Goal: Task Accomplishment & Management: Manage account settings

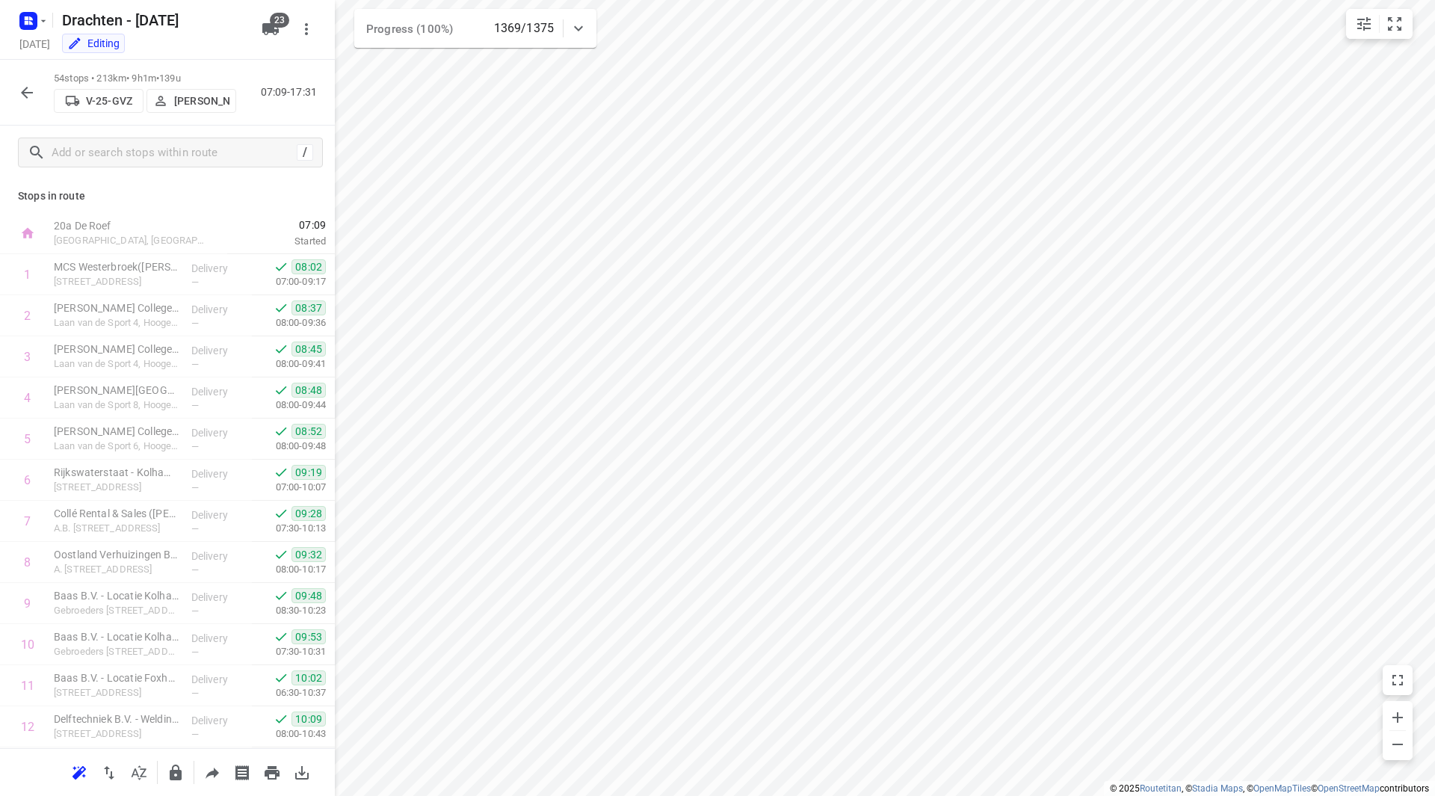
scroll to position [1767, 0]
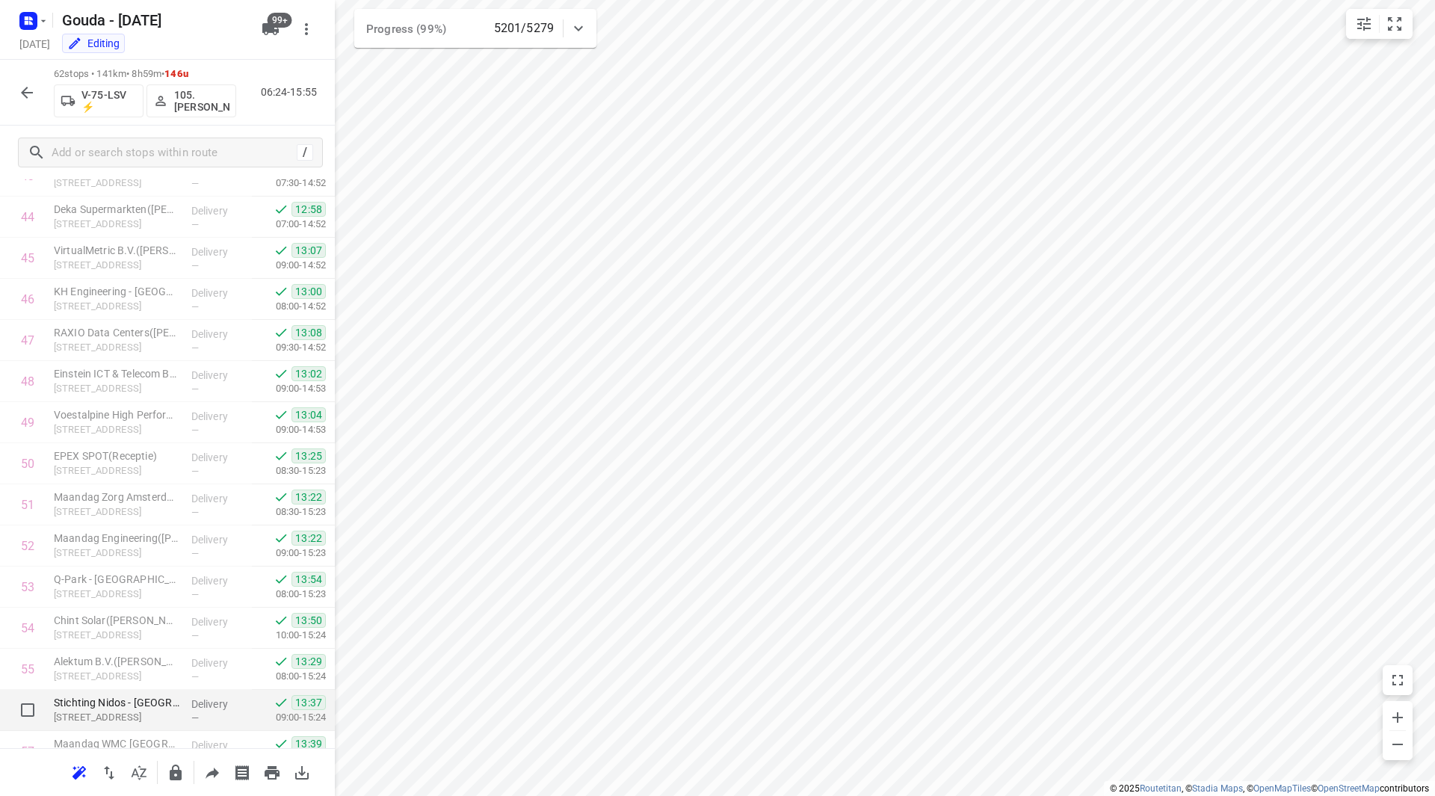
scroll to position [2139, 0]
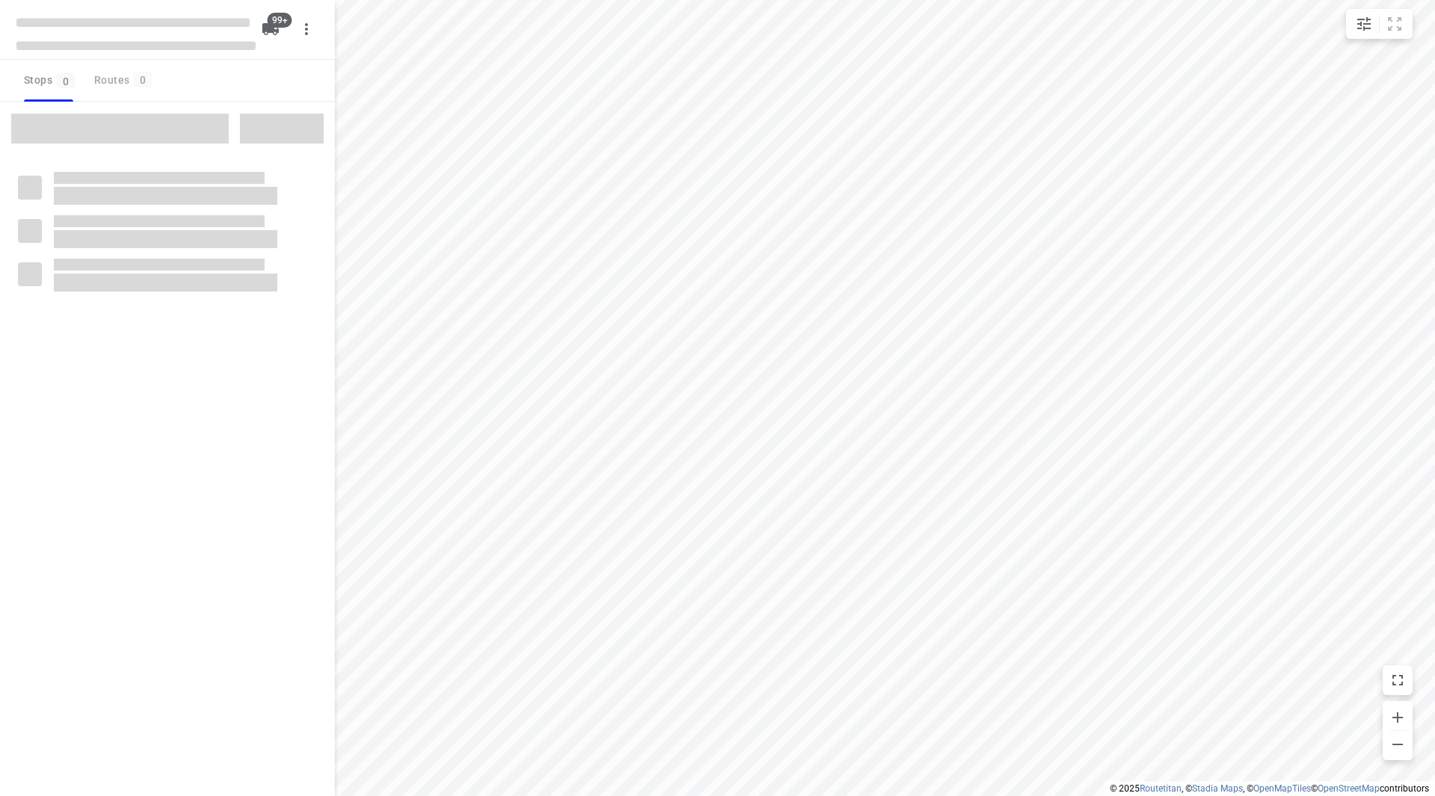
checkbox input "true"
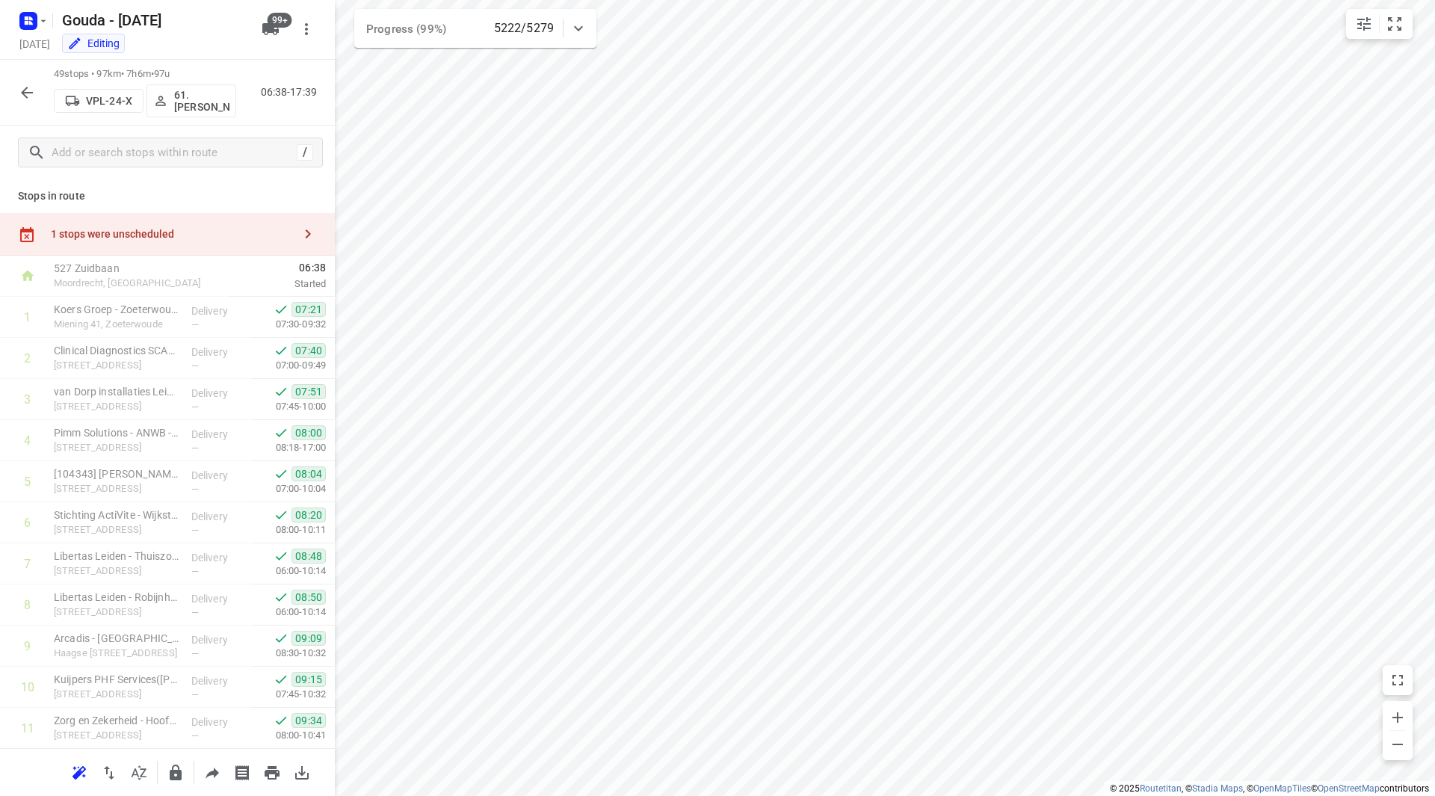
scroll to position [1604, 0]
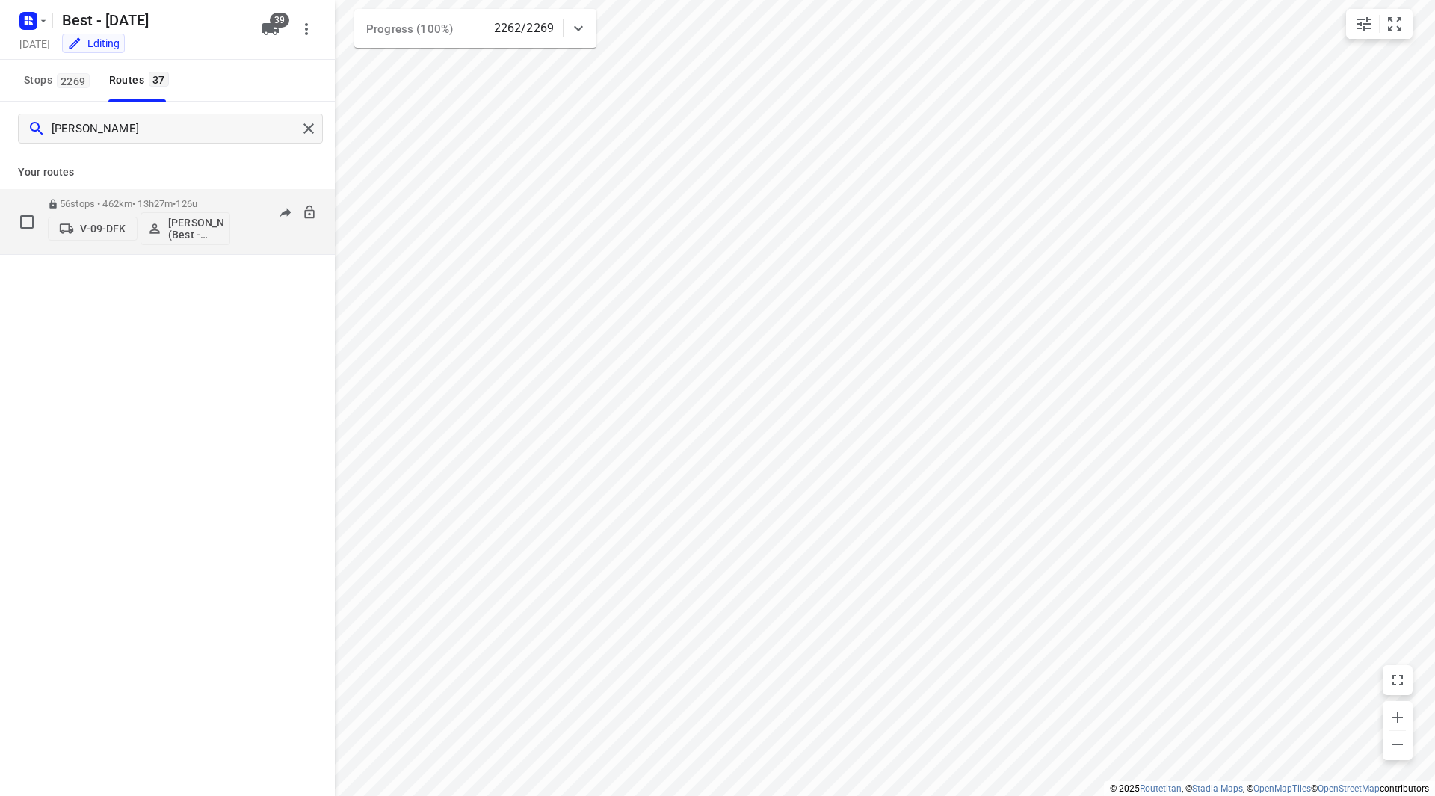
type input "maurice"
click at [197, 199] on span "126u" at bounding box center [187, 203] width 22 height 11
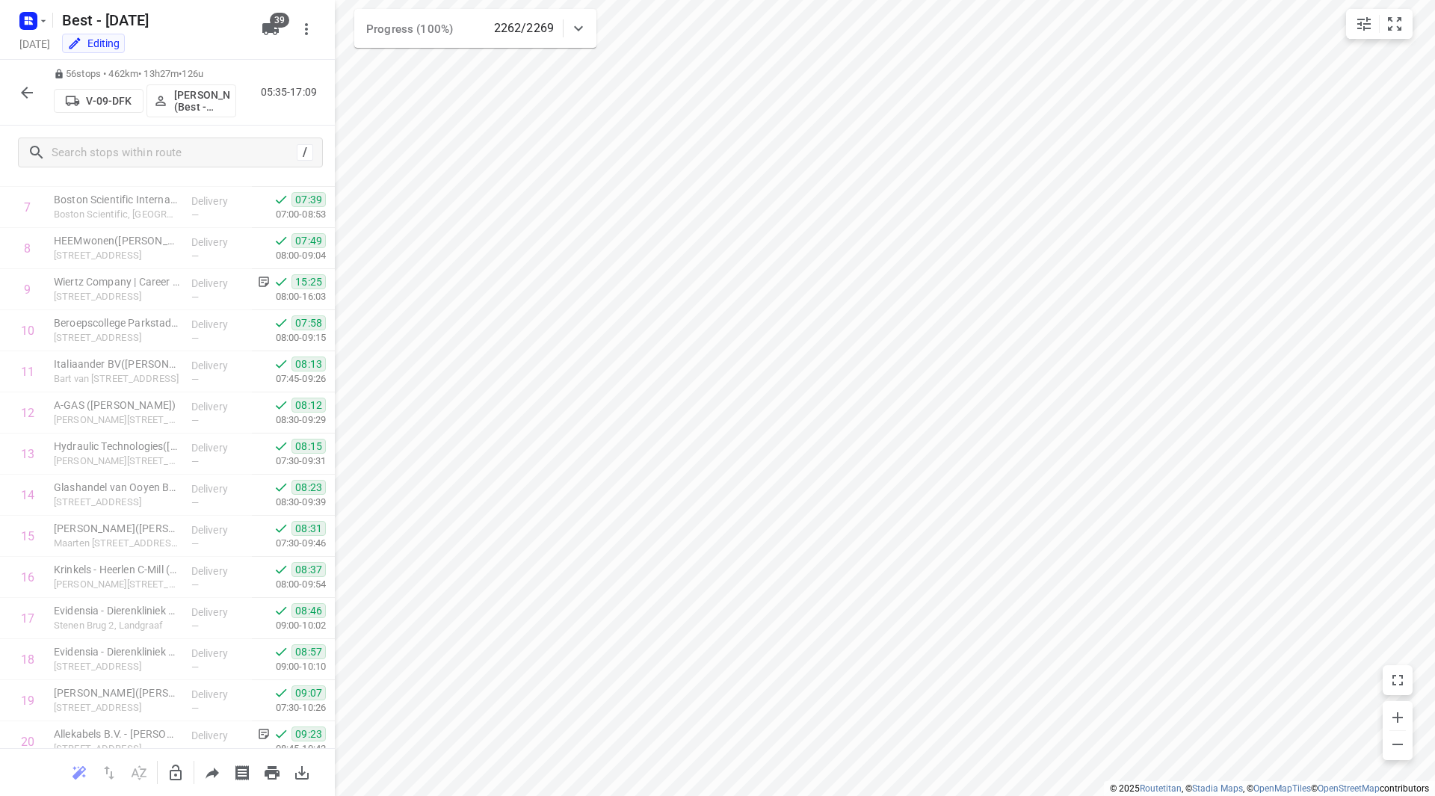
scroll to position [57, 0]
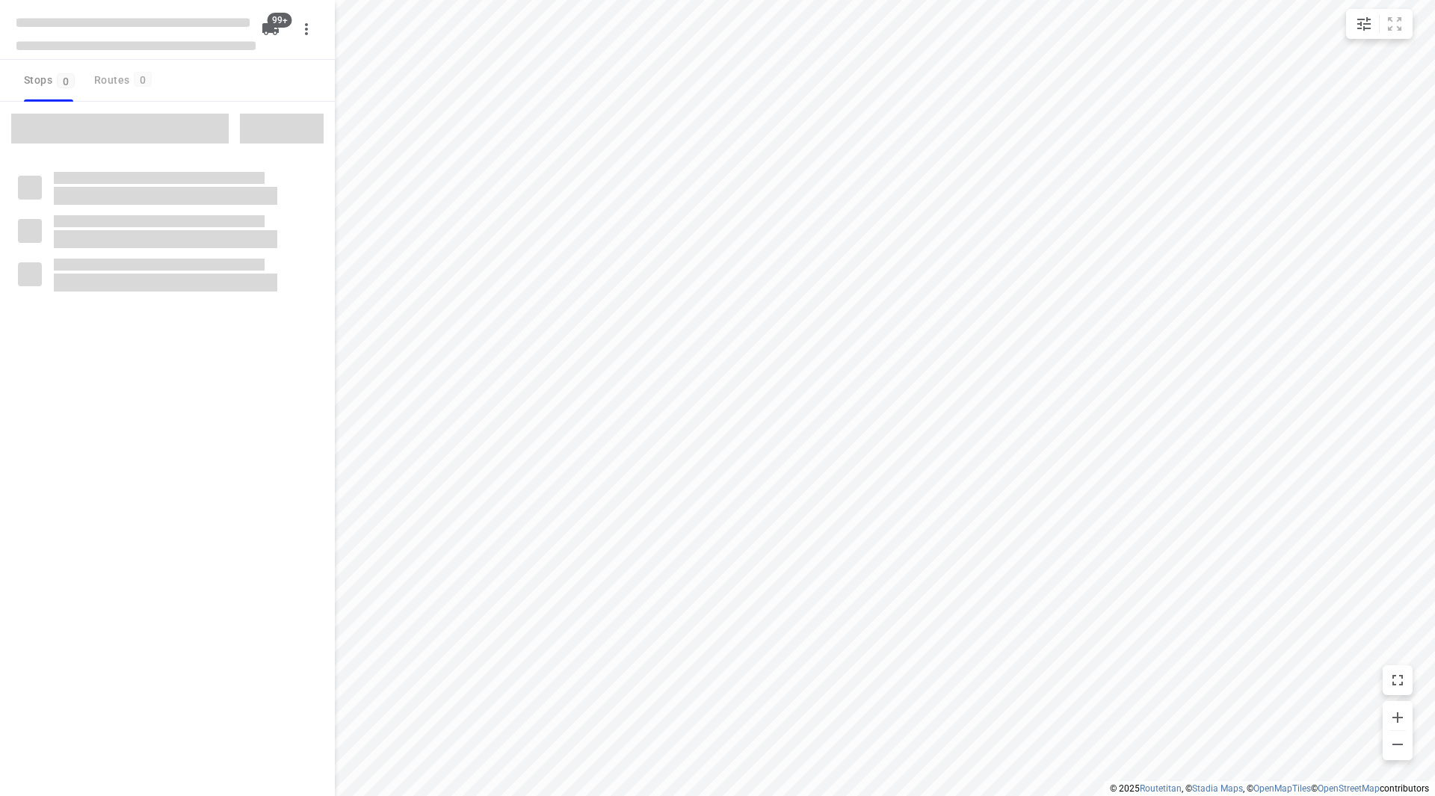
checkbox input "true"
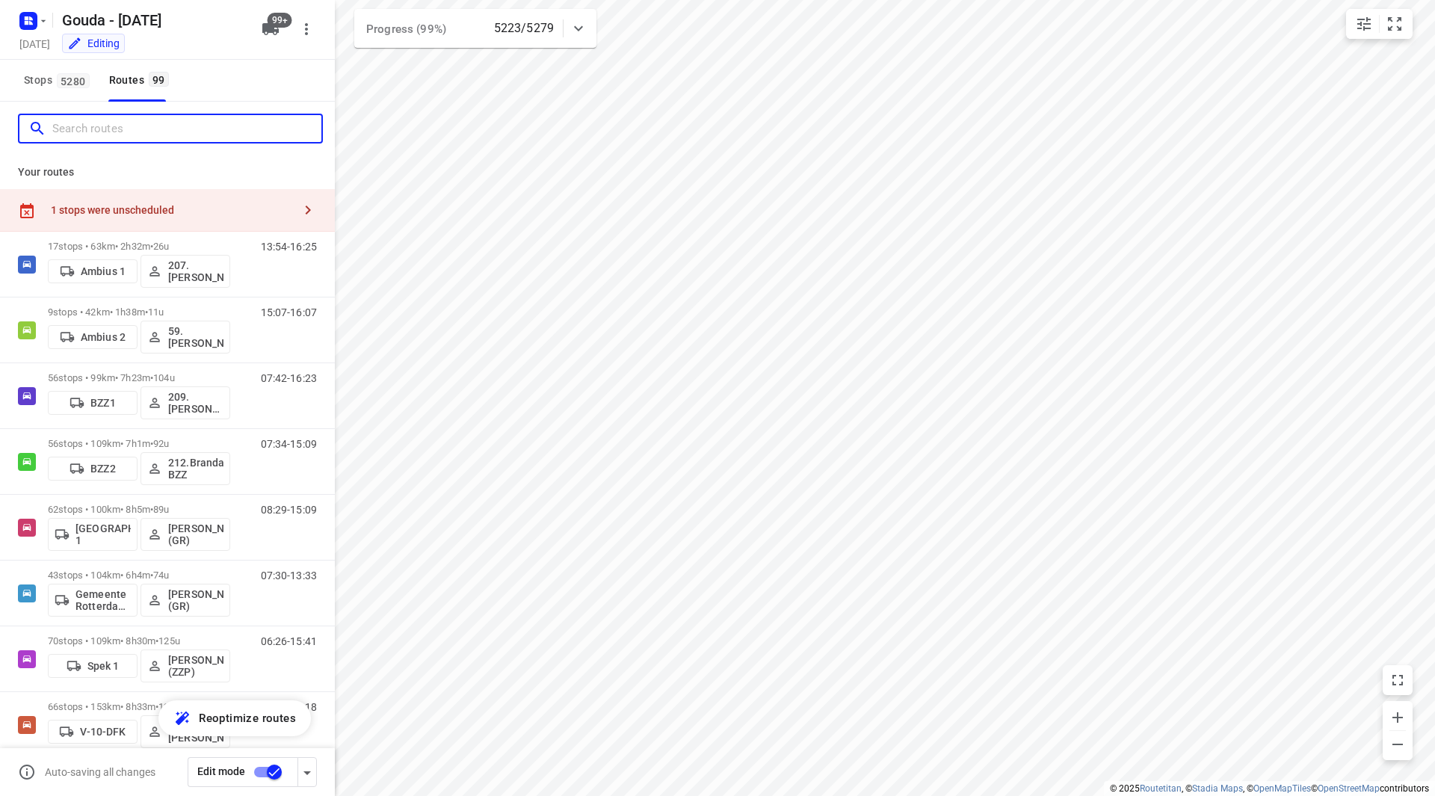
click at [118, 138] on input "Search routes" at bounding box center [186, 128] width 269 height 23
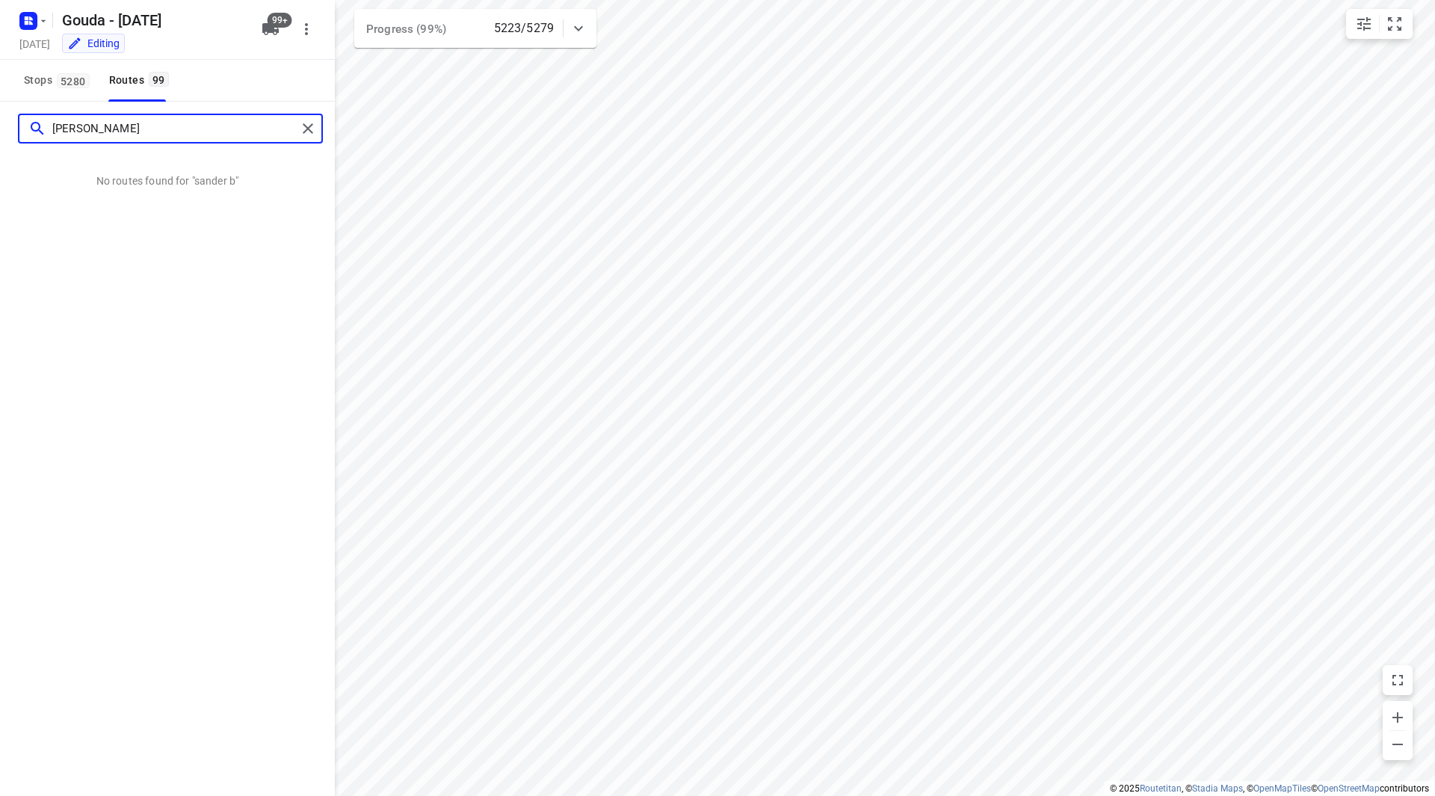
drag, startPoint x: 129, startPoint y: 131, endPoint x: 89, endPoint y: 127, distance: 39.8
click at [89, 127] on input "sander b" at bounding box center [174, 128] width 244 height 23
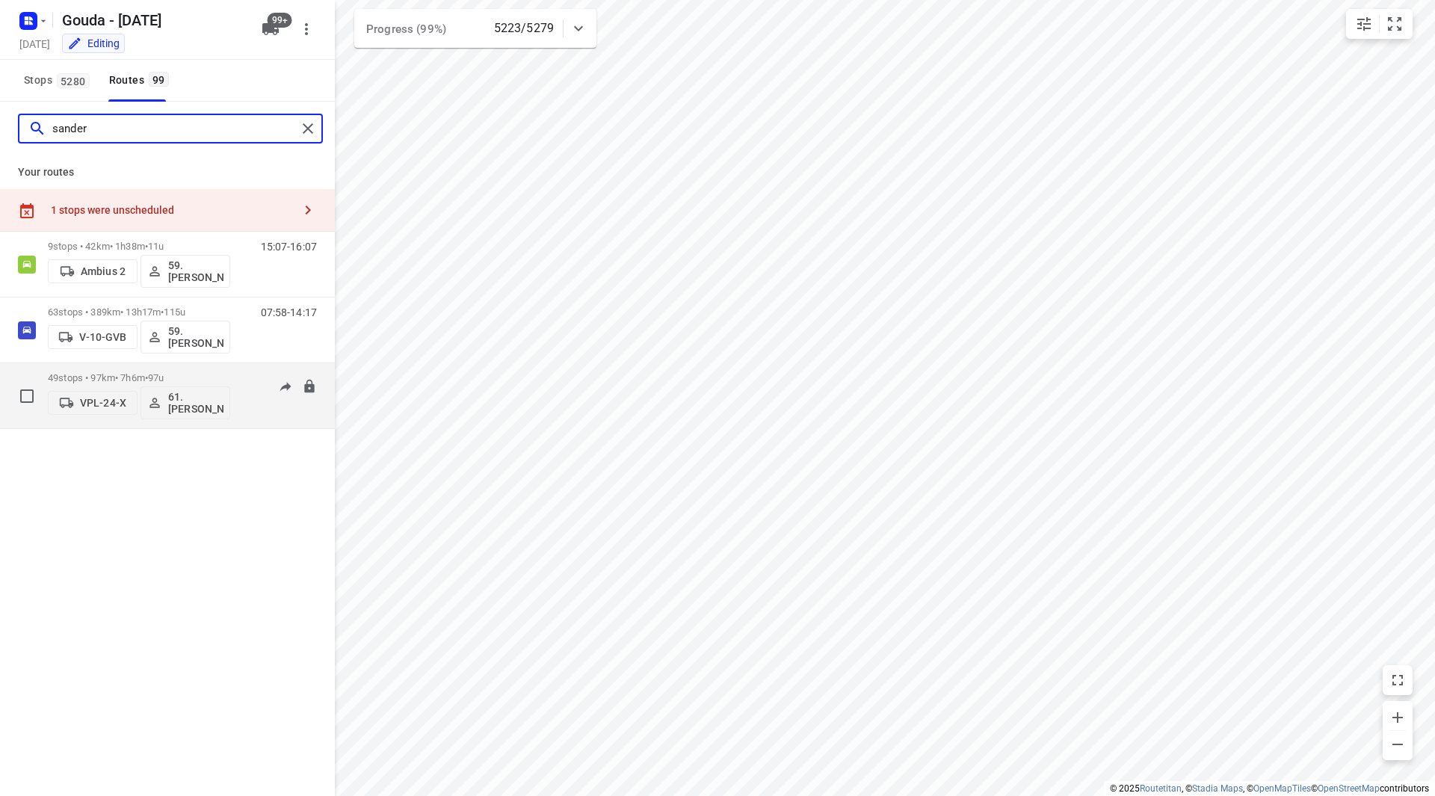
type input "sander"
click at [195, 373] on p "49 stops • 97km • 7h6m • 97u" at bounding box center [139, 377] width 182 height 11
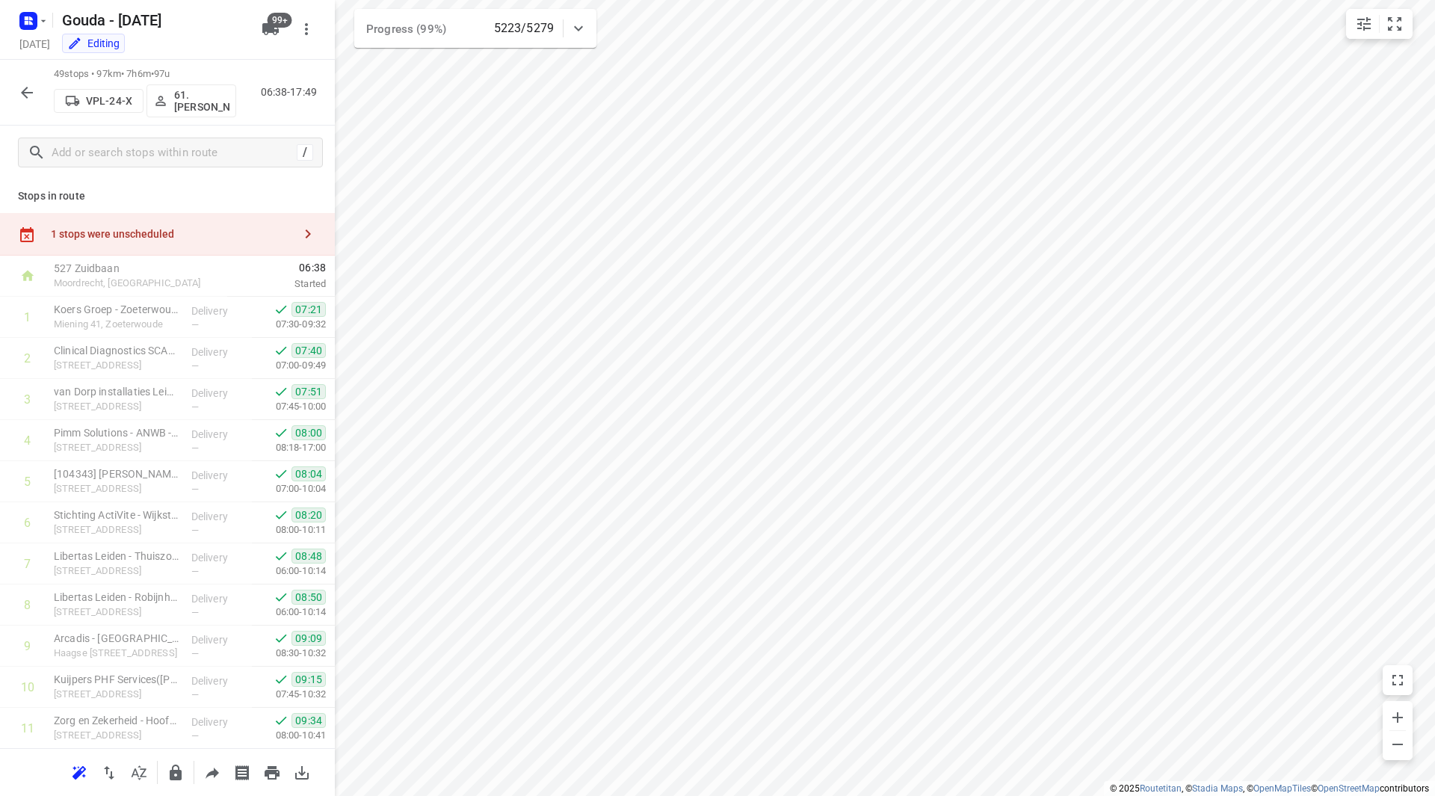
scroll to position [1604, 0]
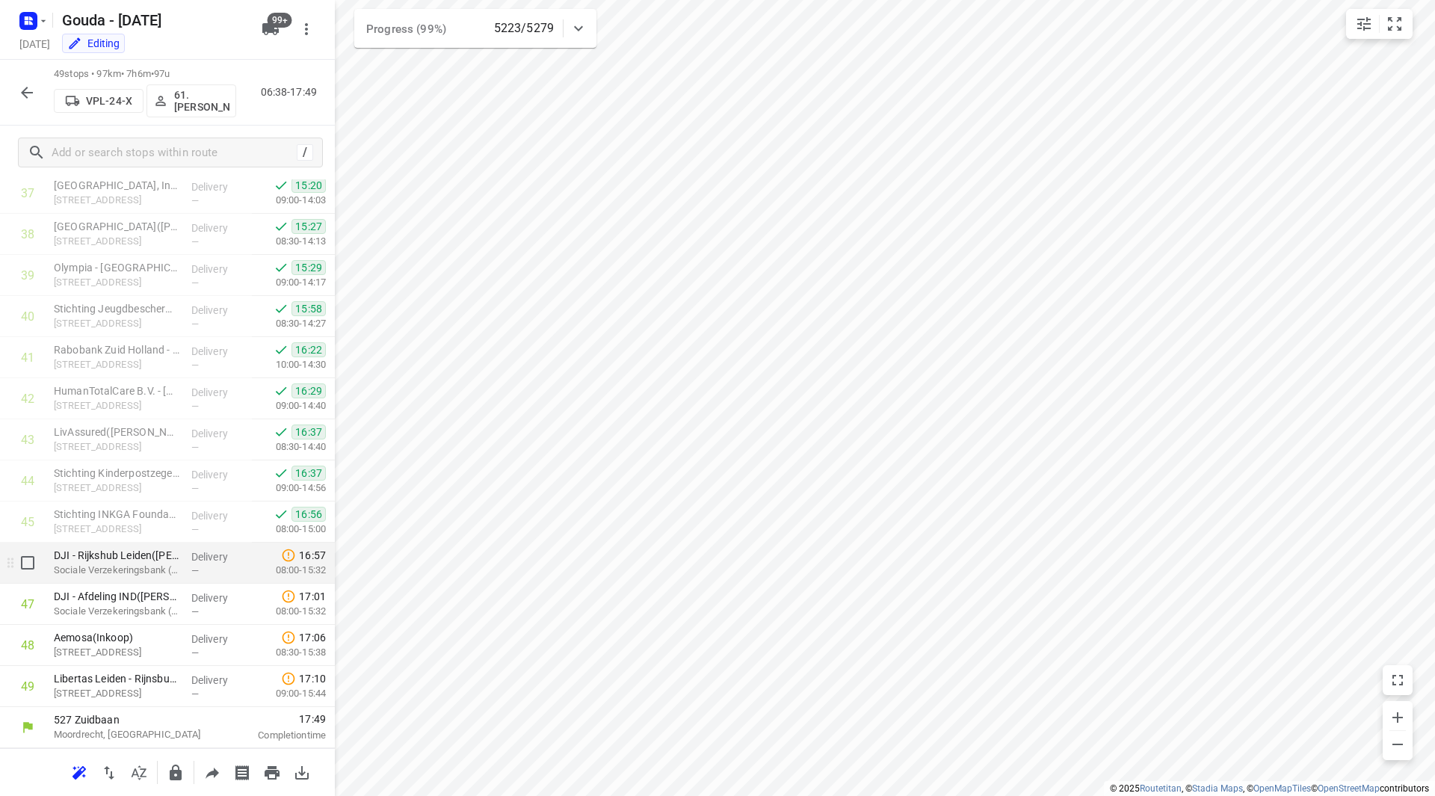
click at [118, 562] on p "DJI - Rijkshub Leiden(Marco Verschelden)" at bounding box center [117, 555] width 126 height 15
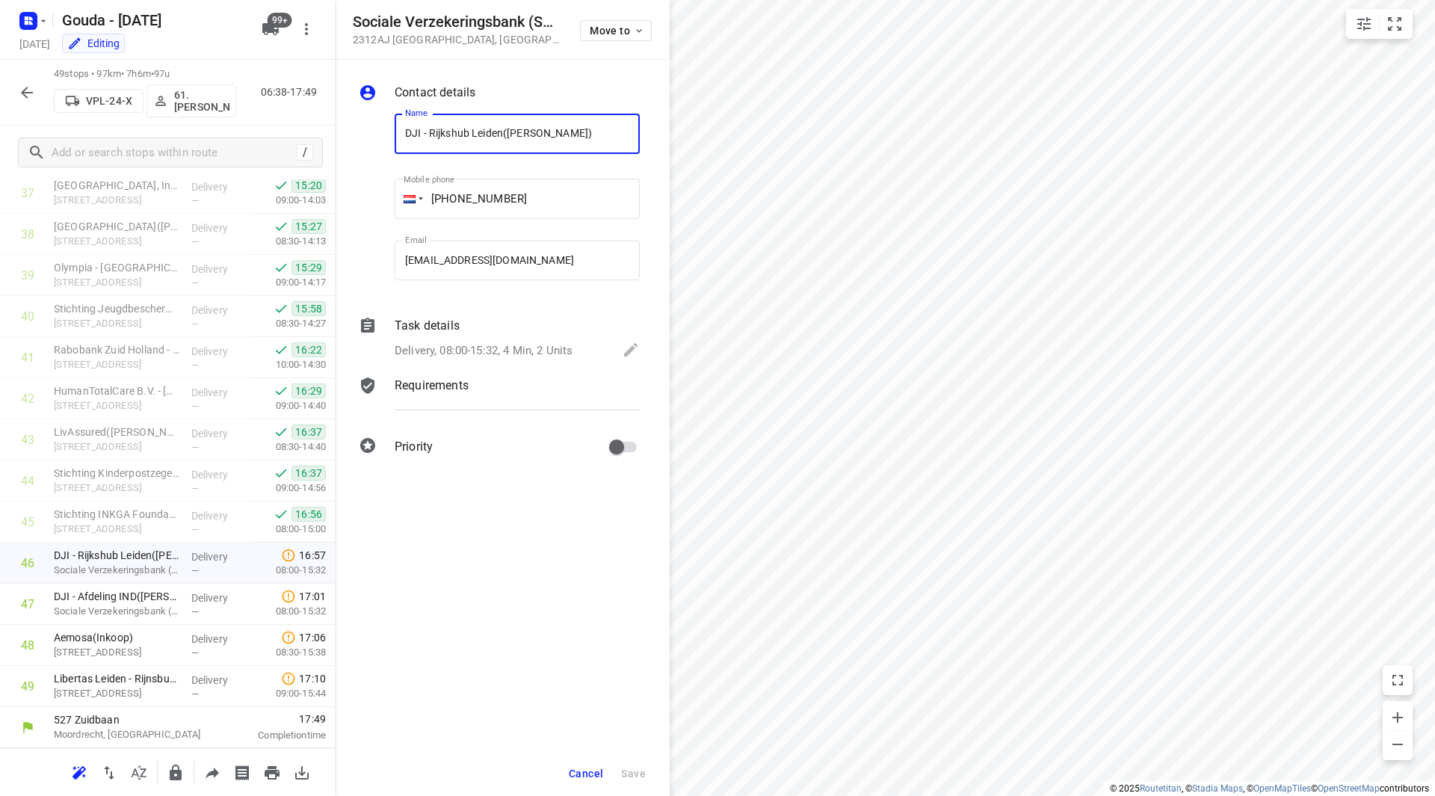
click at [530, 338] on div "Task details Delivery, 08:00-15:32, 4 Min, 2 Units" at bounding box center [517, 339] width 251 height 51
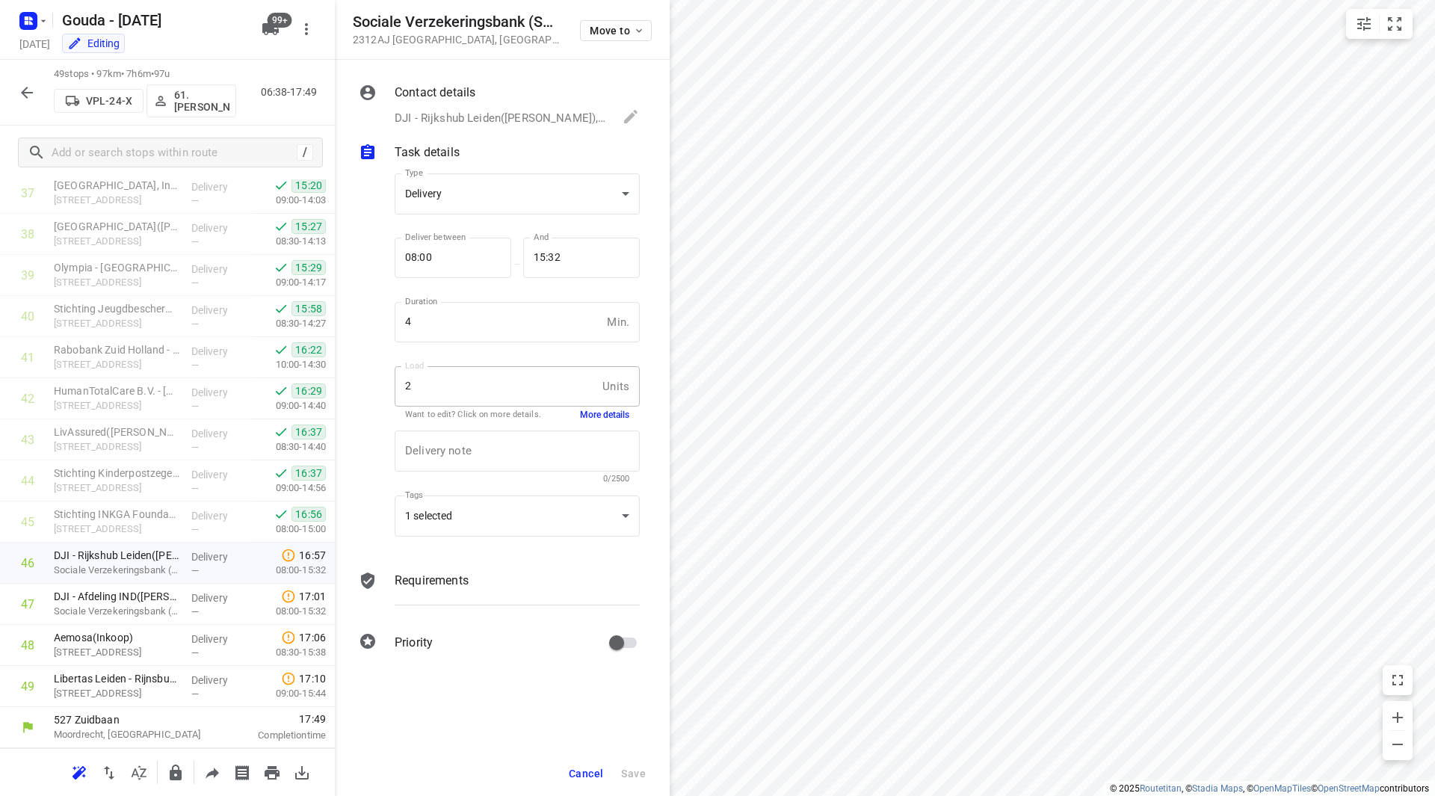
click at [585, 774] on span "Cancel" at bounding box center [586, 774] width 34 height 12
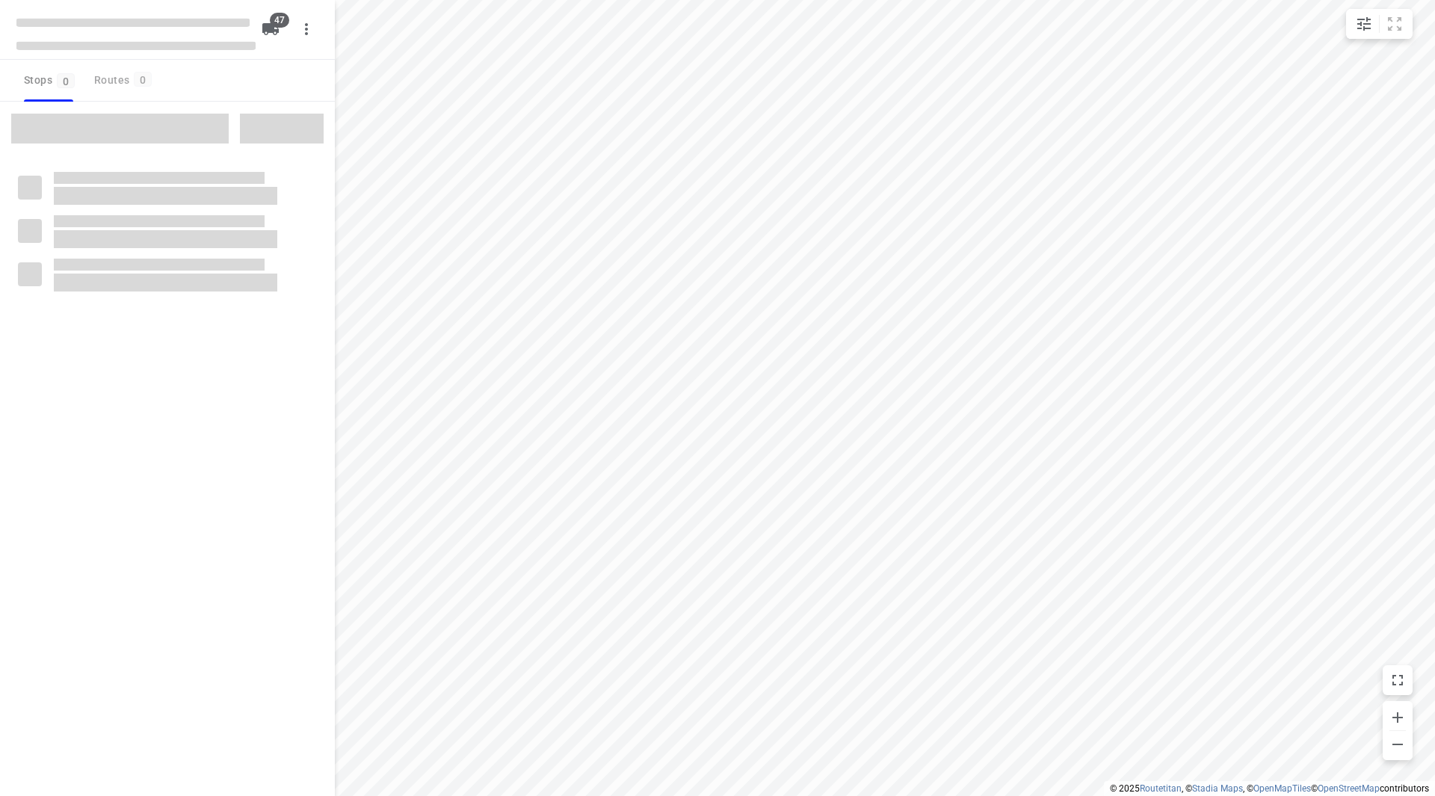
checkbox input "true"
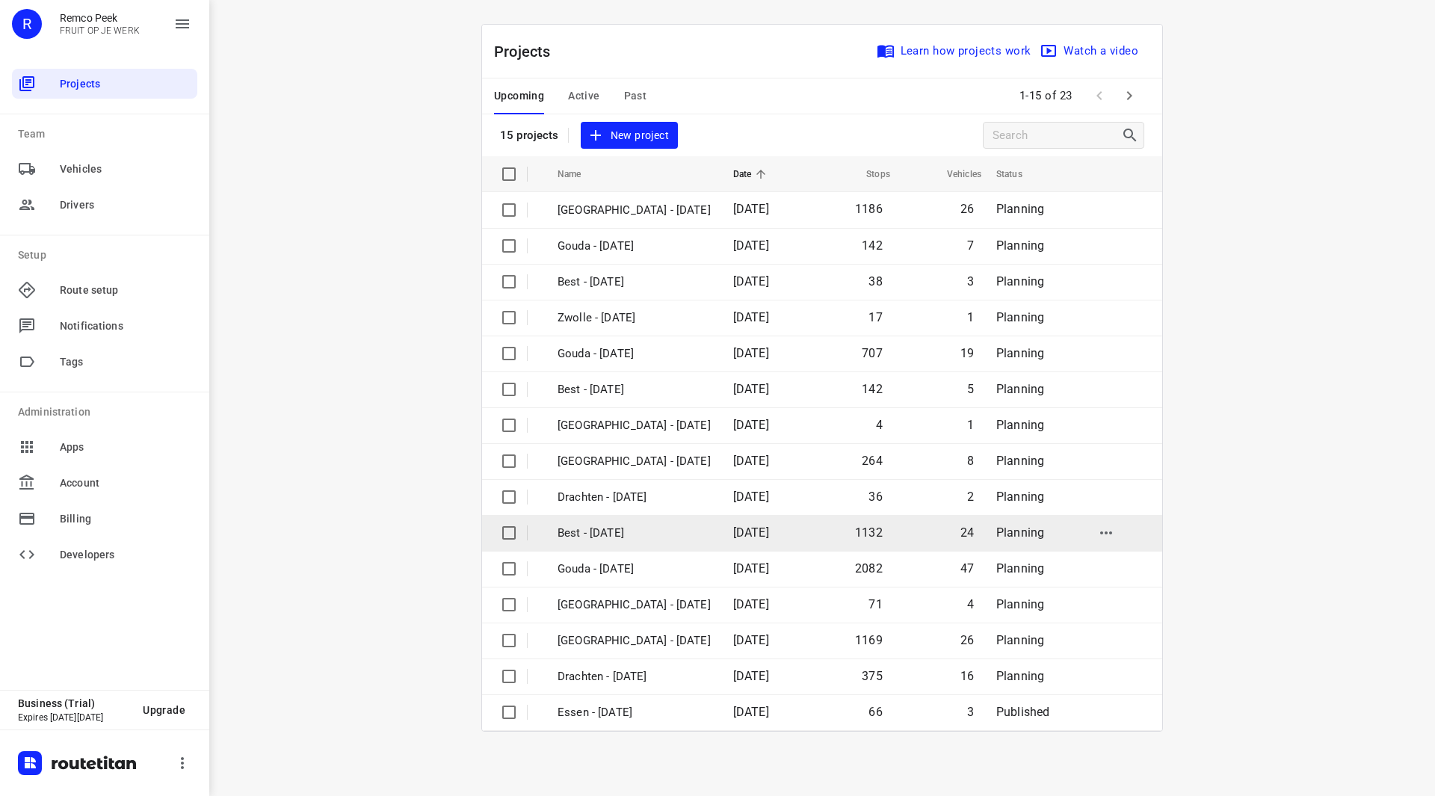
click at [622, 529] on p "Best - Wednesday" at bounding box center [634, 533] width 153 height 17
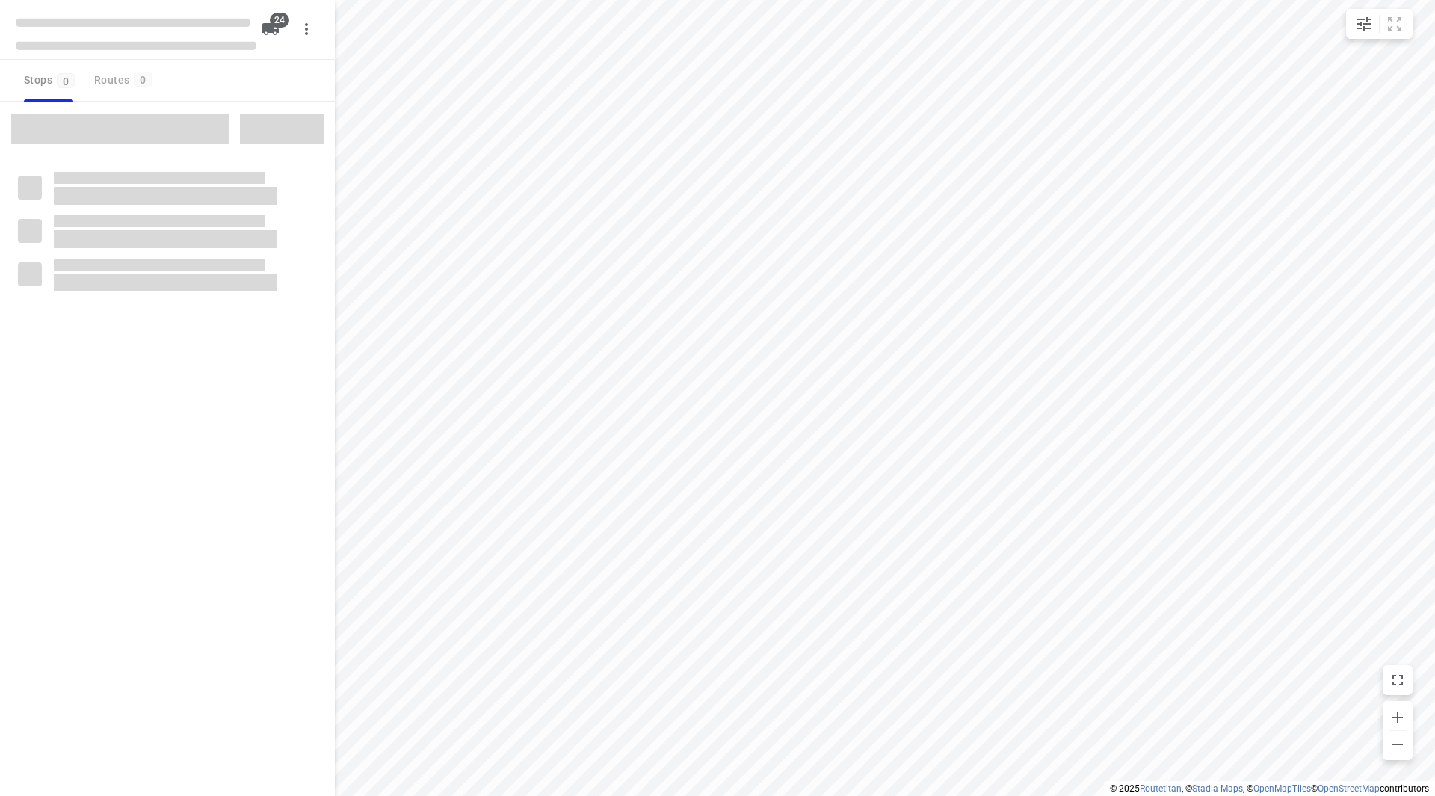
checkbox input "true"
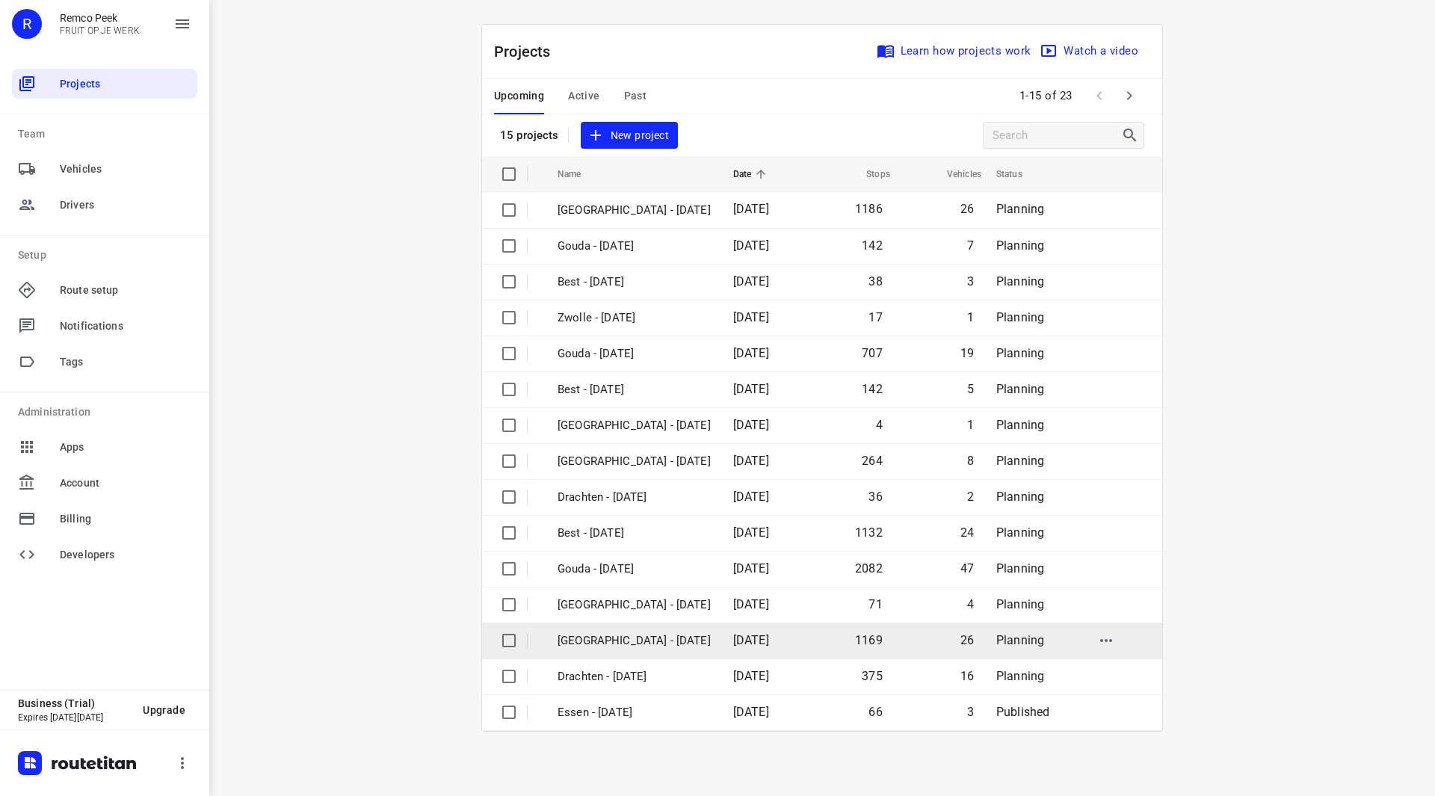
click at [608, 637] on p "[GEOGRAPHIC_DATA] - [DATE]" at bounding box center [634, 640] width 153 height 17
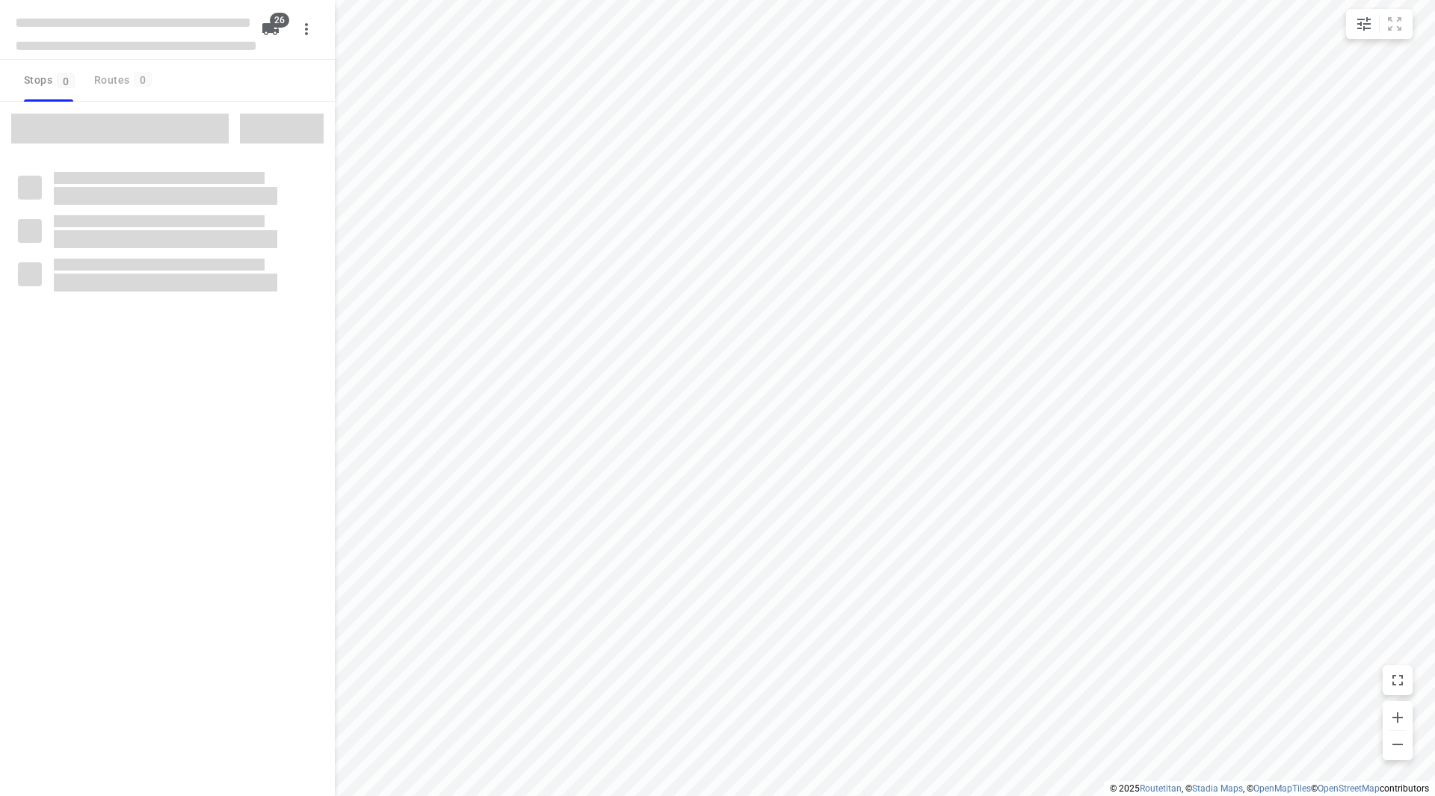
checkbox input "true"
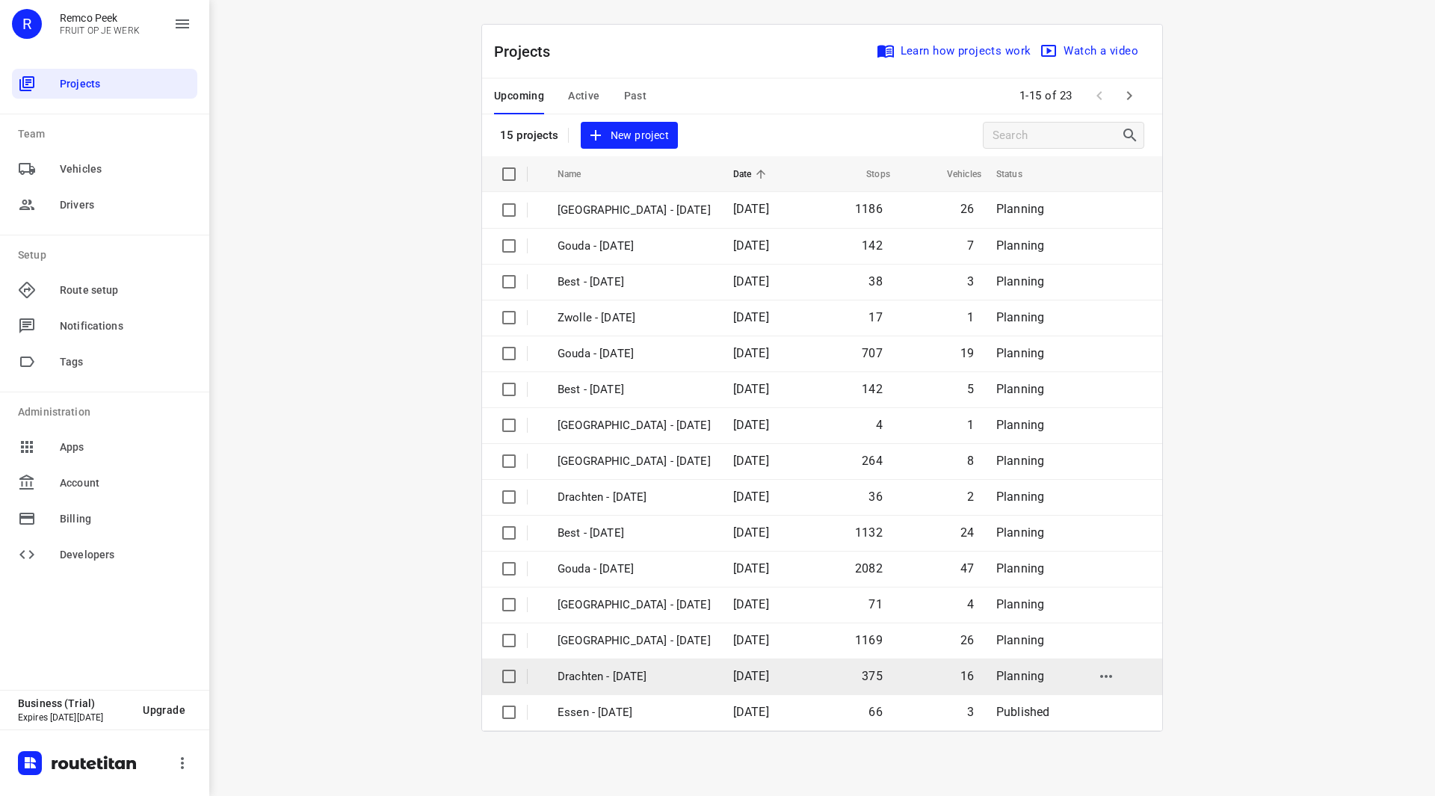
click at [617, 670] on p "Drachten - [DATE]" at bounding box center [634, 676] width 153 height 17
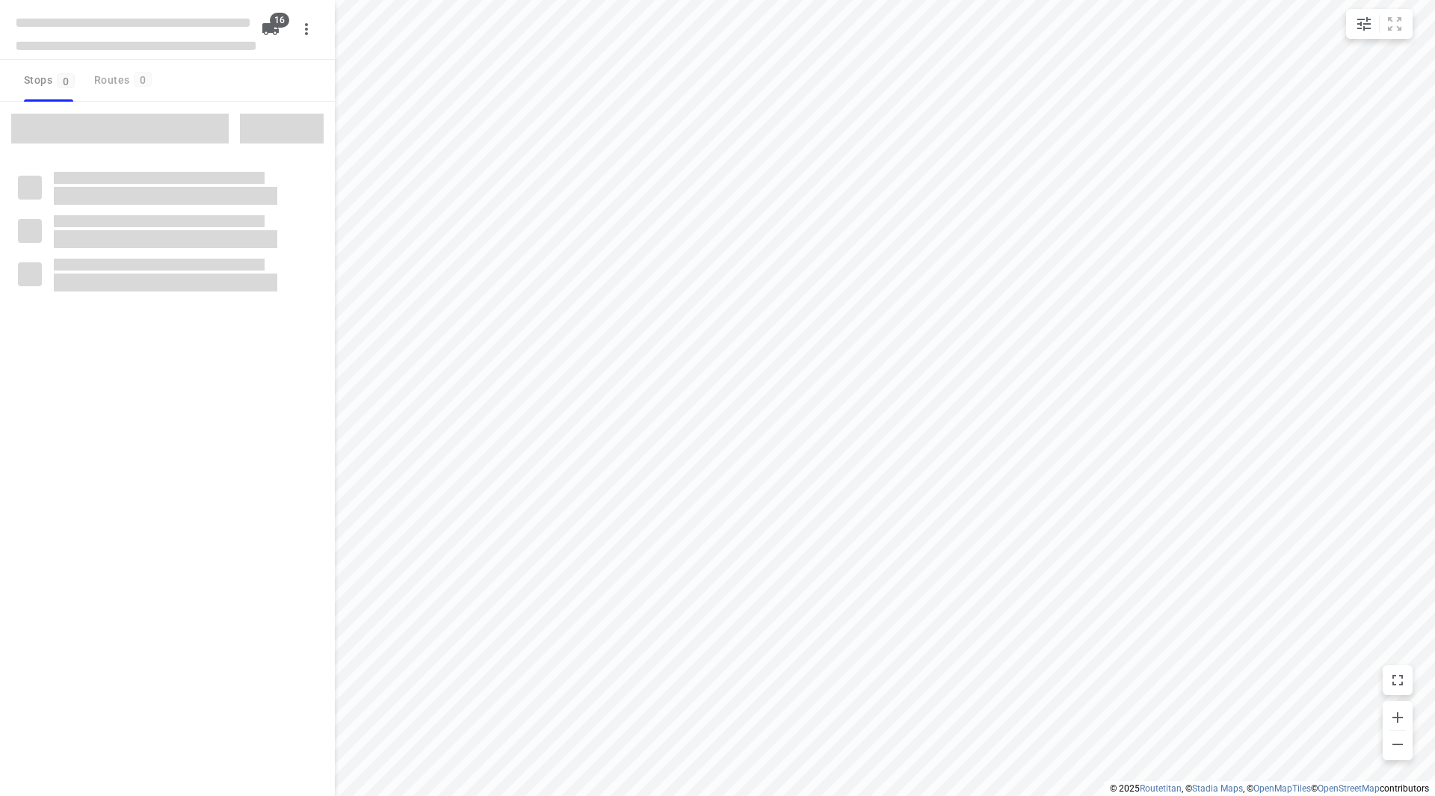
checkbox input "true"
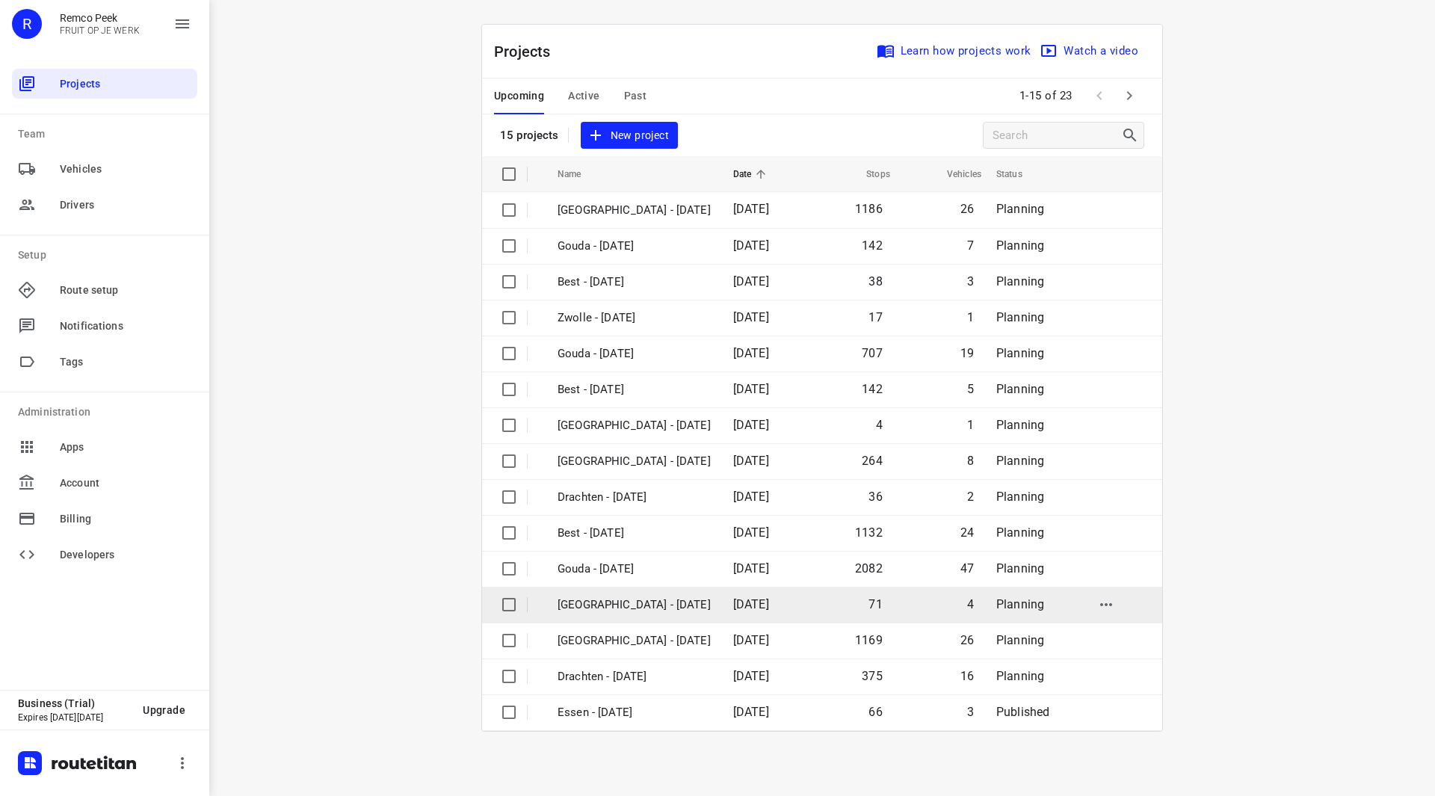
click at [632, 609] on p "Antwerpen - Wednesday" at bounding box center [634, 605] width 153 height 17
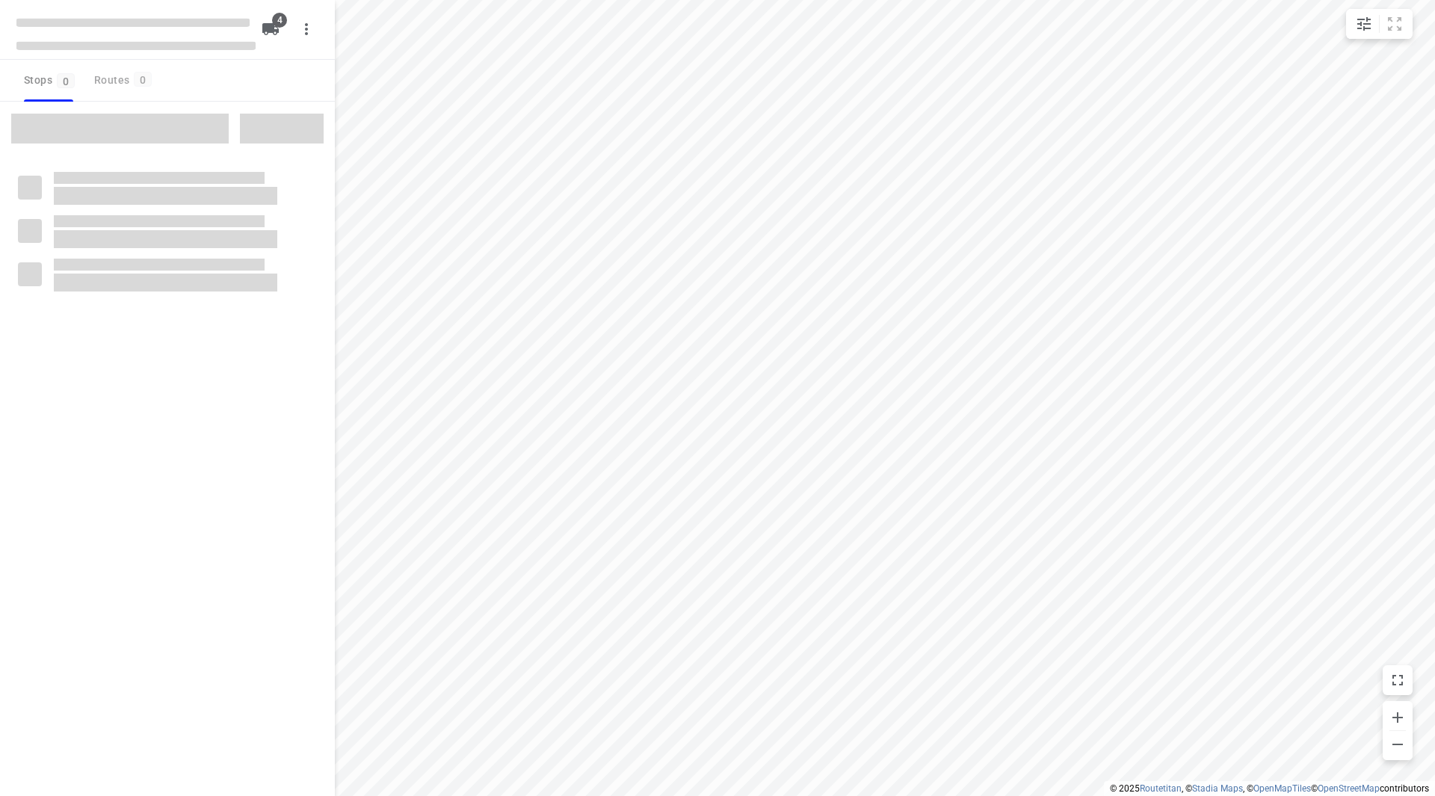
checkbox input "true"
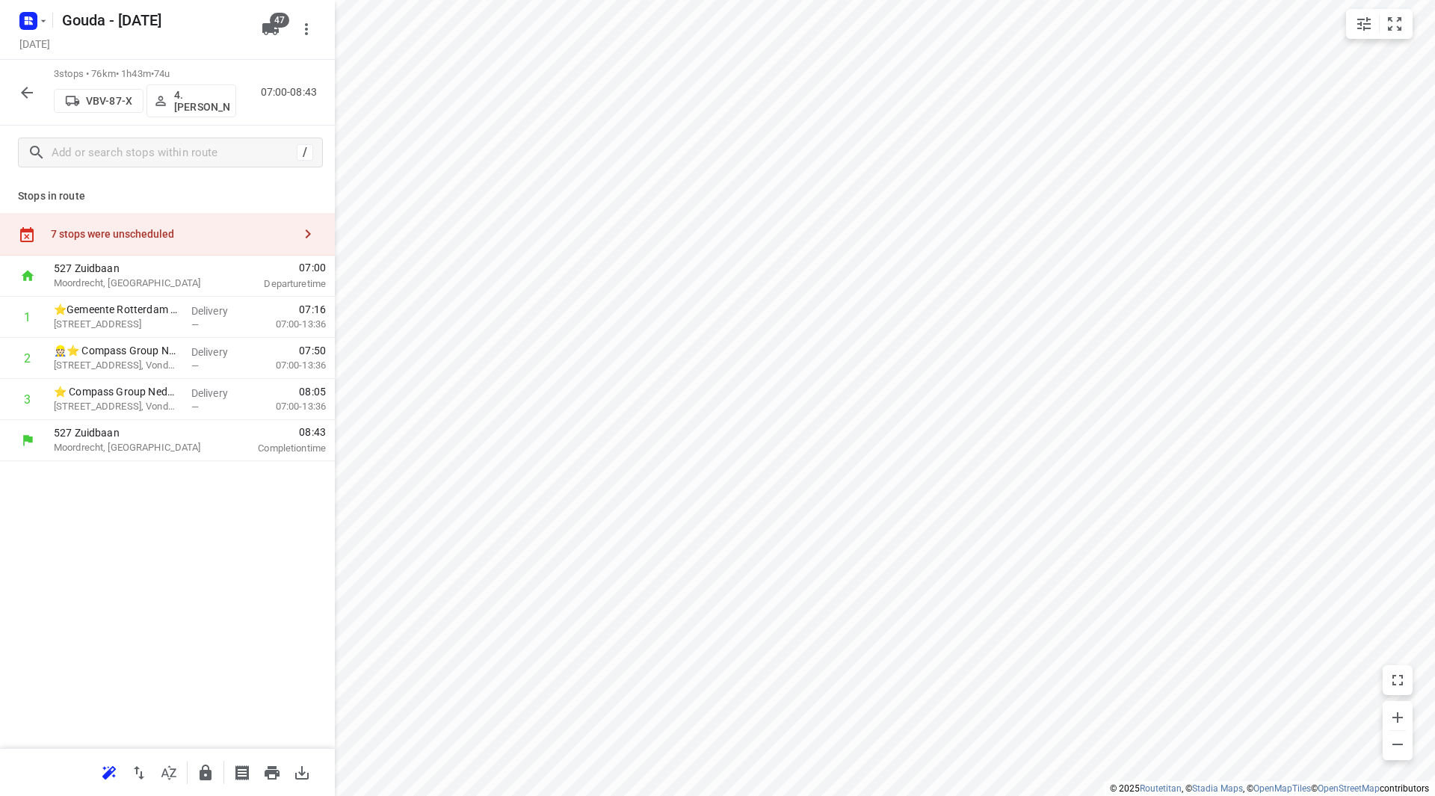
click at [150, 229] on div "7 stops were unscheduled" at bounding box center [172, 234] width 242 height 12
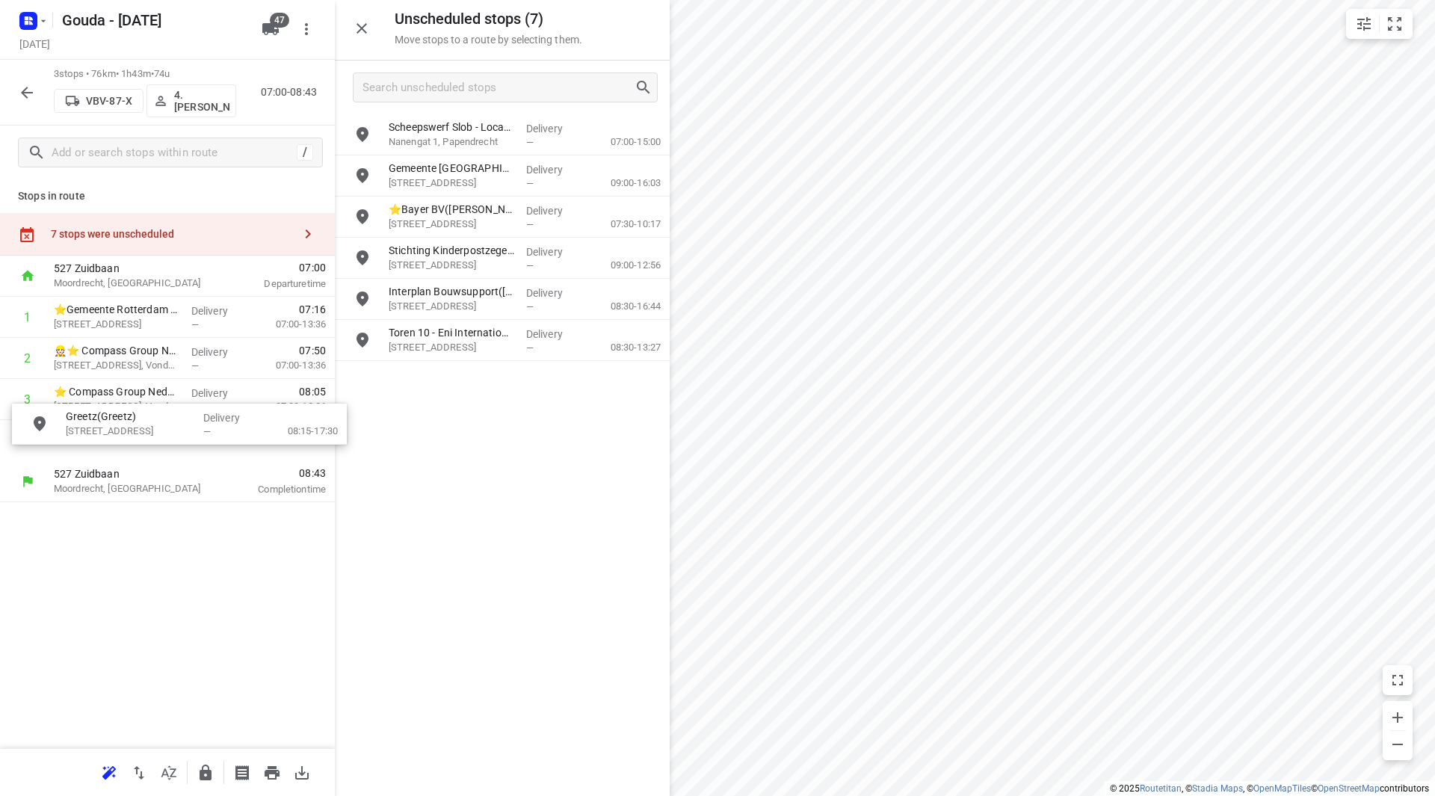
drag, startPoint x: 459, startPoint y: 381, endPoint x: 119, endPoint y: 455, distance: 348.1
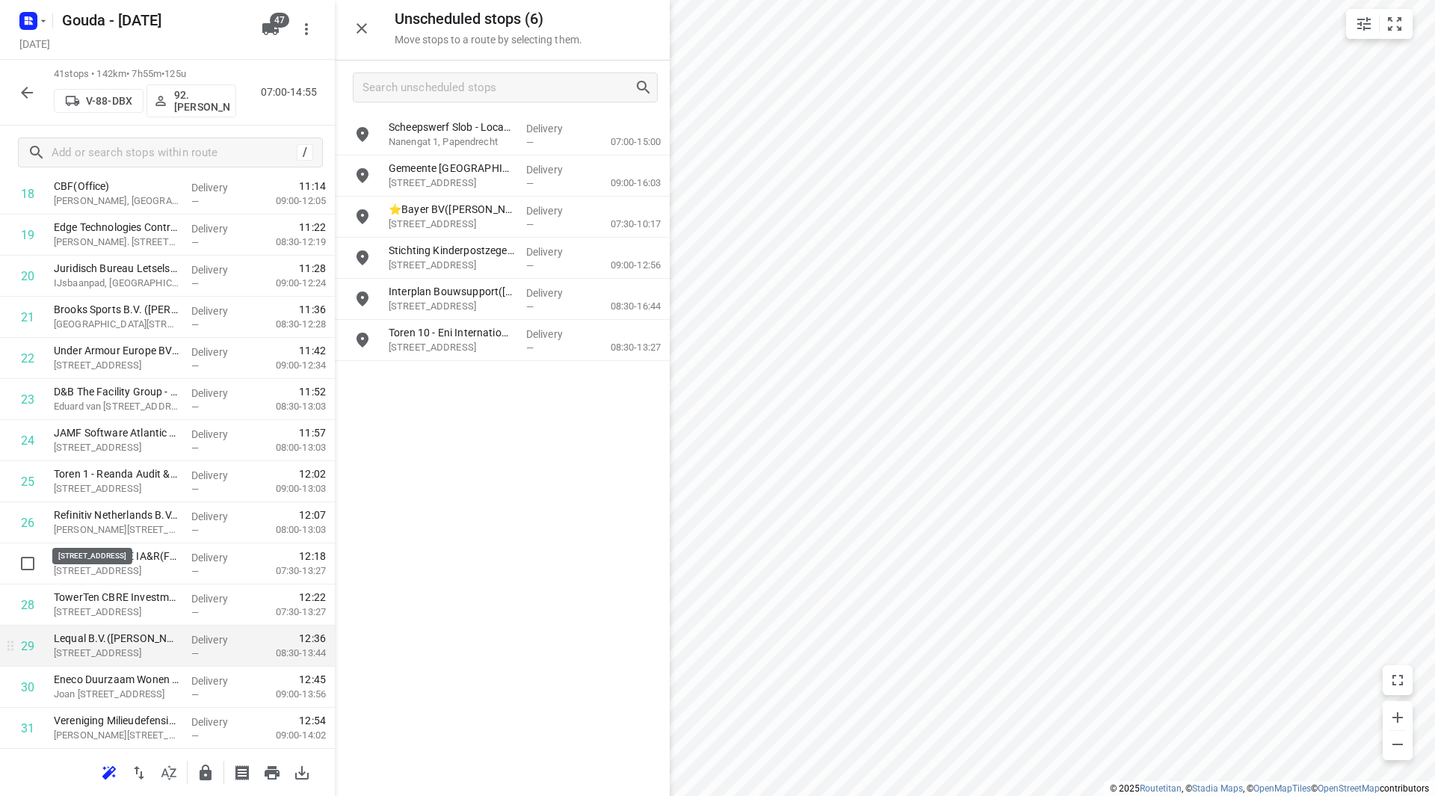
scroll to position [897, 0]
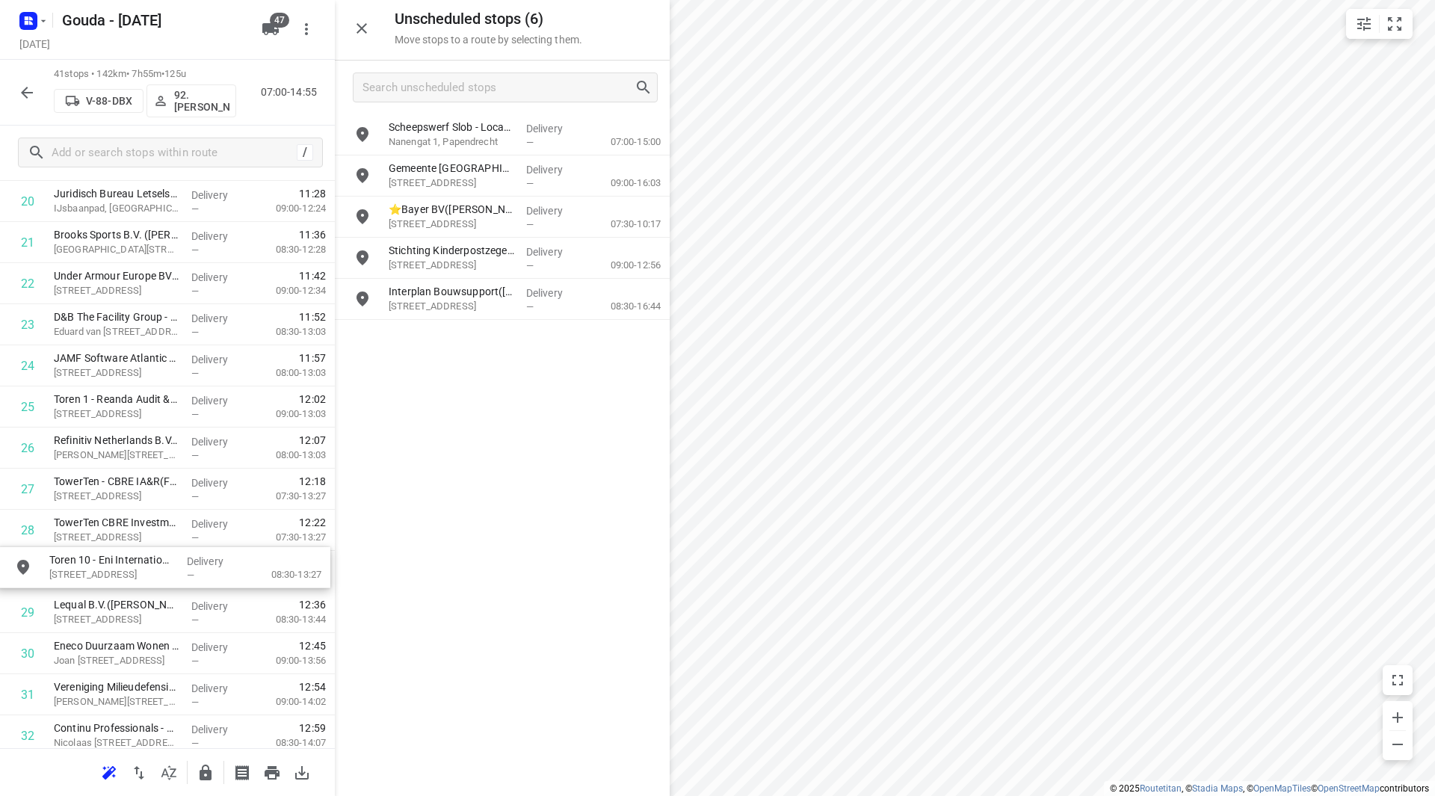
drag, startPoint x: 465, startPoint y: 339, endPoint x: 116, endPoint y: 567, distance: 417.0
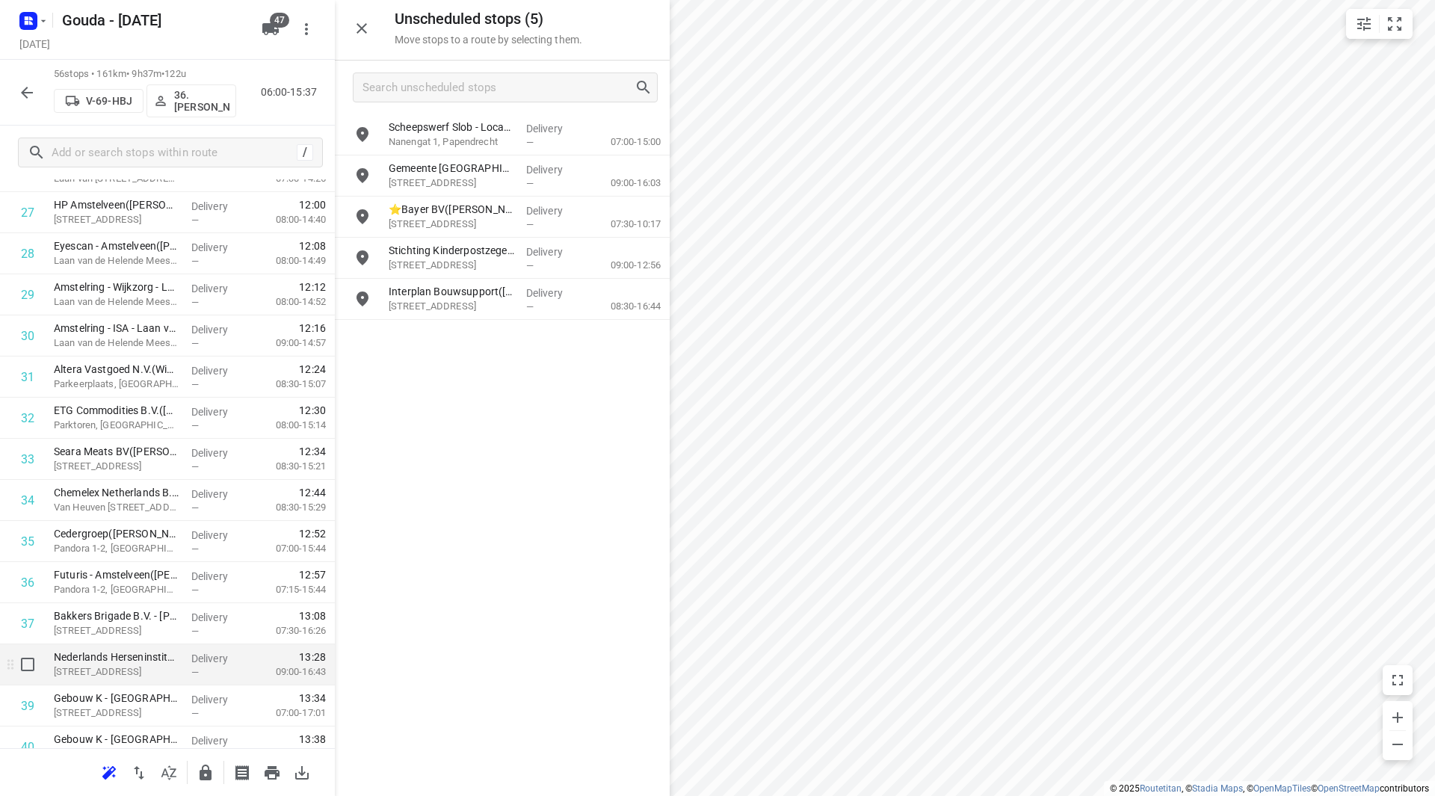
scroll to position [1196, 0]
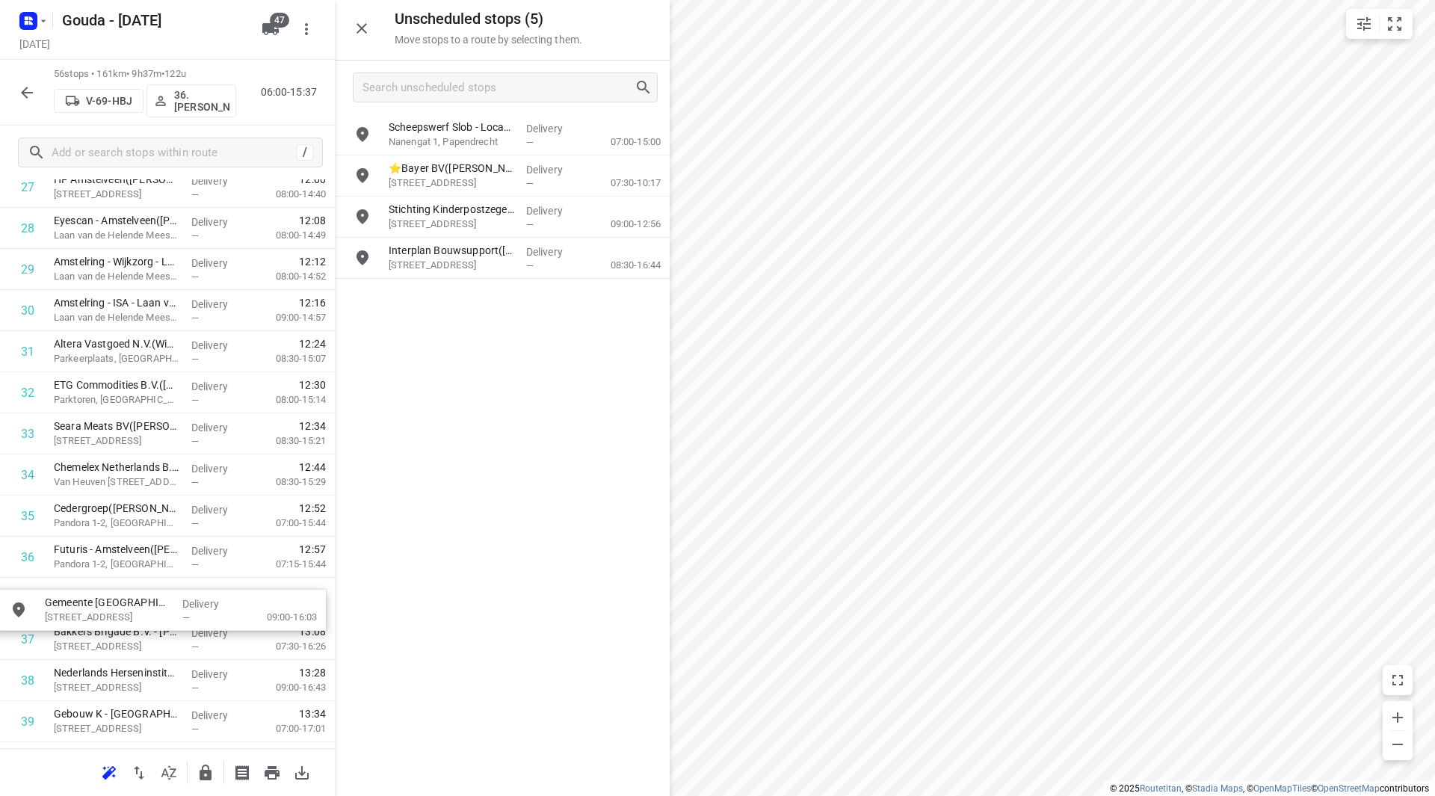
drag, startPoint x: 461, startPoint y: 176, endPoint x: 113, endPoint y: 613, distance: 559.1
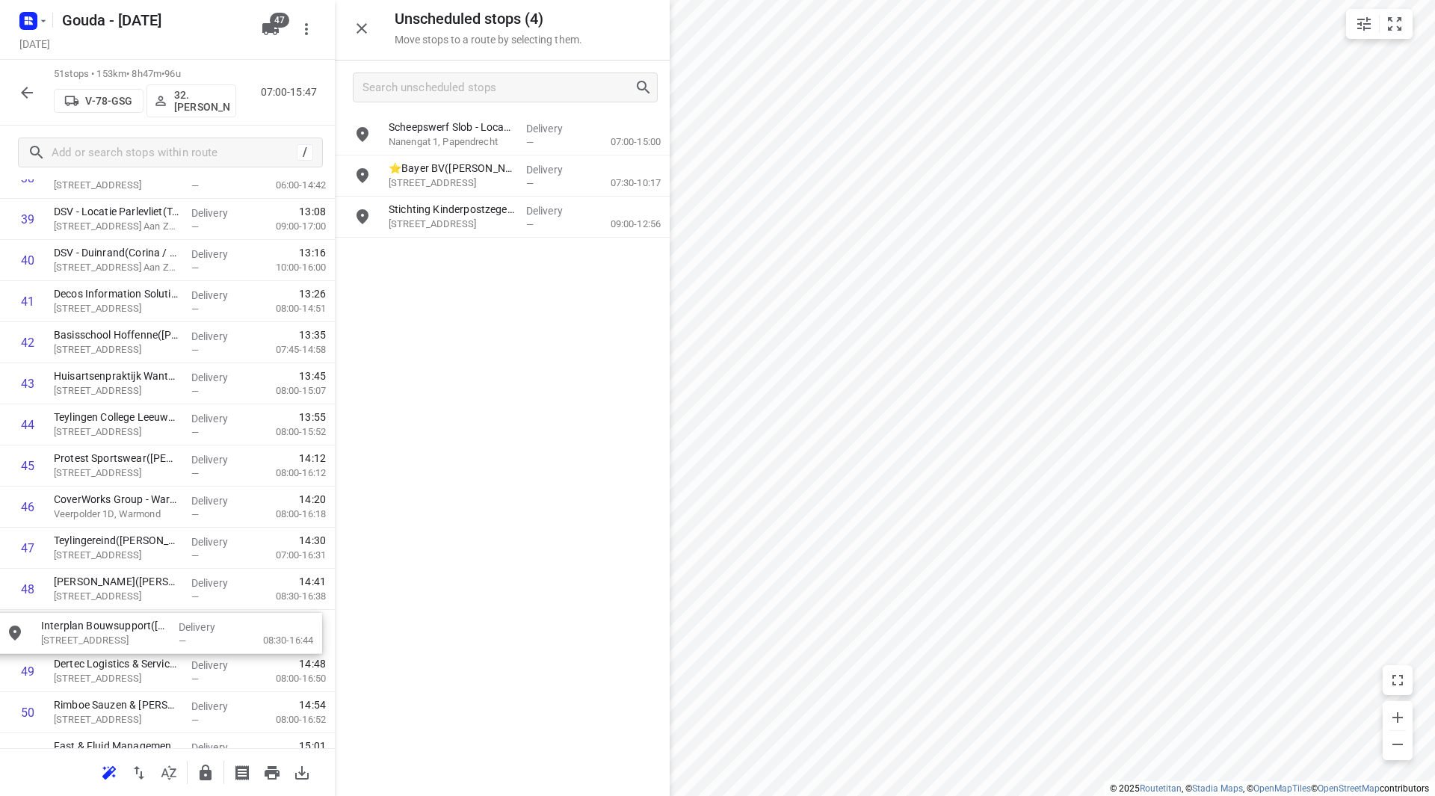
drag, startPoint x: 450, startPoint y: 248, endPoint x: 98, endPoint y: 623, distance: 514.6
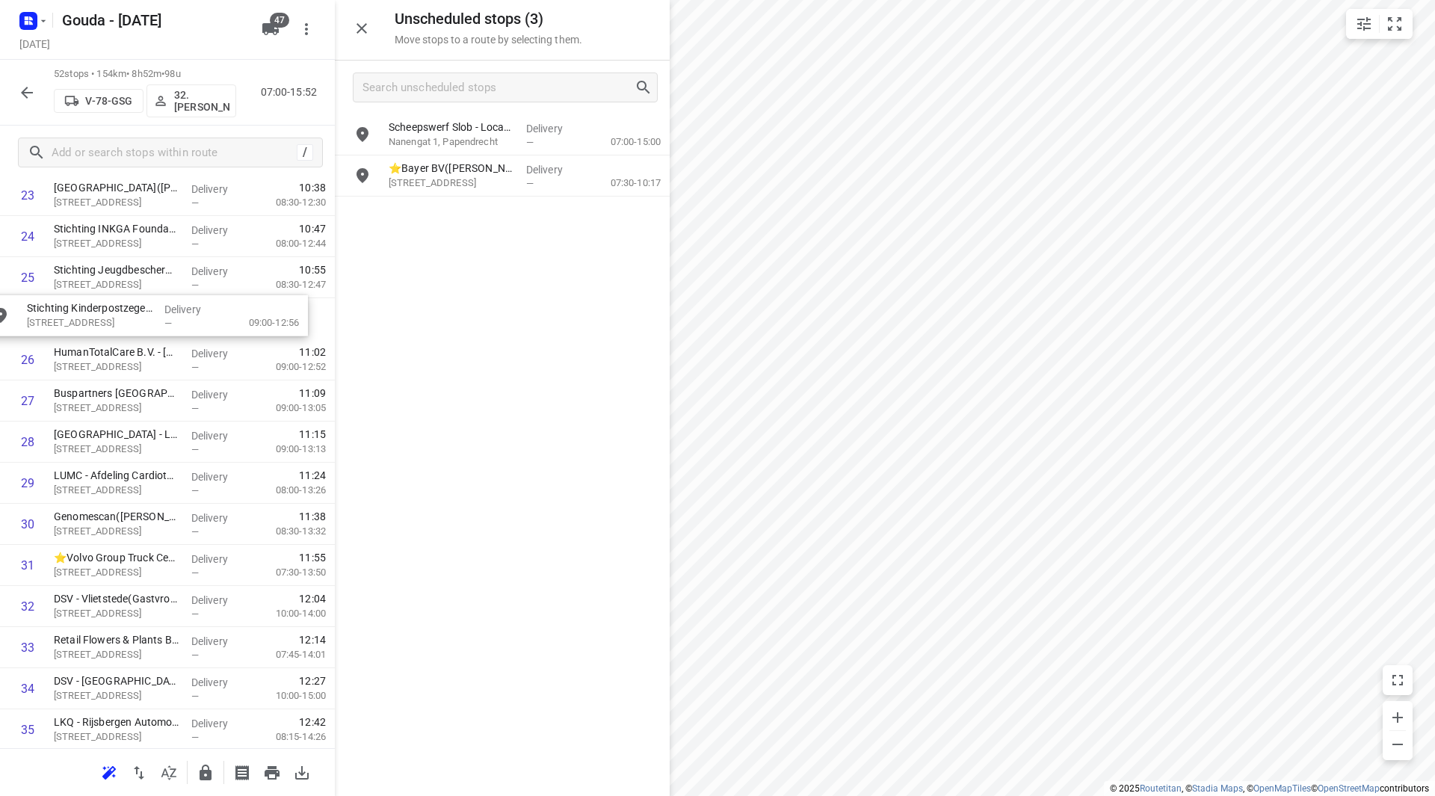
drag, startPoint x: 482, startPoint y: 216, endPoint x: 126, endPoint y: 326, distance: 373.1
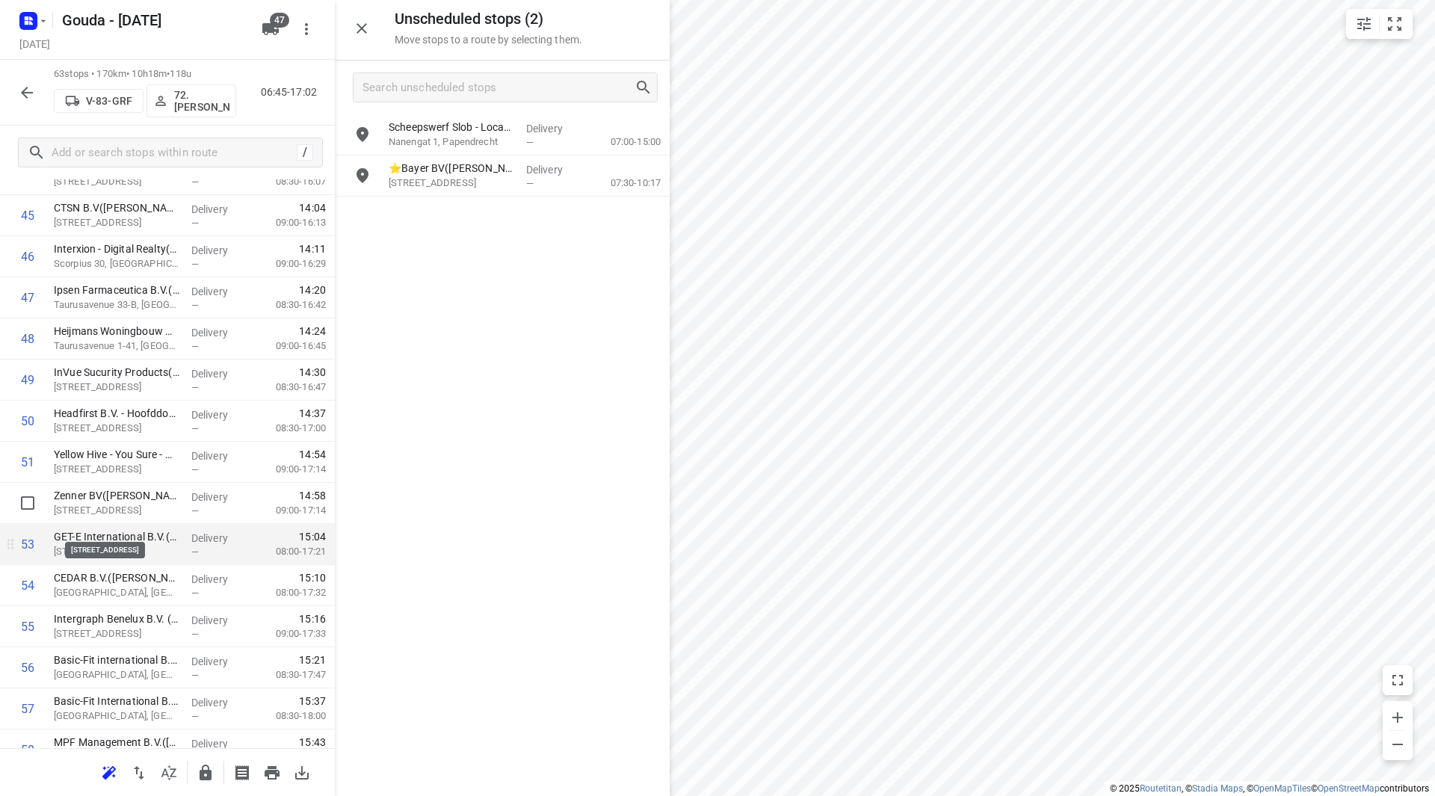
scroll to position [1920, 0]
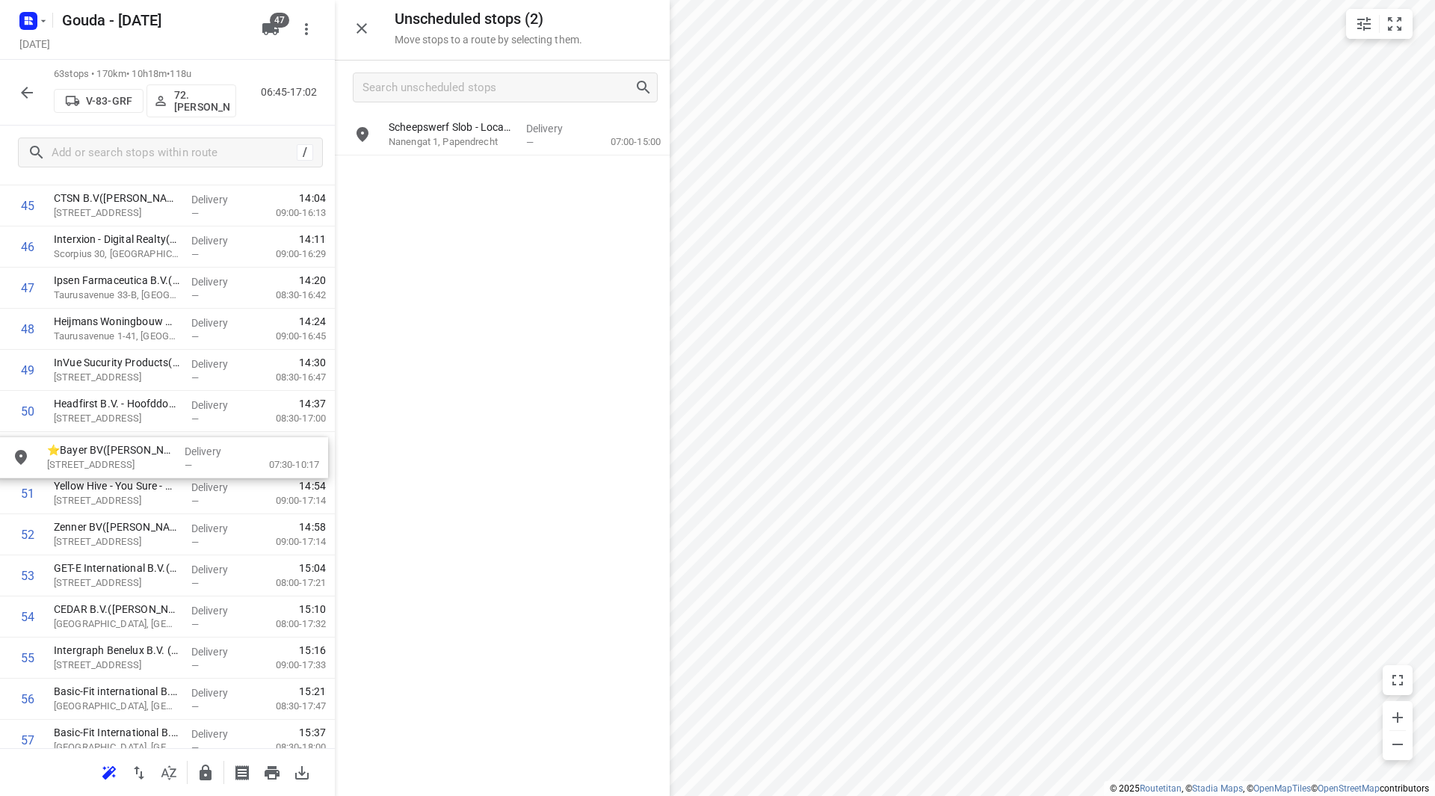
drag, startPoint x: 441, startPoint y: 176, endPoint x: 96, endPoint y: 469, distance: 452.9
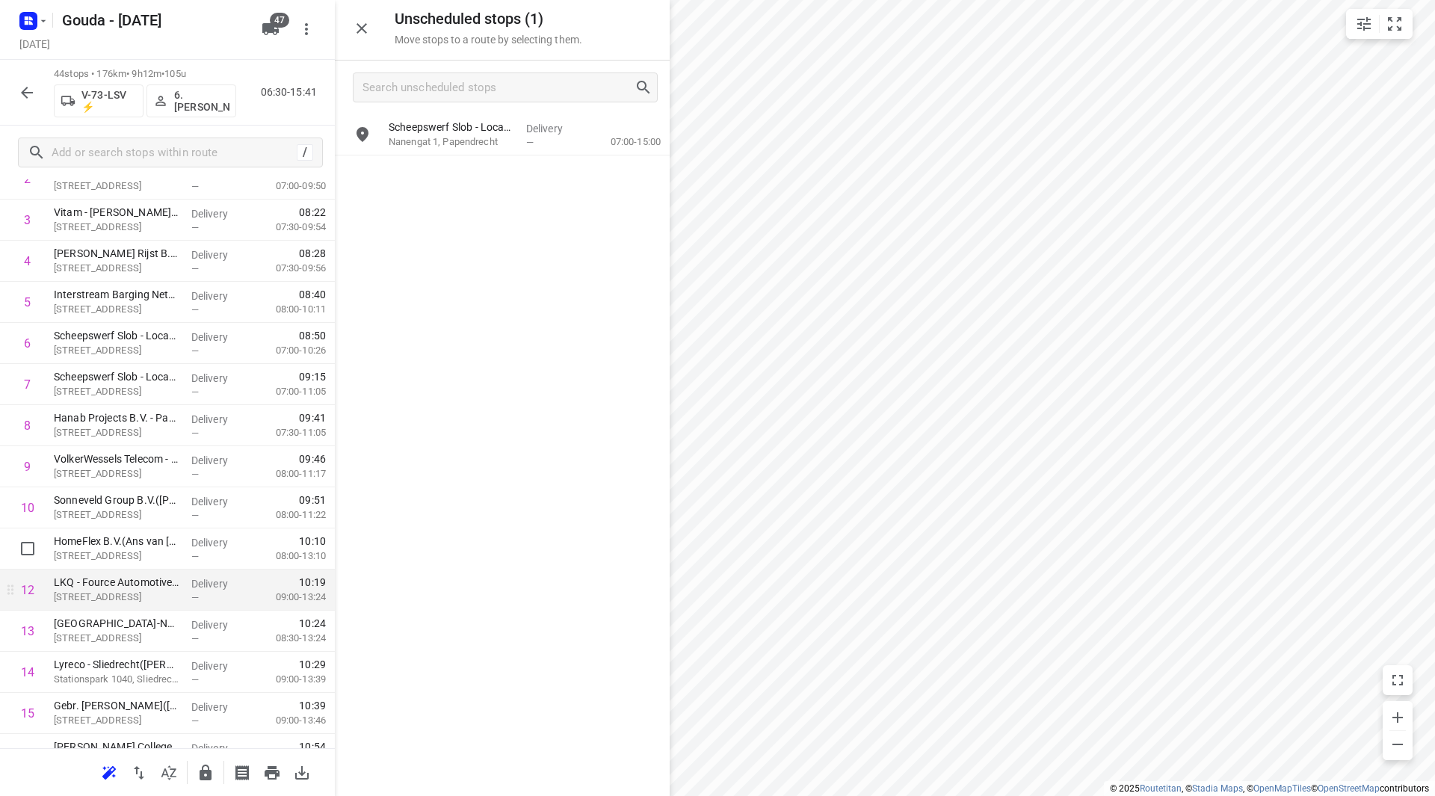
scroll to position [203, 0]
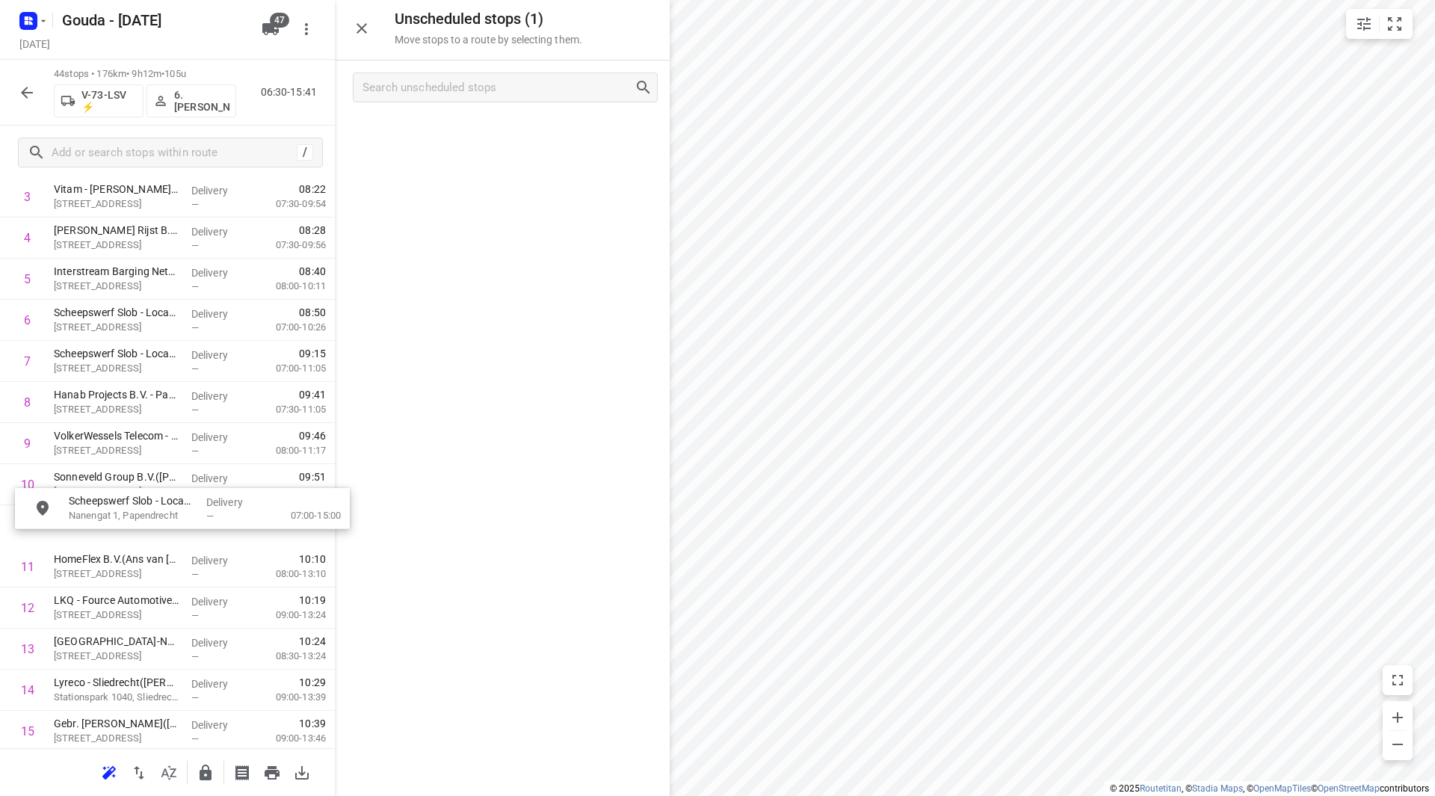
drag, startPoint x: 470, startPoint y: 136, endPoint x: 136, endPoint y: 526, distance: 513.8
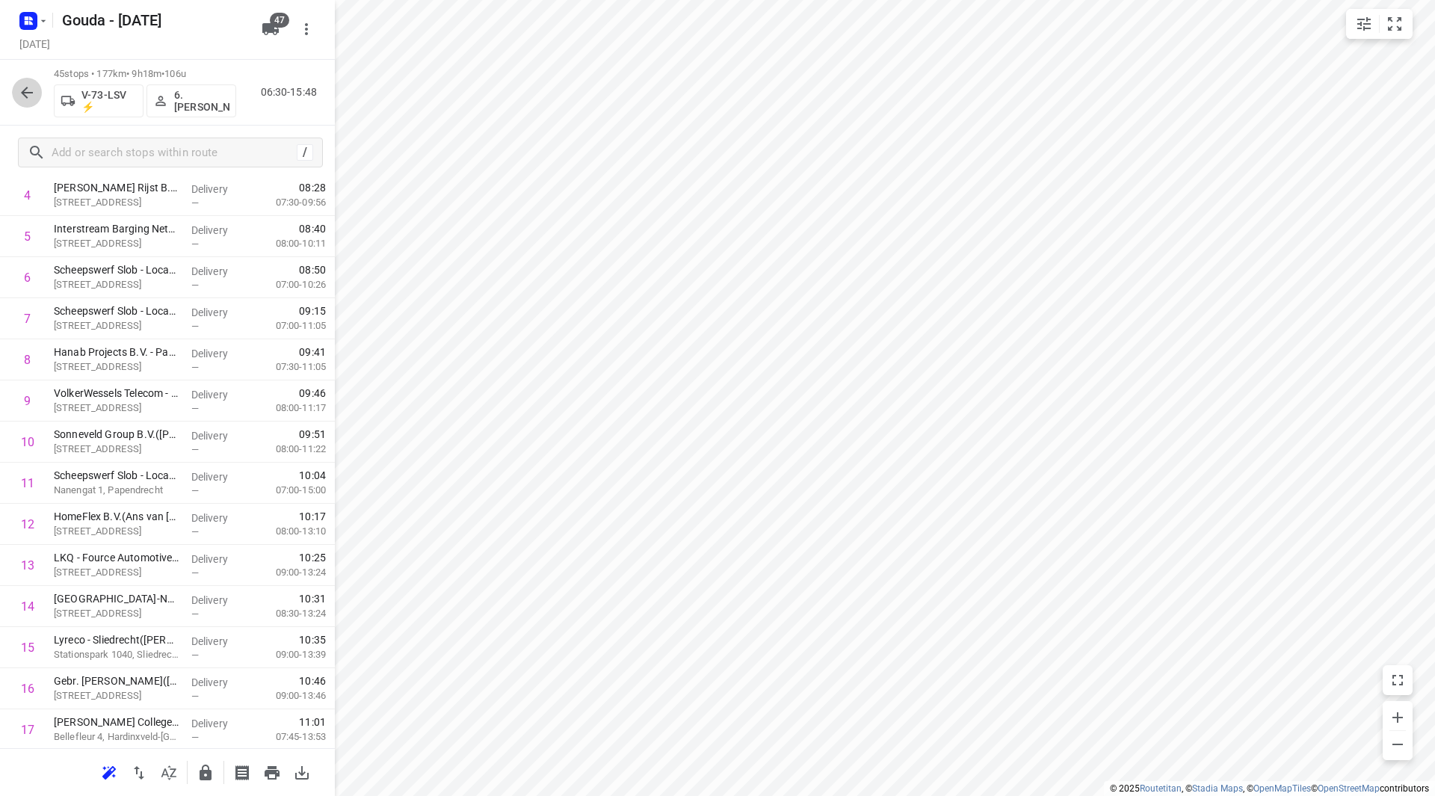
click at [25, 91] on icon "button" at bounding box center [27, 93] width 18 height 18
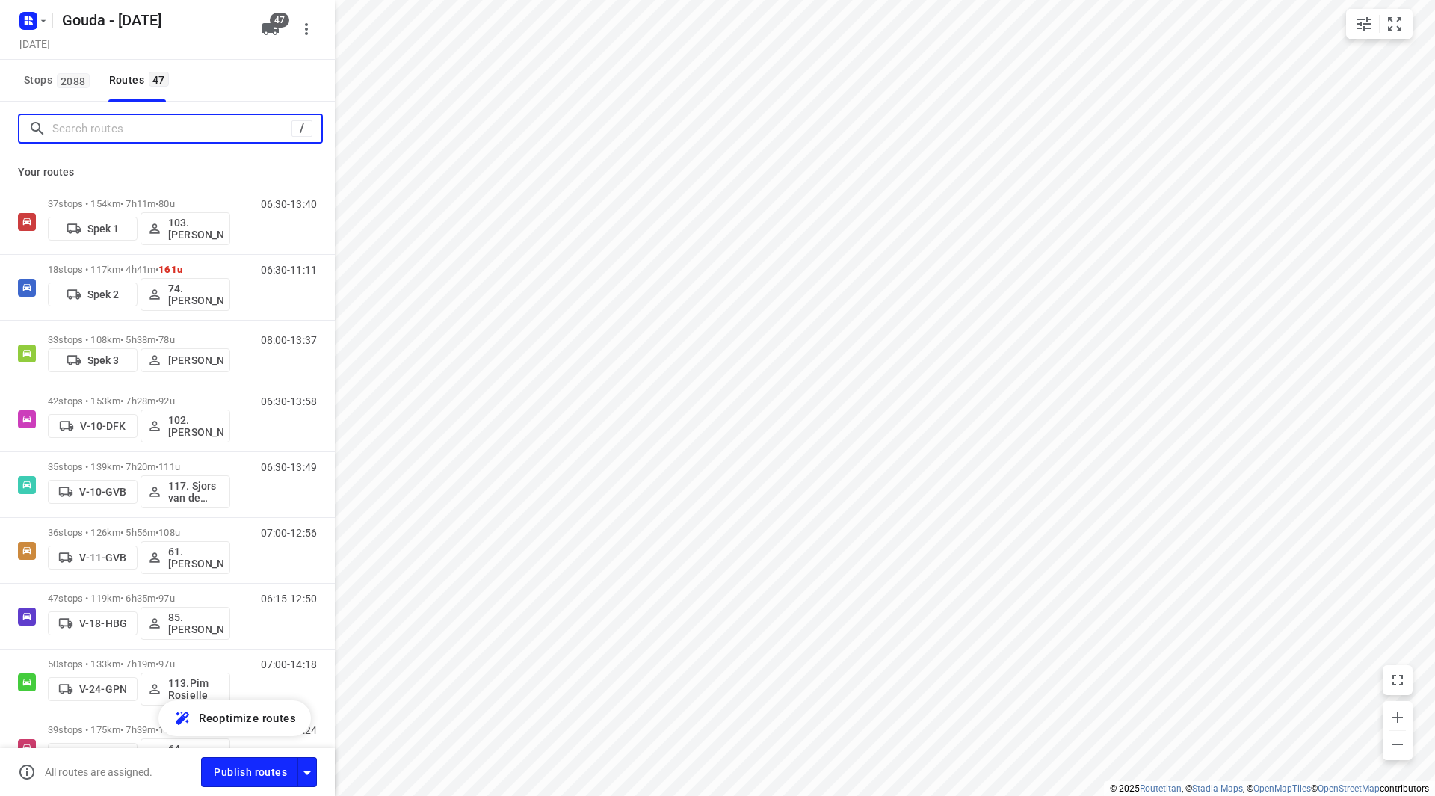
click at [150, 135] on input "Search routes" at bounding box center [171, 128] width 239 height 23
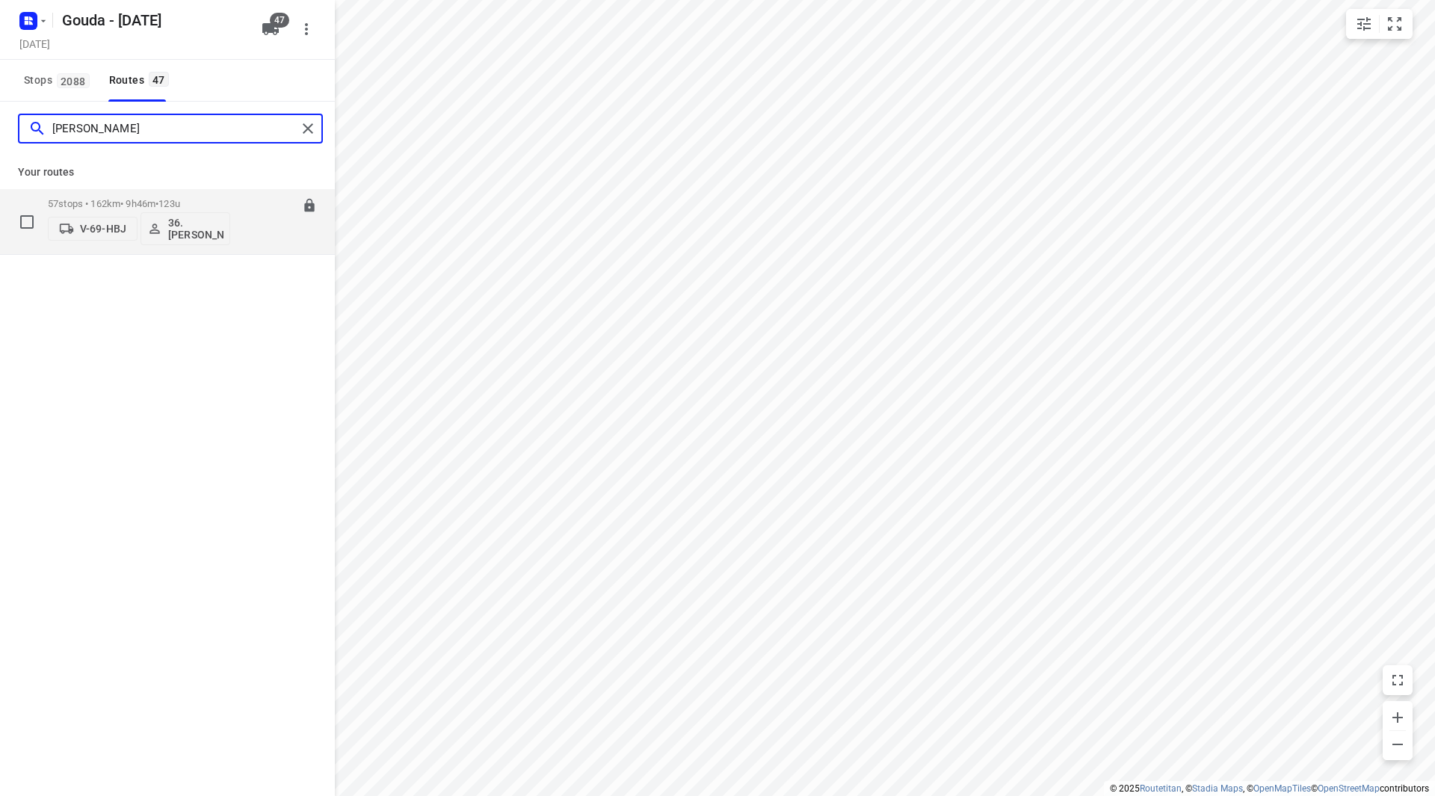
type input "jeff"
click at [192, 232] on p "36. Jeffrey Persoon" at bounding box center [195, 229] width 55 height 24
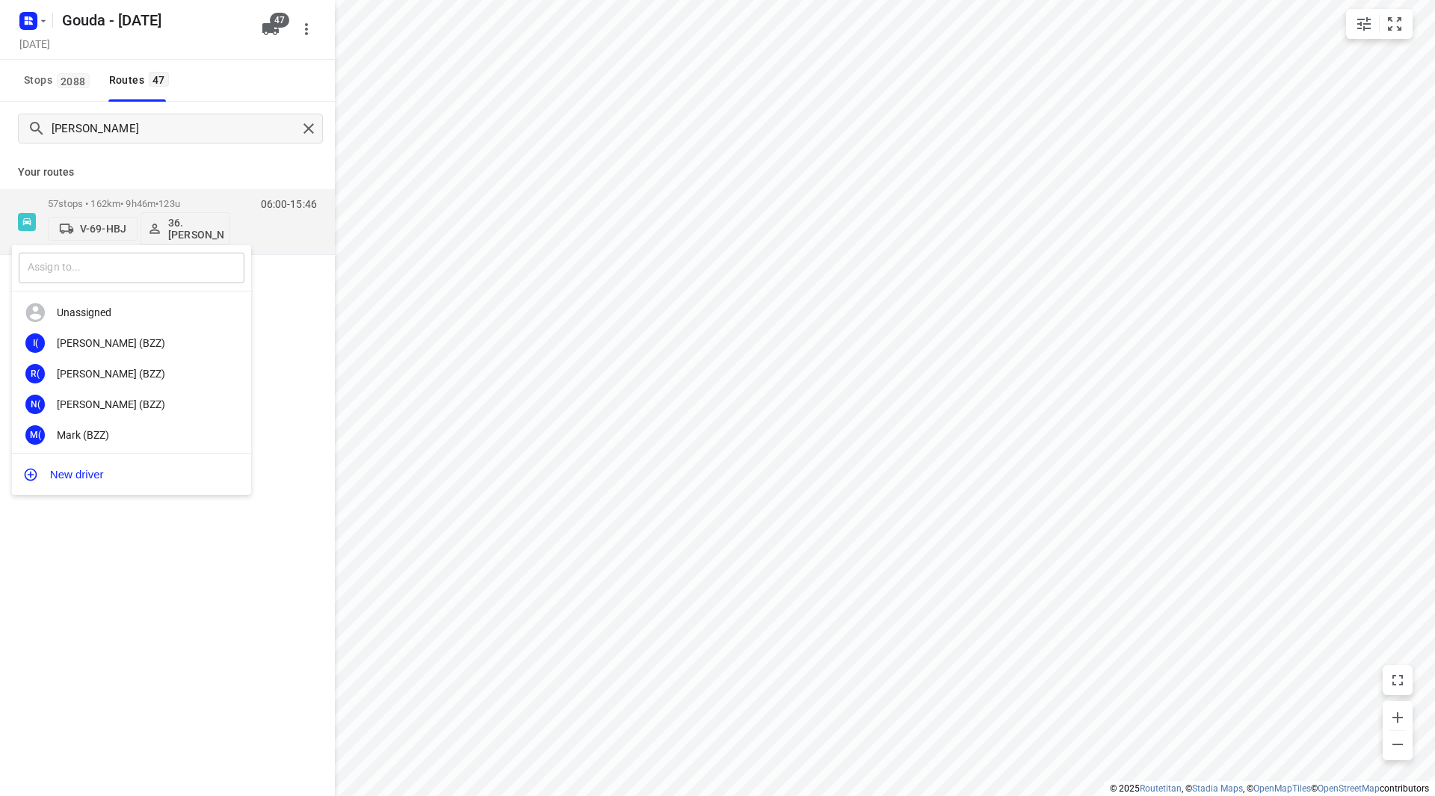
click at [145, 269] on input "text" at bounding box center [132, 268] width 226 height 31
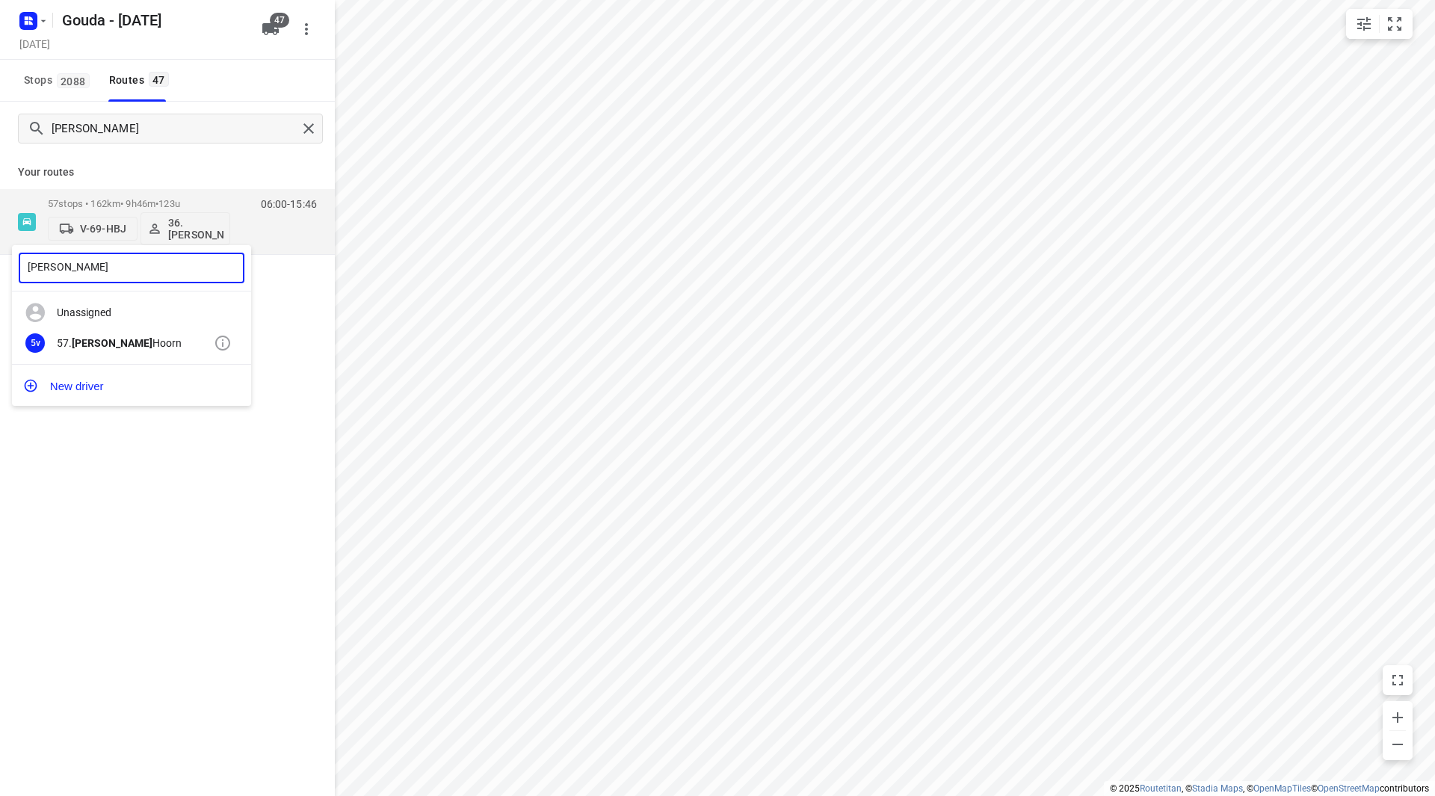
type input "patrick van"
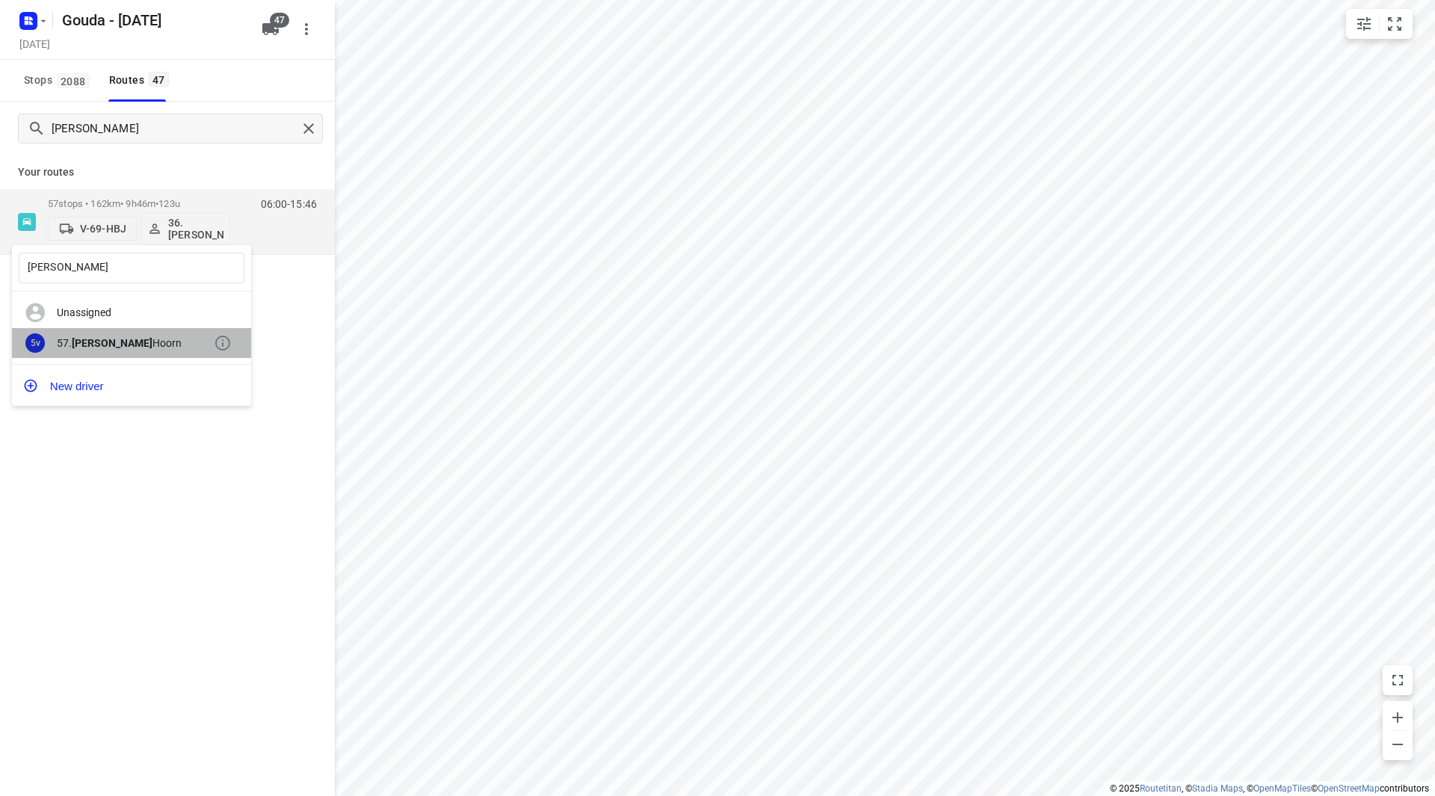
click at [132, 333] on div "5v 57. Patrick van Hoorn" at bounding box center [131, 343] width 239 height 31
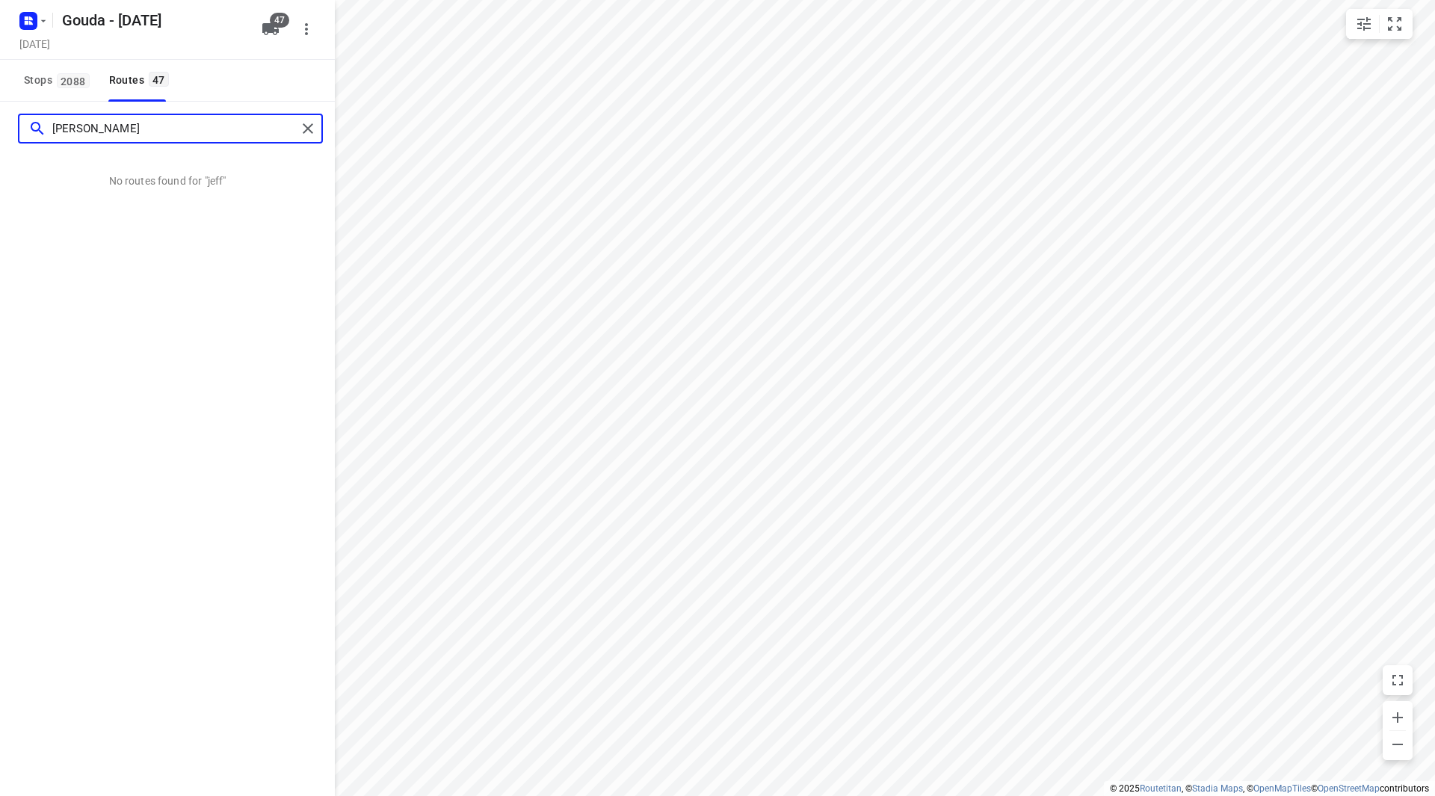
drag, startPoint x: 99, startPoint y: 126, endPoint x: 16, endPoint y: 124, distance: 82.3
click at [16, 124] on div "jeff" at bounding box center [167, 129] width 335 height 54
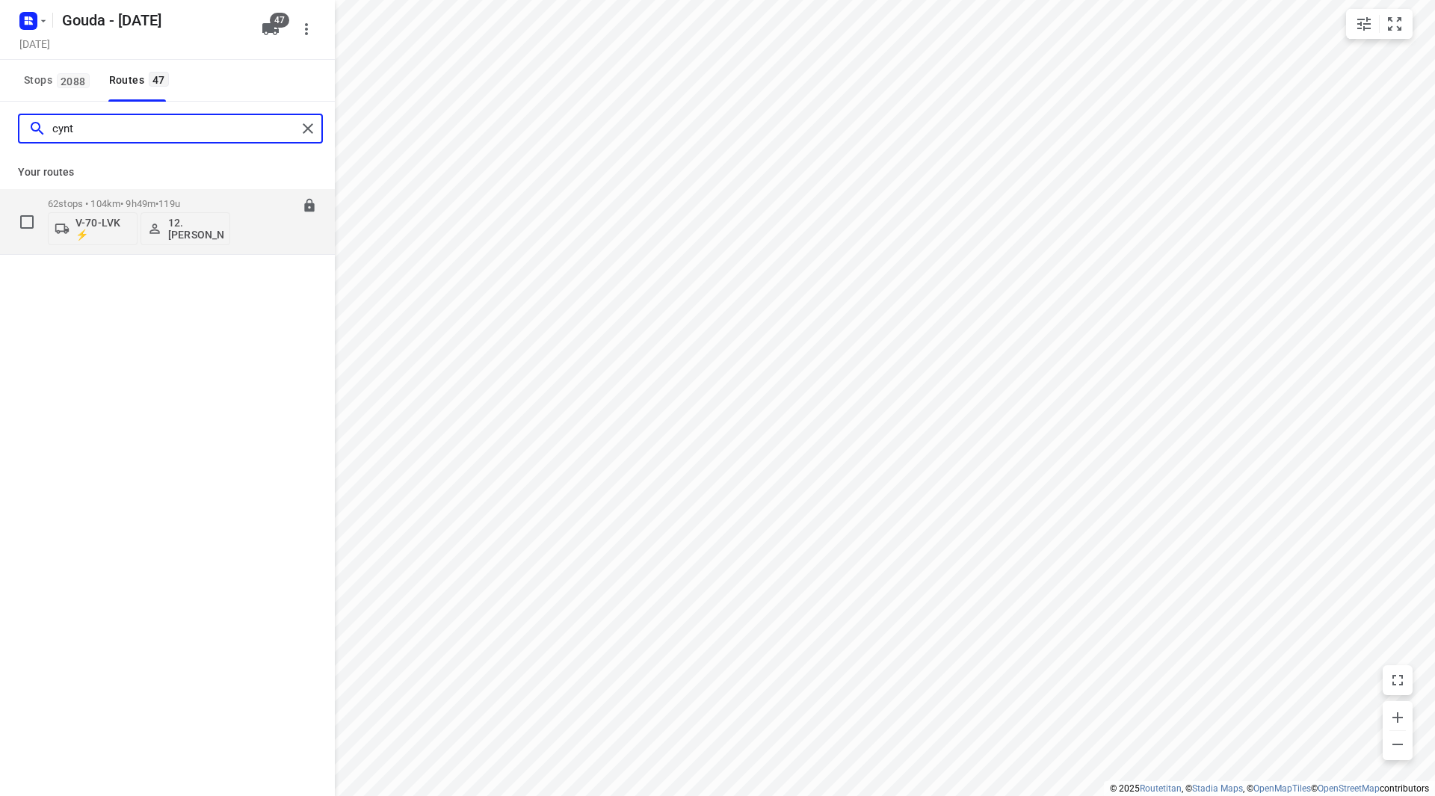
type input "cynt"
click at [194, 230] on p "12. Cynthia Visser" at bounding box center [195, 229] width 55 height 24
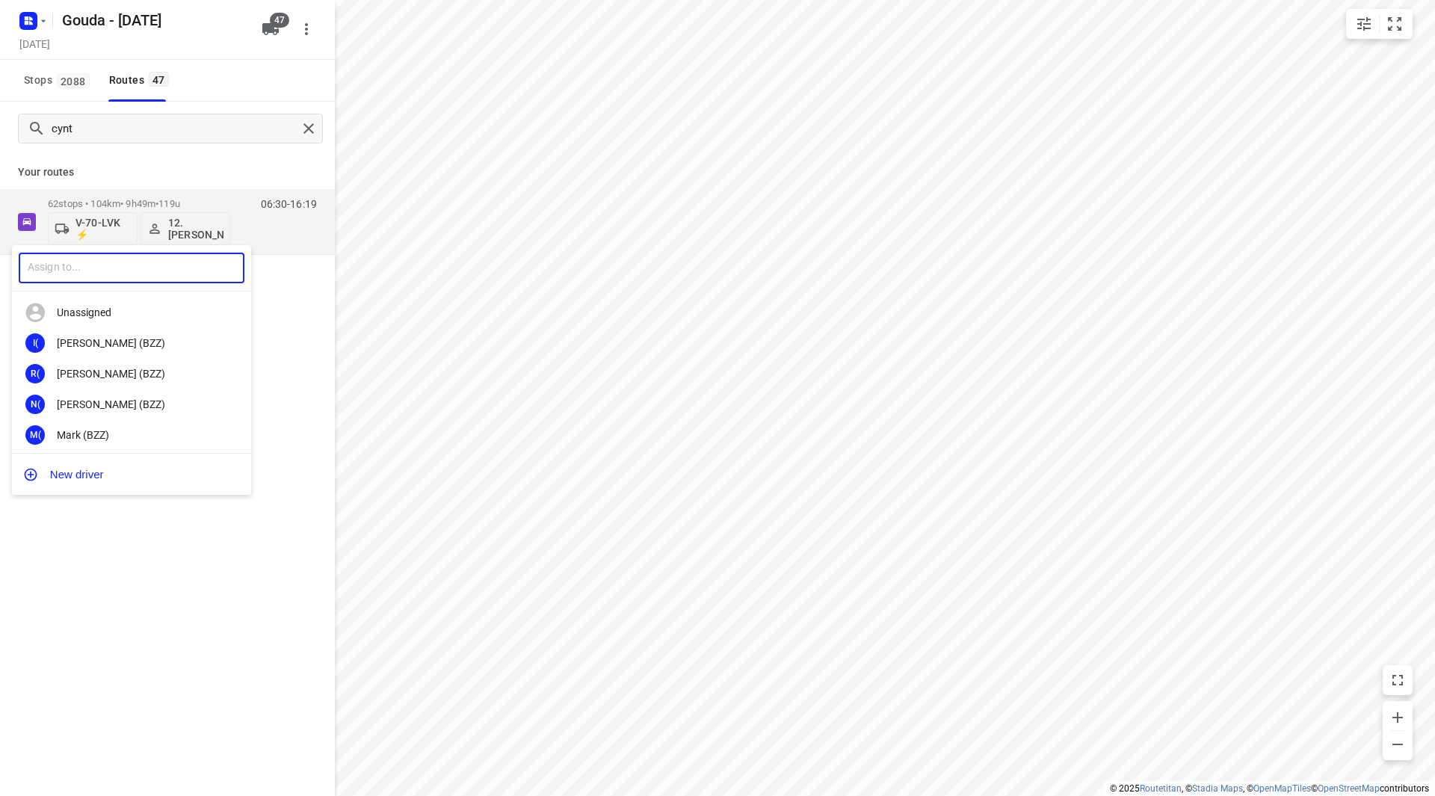
click at [167, 266] on input "text" at bounding box center [132, 268] width 226 height 31
type input "bryan oel"
click at [141, 350] on div "1O 14. Bryan Oel rich" at bounding box center [131, 343] width 239 height 31
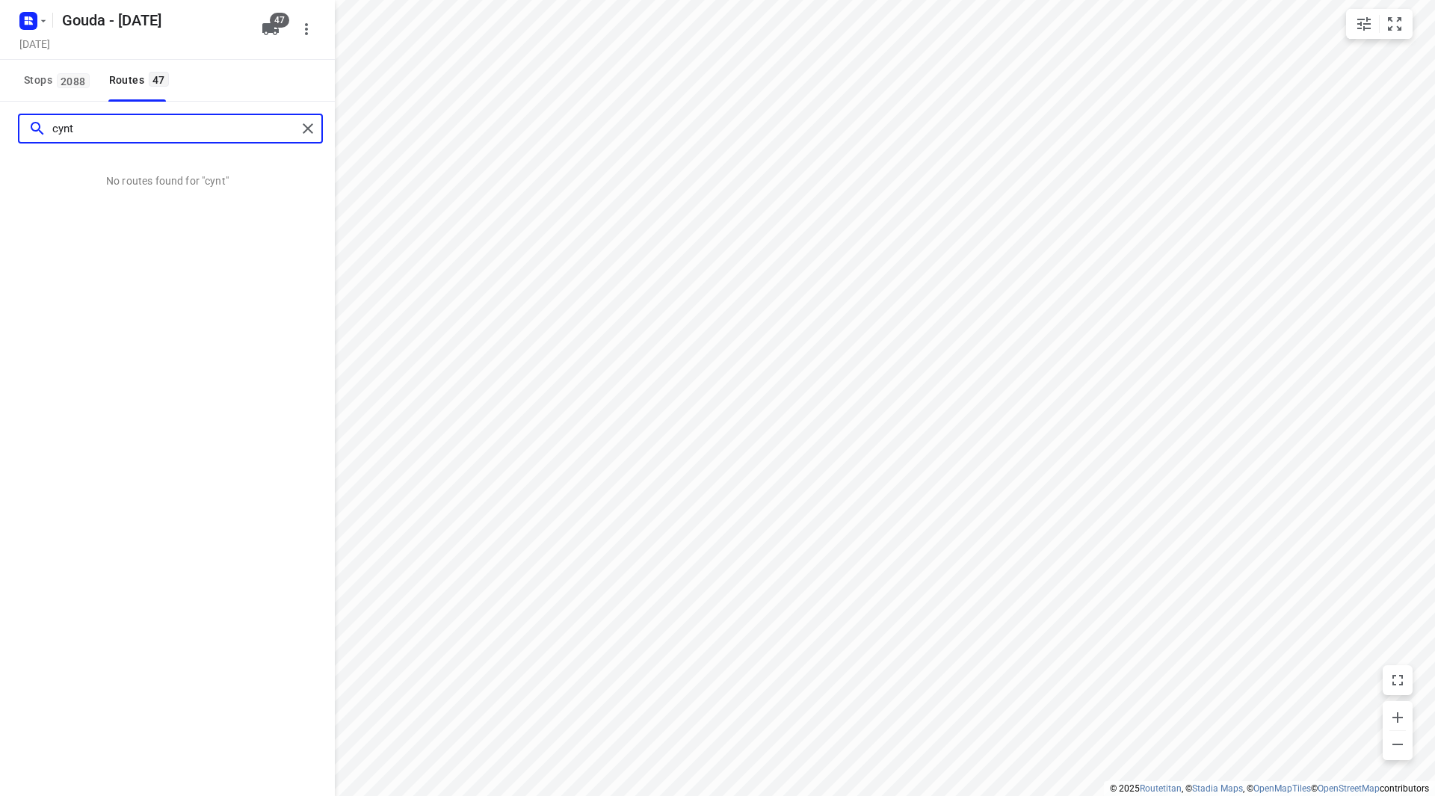
drag, startPoint x: 86, startPoint y: 132, endPoint x: 37, endPoint y: 139, distance: 49.9
click at [37, 139] on div "cynt" at bounding box center [162, 128] width 268 height 23
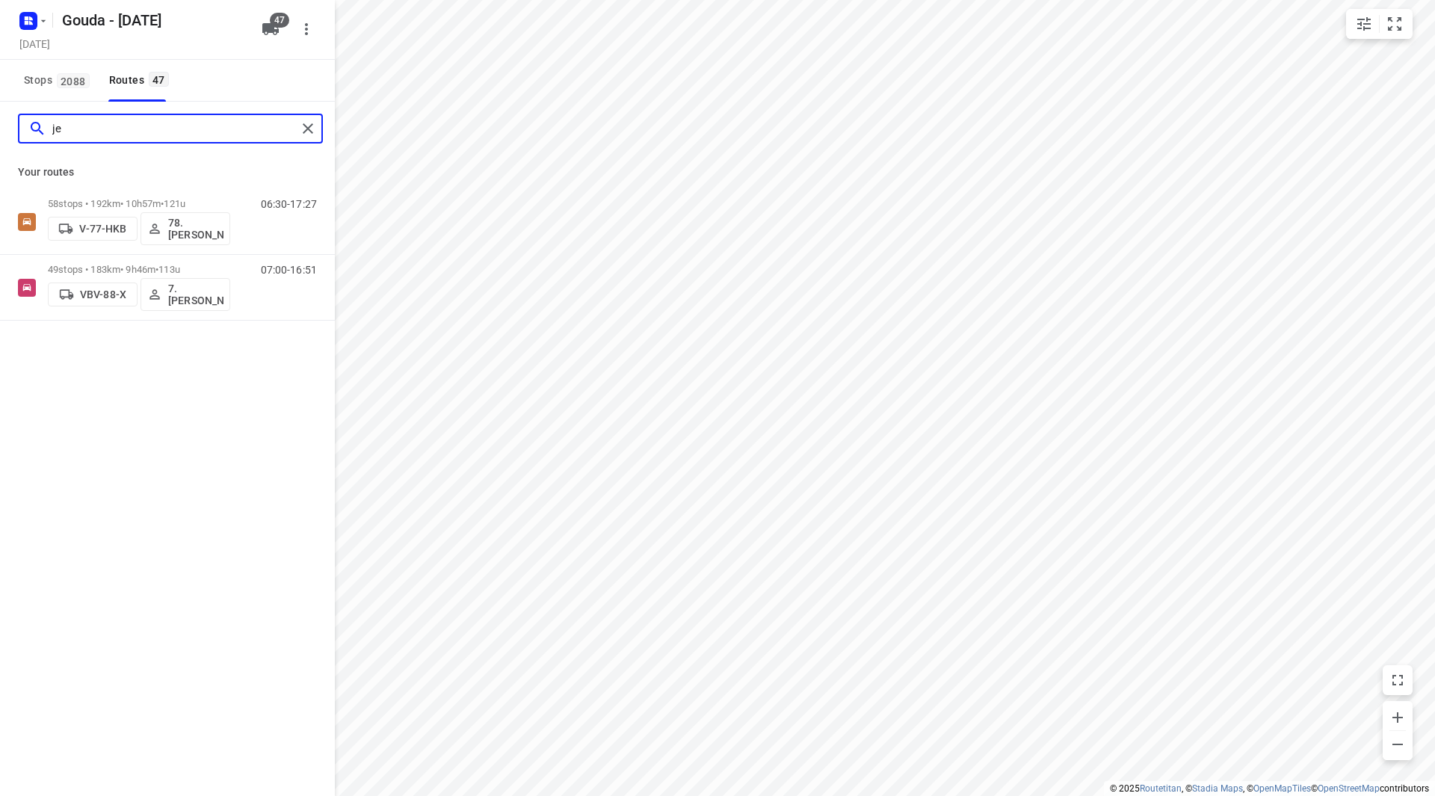
type input "j"
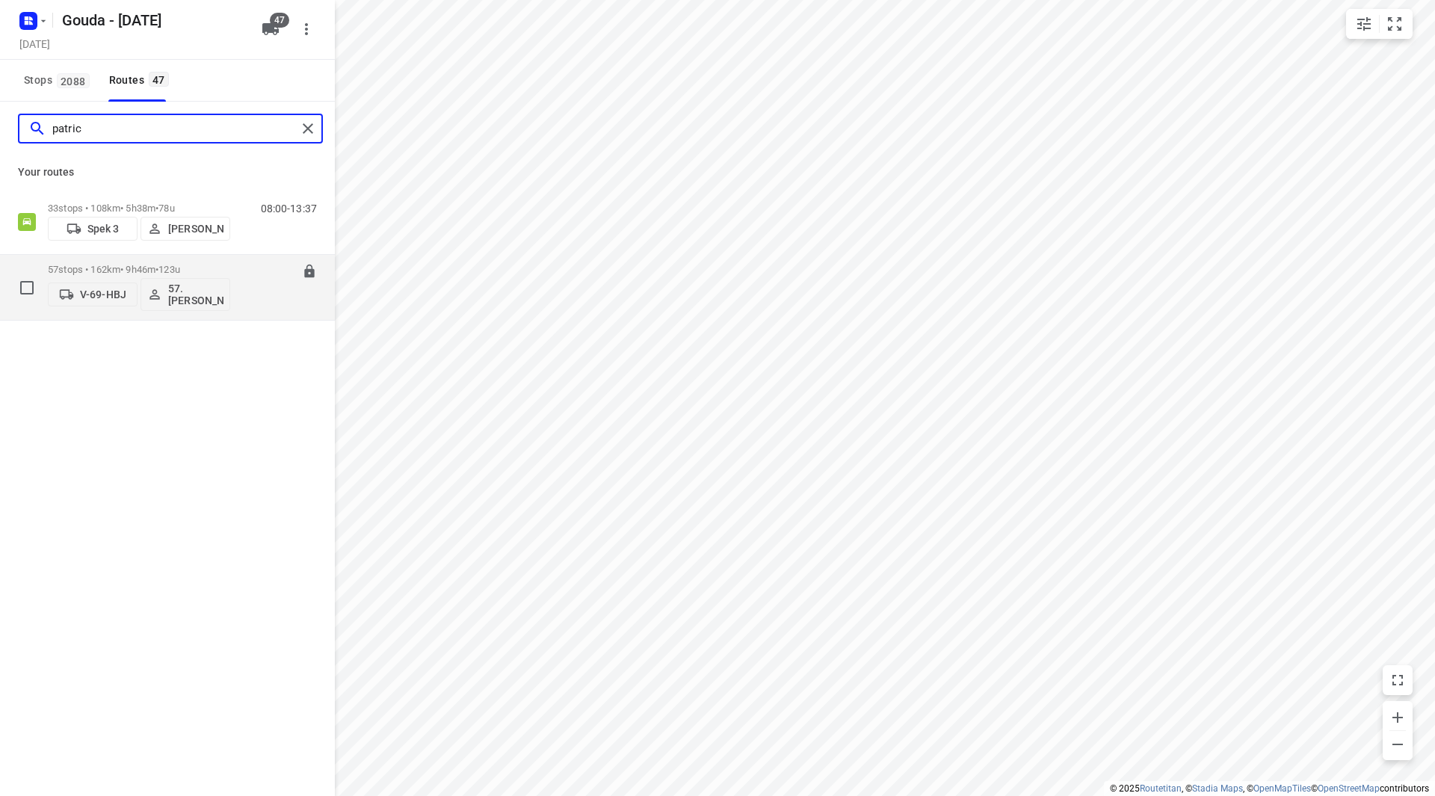
type input "patric"
click at [235, 267] on div "57 stops • 162km • 9h46m • 123u V-69-HBJ 57. Patrick van Hoorn 06:00-15:46" at bounding box center [191, 287] width 287 height 62
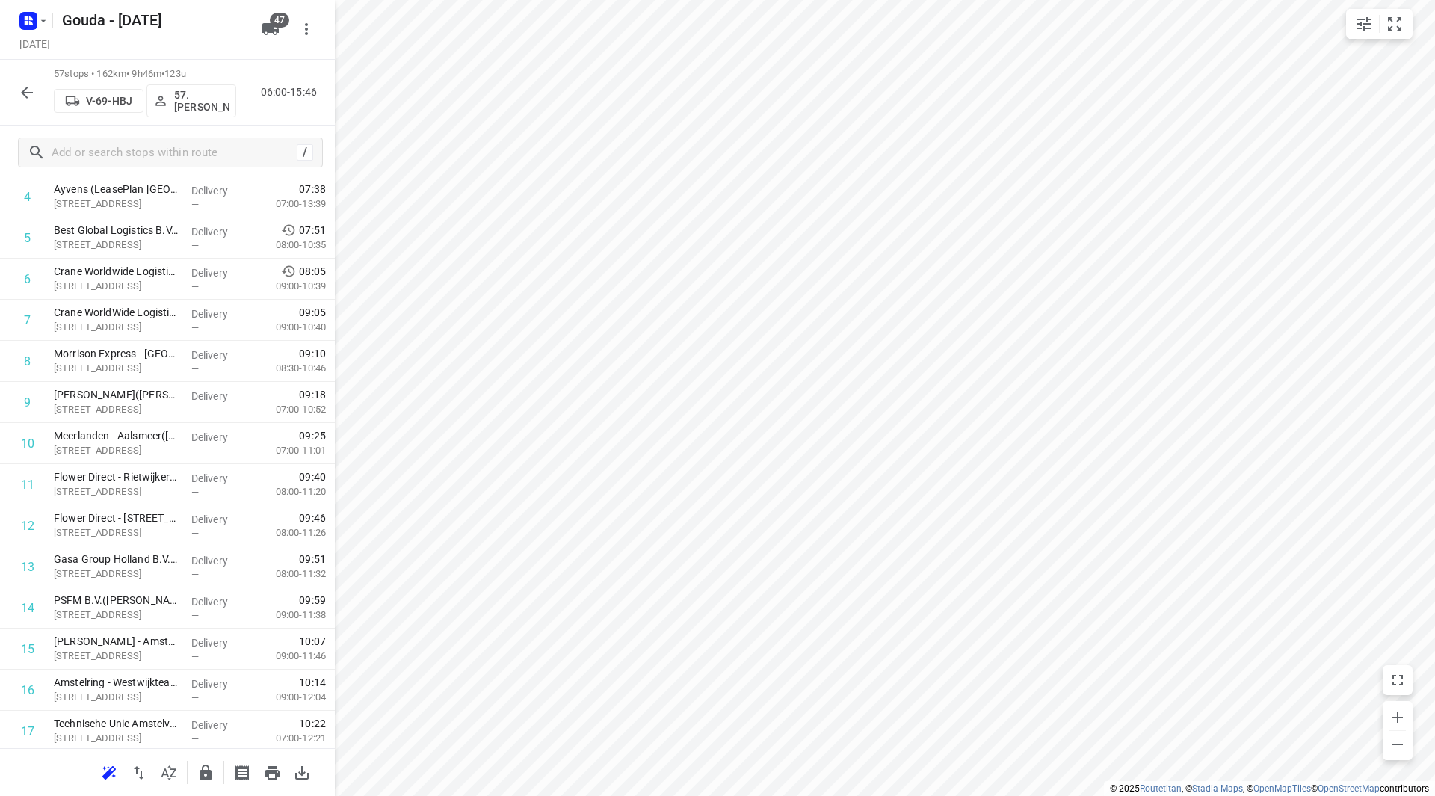
scroll to position [0, 0]
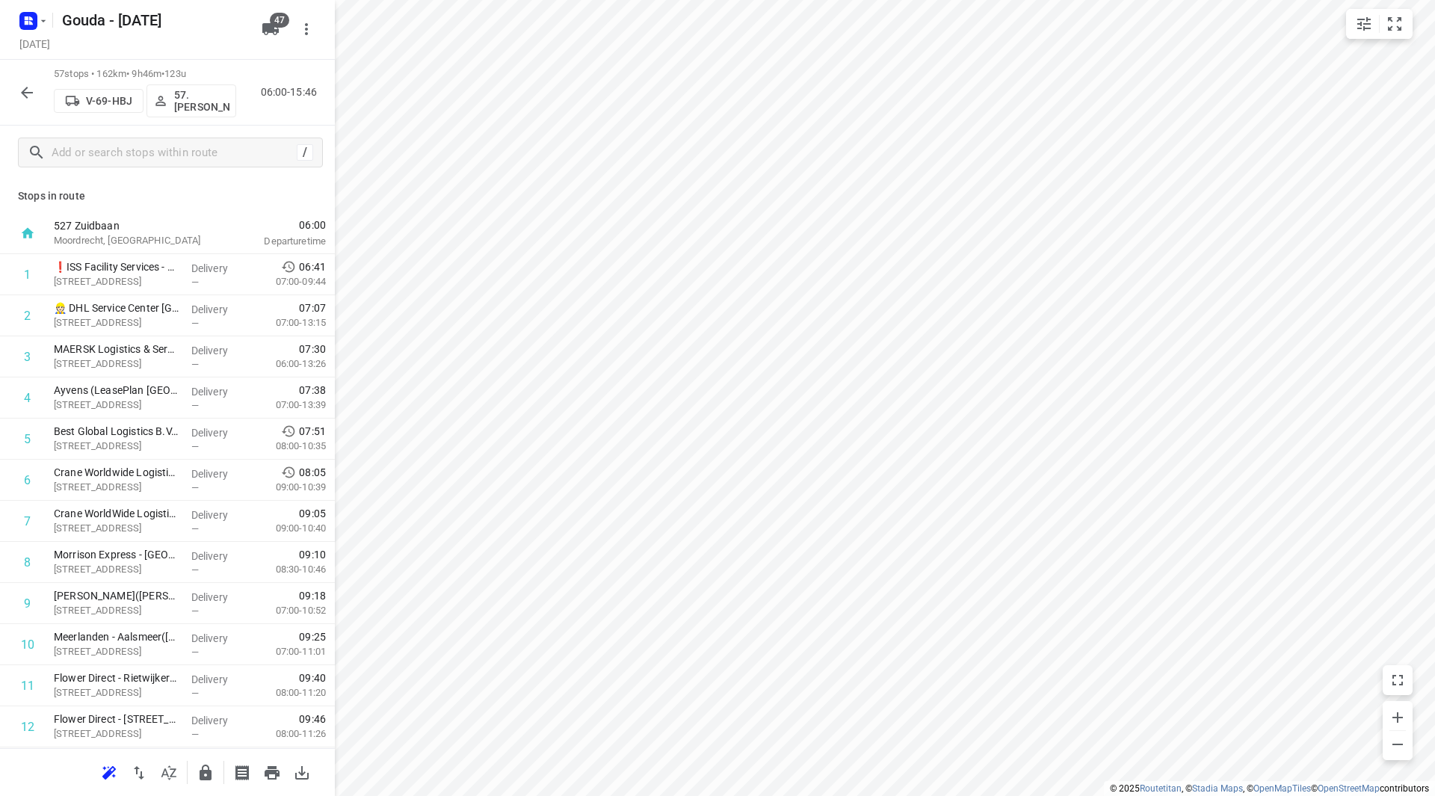
click at [31, 92] on icon "button" at bounding box center [27, 93] width 12 height 12
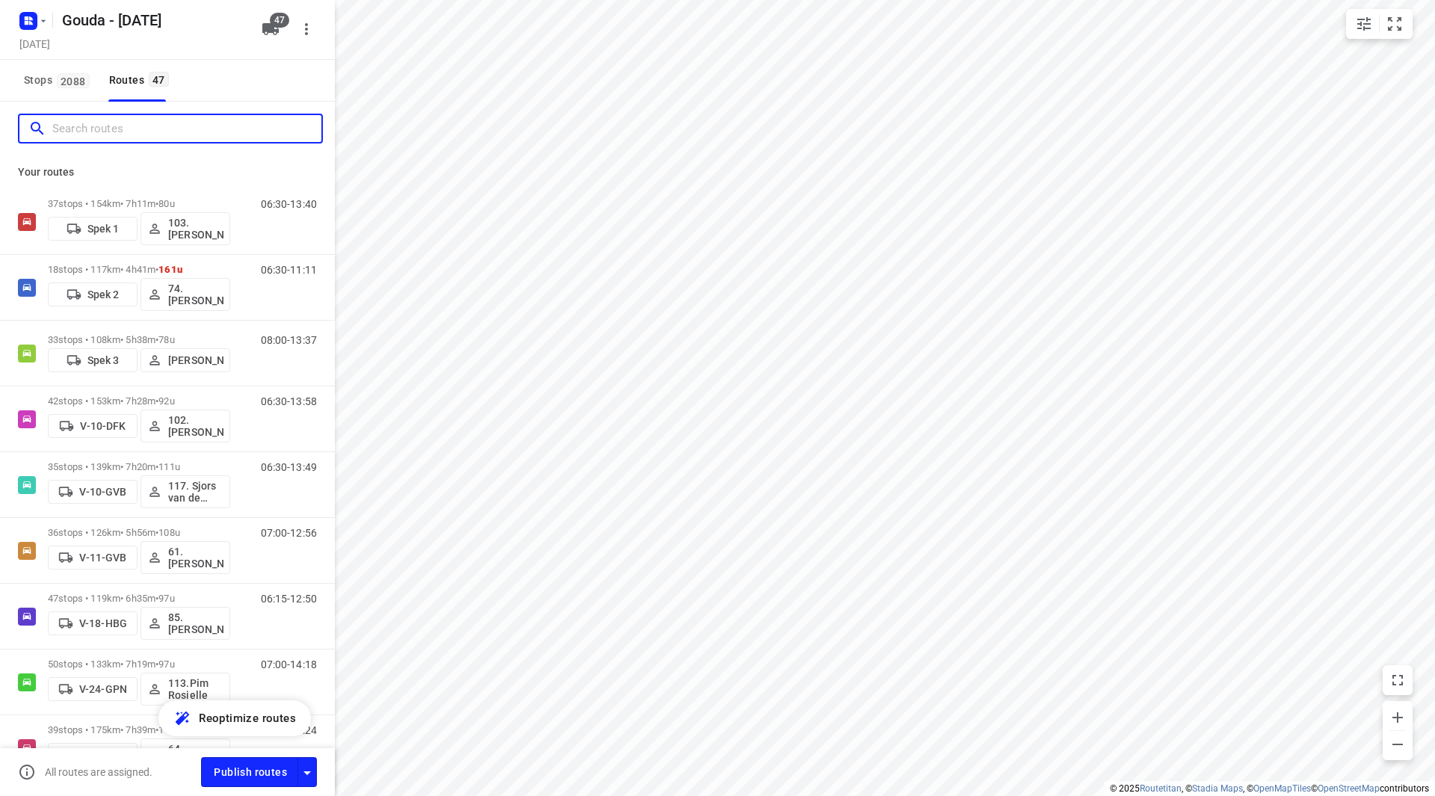
click at [112, 135] on input "Search routes" at bounding box center [186, 128] width 269 height 23
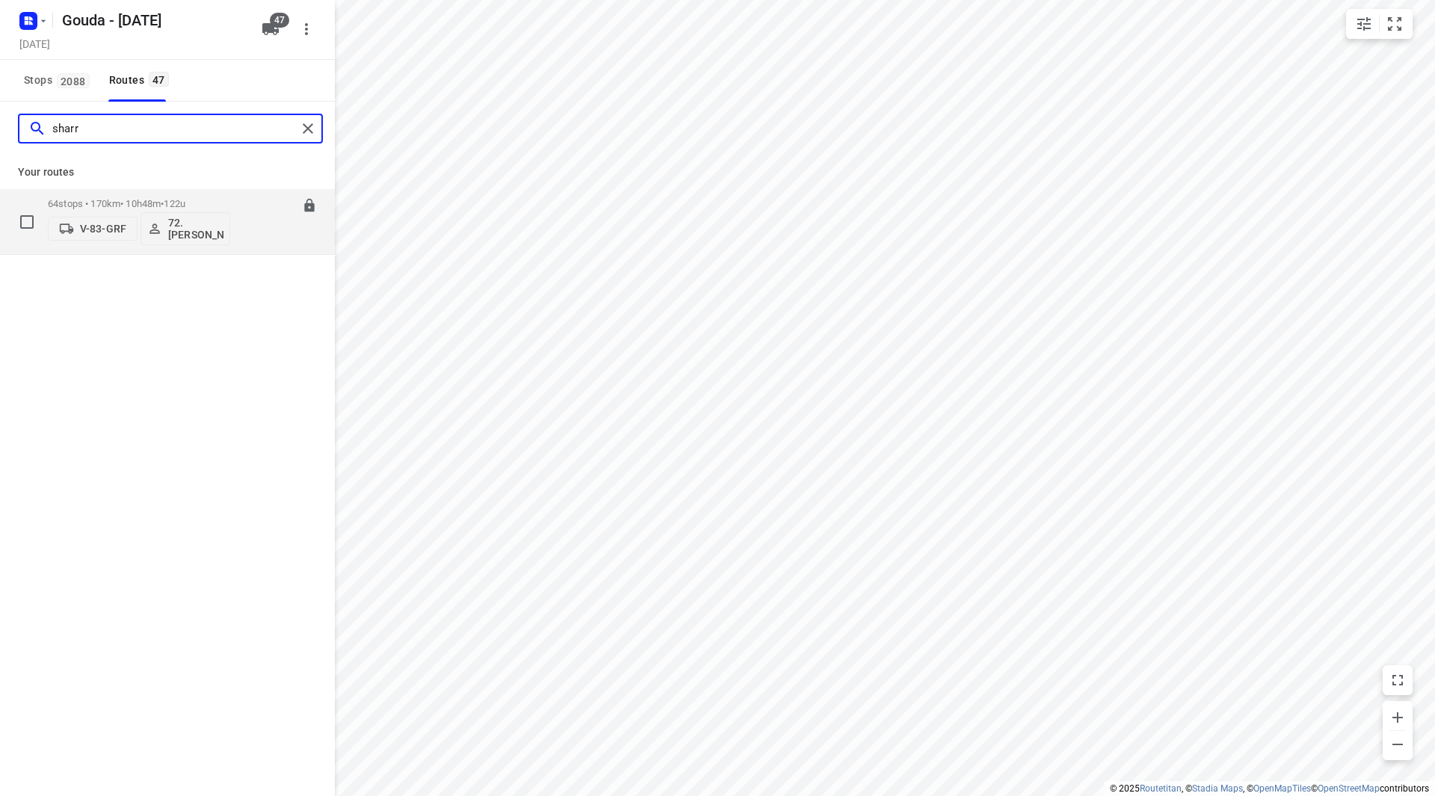
type input "sharr"
click at [204, 222] on p "72.Sharron Koeiman" at bounding box center [195, 229] width 55 height 24
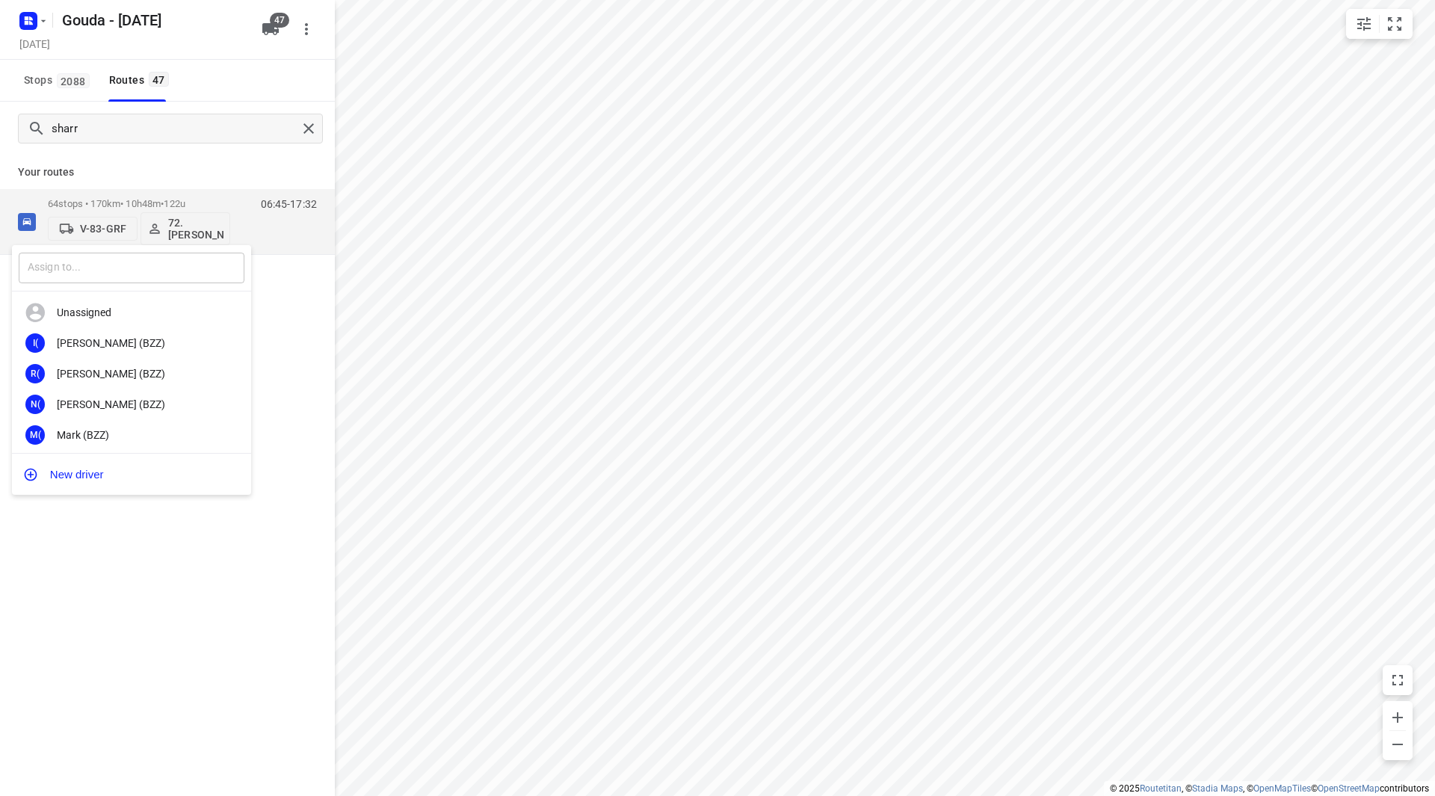
click at [180, 259] on input "text" at bounding box center [132, 268] width 226 height 31
type input "cent"
click at [120, 431] on div "26. Cent Schut" at bounding box center [135, 435] width 157 height 12
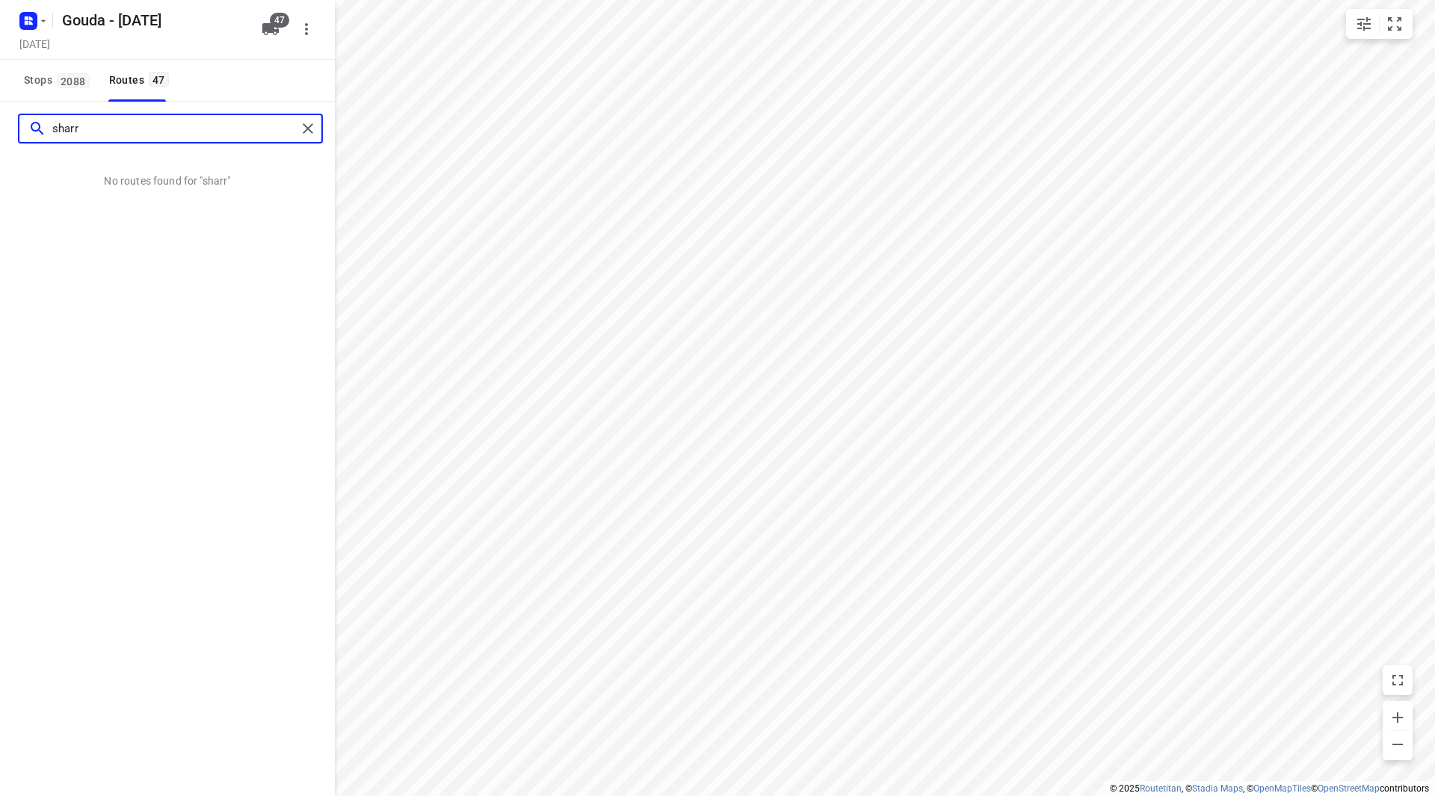
drag, startPoint x: 100, startPoint y: 130, endPoint x: 17, endPoint y: 138, distance: 83.4
click at [17, 138] on div "sharr" at bounding box center [167, 129] width 335 height 54
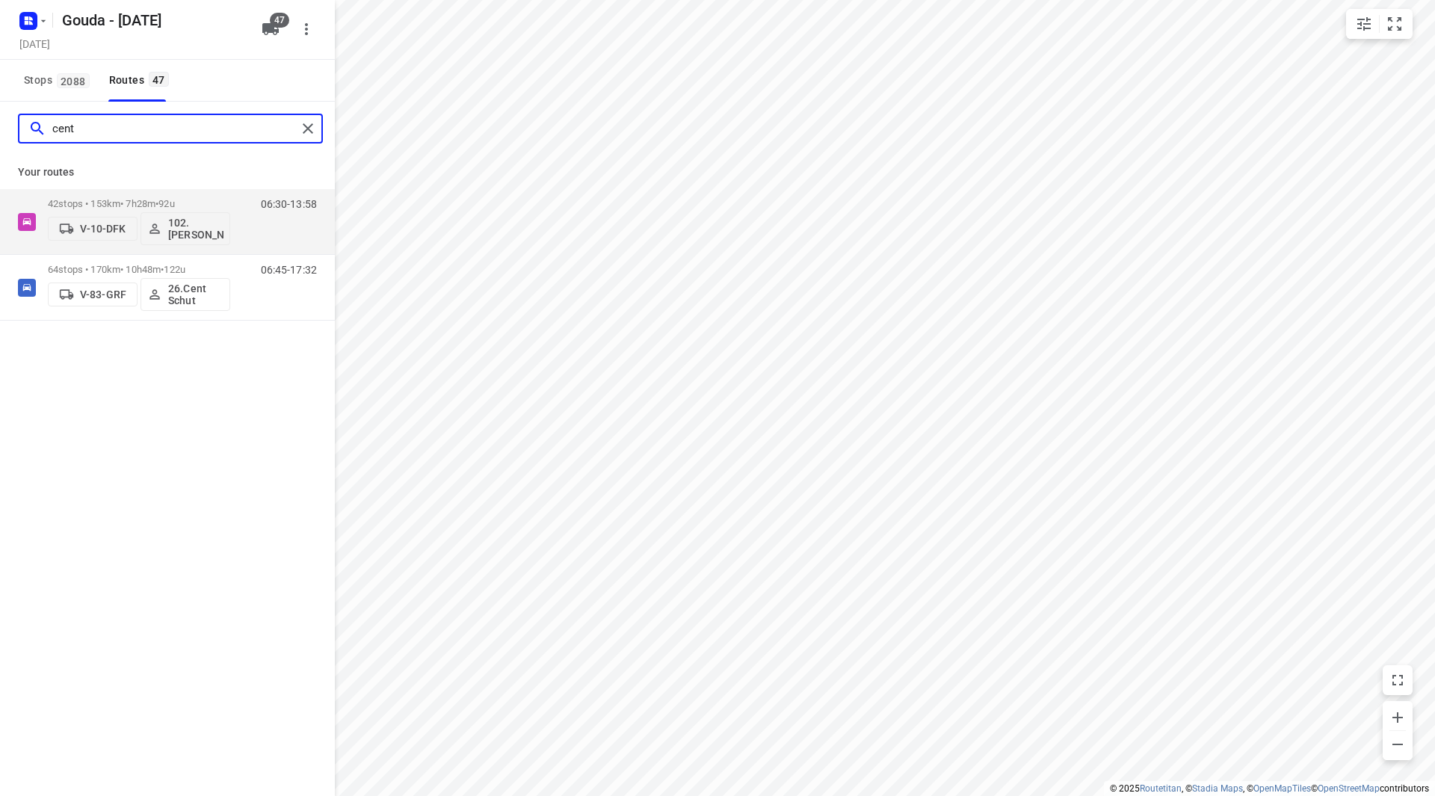
type input "cent"
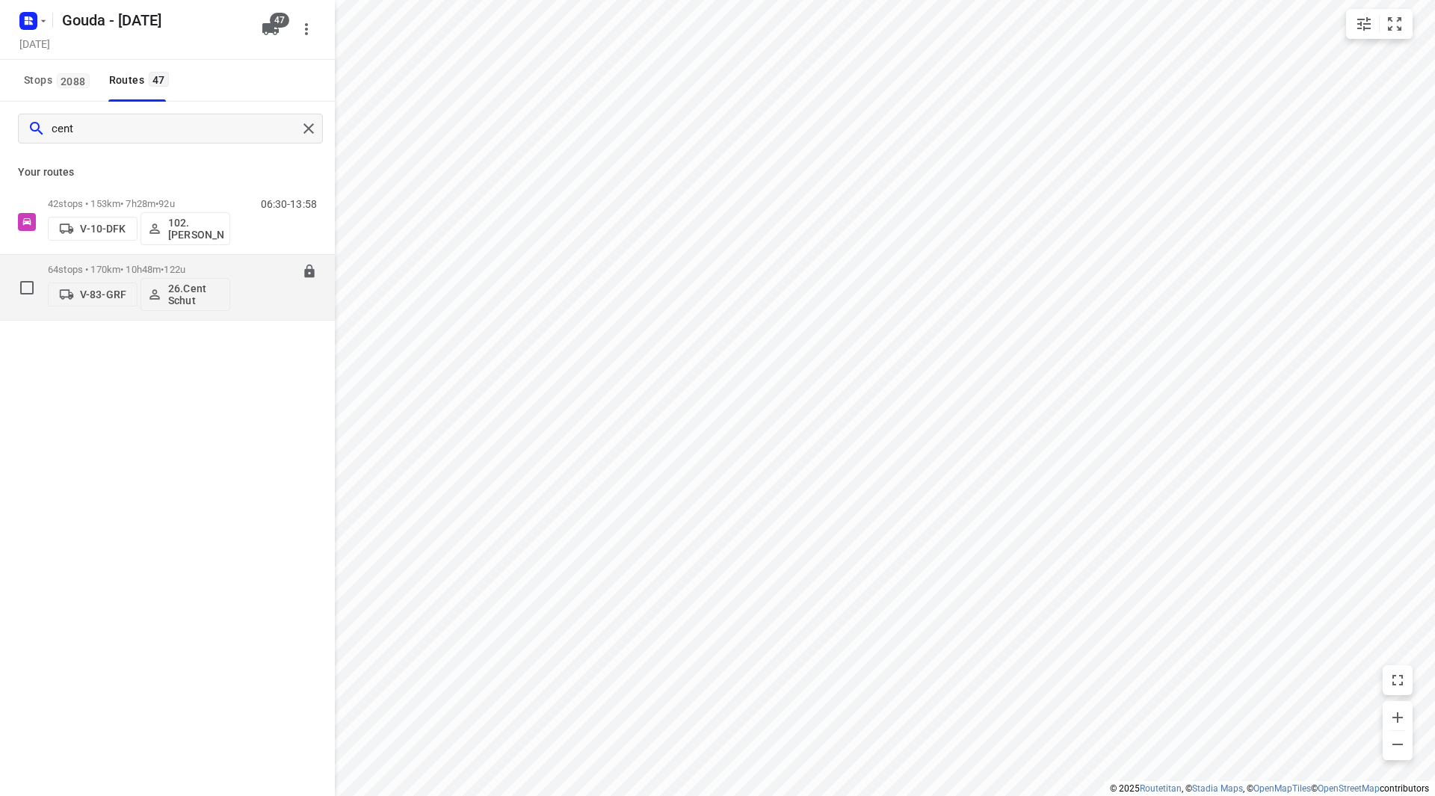
click at [219, 262] on div "64 stops • 170km • 10h48m • 122u V-83-GRF 26.Cent Schut" at bounding box center [139, 287] width 182 height 62
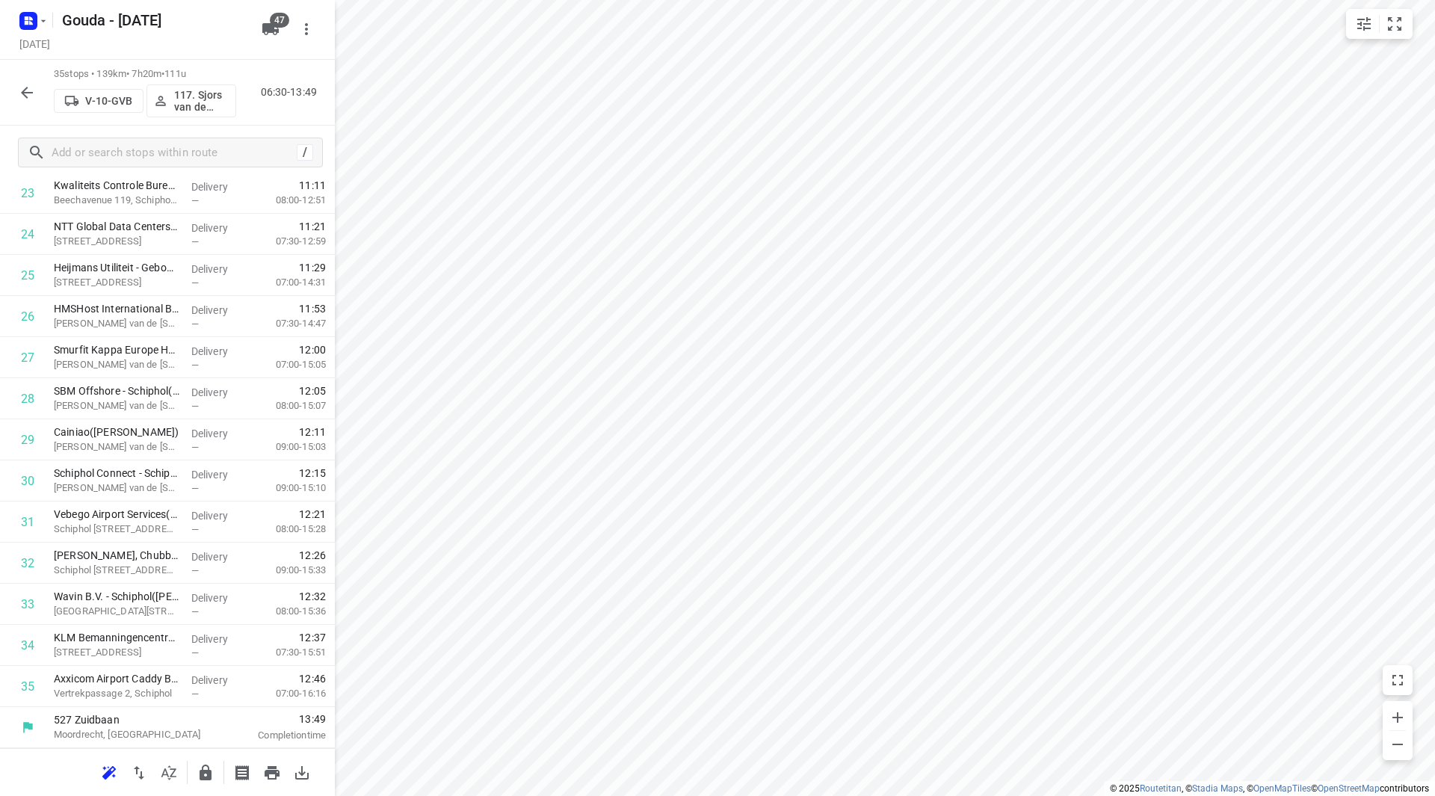
scroll to position [986, 0]
click at [25, 90] on icon "button" at bounding box center [27, 93] width 12 height 12
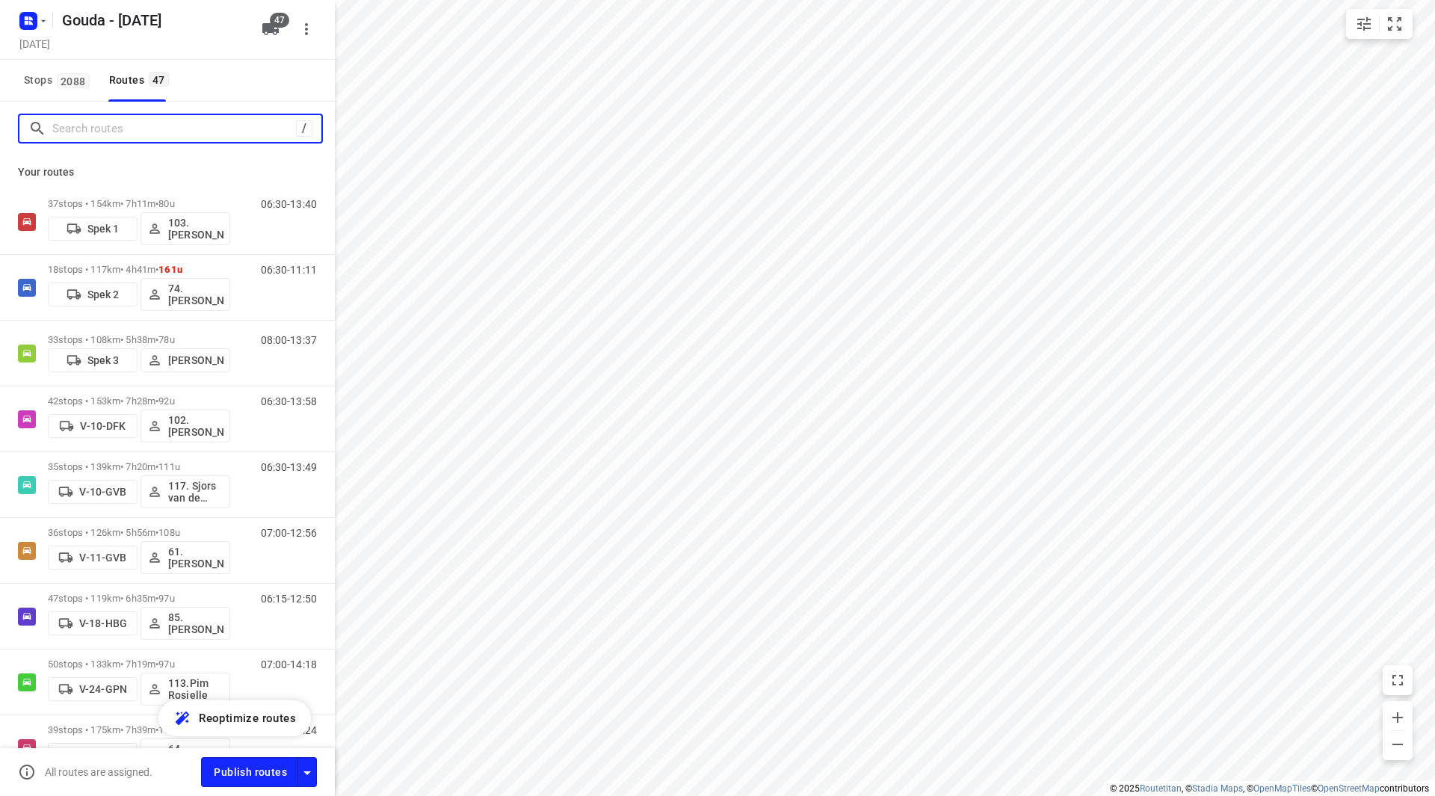
click at [77, 132] on input "Search routes" at bounding box center [174, 128] width 244 height 23
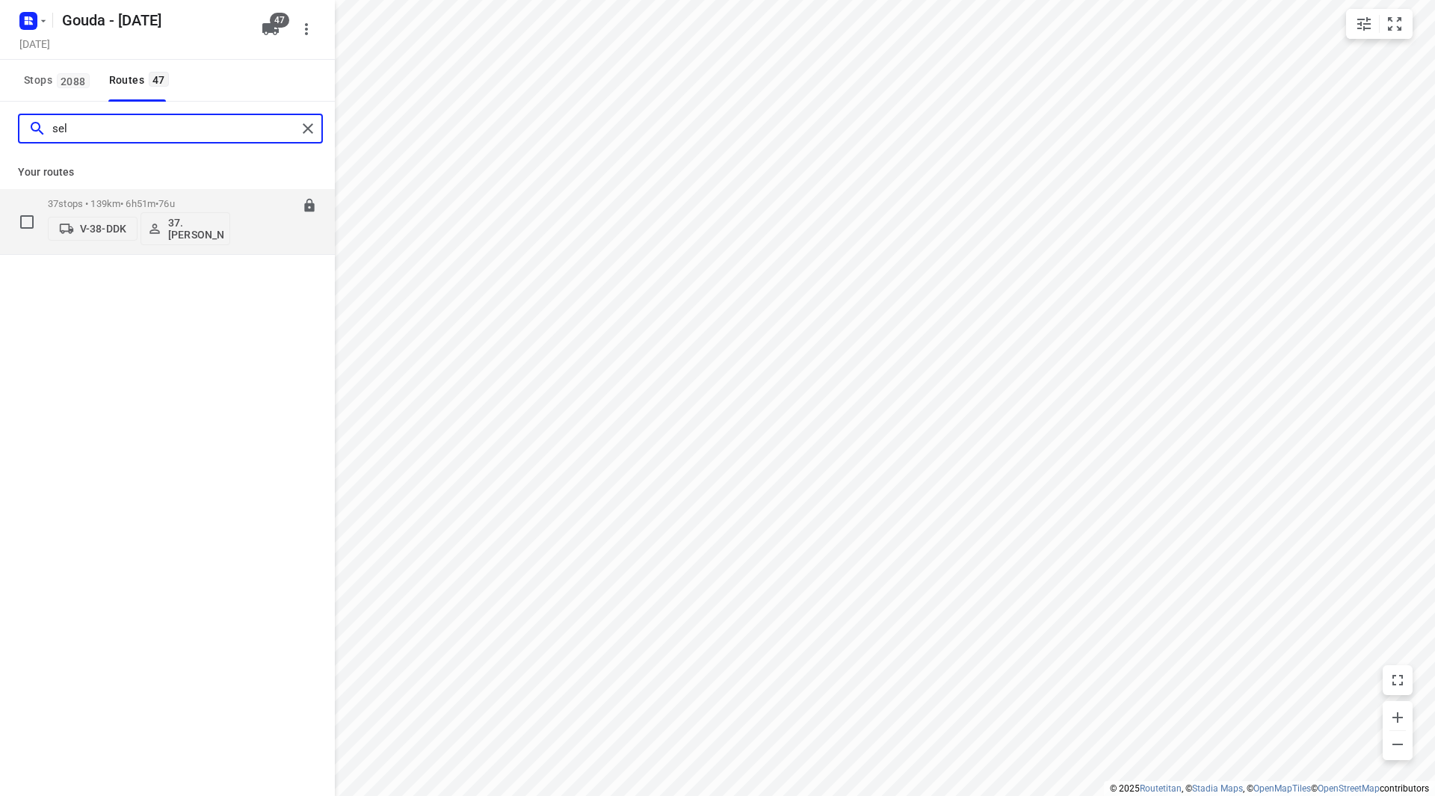
type input "sel"
click at [195, 230] on p "37.Gursel Sonmez" at bounding box center [195, 229] width 55 height 24
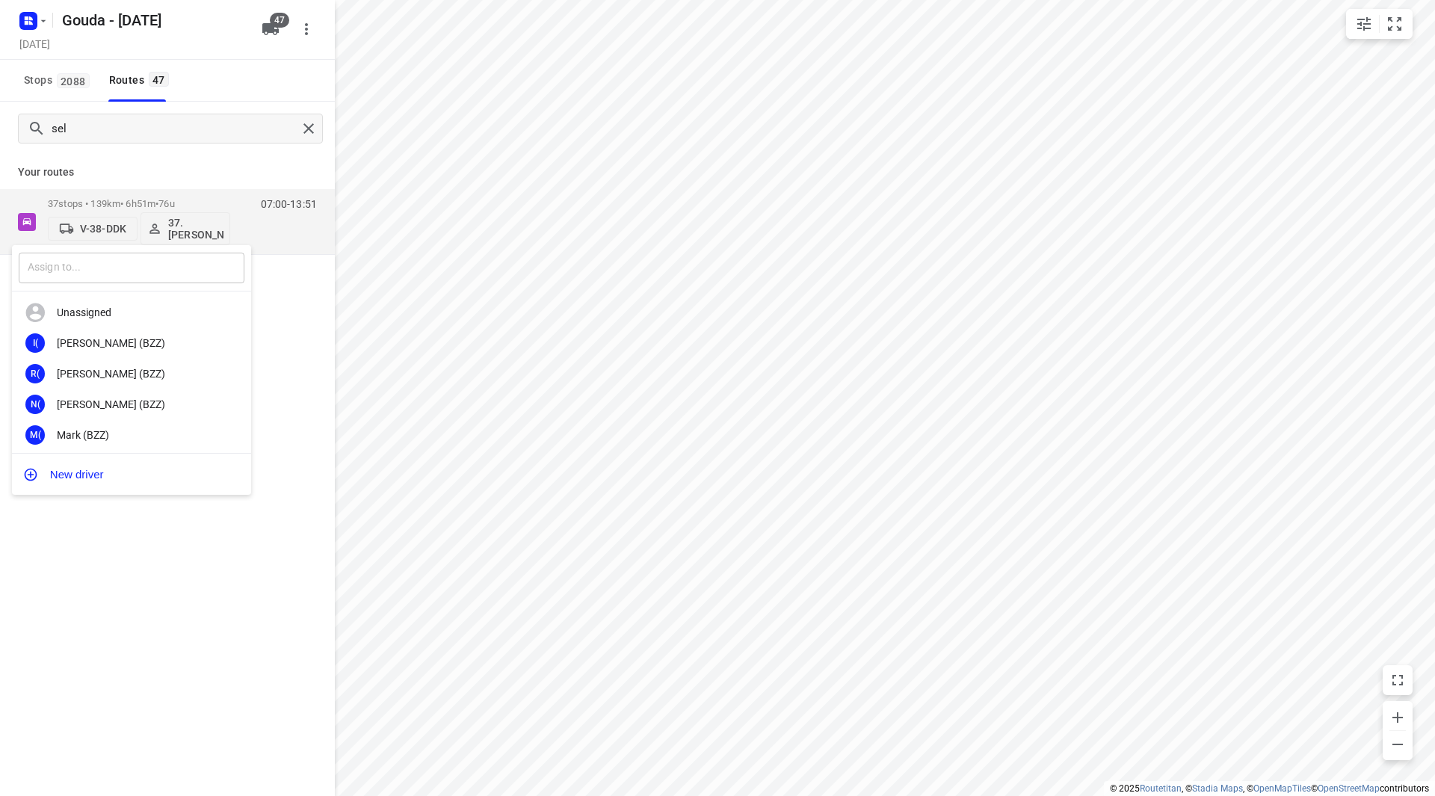
click at [136, 256] on div "​" at bounding box center [131, 268] width 239 height 46
click at [132, 265] on input "text" at bounding box center [132, 268] width 226 height 31
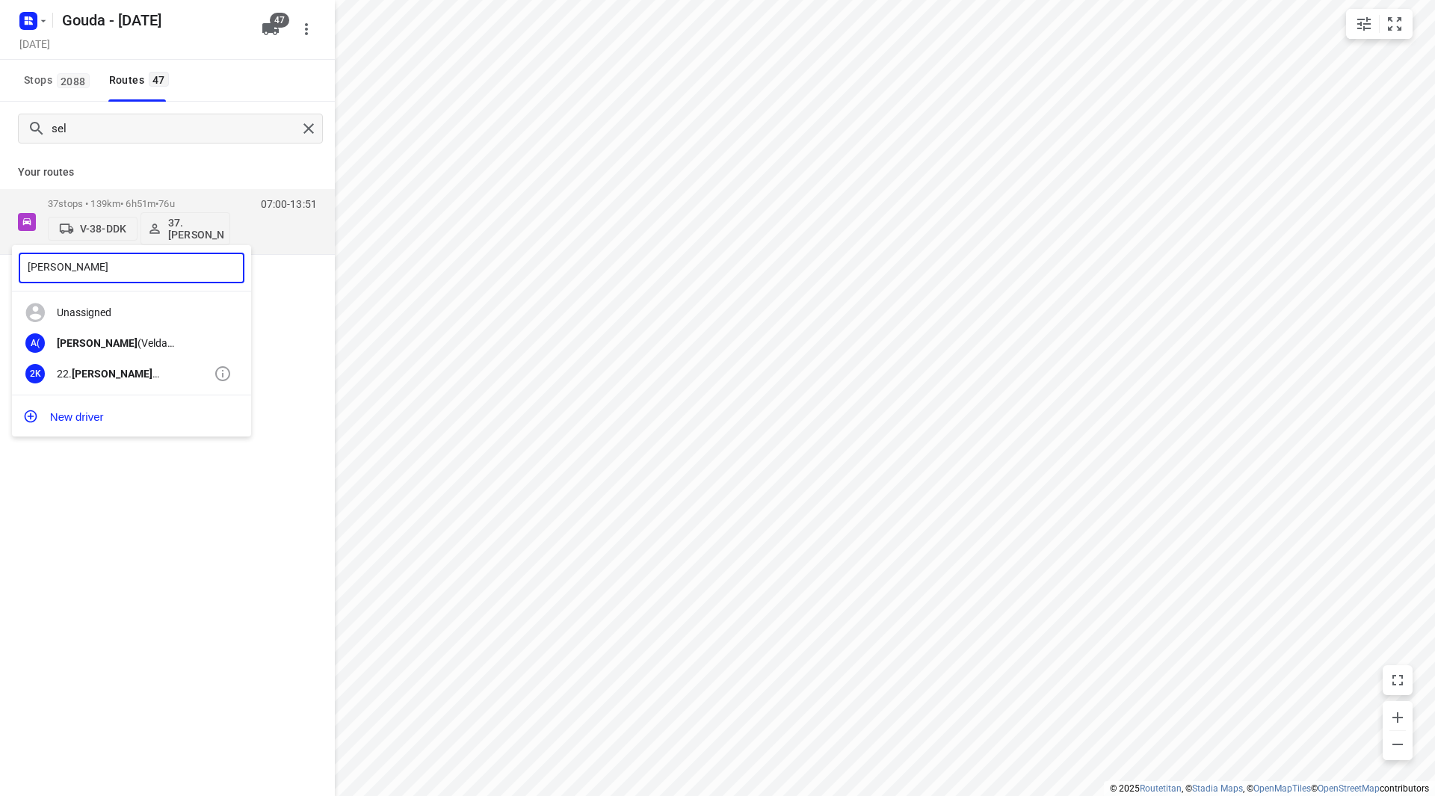
type input "alicia"
click at [138, 375] on div "22. Alicia Kramer" at bounding box center [135, 374] width 157 height 12
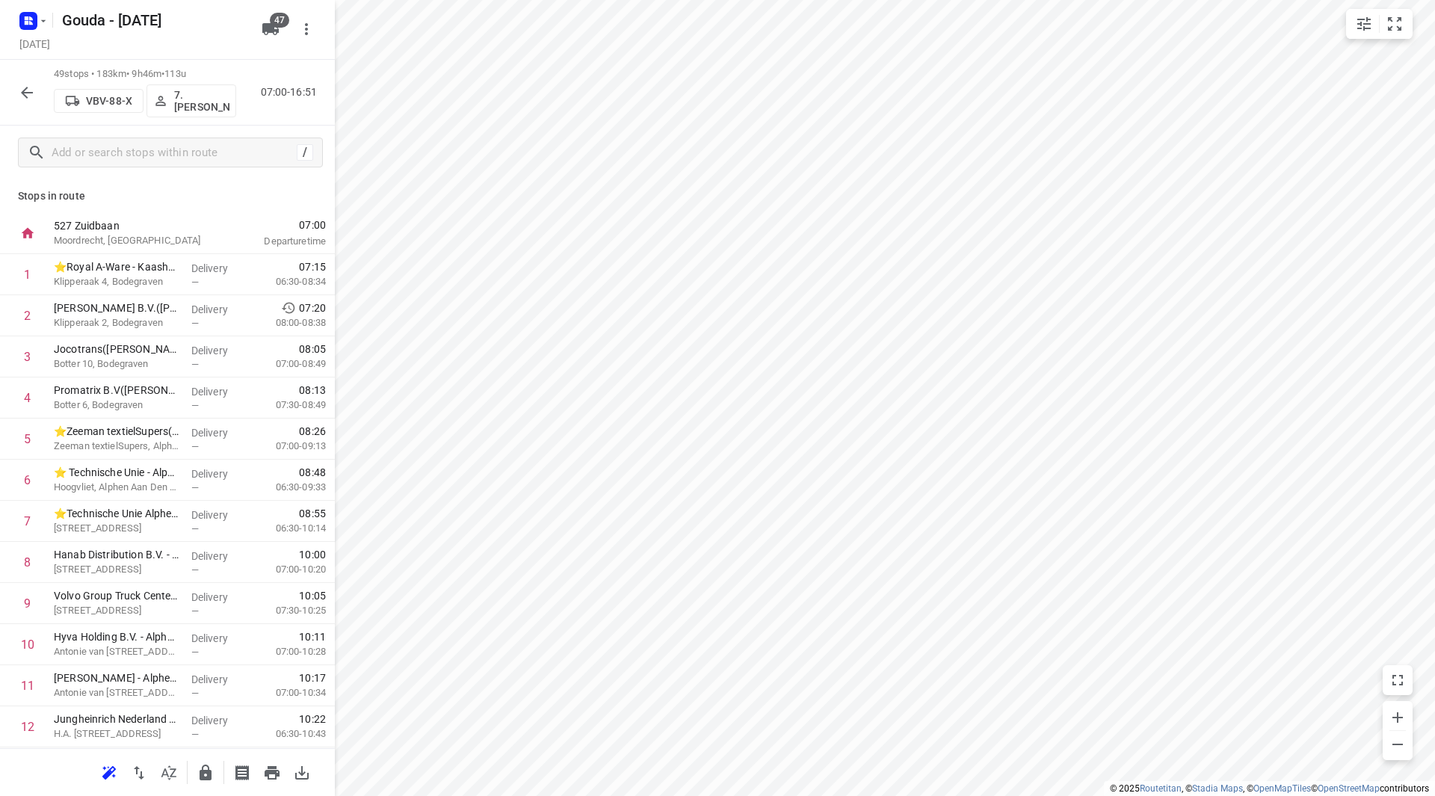
click at [31, 87] on icon "button" at bounding box center [27, 93] width 18 height 18
click at [28, 96] on icon "button" at bounding box center [27, 93] width 18 height 18
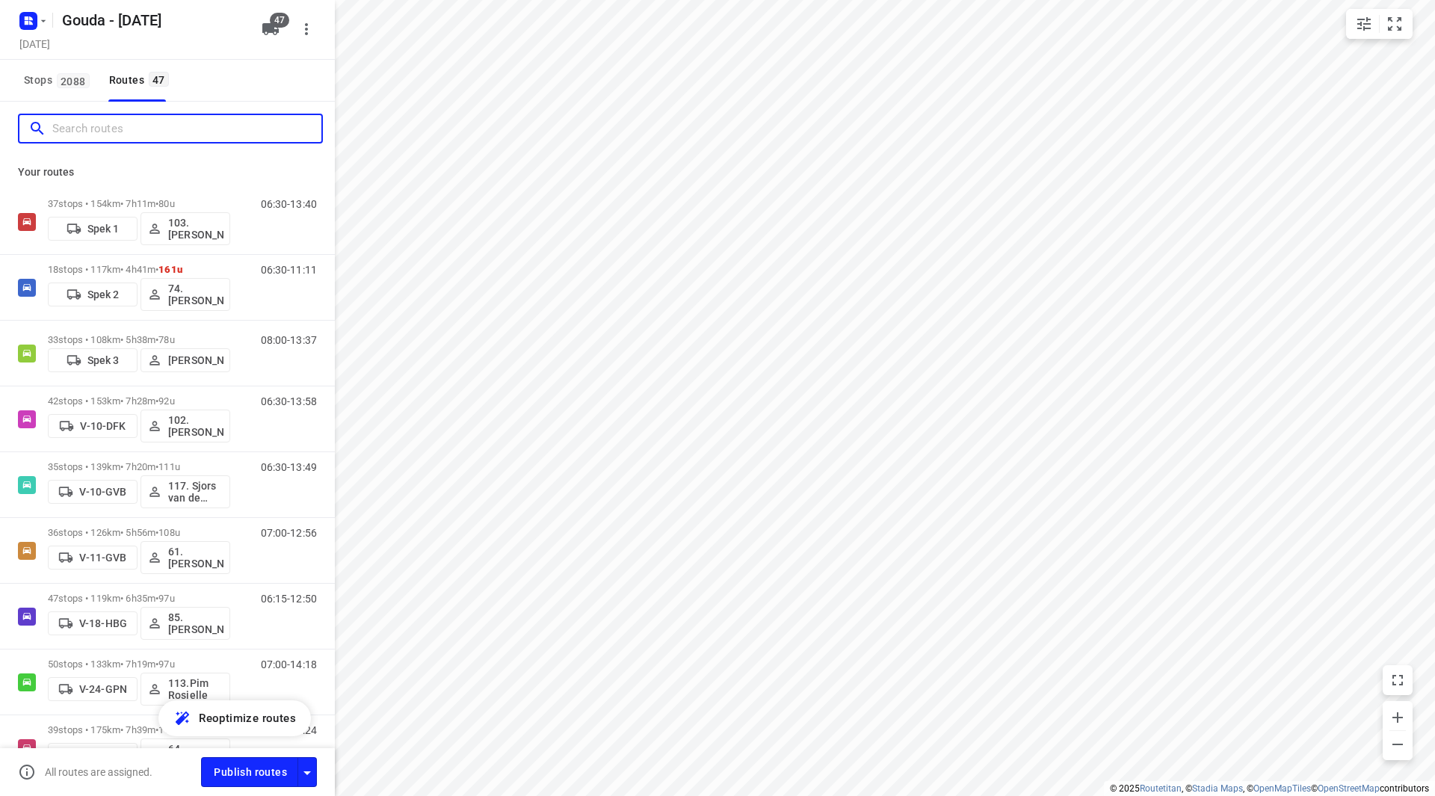
click at [131, 134] on input "Search routes" at bounding box center [186, 128] width 269 height 23
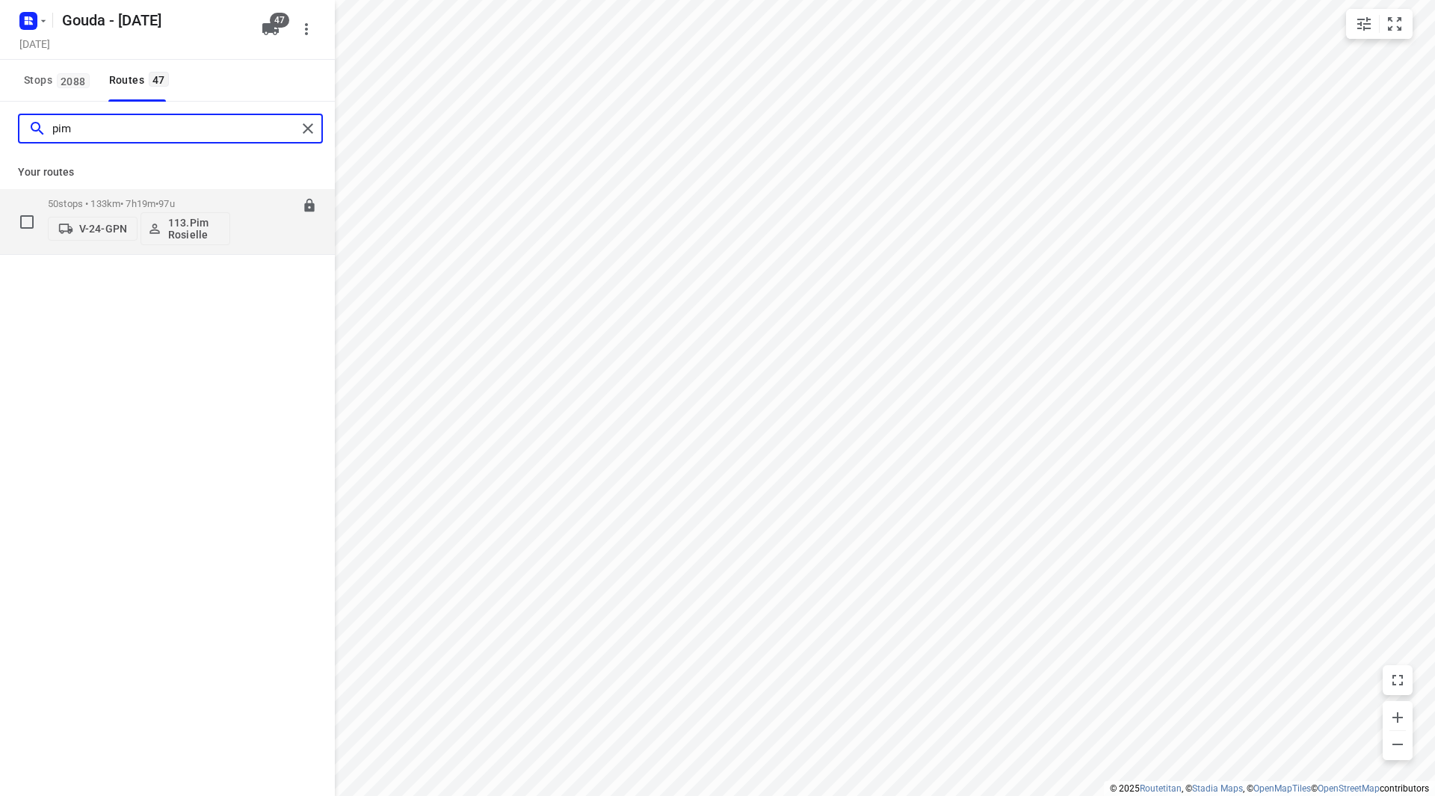
type input "pim"
click at [174, 203] on span "97u" at bounding box center [166, 203] width 16 height 11
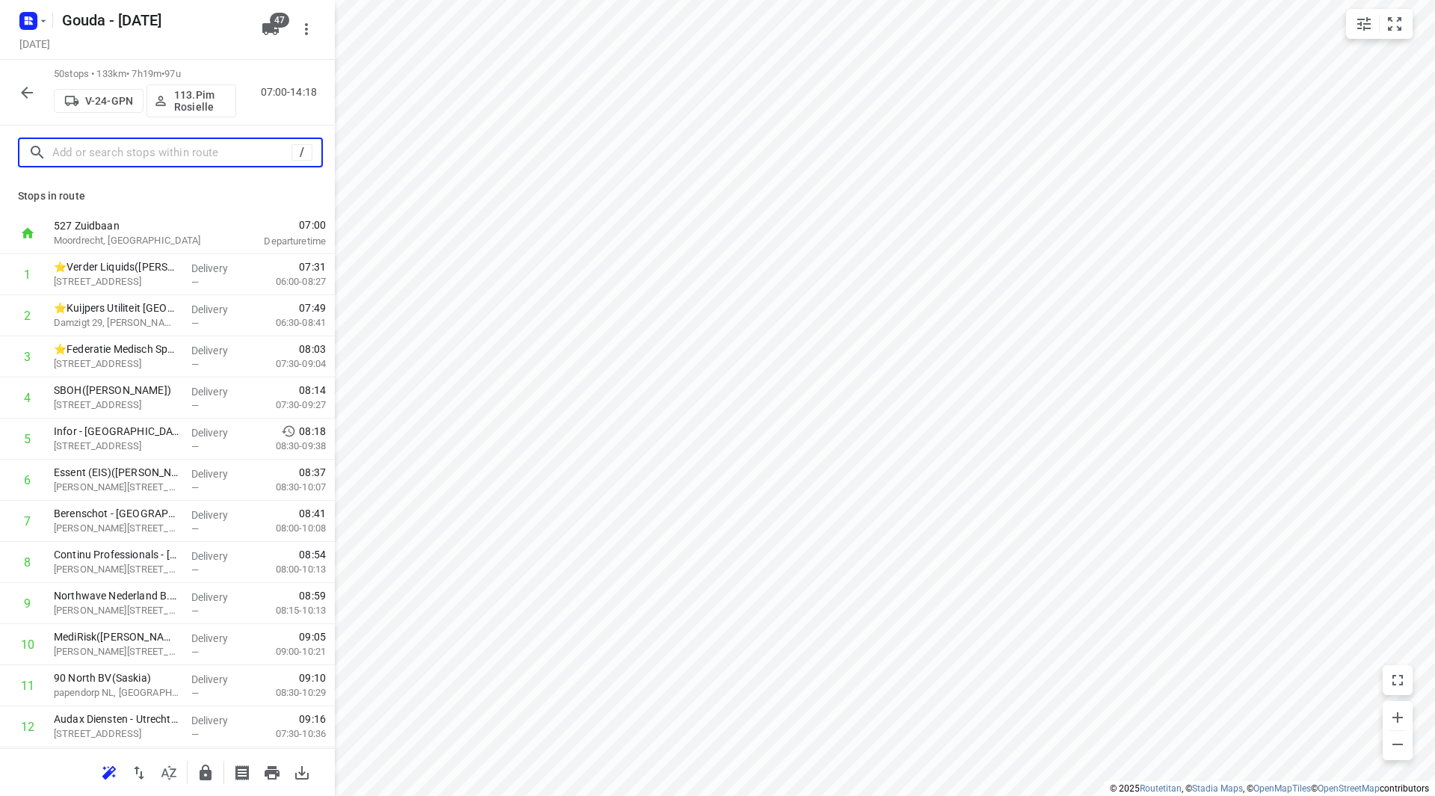
click at [139, 156] on input "text" at bounding box center [171, 152] width 239 height 23
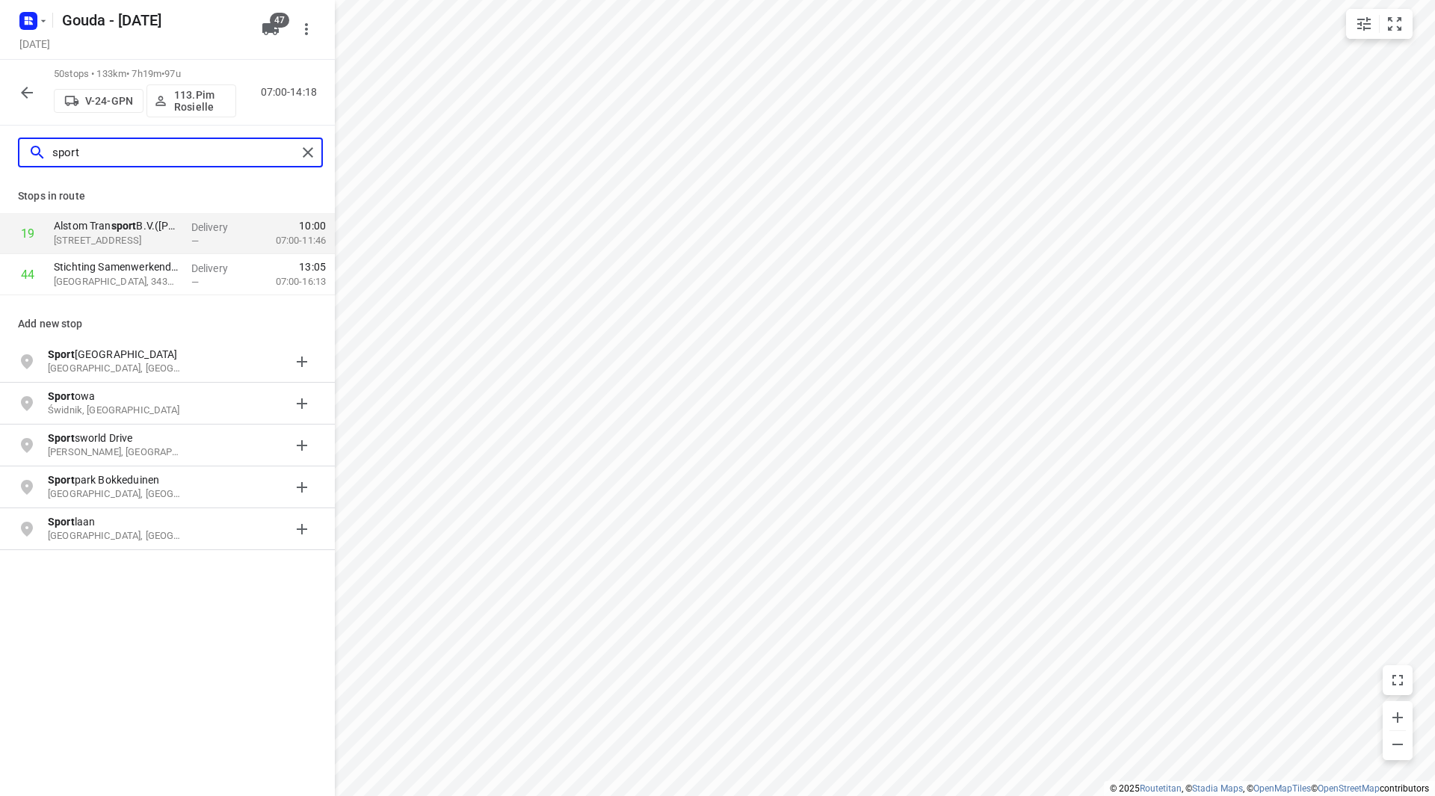
drag, startPoint x: 109, startPoint y: 151, endPoint x: 28, endPoint y: 151, distance: 80.7
click at [28, 151] on div "sport" at bounding box center [162, 152] width 268 height 23
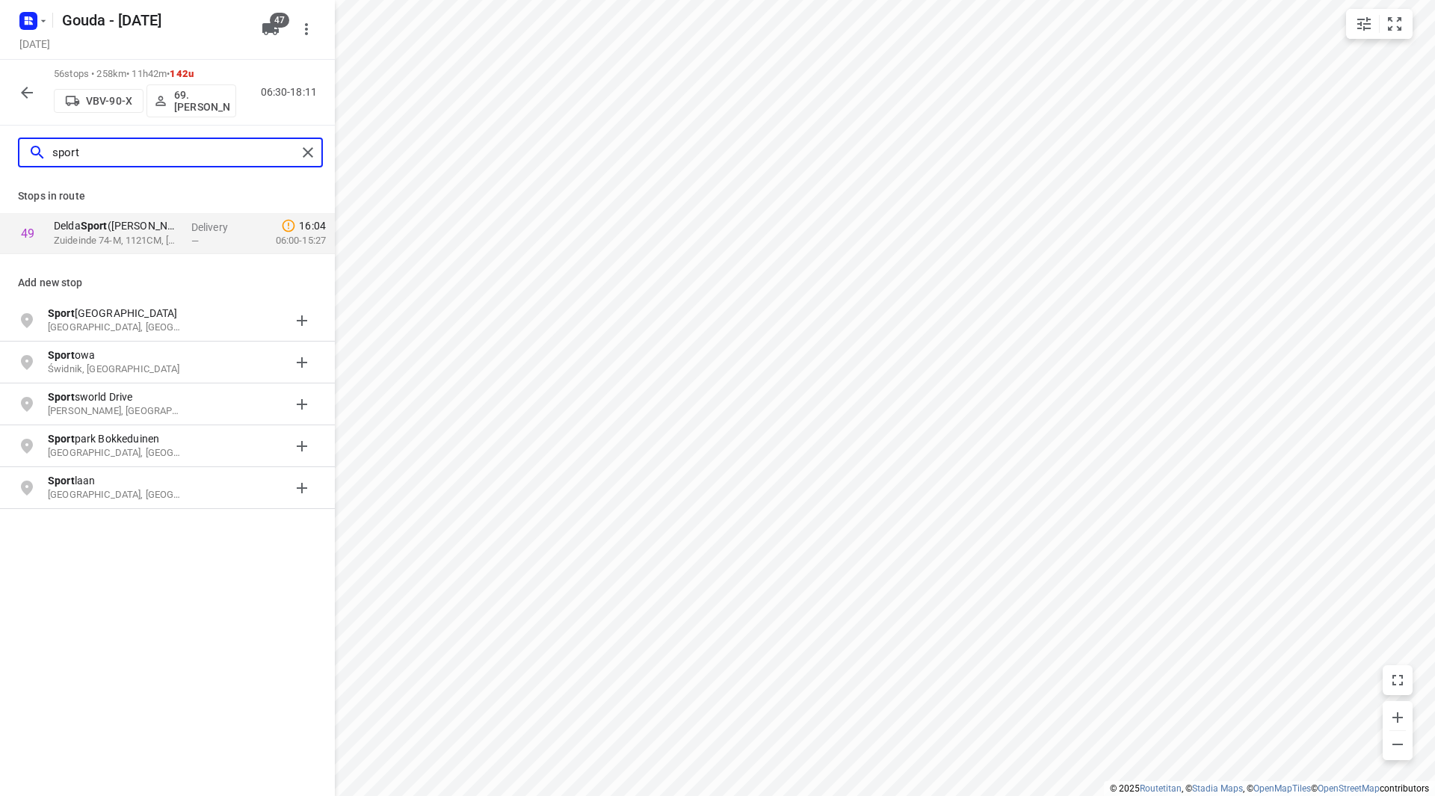
click at [64, 161] on input "sport" at bounding box center [174, 152] width 244 height 23
click at [93, 153] on input "sport" at bounding box center [174, 152] width 244 height 23
drag, startPoint x: 86, startPoint y: 153, endPoint x: 43, endPoint y: 146, distance: 43.1
click at [44, 147] on div "sport" at bounding box center [162, 152] width 268 height 23
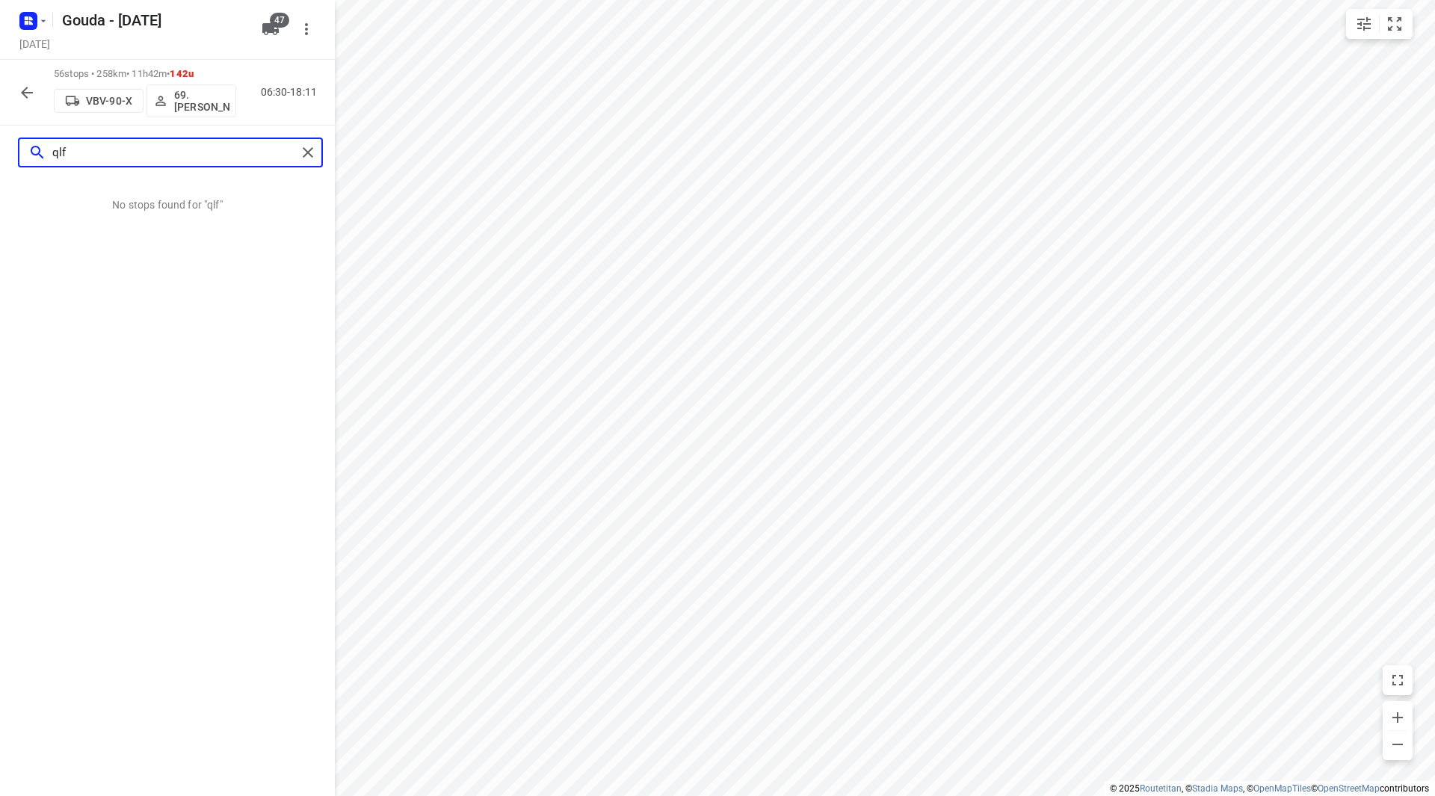
type input "qlf"
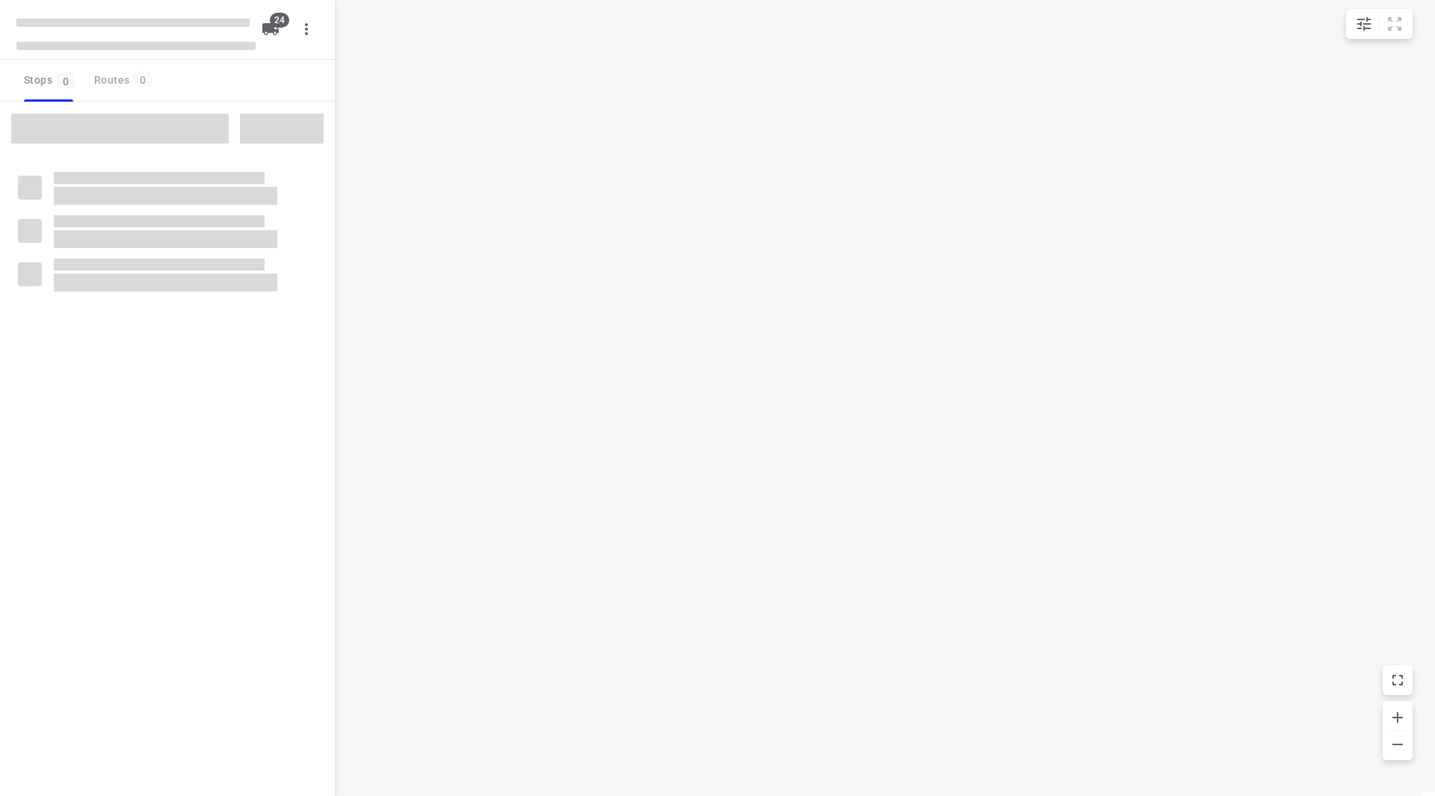
checkbox input "true"
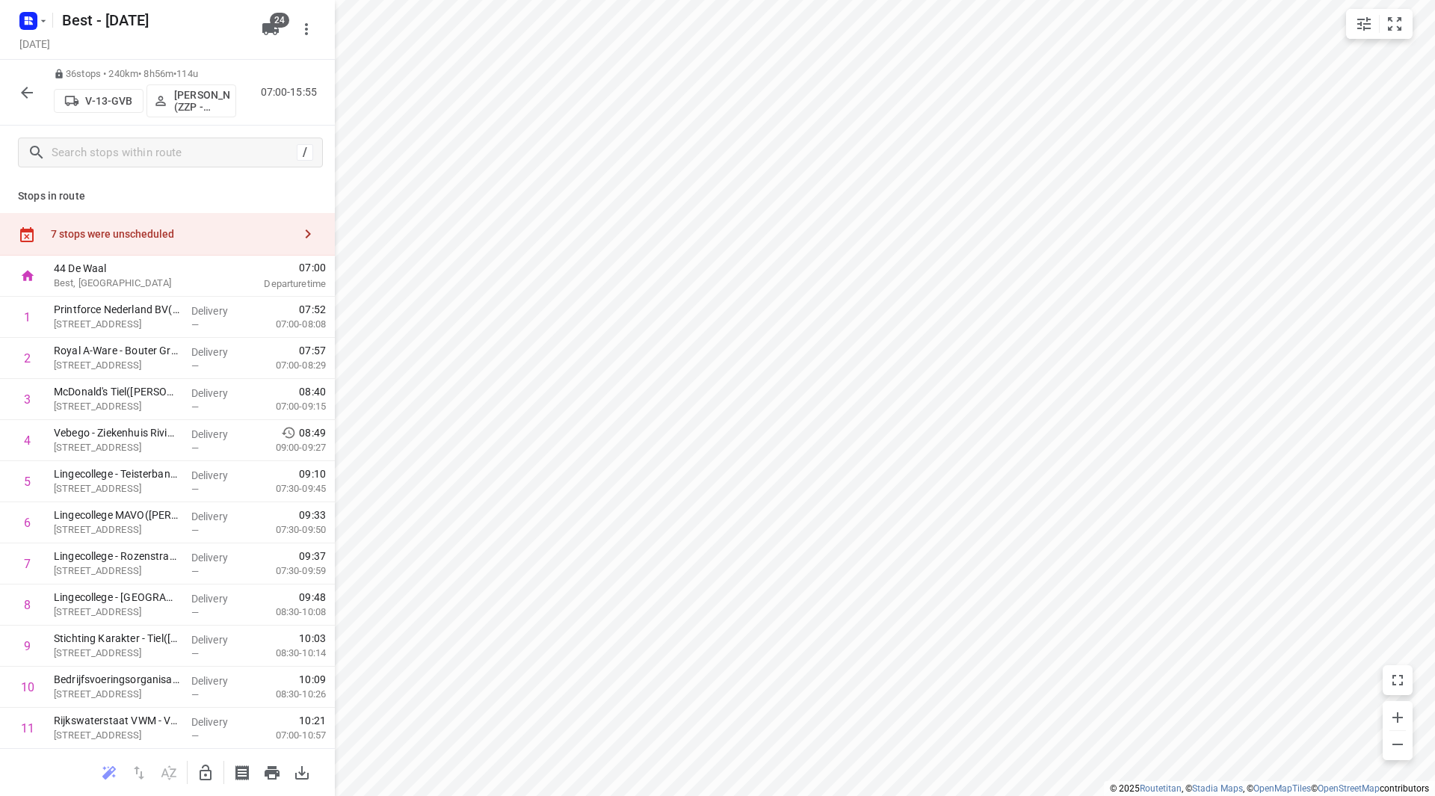
click at [152, 224] on div "7 stops were unscheduled" at bounding box center [167, 234] width 335 height 43
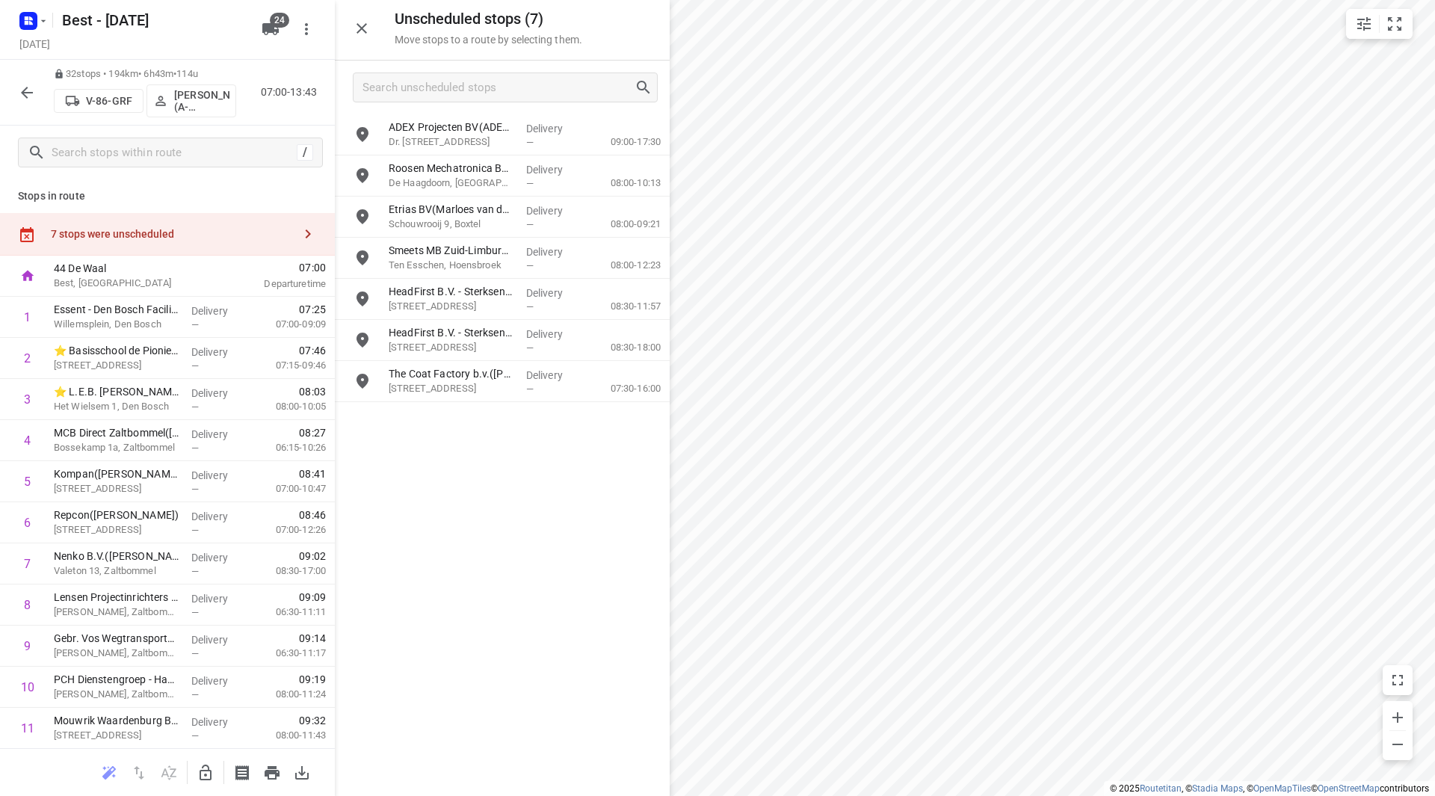
click at [22, 87] on icon "button" at bounding box center [27, 93] width 18 height 18
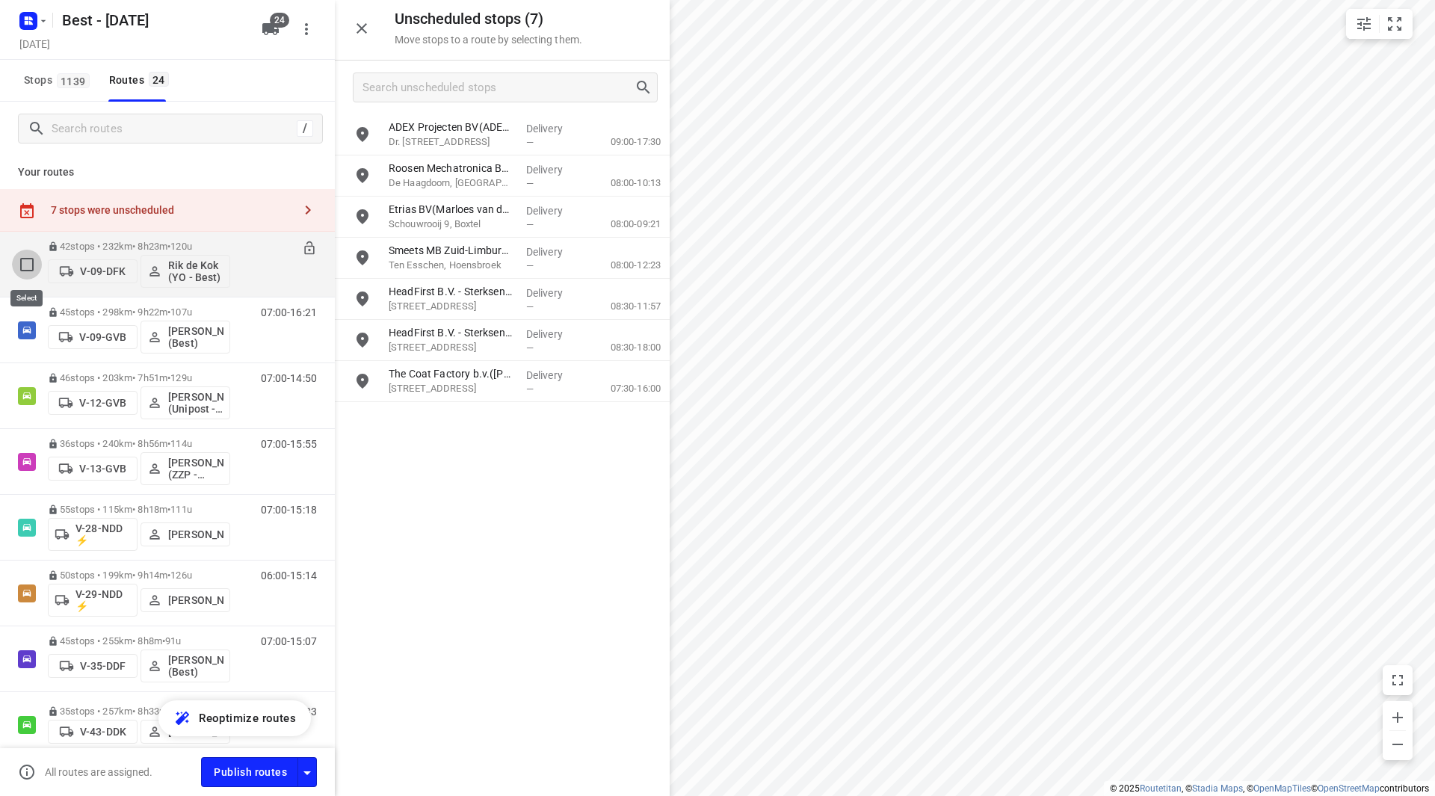
click at [18, 261] on input "checkbox" at bounding box center [27, 265] width 30 height 30
checkbox input "true"
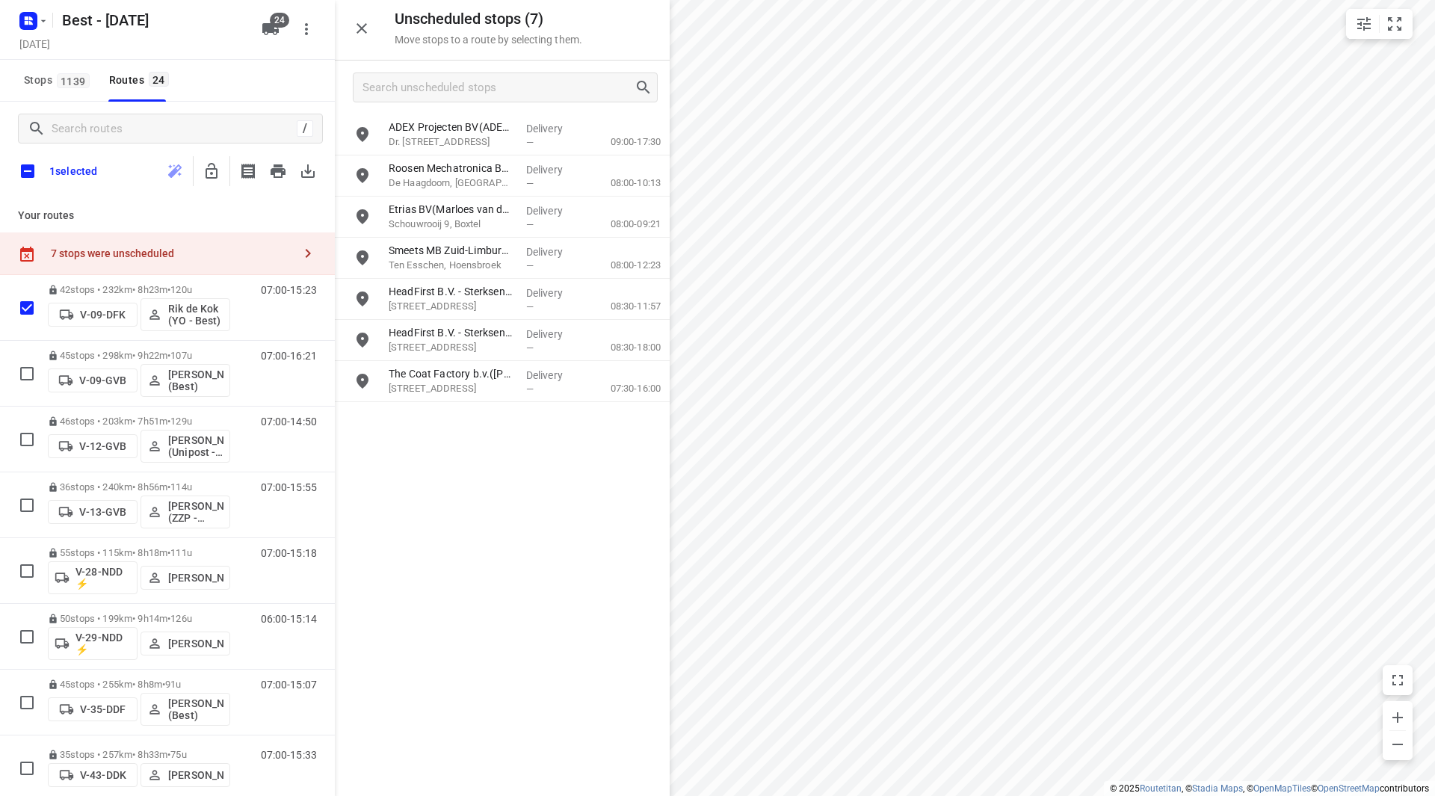
drag, startPoint x: 31, startPoint y: 168, endPoint x: 42, endPoint y: 179, distance: 14.8
click at [31, 168] on input "checkbox" at bounding box center [27, 170] width 31 height 31
checkbox input "true"
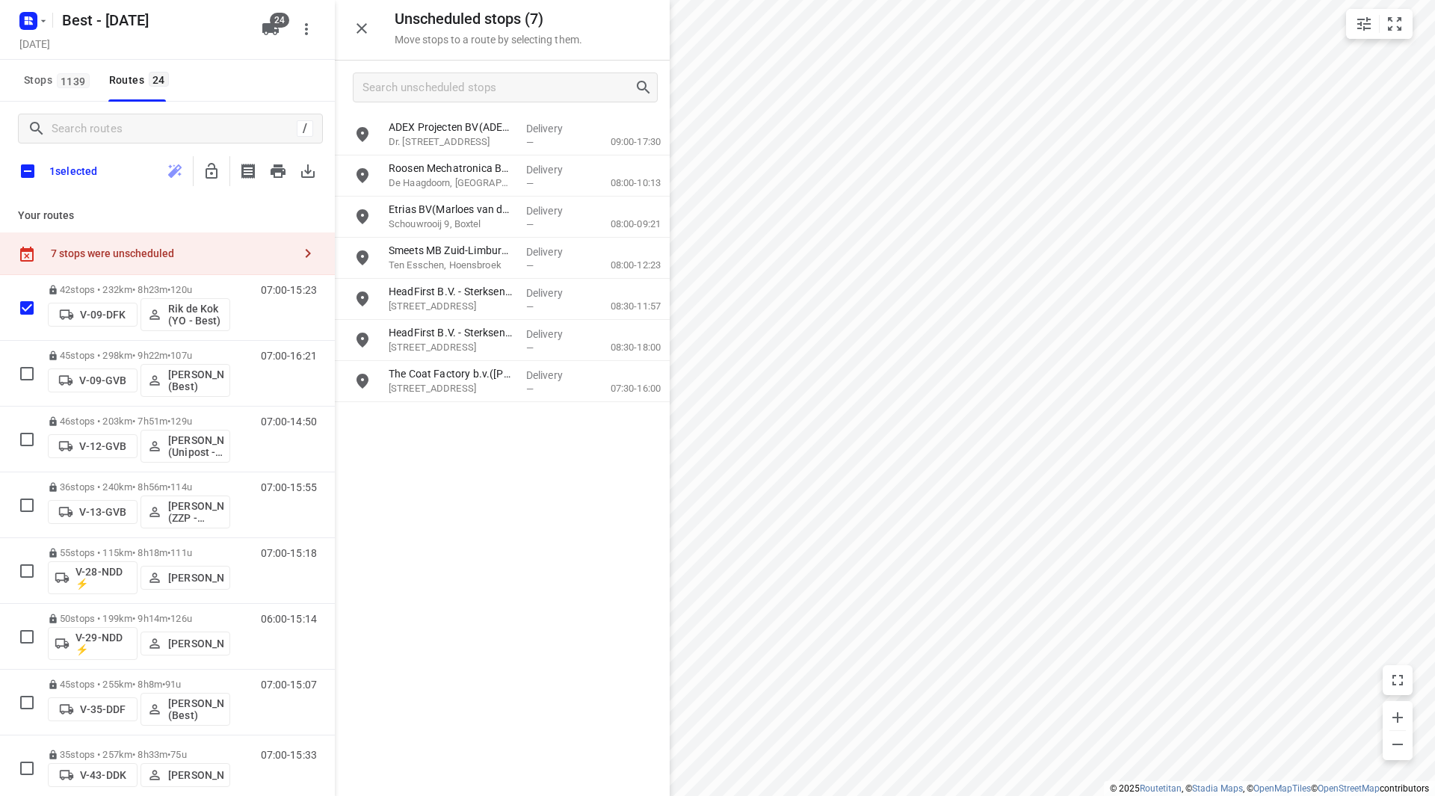
checkbox input "true"
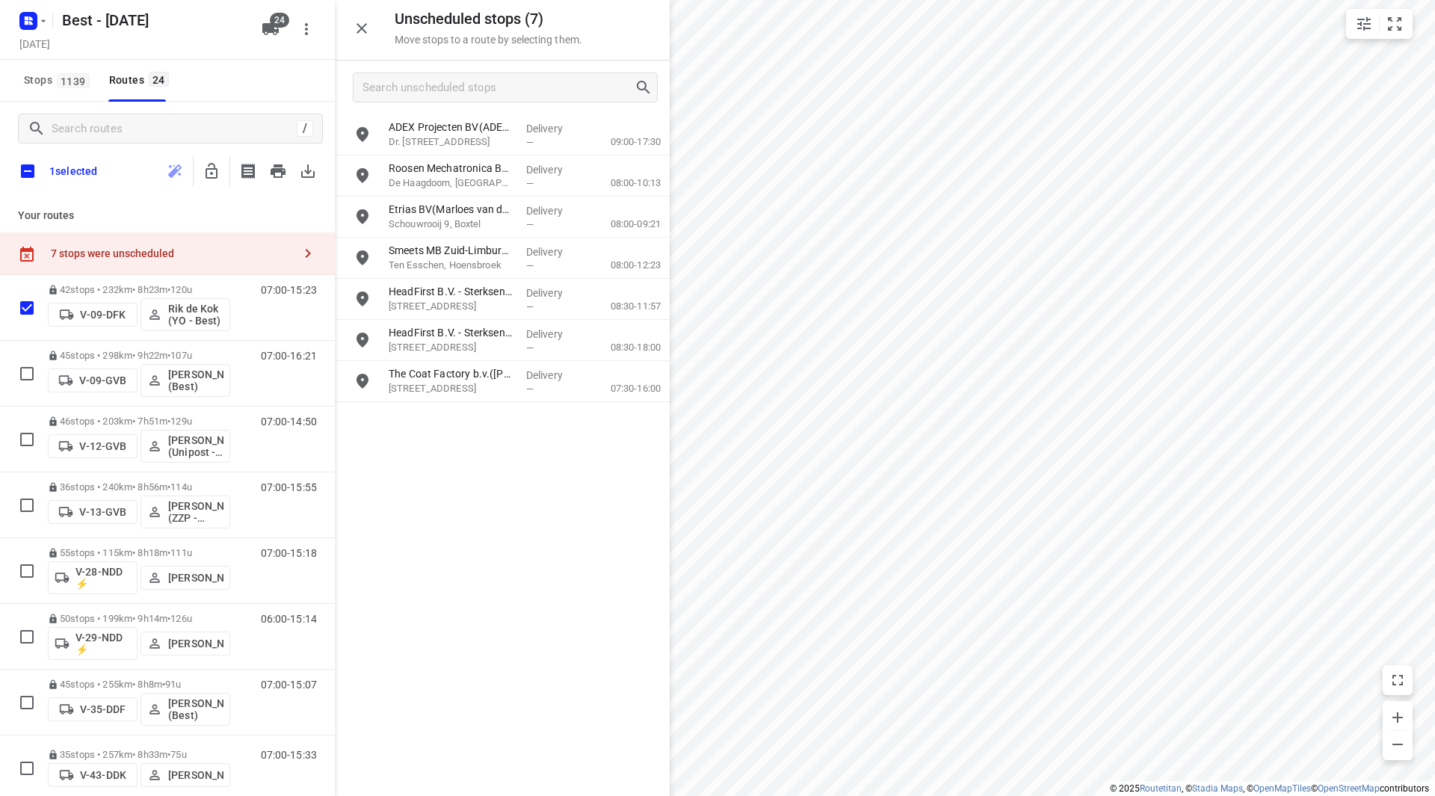
checkbox input "true"
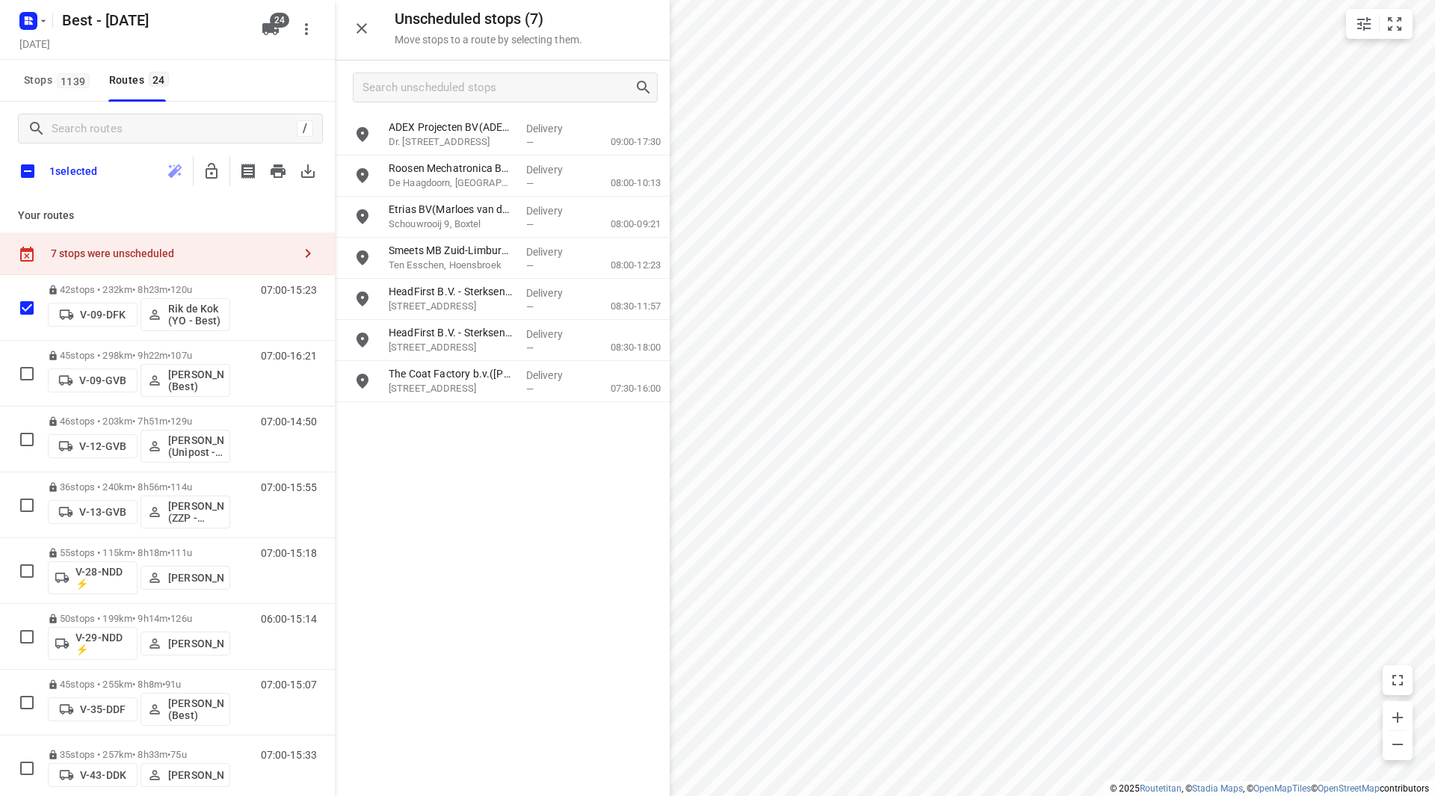
checkbox input "true"
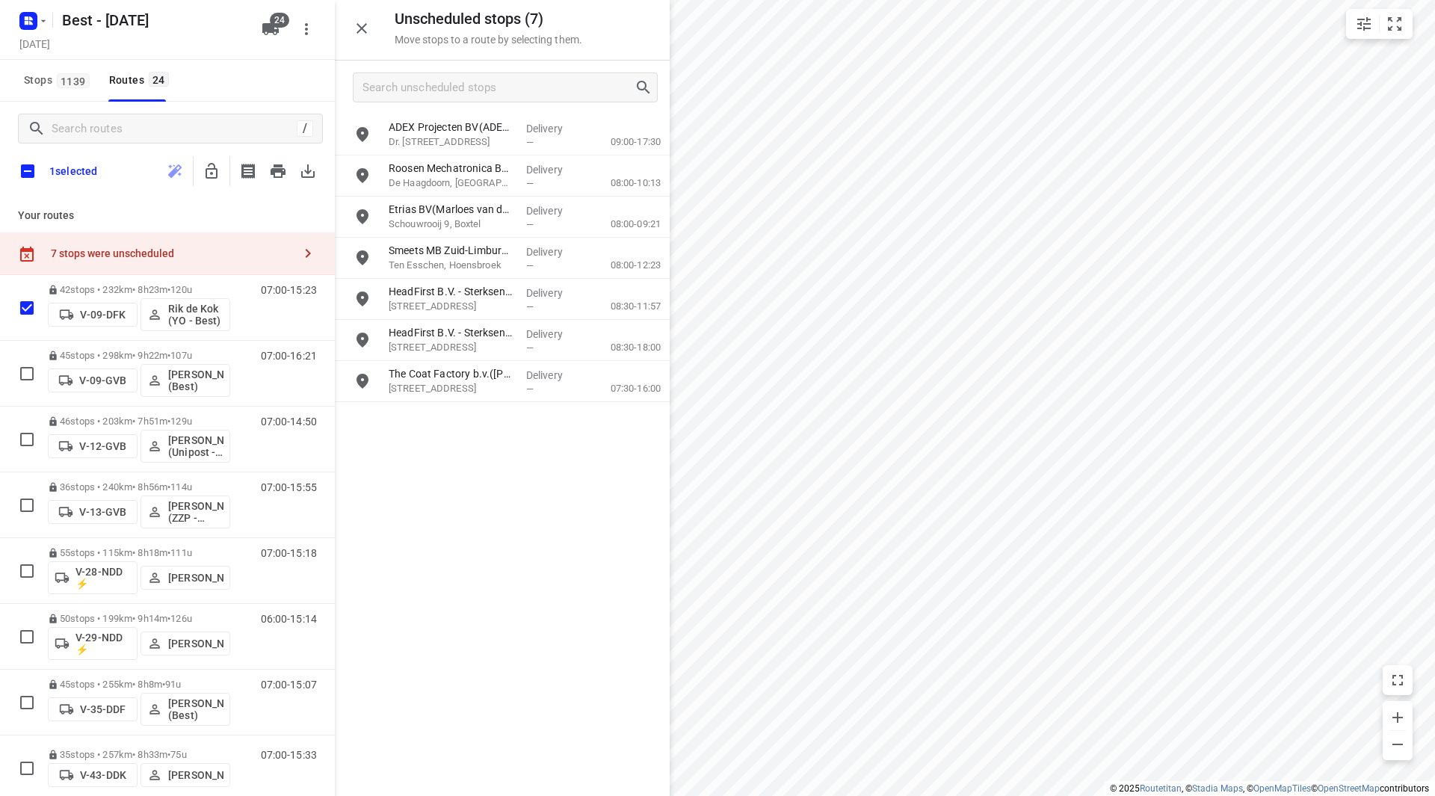
checkbox input "true"
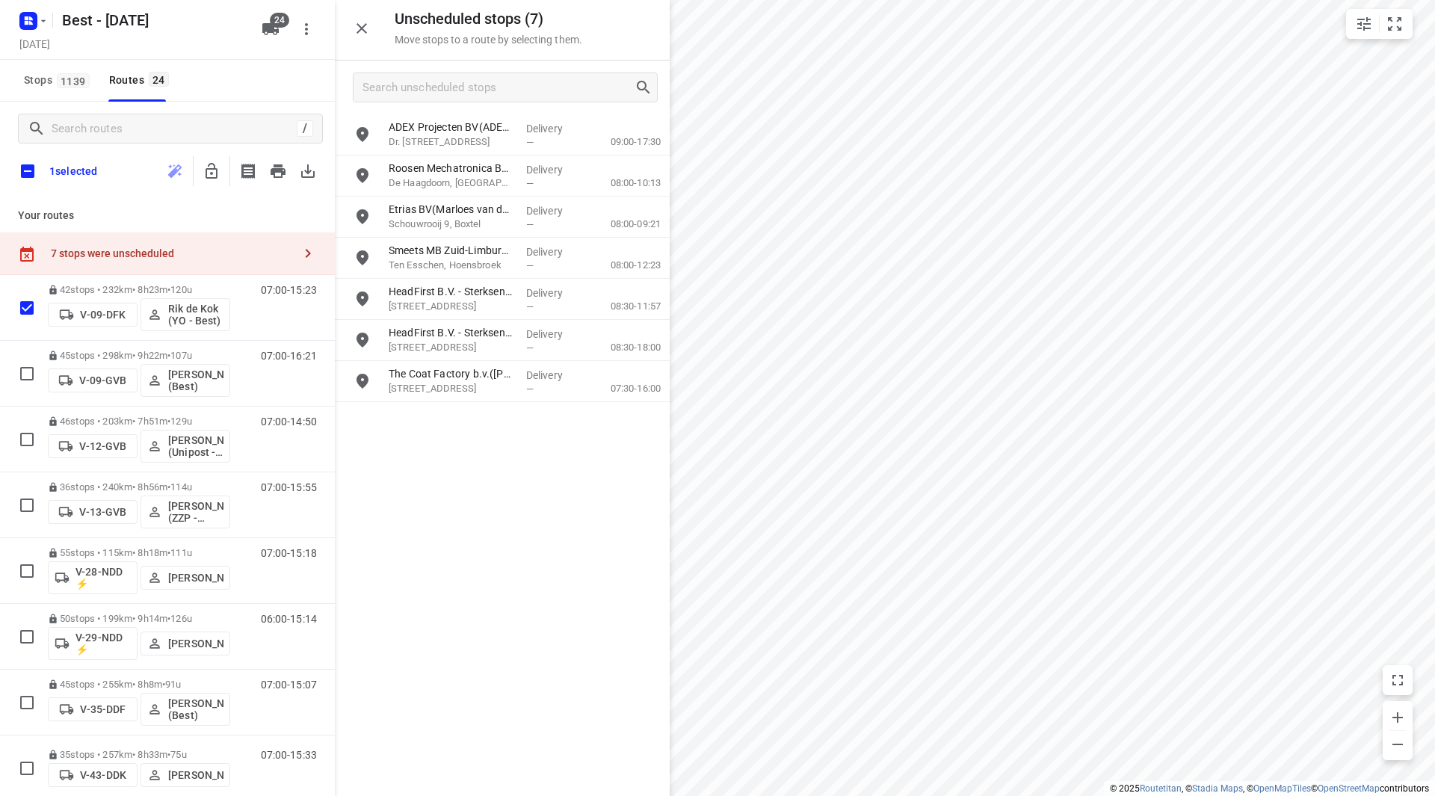
checkbox input "true"
click at [212, 177] on icon "button" at bounding box center [212, 171] width 12 height 16
click at [26, 173] on input "checkbox" at bounding box center [27, 170] width 31 height 31
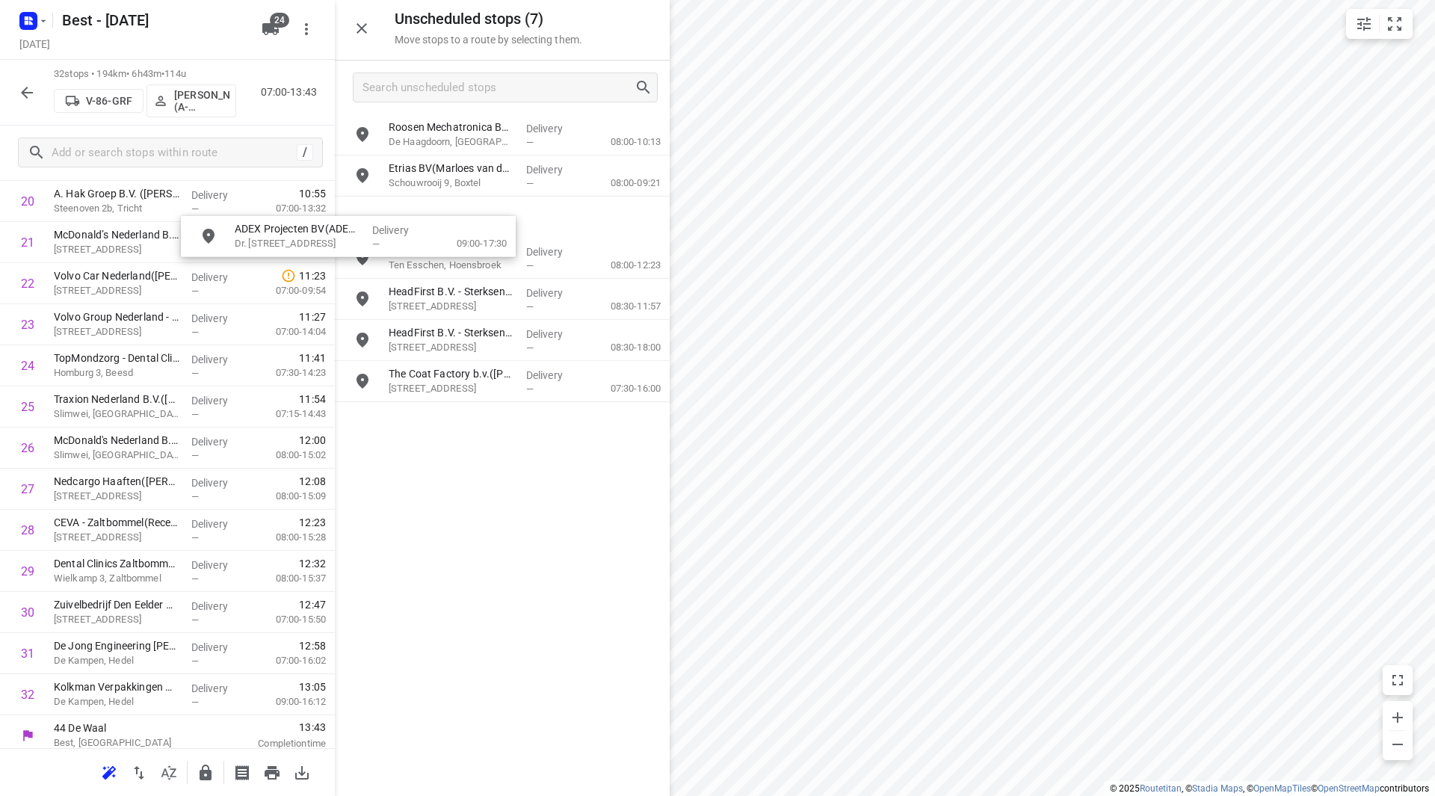
scroll to position [896, 0]
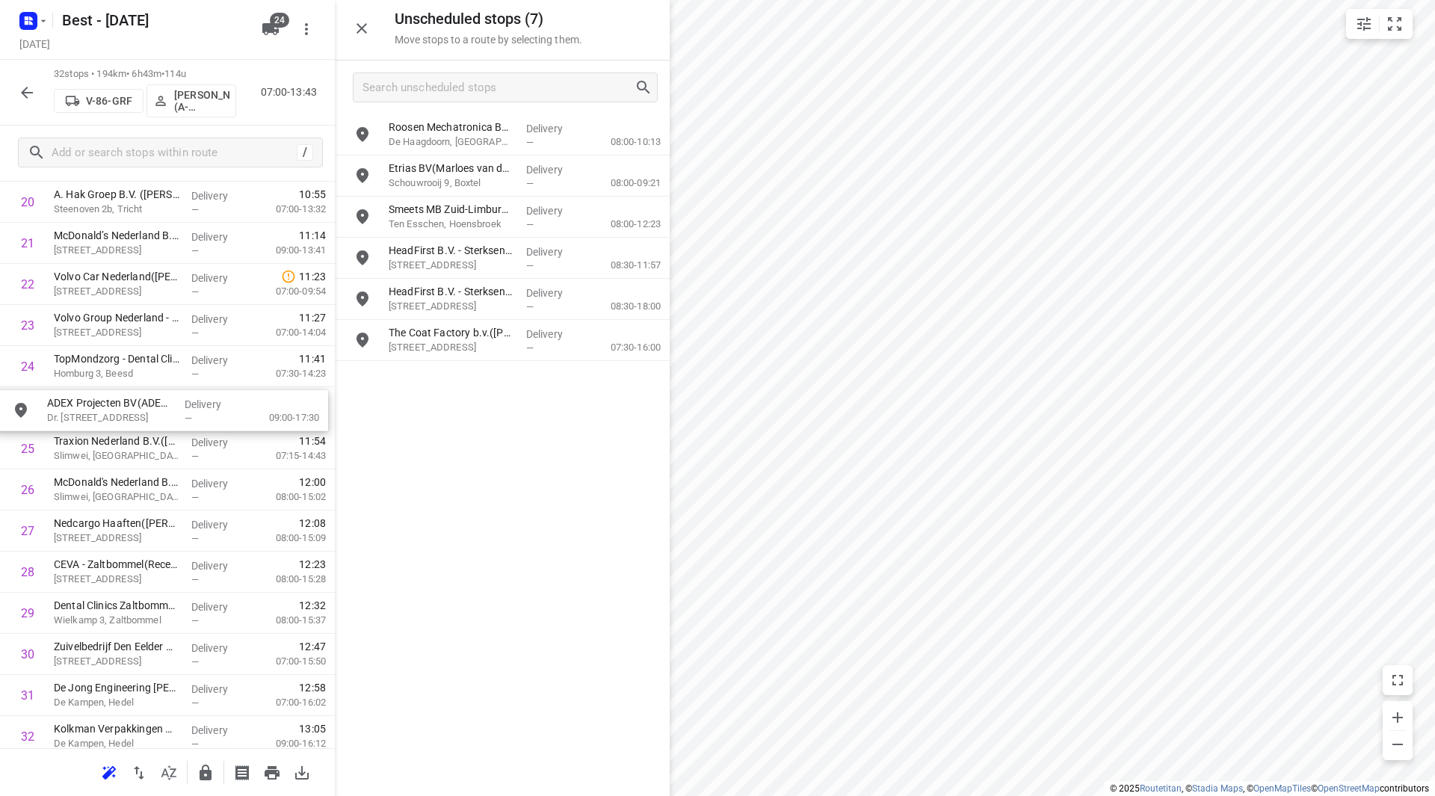
drag, startPoint x: 458, startPoint y: 126, endPoint x: 111, endPoint y: 400, distance: 442.8
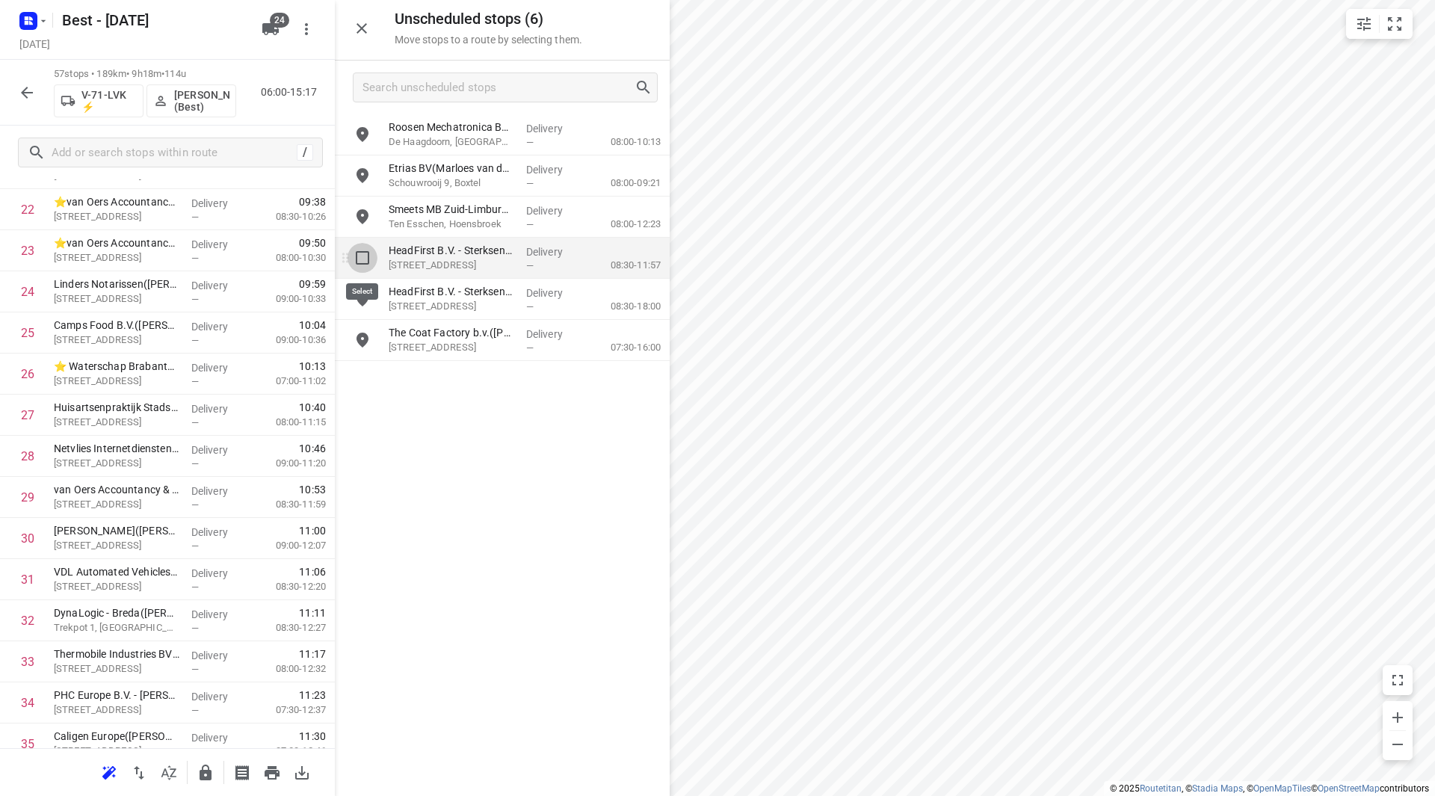
click at [360, 259] on input "grid" at bounding box center [363, 258] width 30 height 30
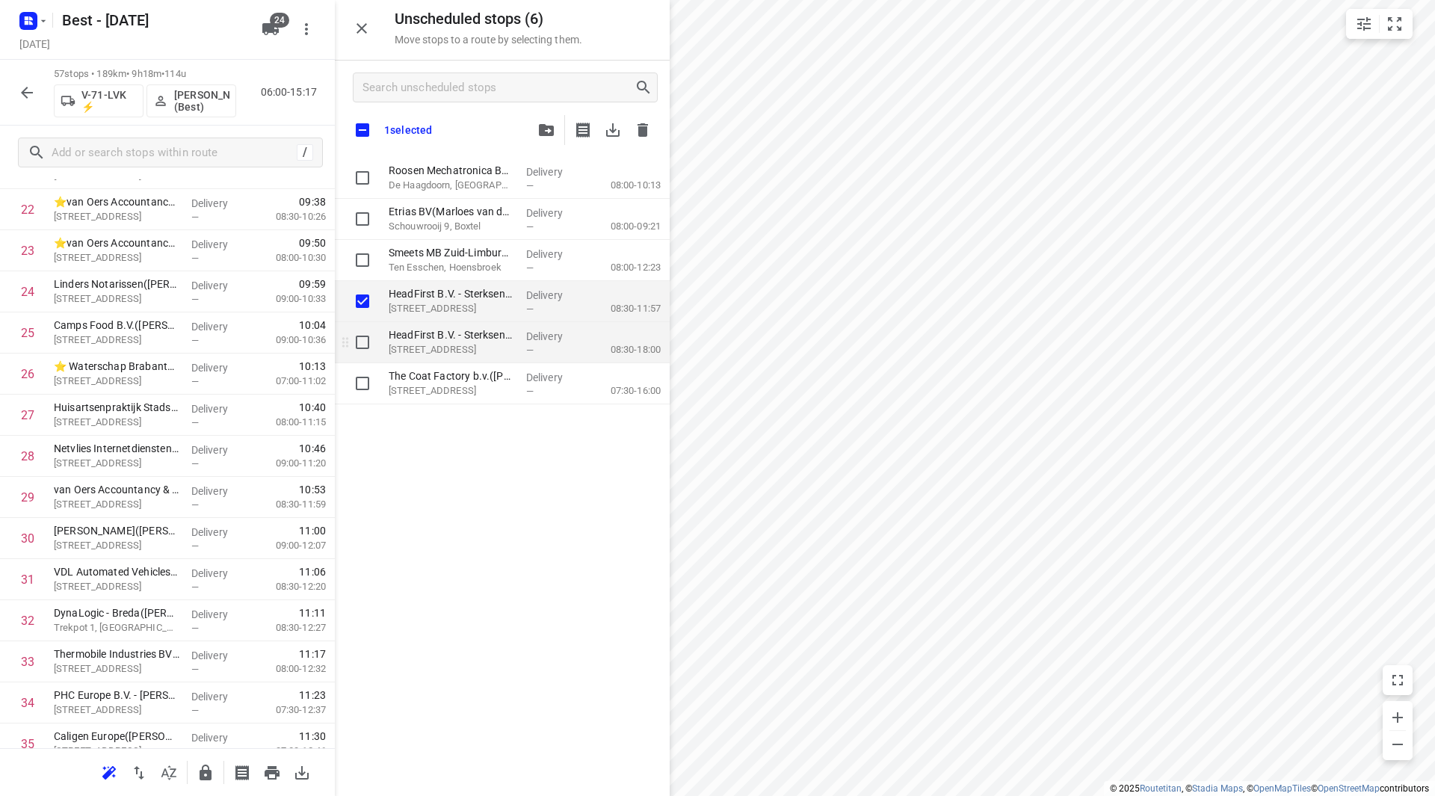
checkbox input "true"
click at [359, 344] on input "grid" at bounding box center [363, 342] width 30 height 30
checkbox input "true"
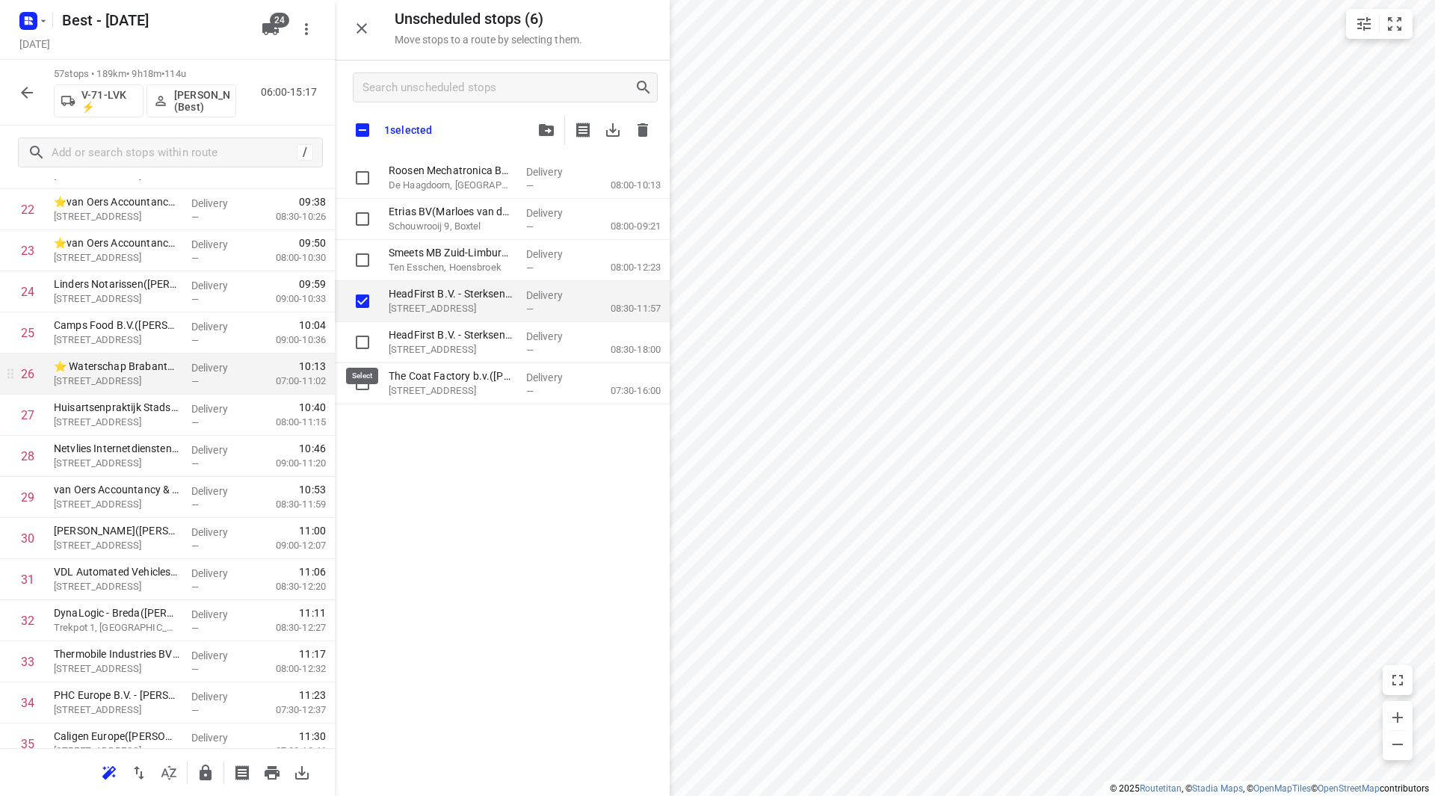
checkbox input "true"
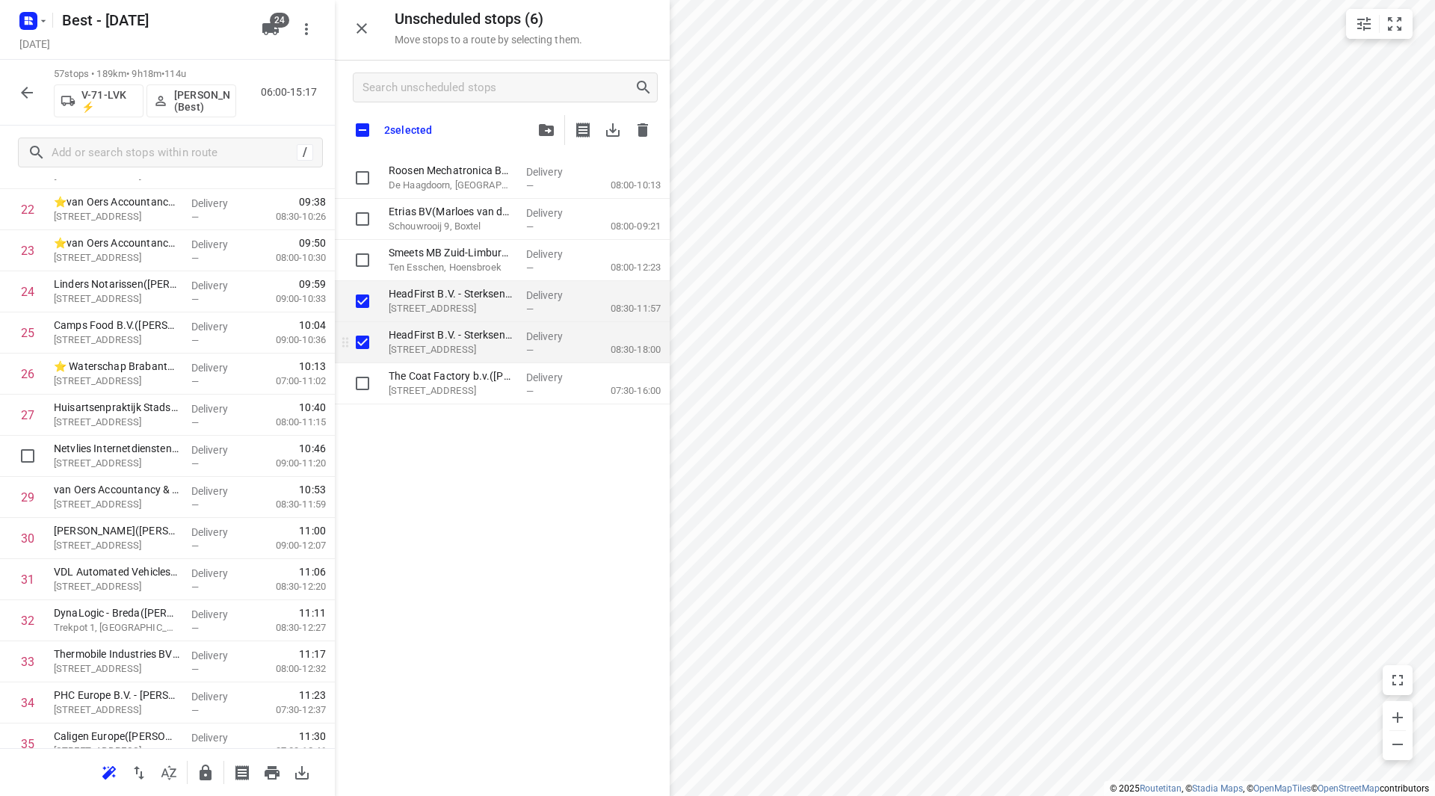
checkbox input "true"
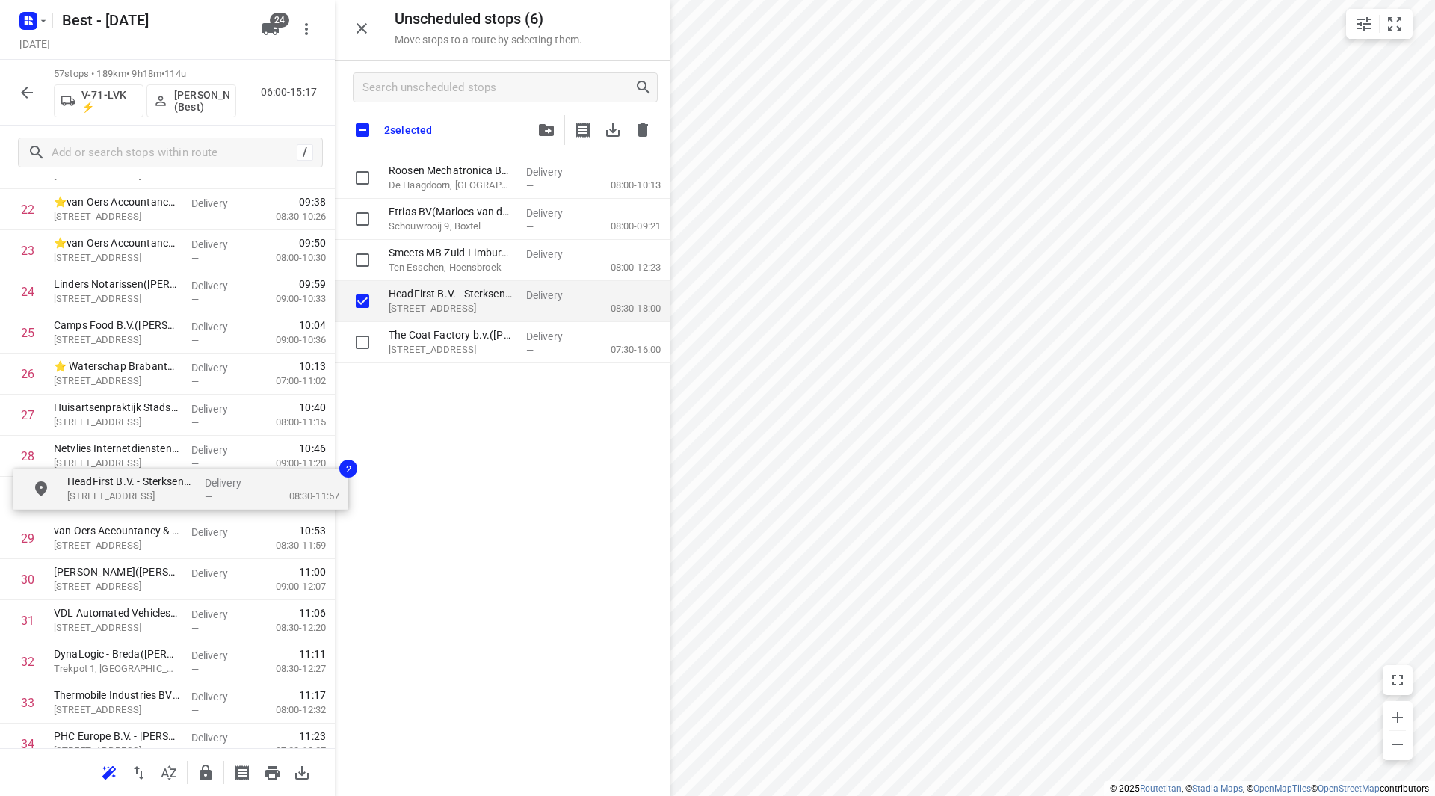
drag, startPoint x: 430, startPoint y: 296, endPoint x: 76, endPoint y: 488, distance: 403.1
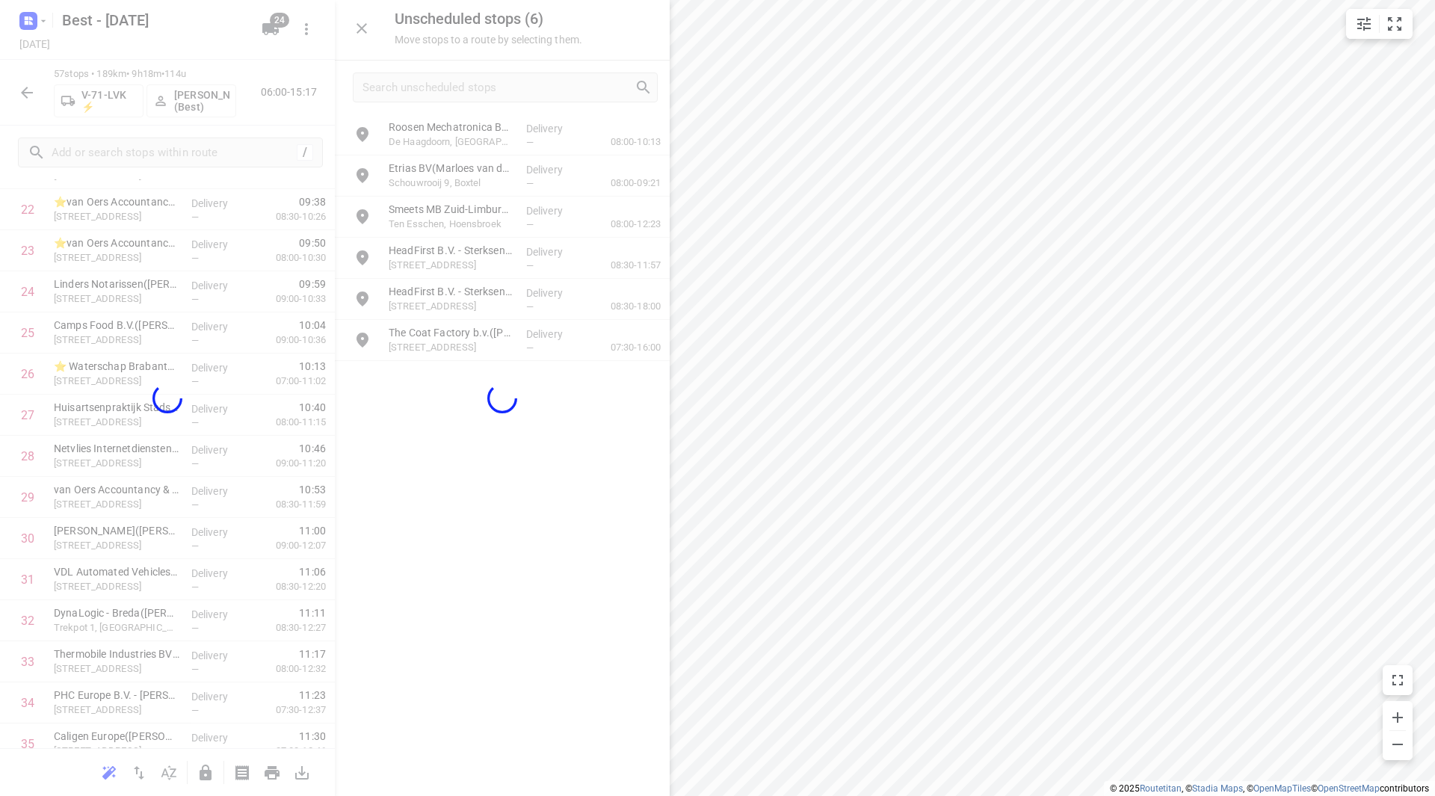
click at [645, 461] on div at bounding box center [502, 398] width 335 height 796
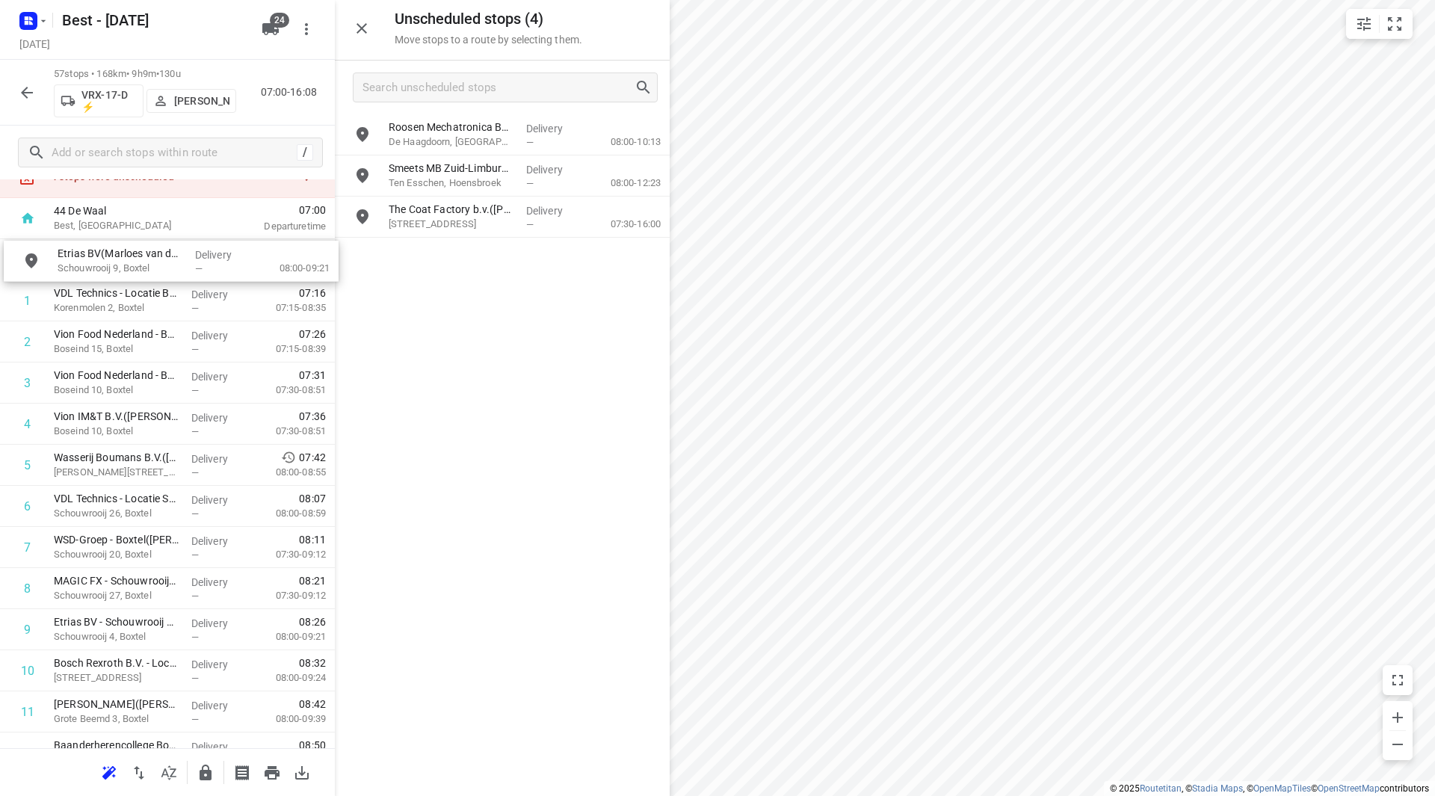
scroll to position [55, 0]
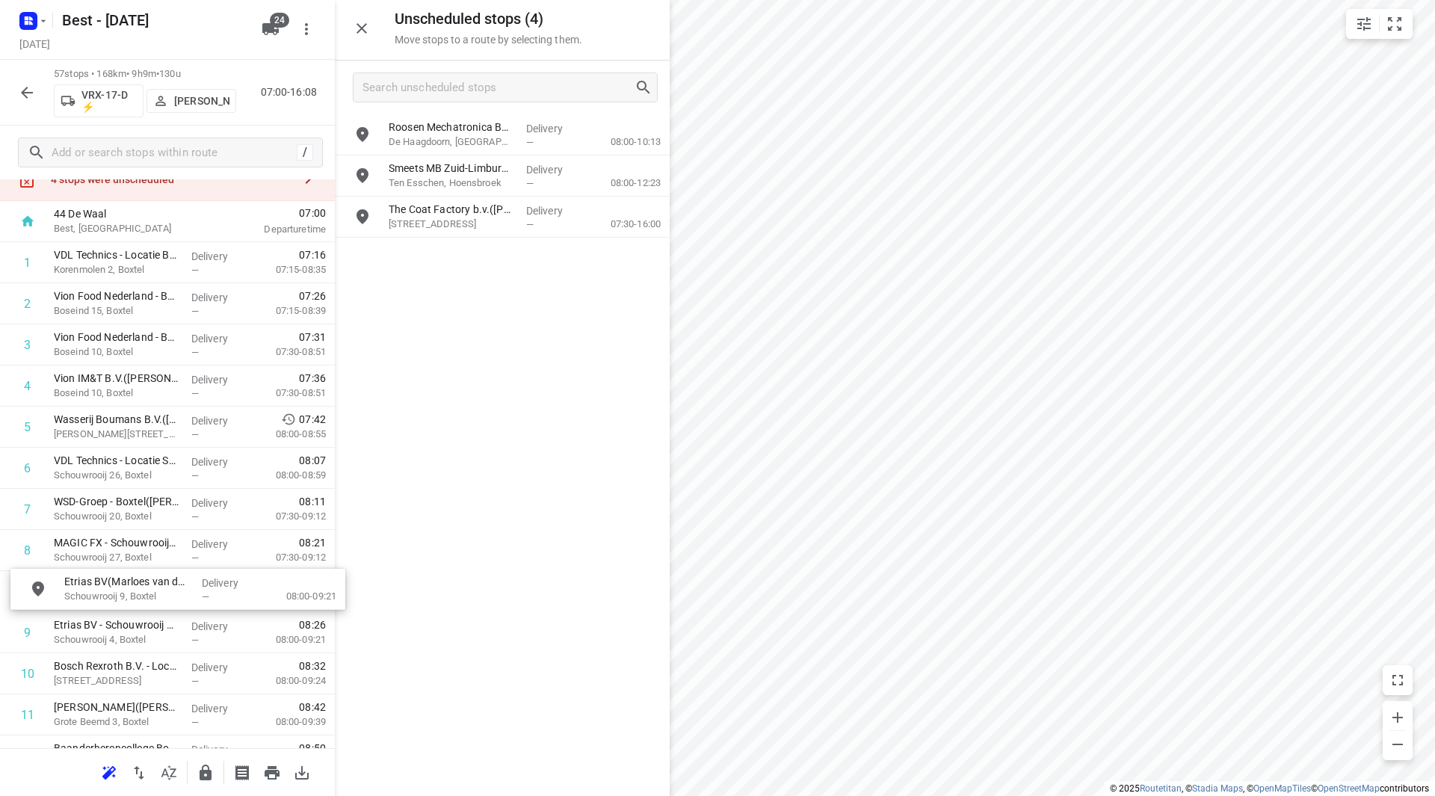
drag, startPoint x: 459, startPoint y: 169, endPoint x: 122, endPoint y: 586, distance: 536.4
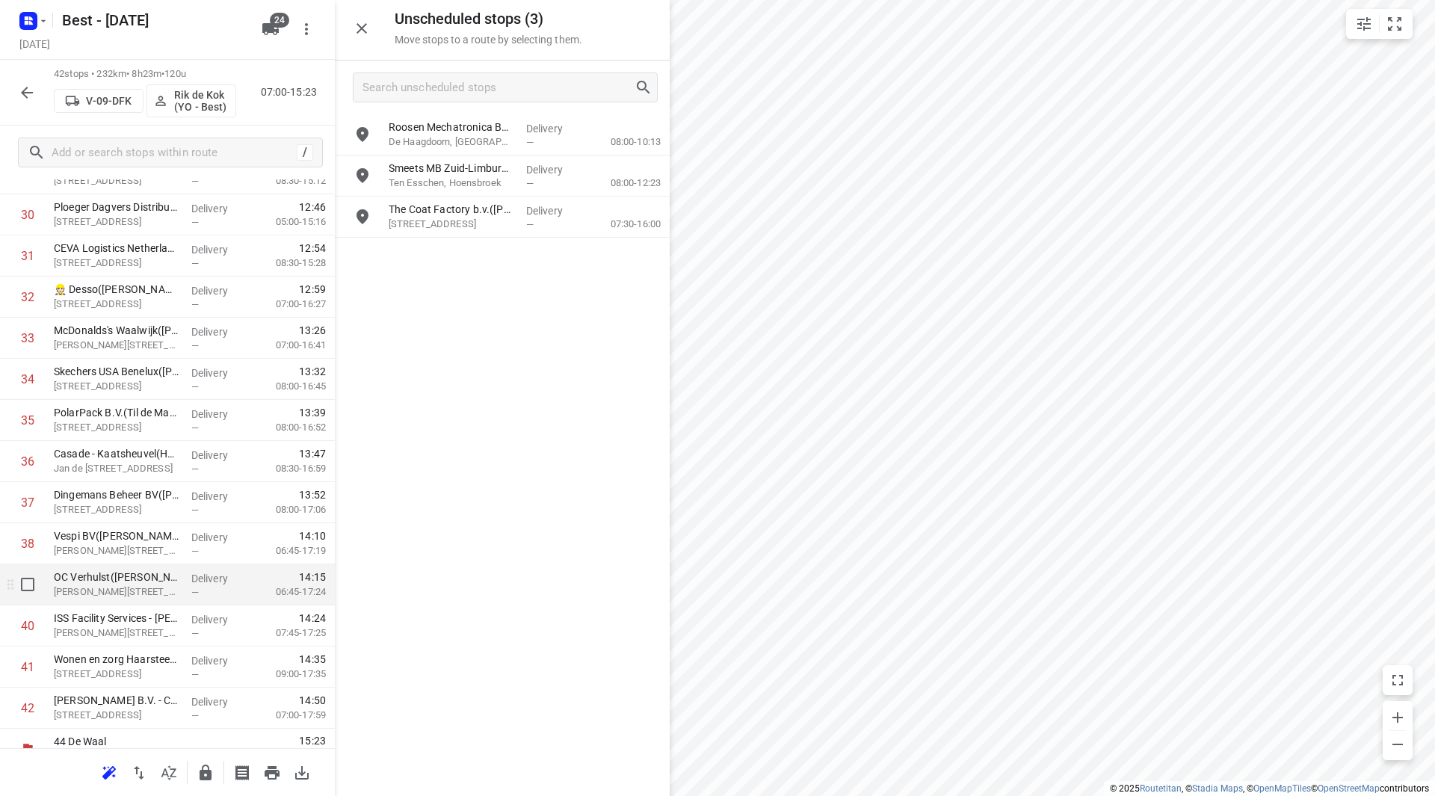
scroll to position [1316, 0]
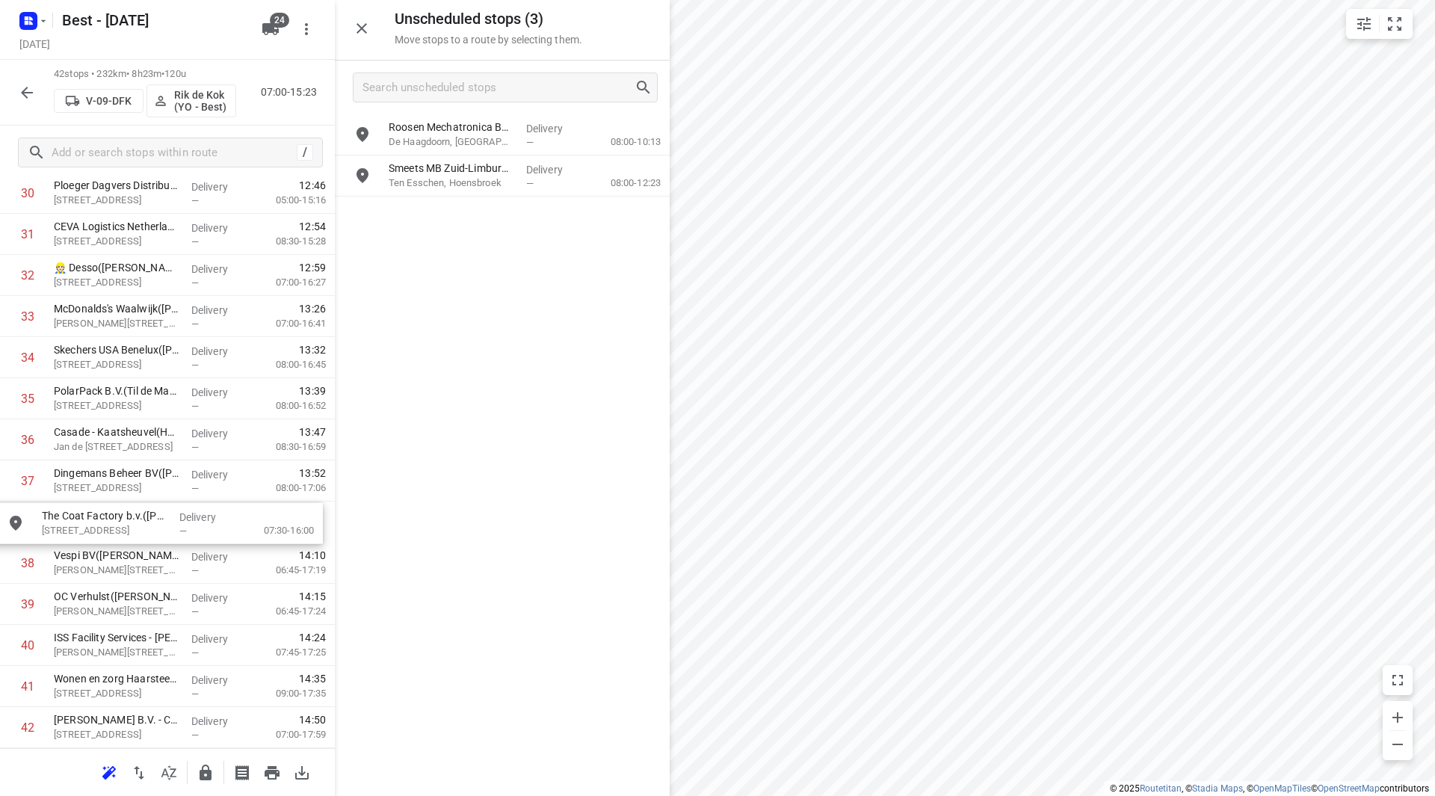
drag, startPoint x: 481, startPoint y: 200, endPoint x: 110, endPoint y: 514, distance: 486.4
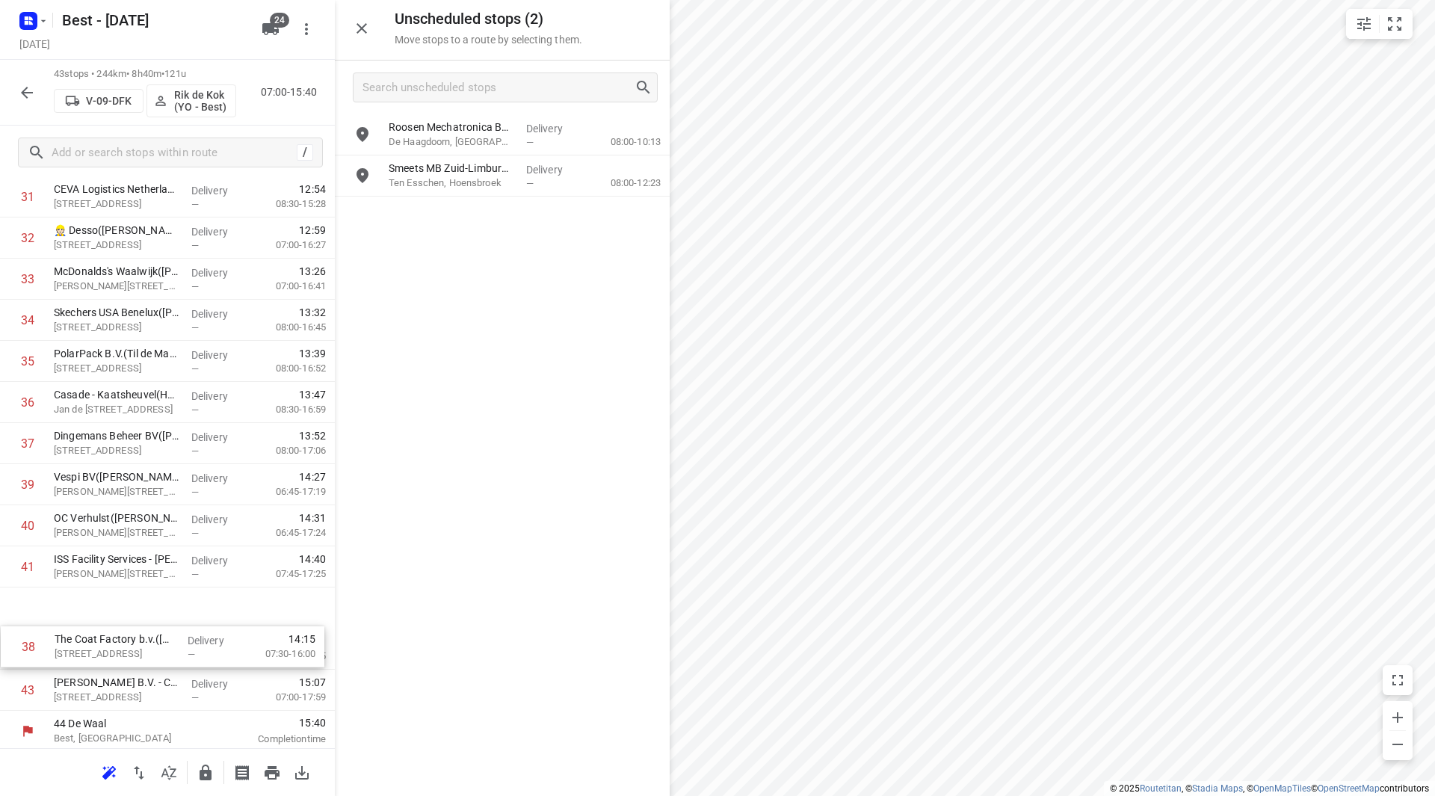
scroll to position [1358, 0]
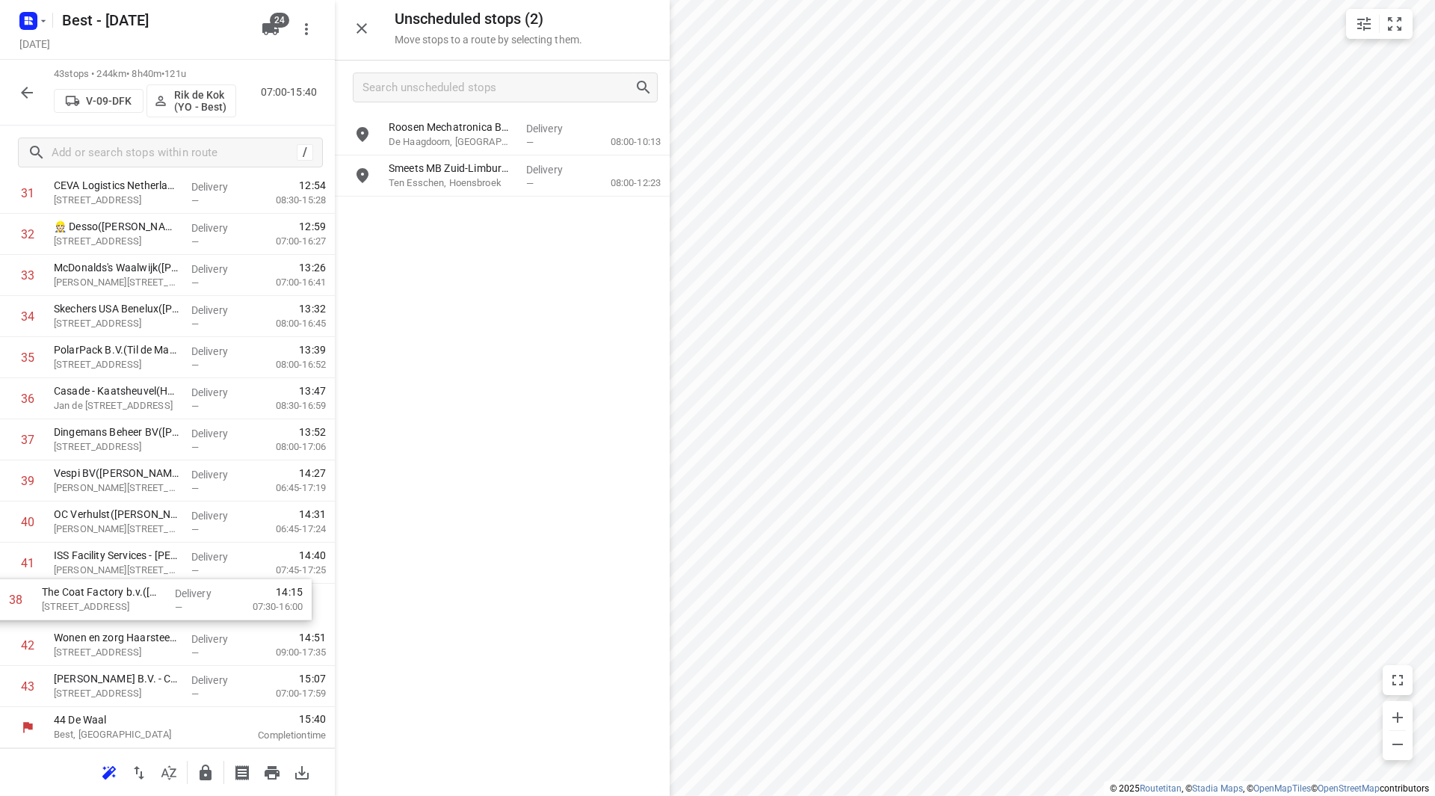
drag, startPoint x: 215, startPoint y: 524, endPoint x: 202, endPoint y: 613, distance: 89.9
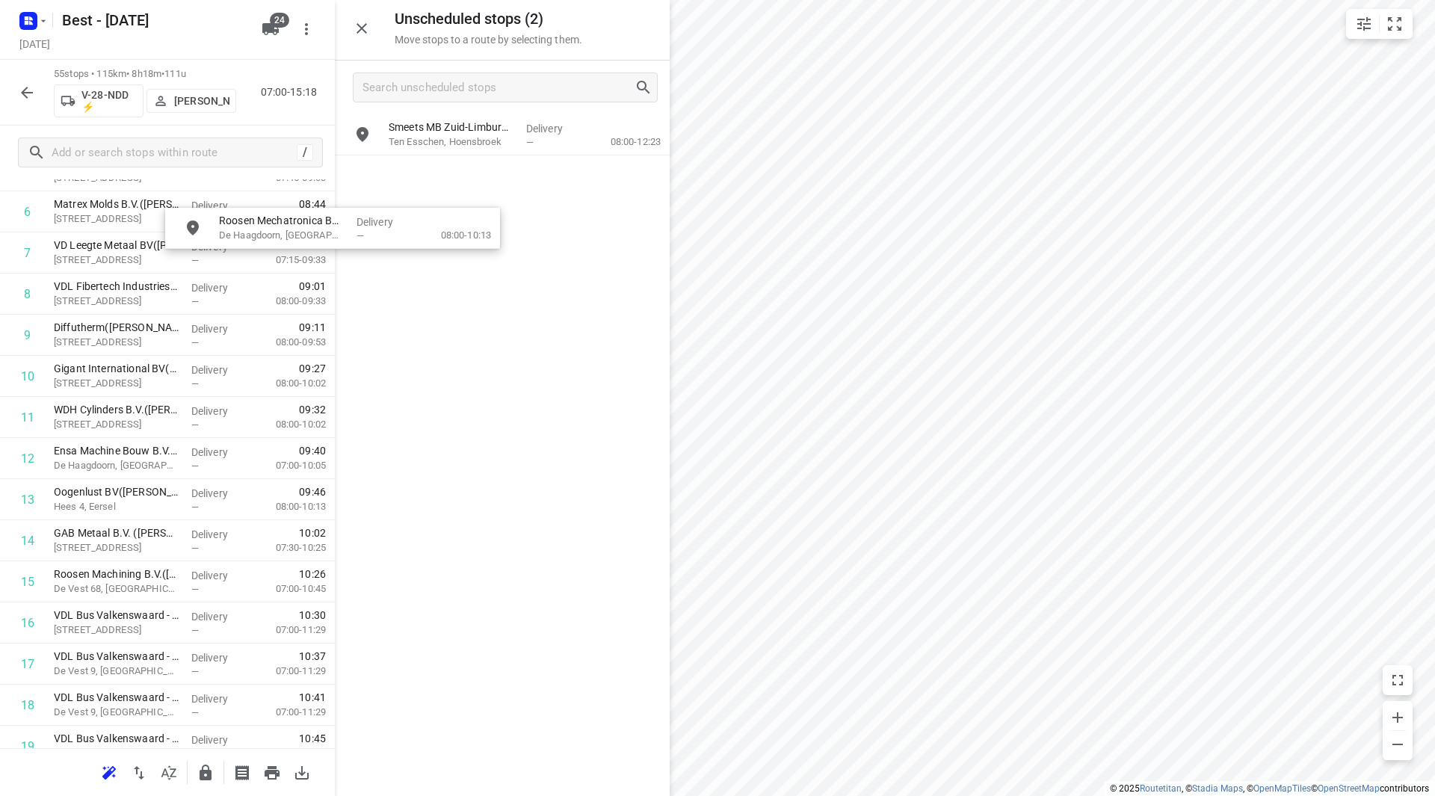
scroll to position [296, 0]
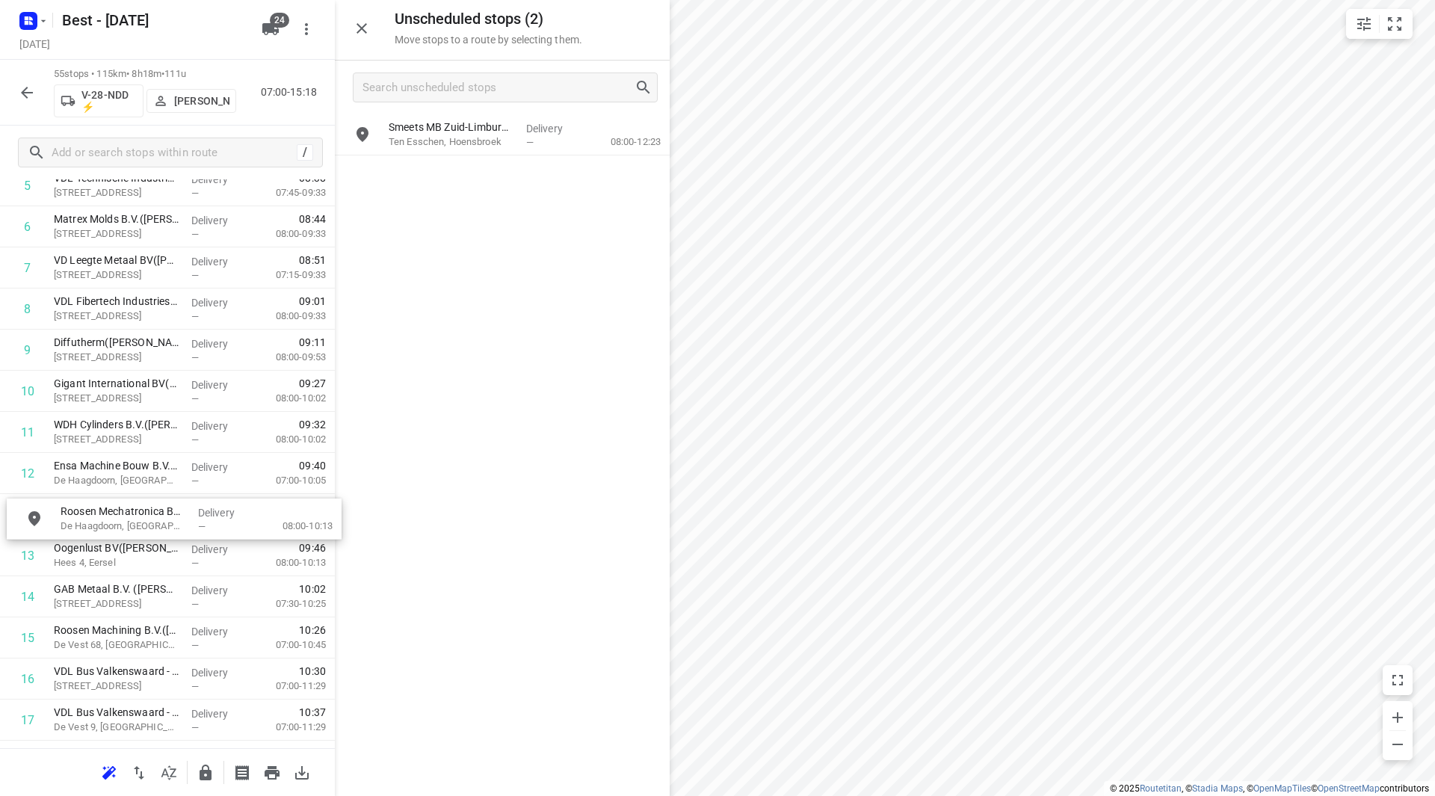
drag, startPoint x: 470, startPoint y: 131, endPoint x: 138, endPoint y: 514, distance: 507.2
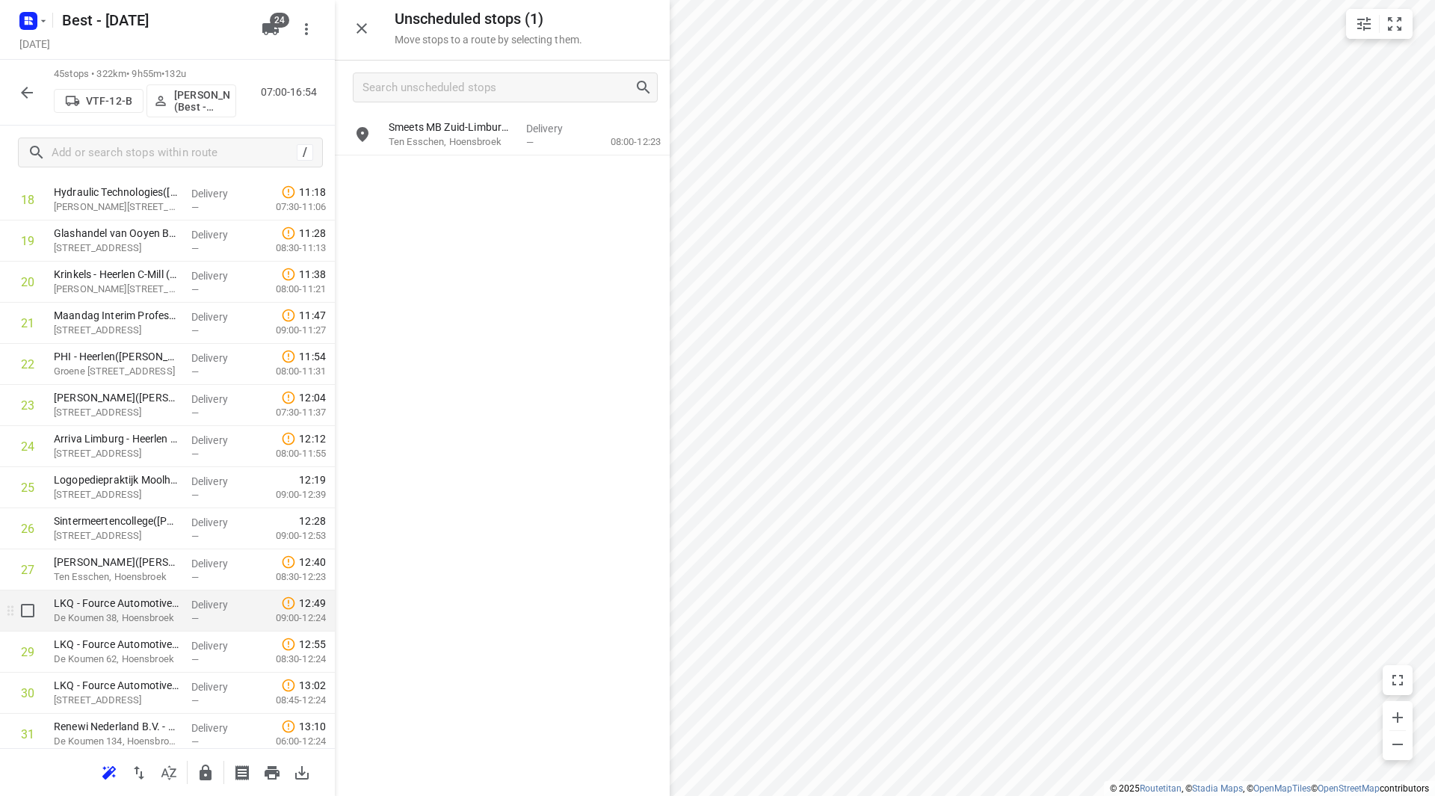
scroll to position [894, 0]
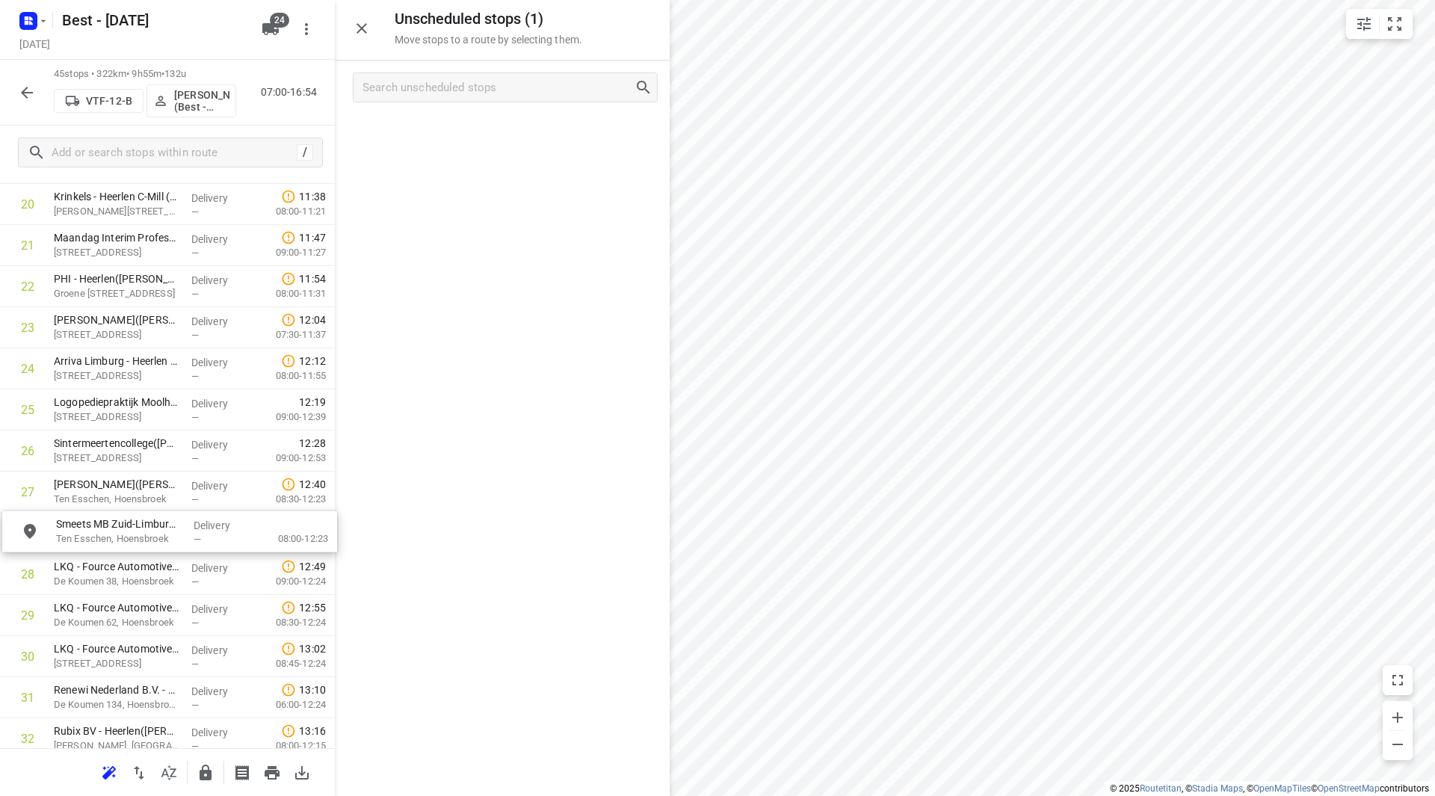
drag, startPoint x: 415, startPoint y: 133, endPoint x: 85, endPoint y: 544, distance: 527.0
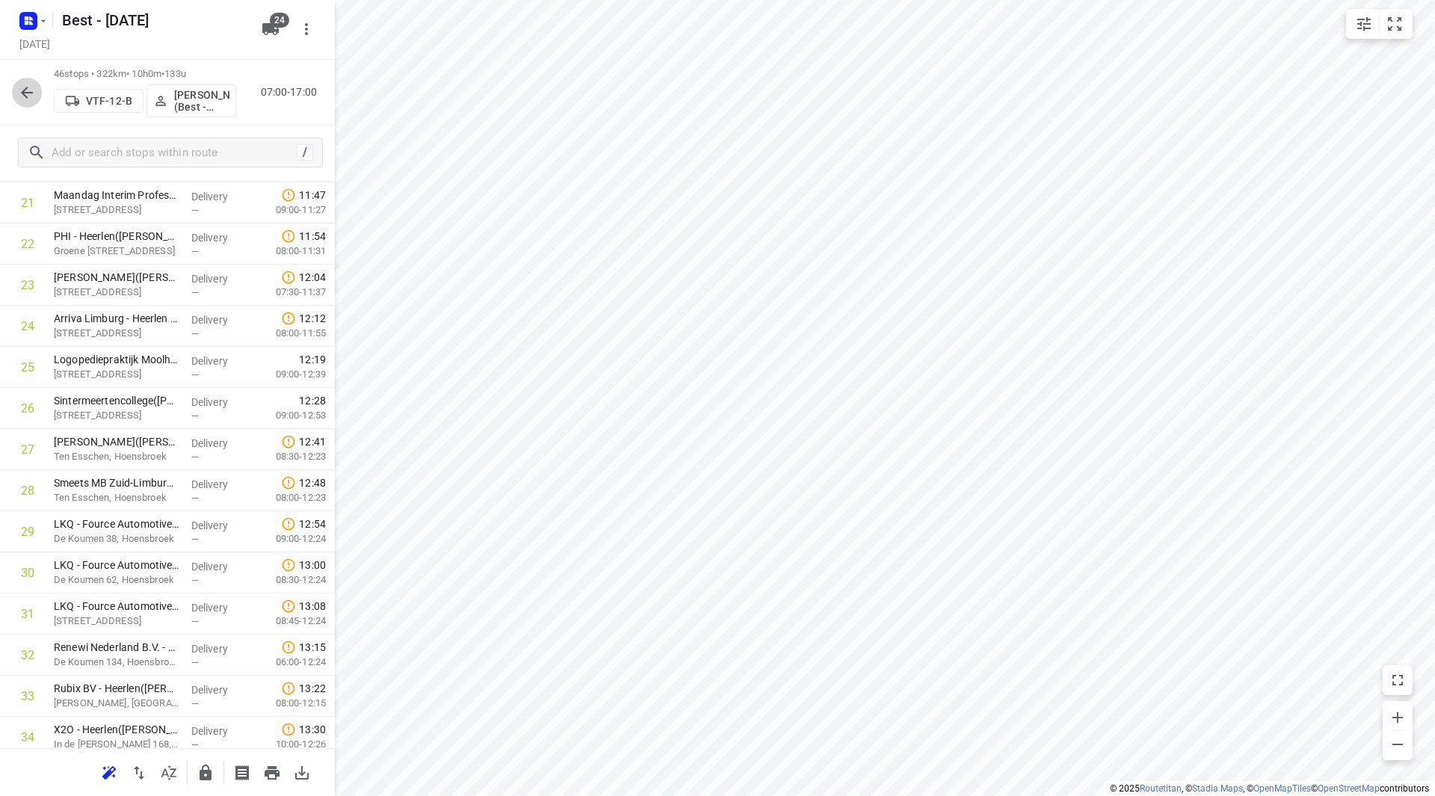
click at [15, 92] on button "button" at bounding box center [27, 93] width 30 height 30
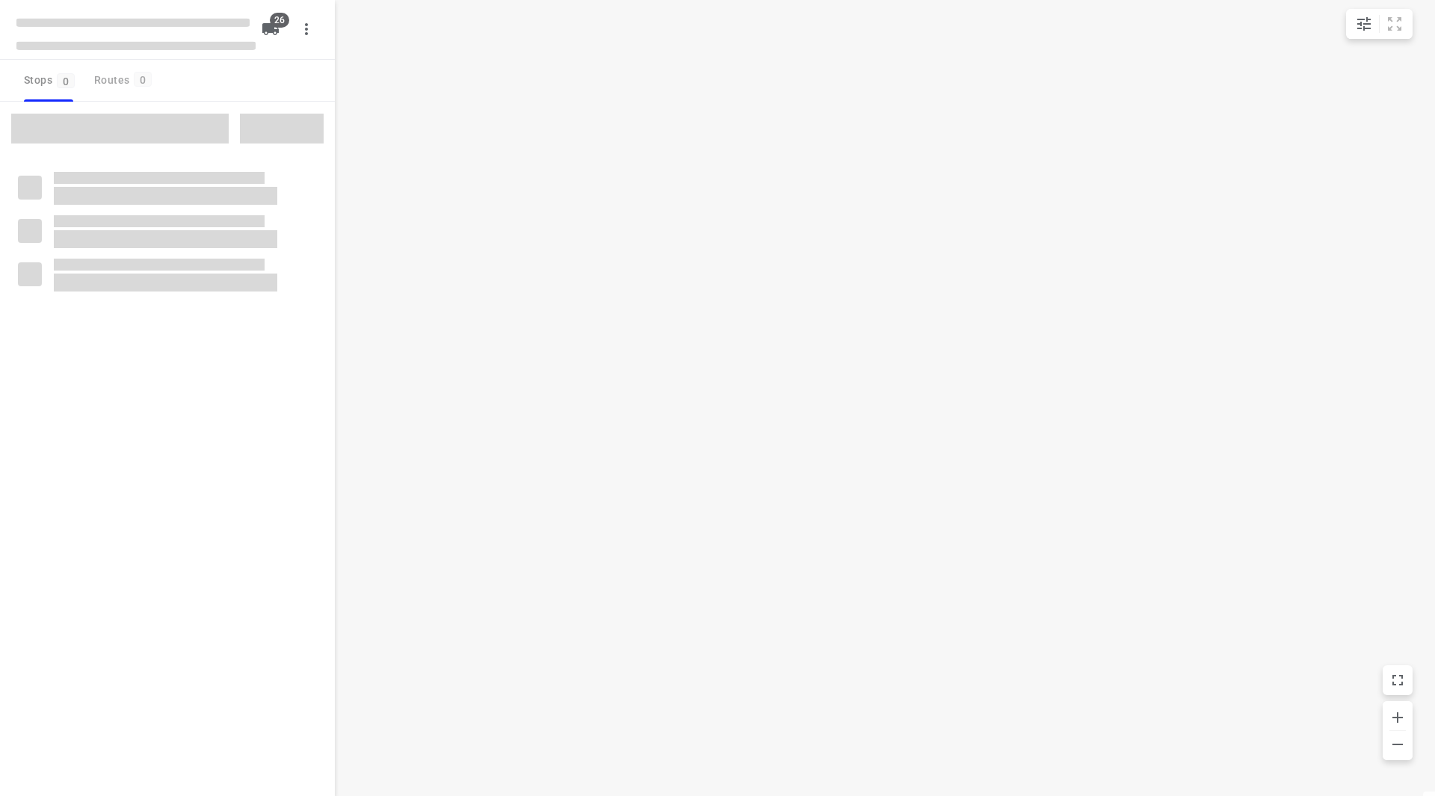
checkbox input "true"
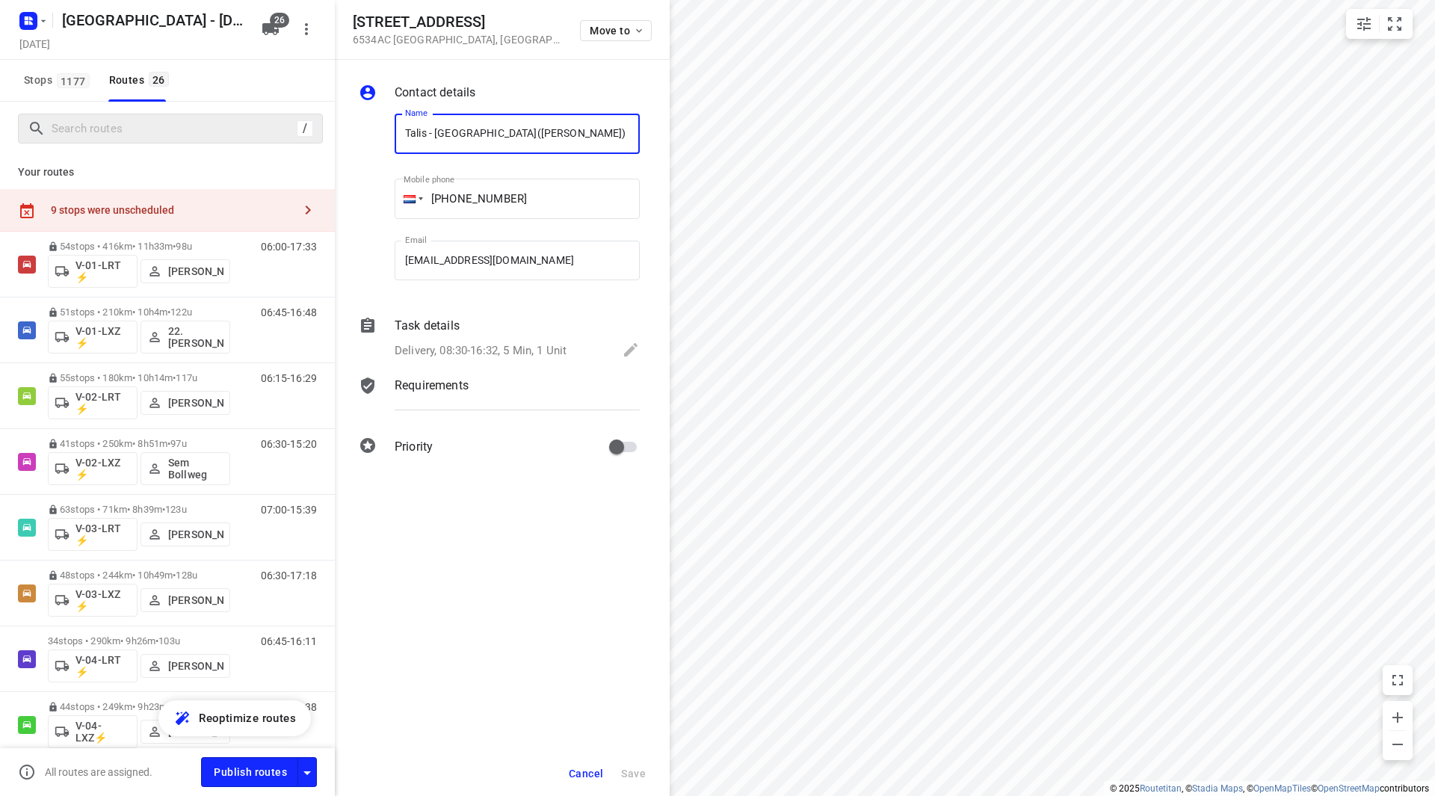
drag, startPoint x: 480, startPoint y: 133, endPoint x: 303, endPoint y: 137, distance: 177.2
click at [303, 137] on div "Boekweitweg 6 6534AC Nijmegen , Netherlands Move to Contact details Name Talis …" at bounding box center [167, 398] width 335 height 796
click at [580, 768] on span "Cancel" at bounding box center [586, 774] width 34 height 12
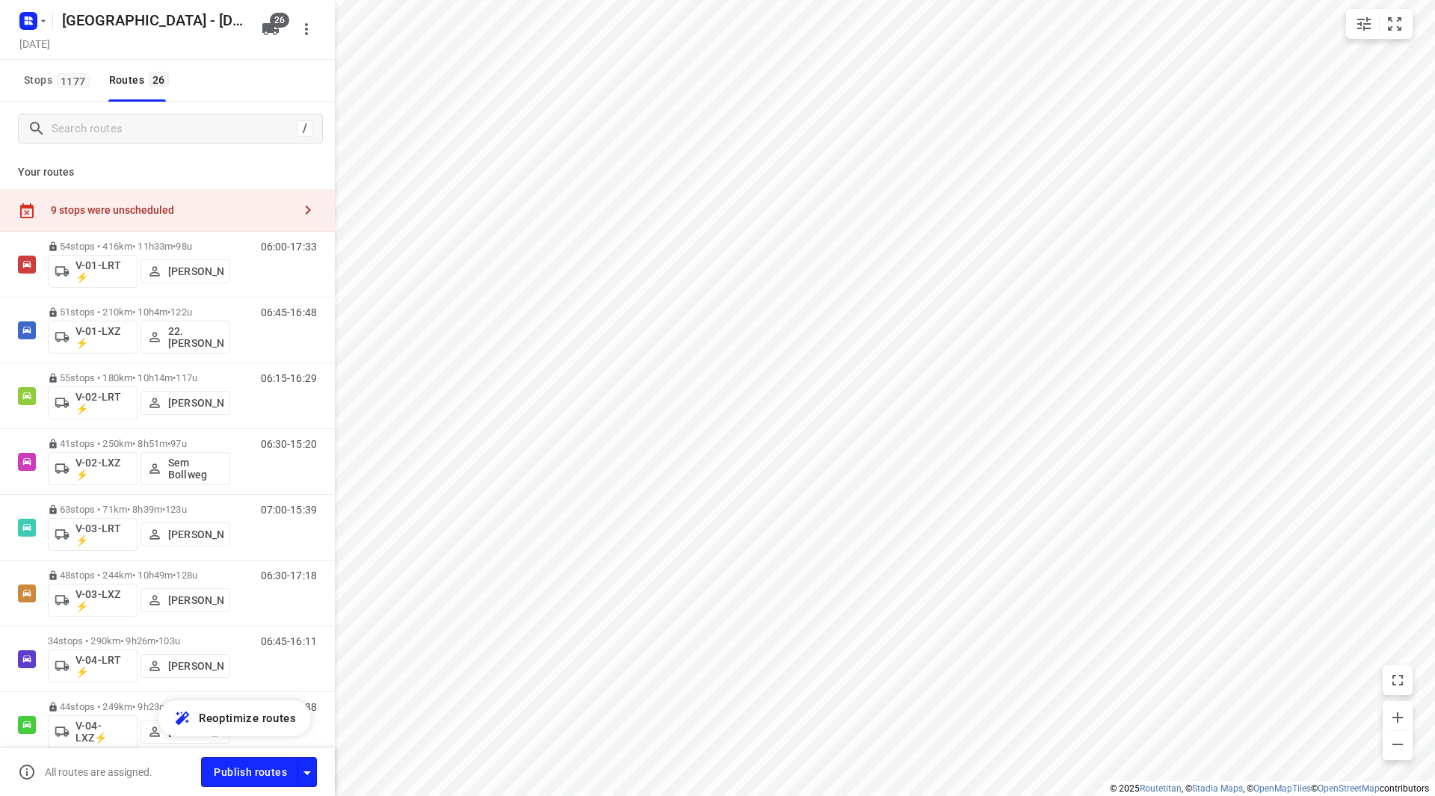
click at [167, 192] on div "9 stops were unscheduled" at bounding box center [167, 210] width 335 height 43
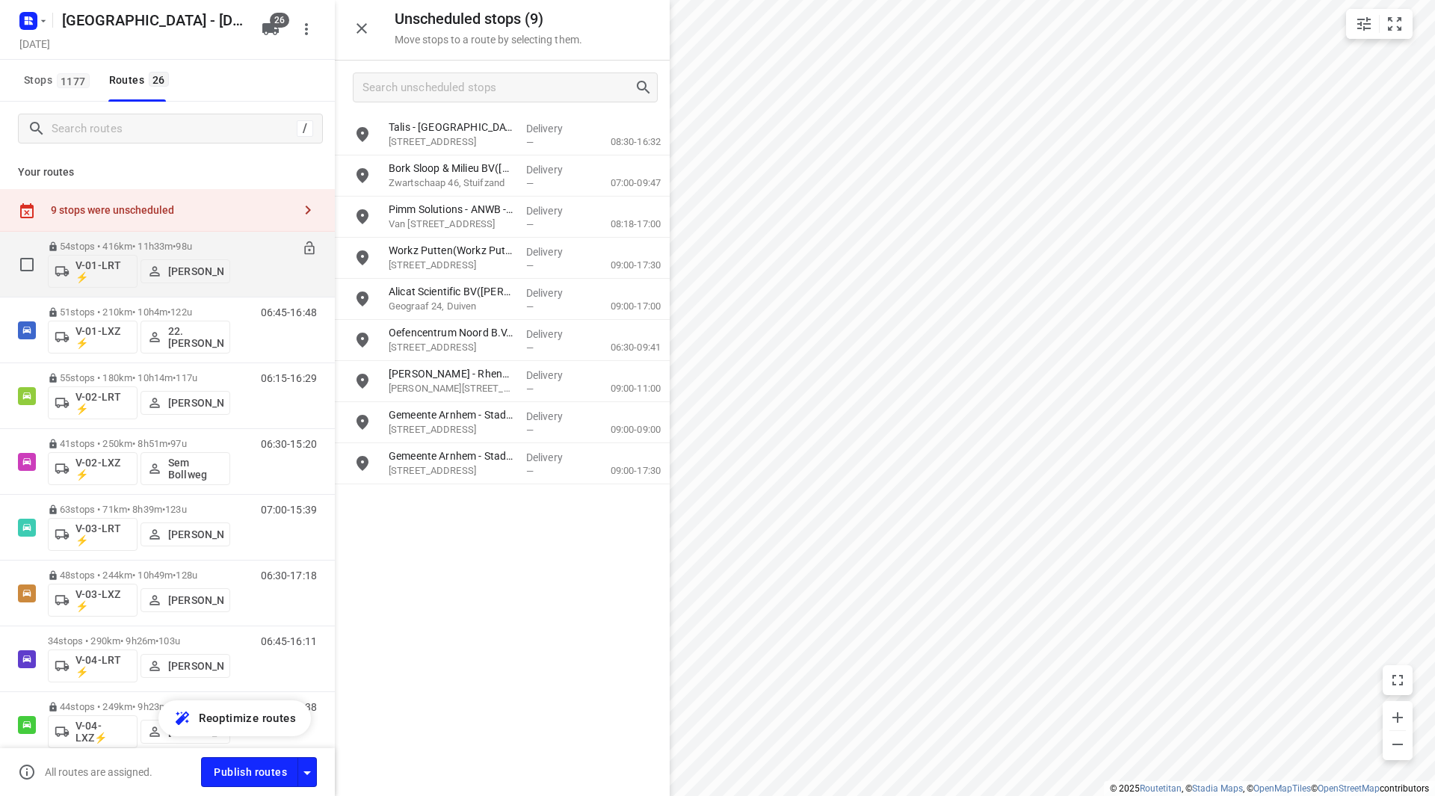
click at [25, 260] on input "checkbox" at bounding box center [27, 265] width 30 height 30
checkbox input "true"
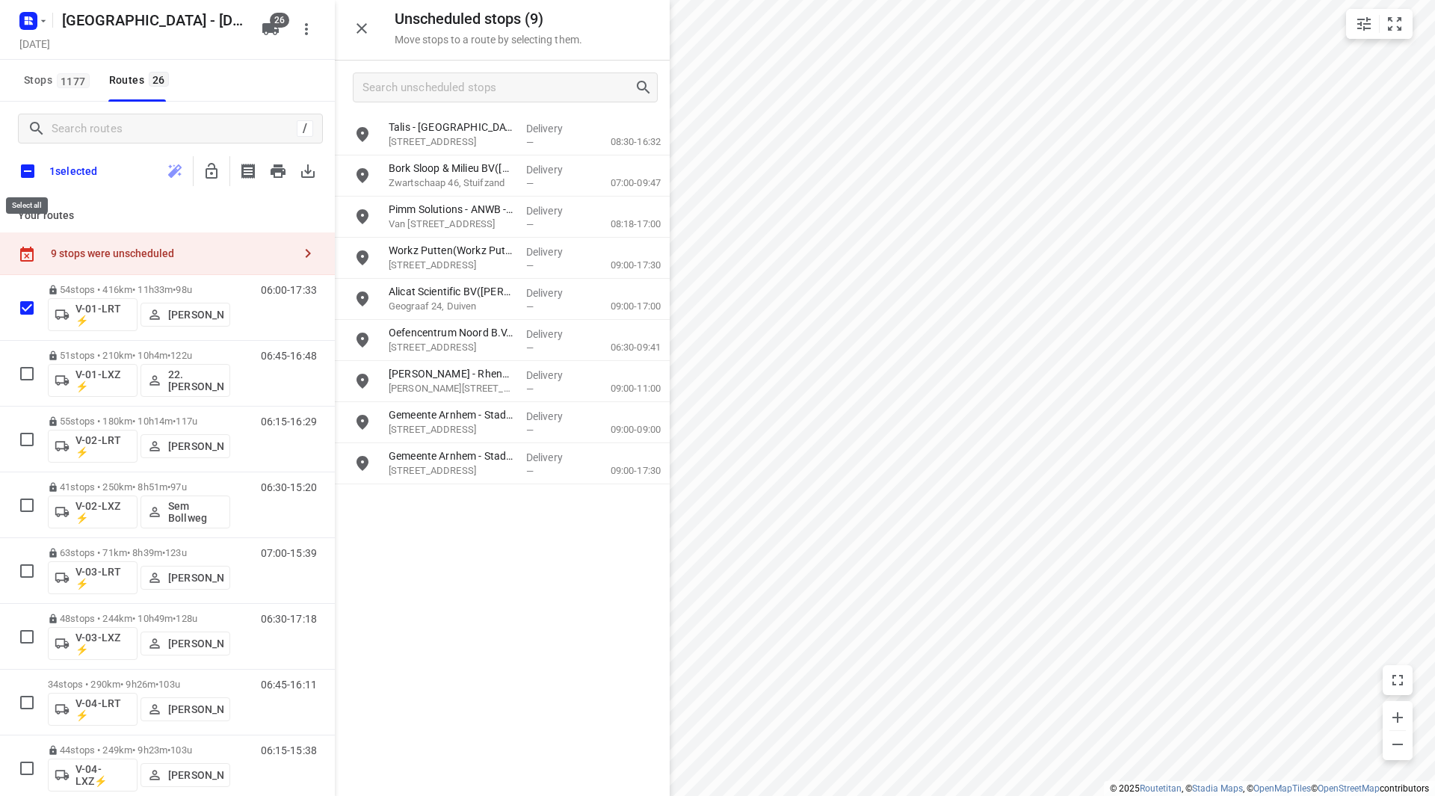
click at [39, 180] on input "checkbox" at bounding box center [27, 170] width 31 height 31
checkbox input "true"
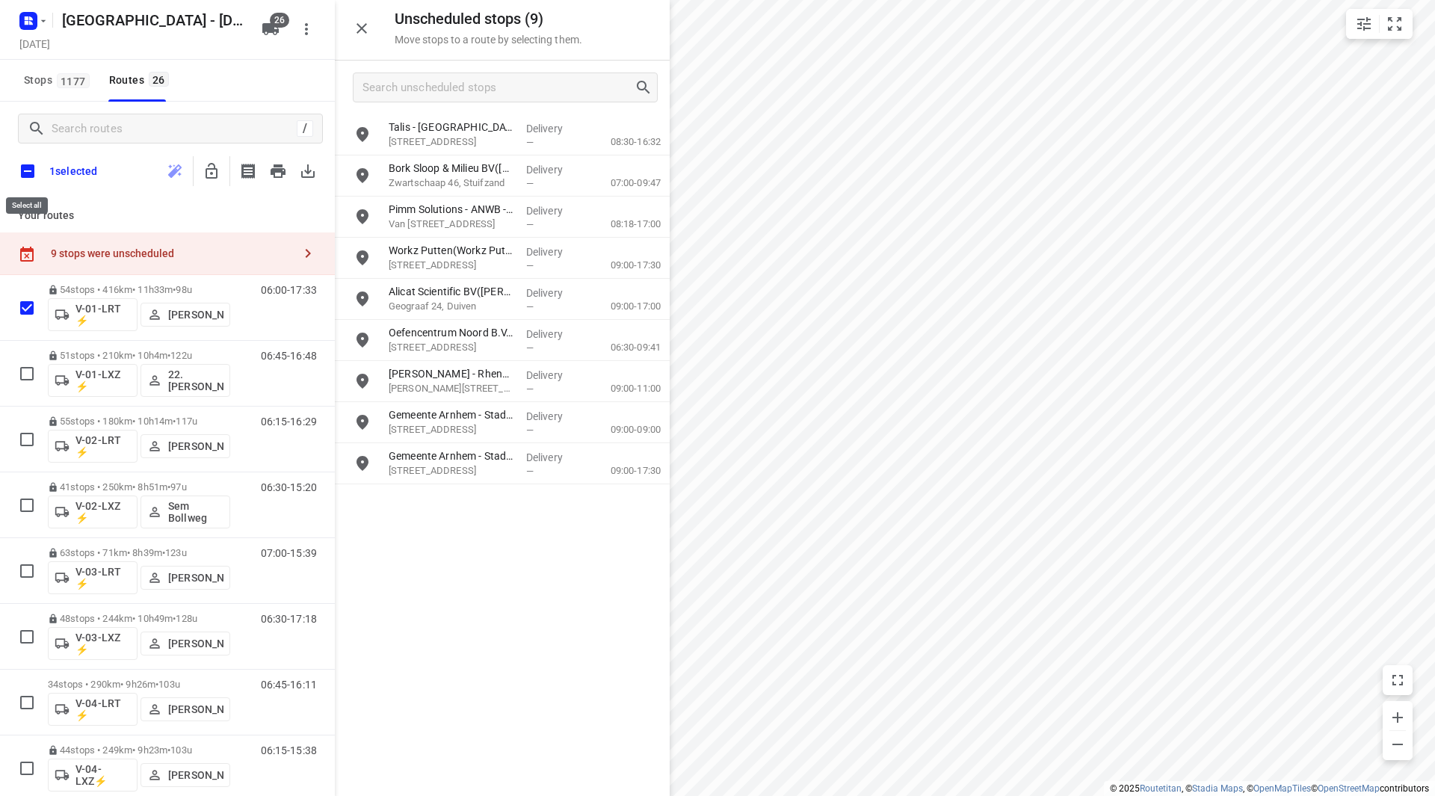
checkbox input "true"
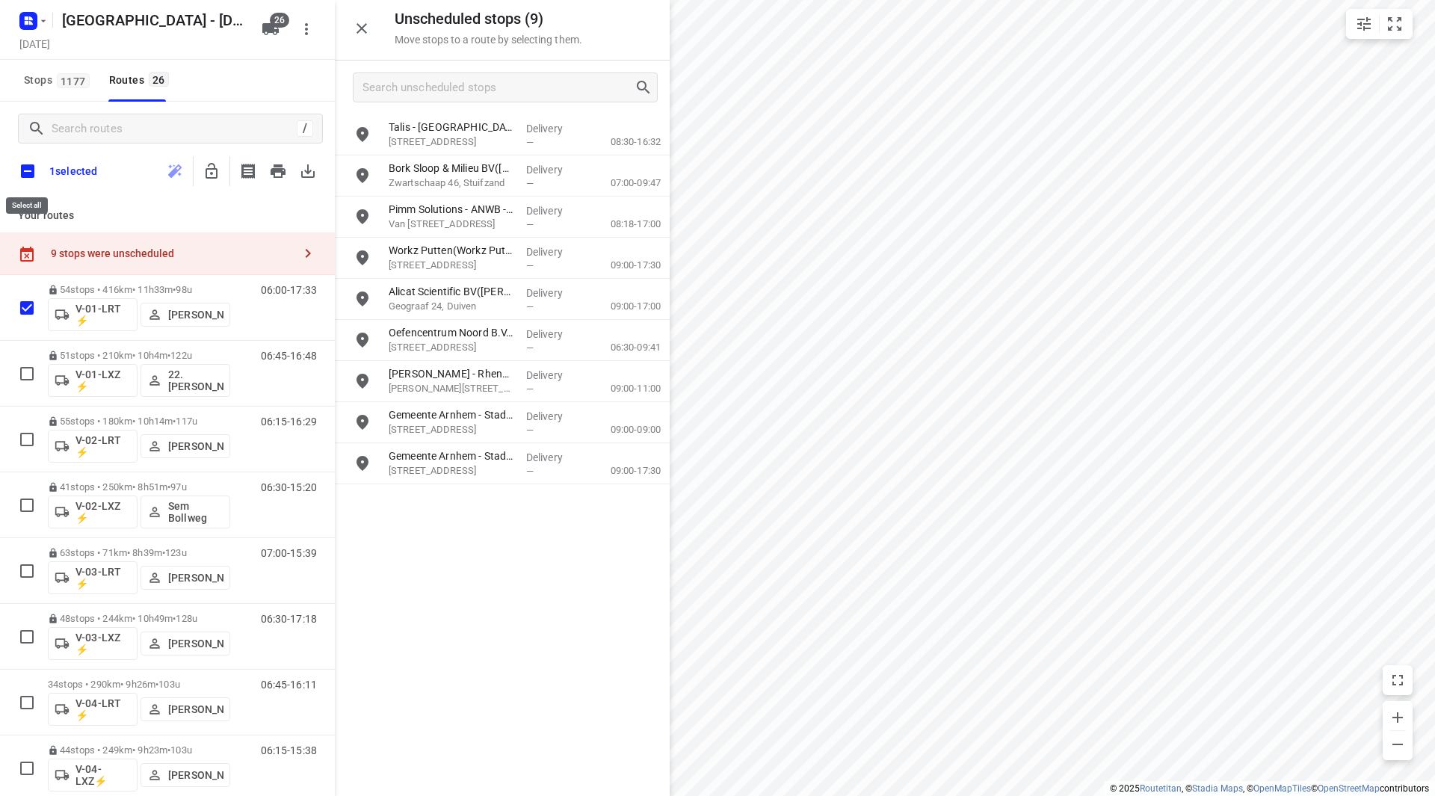
checkbox input "true"
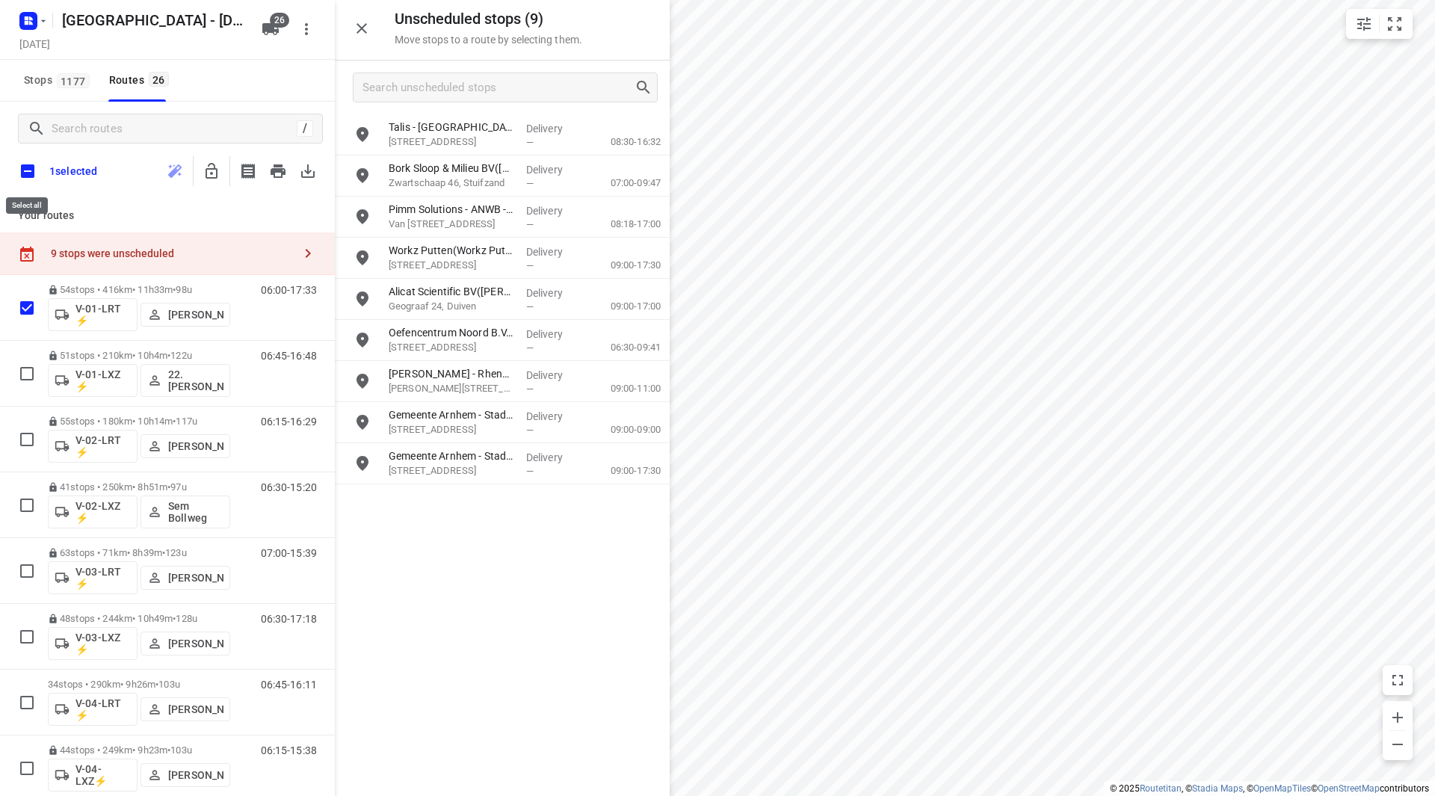
checkbox input "true"
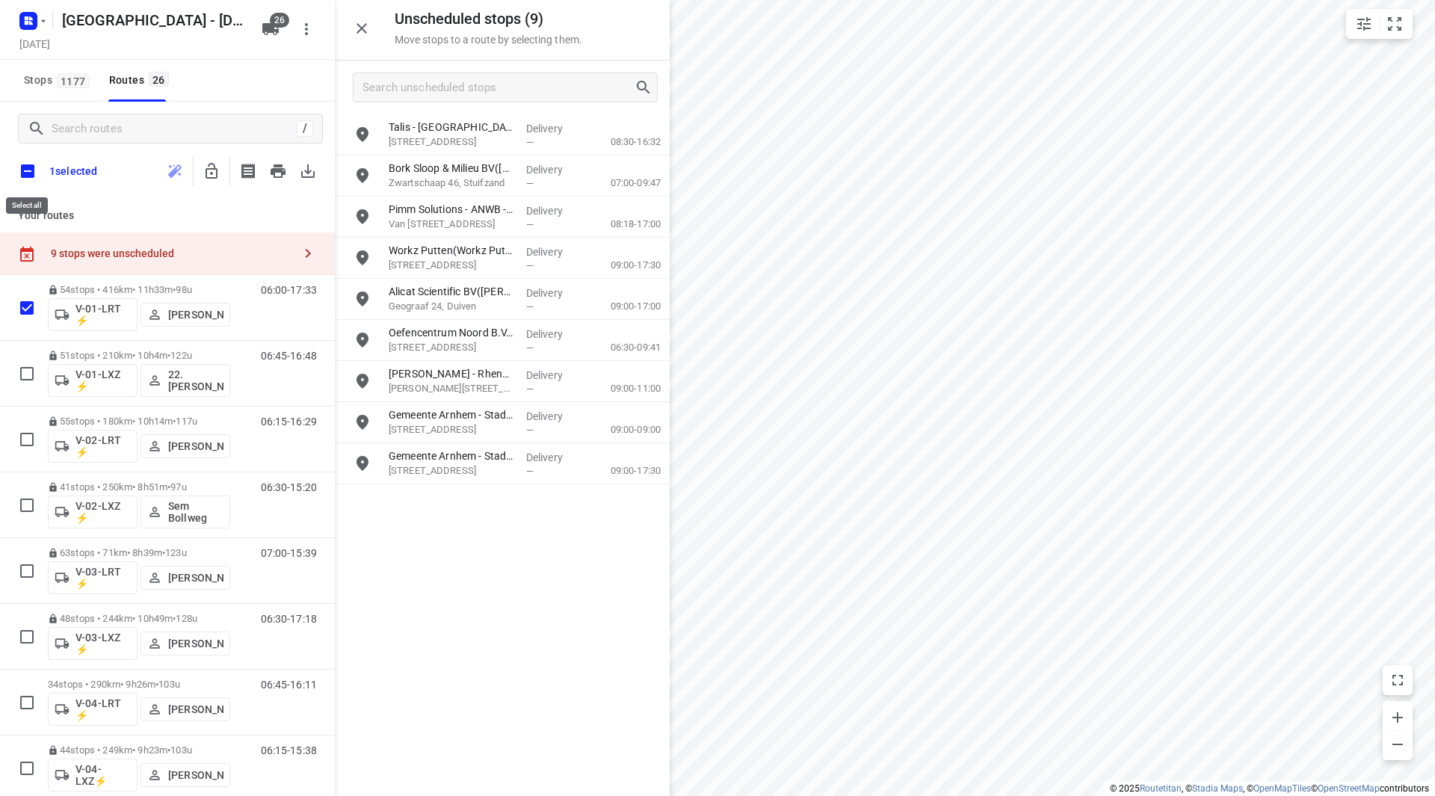
checkbox input "true"
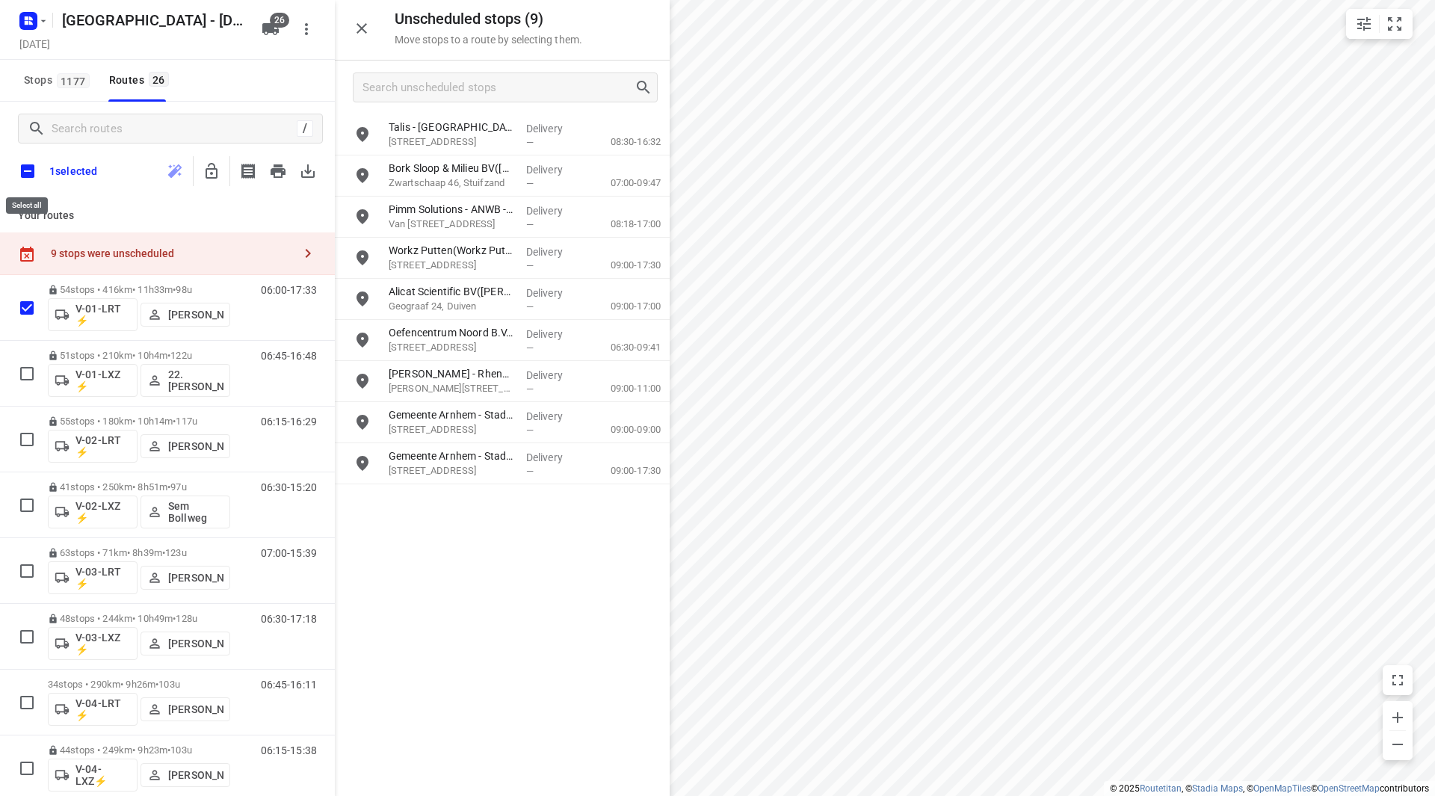
checkbox input "true"
click at [209, 171] on icon "button" at bounding box center [212, 171] width 18 height 18
click at [25, 171] on input "checkbox" at bounding box center [27, 170] width 31 height 31
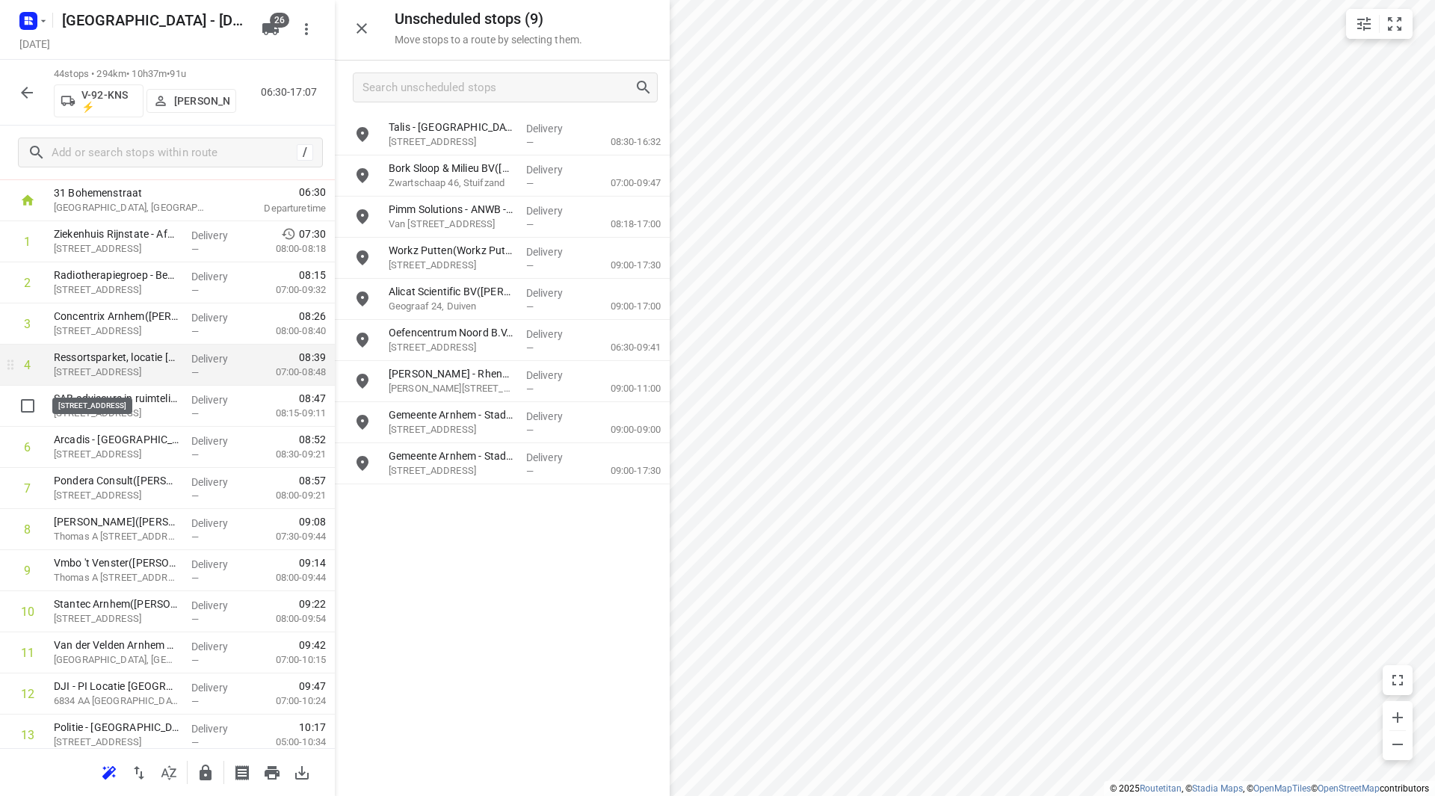
scroll to position [75, 0]
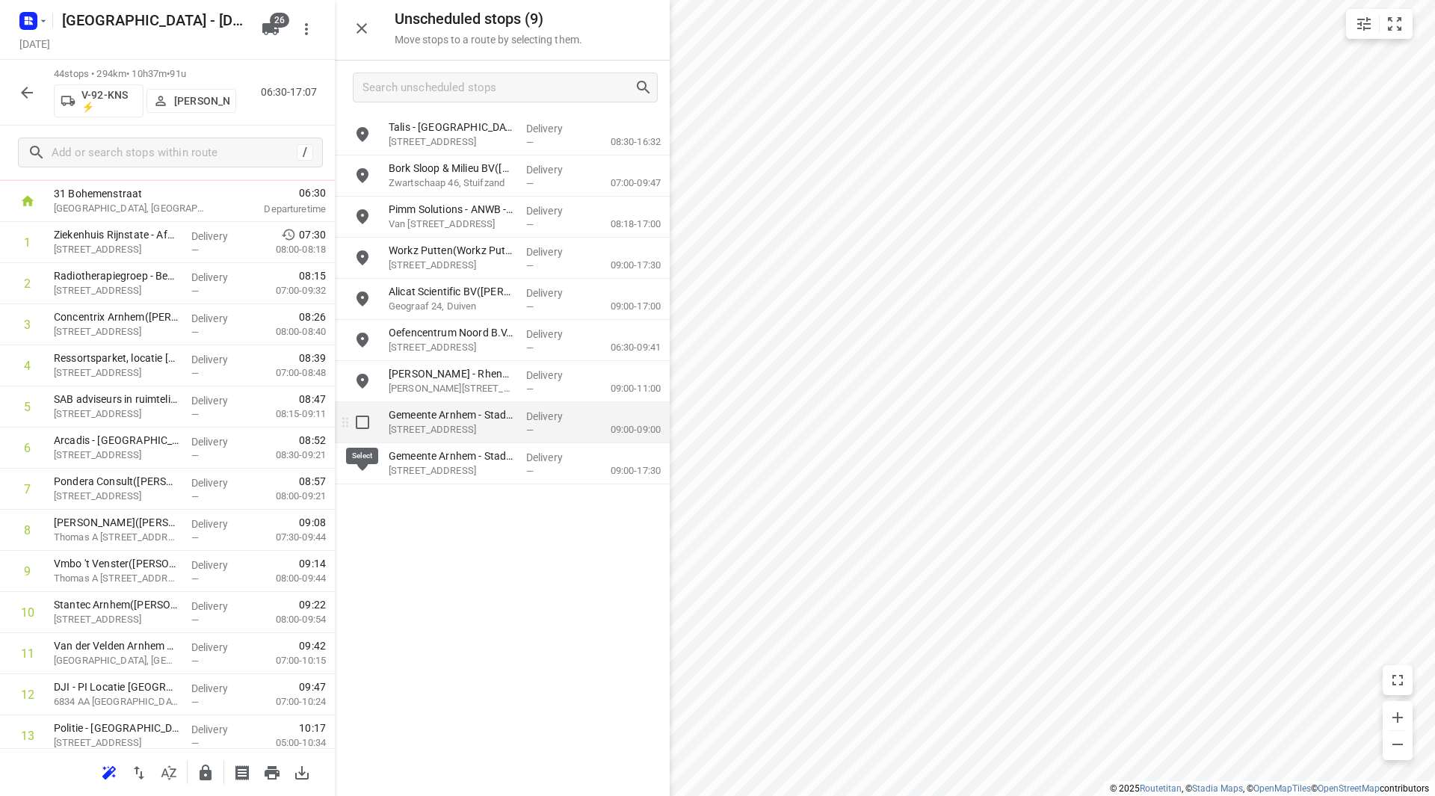
click at [366, 425] on input "grid" at bounding box center [363, 422] width 30 height 30
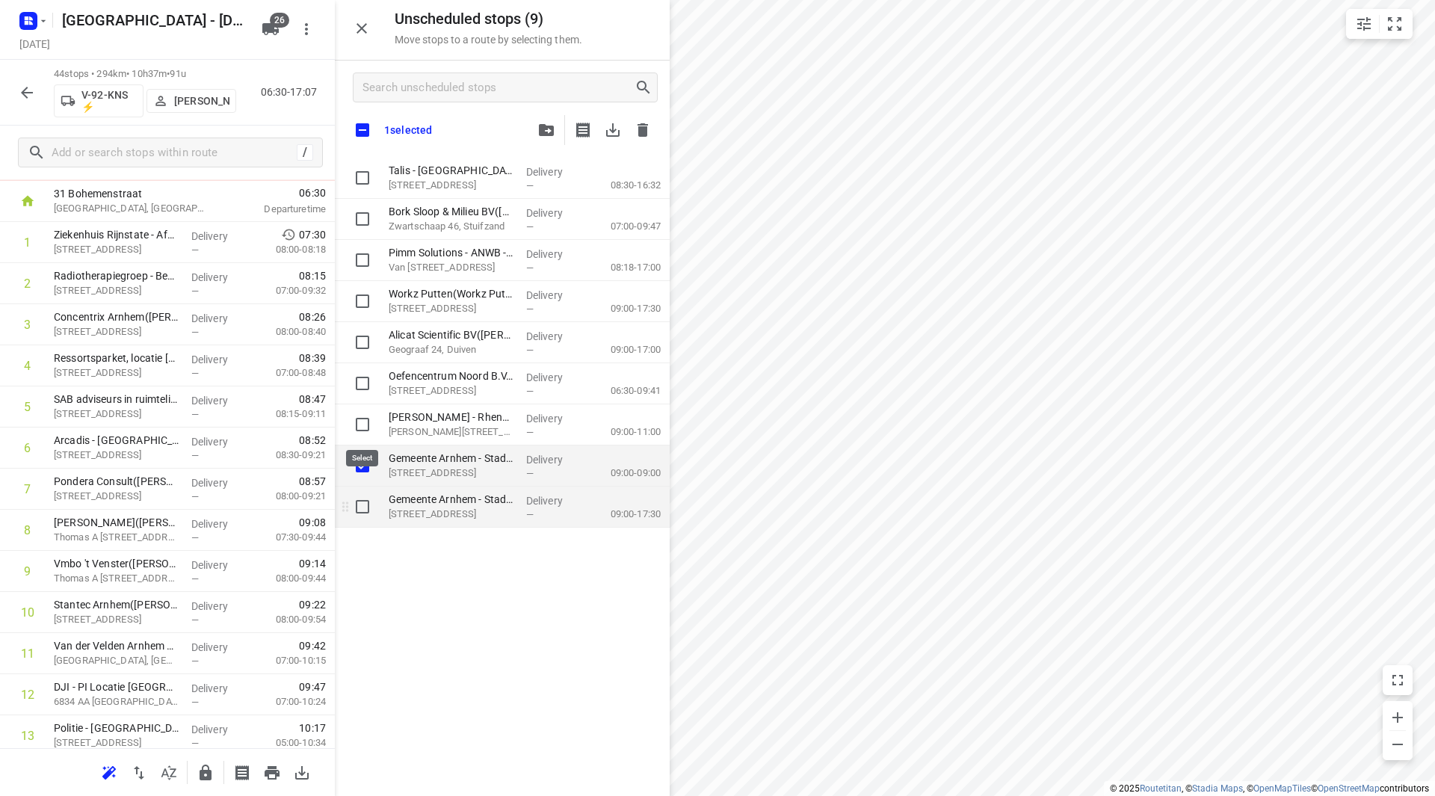
checkbox input "true"
click at [359, 505] on input "grid" at bounding box center [363, 507] width 30 height 30
checkbox input "true"
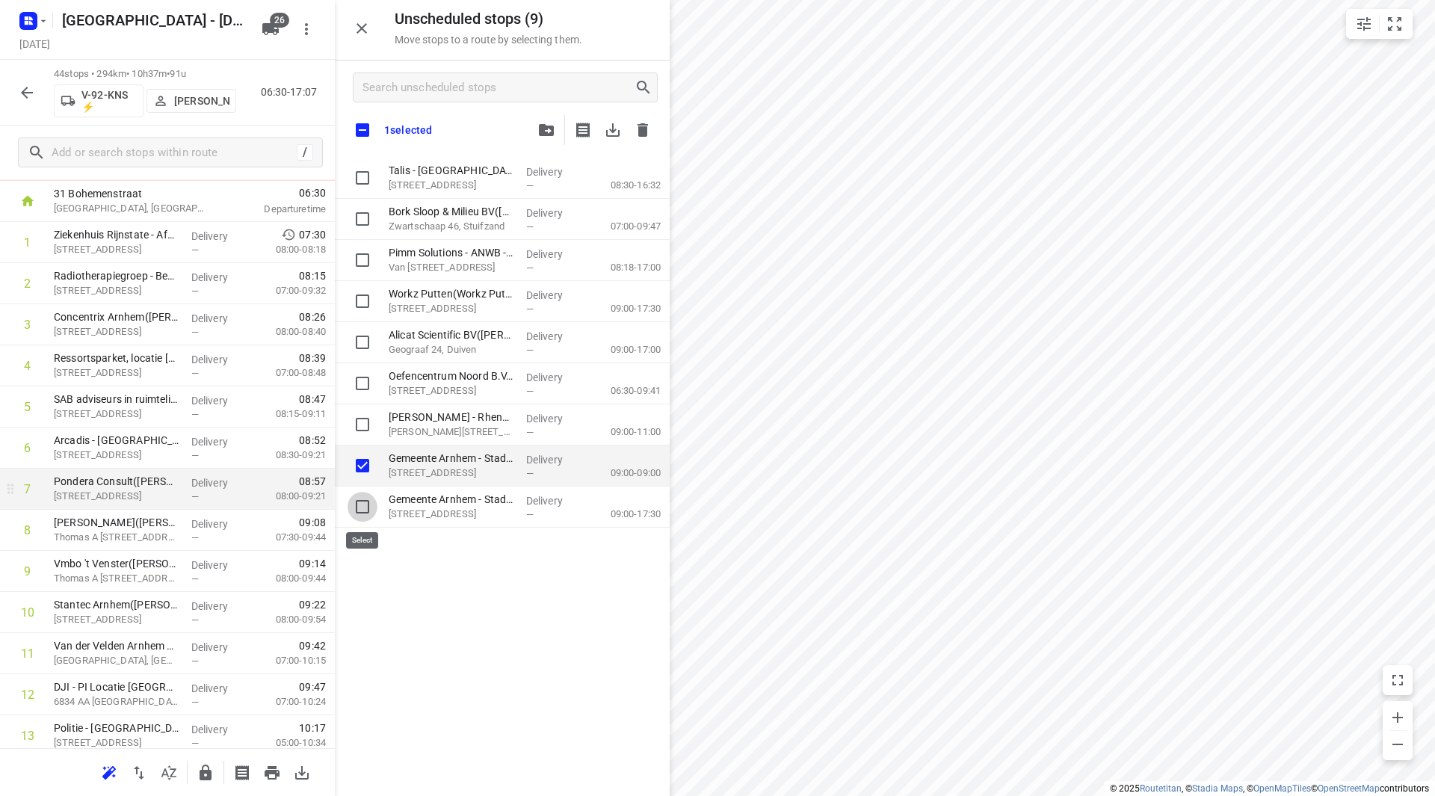
checkbox input "true"
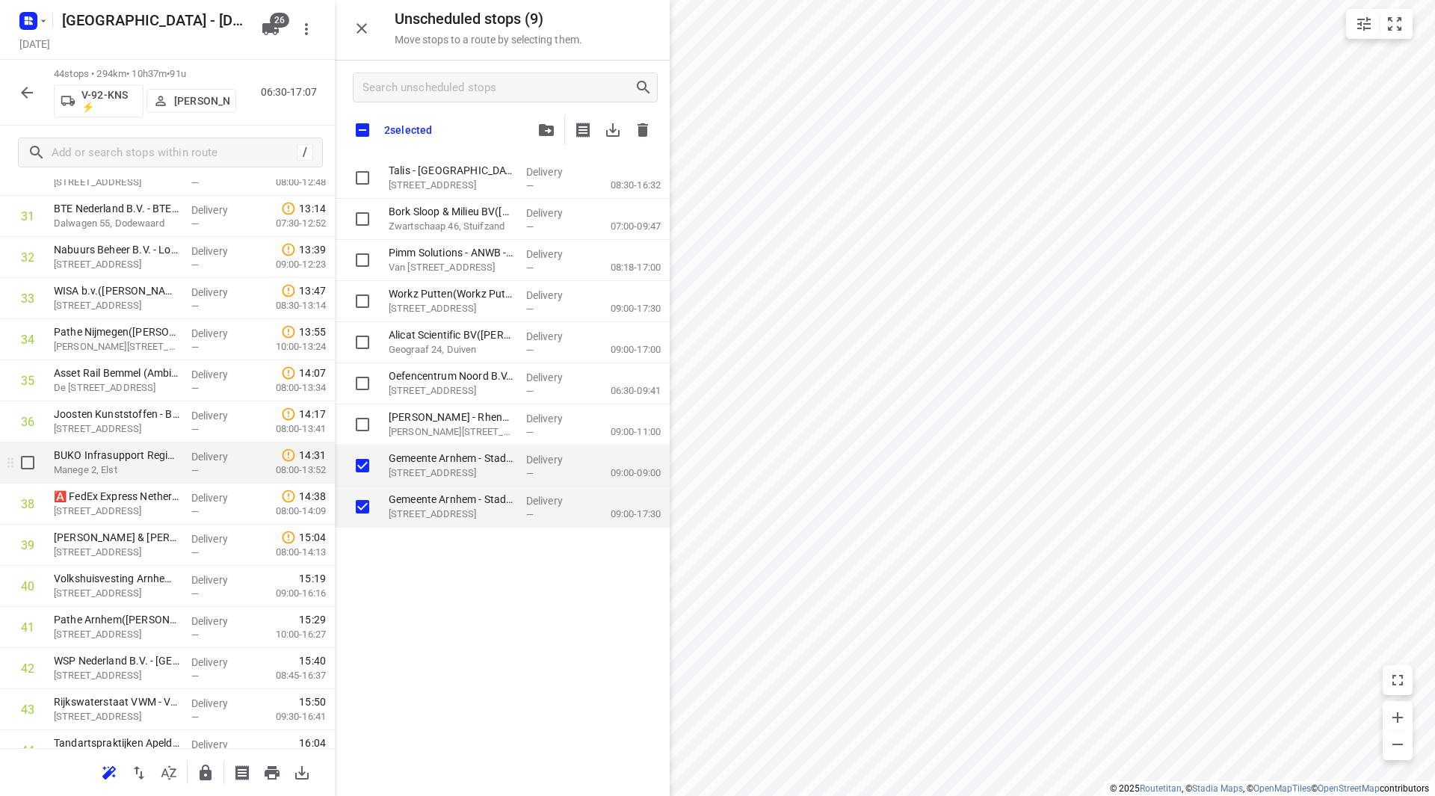
scroll to position [1399, 0]
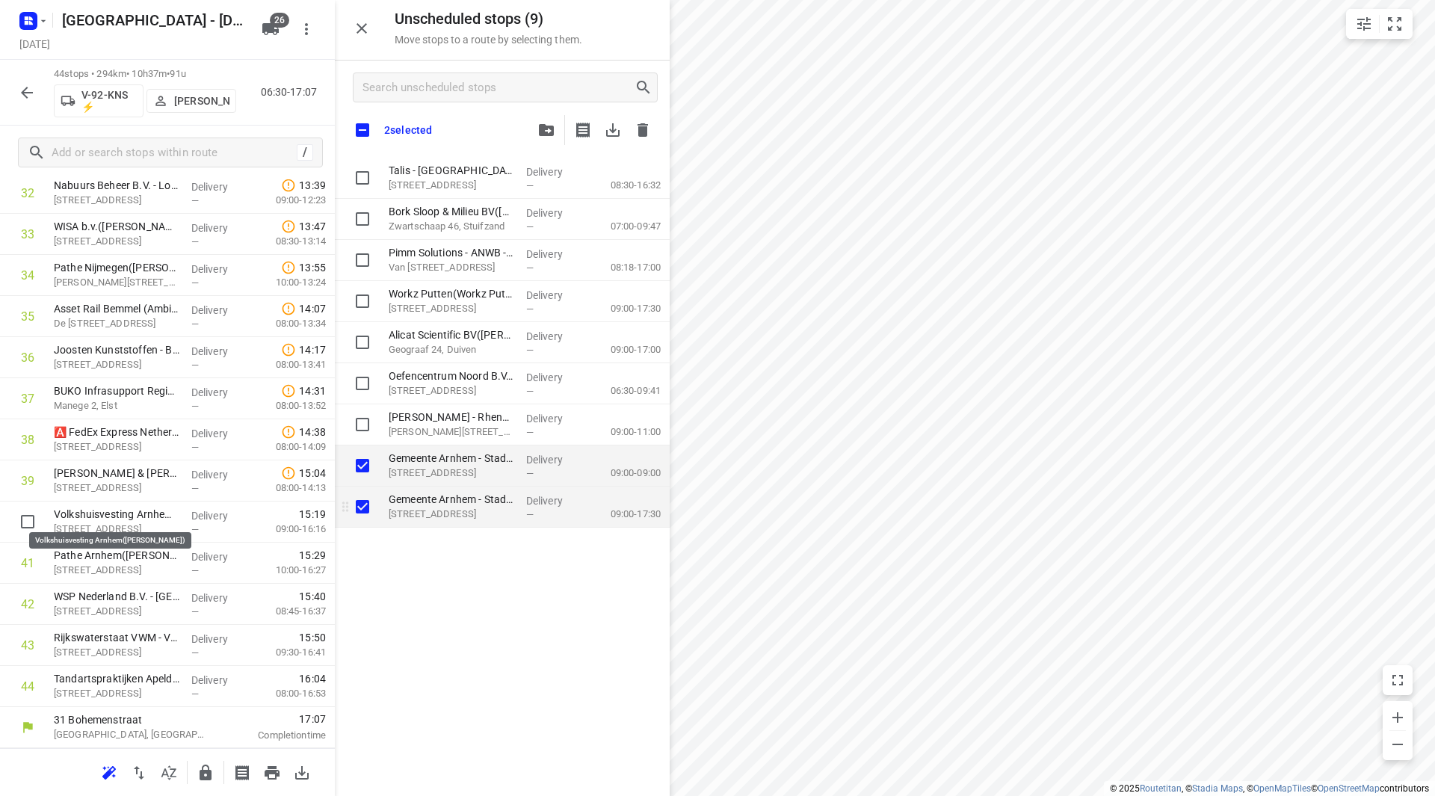
checkbox input "true"
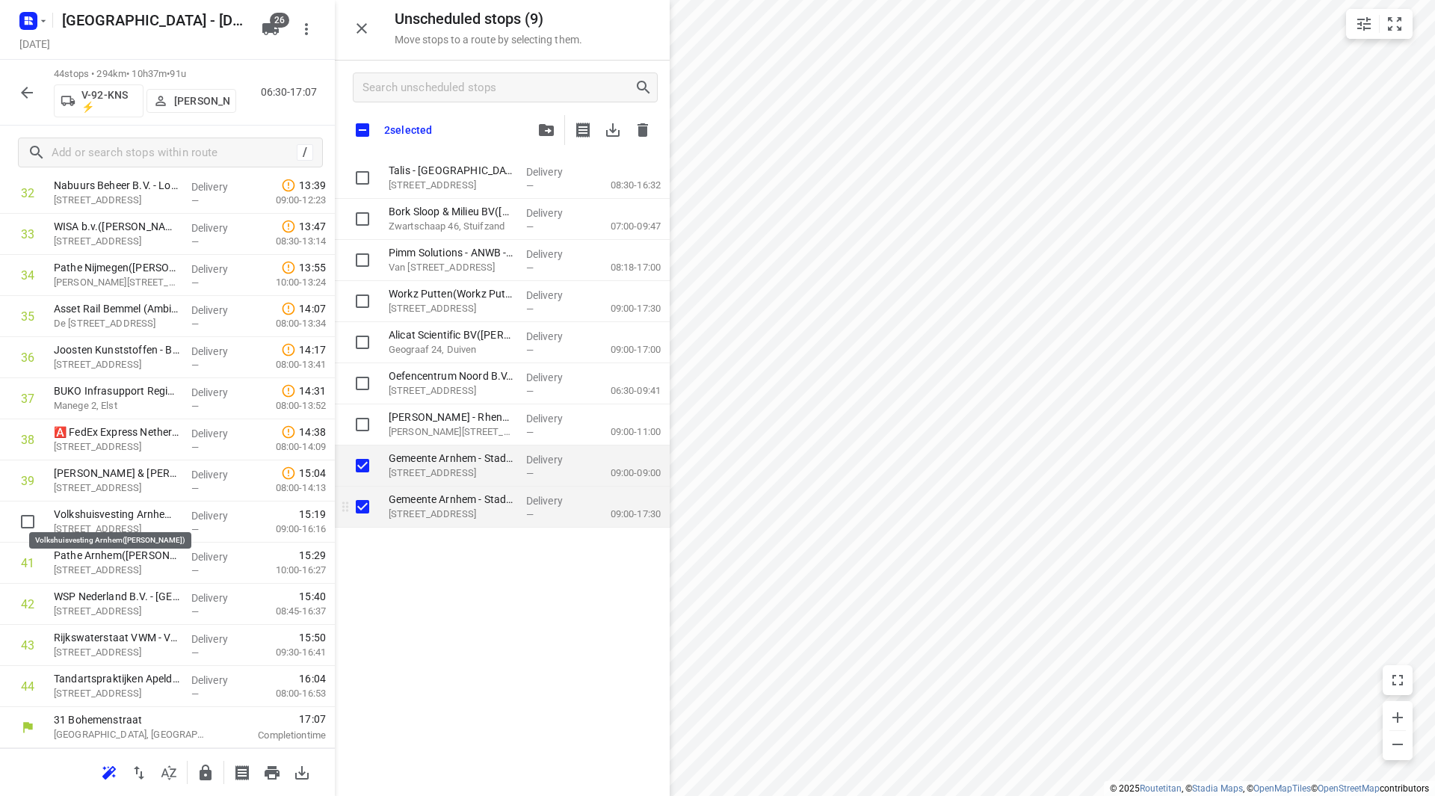
checkbox input "true"
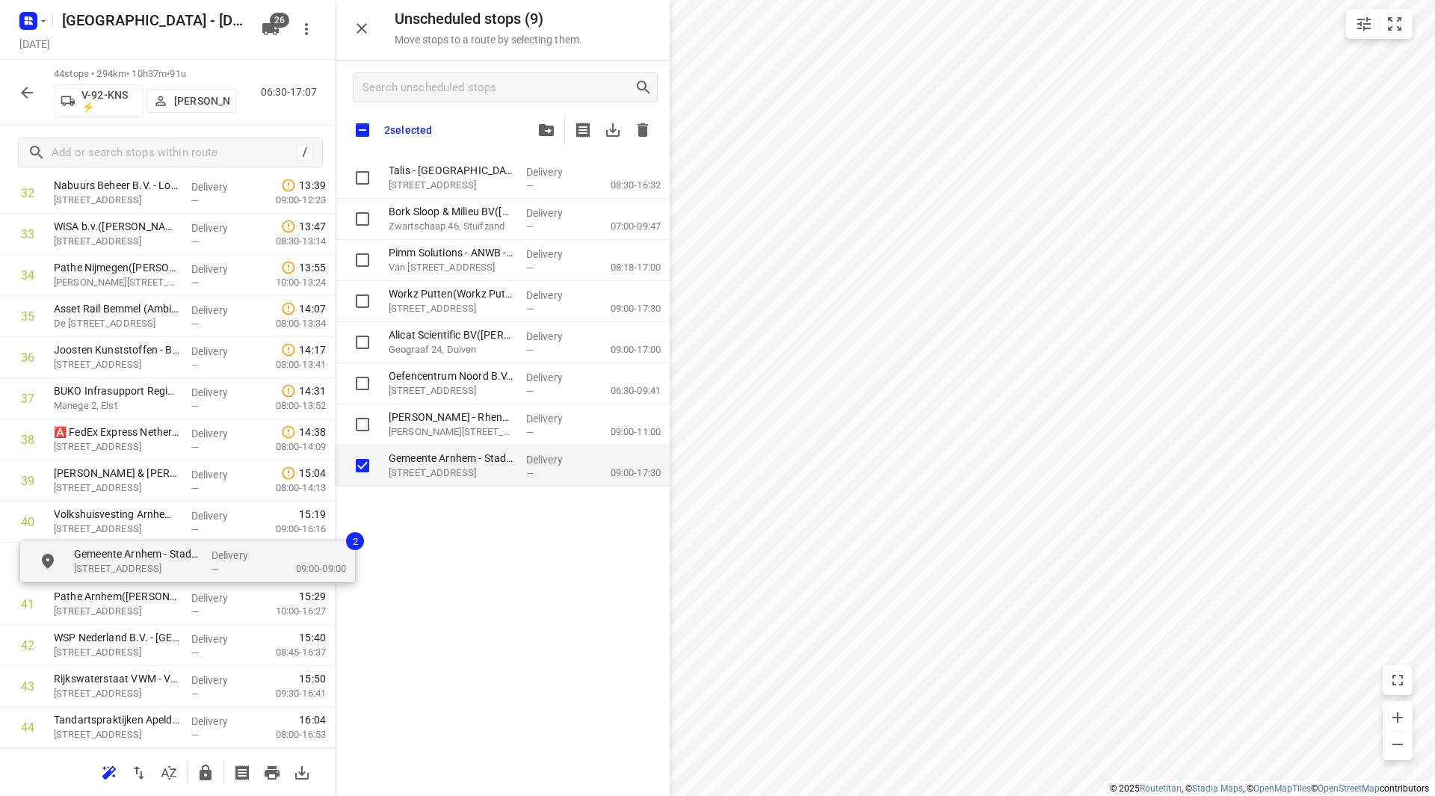
drag, startPoint x: 443, startPoint y: 478, endPoint x: 158, endPoint y: 551, distance: 294.1
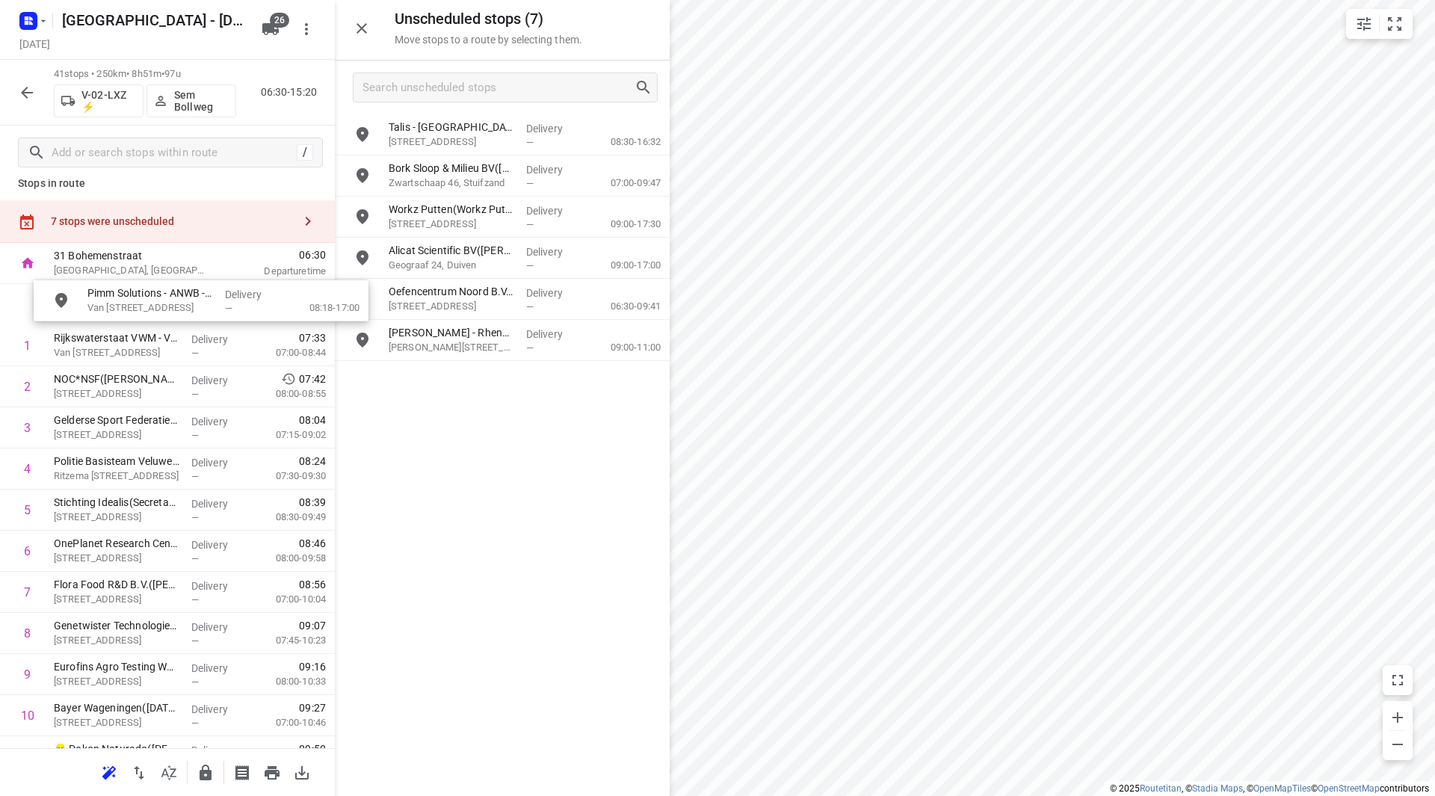
scroll to position [10, 0]
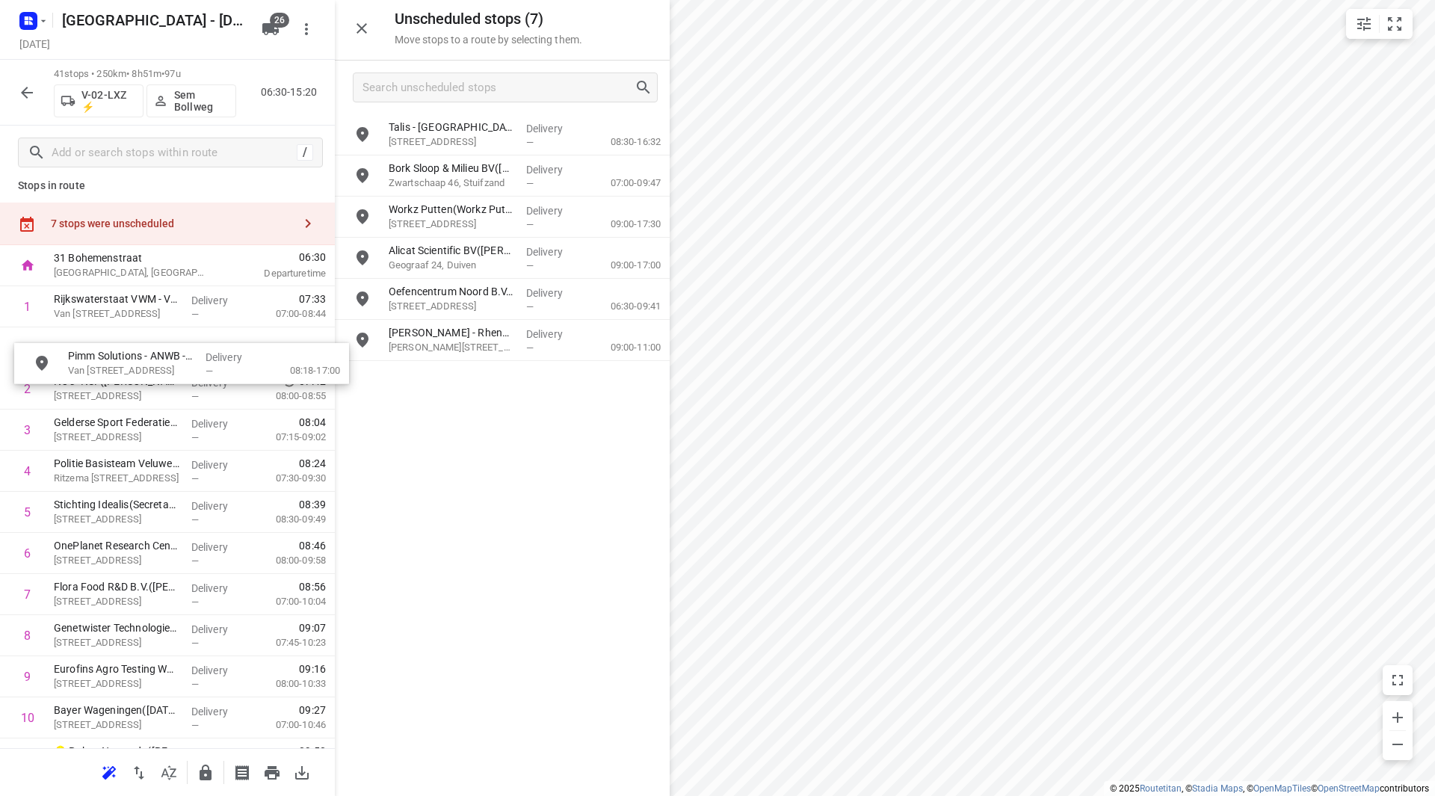
drag, startPoint x: 461, startPoint y: 222, endPoint x: 126, endPoint y: 359, distance: 361.8
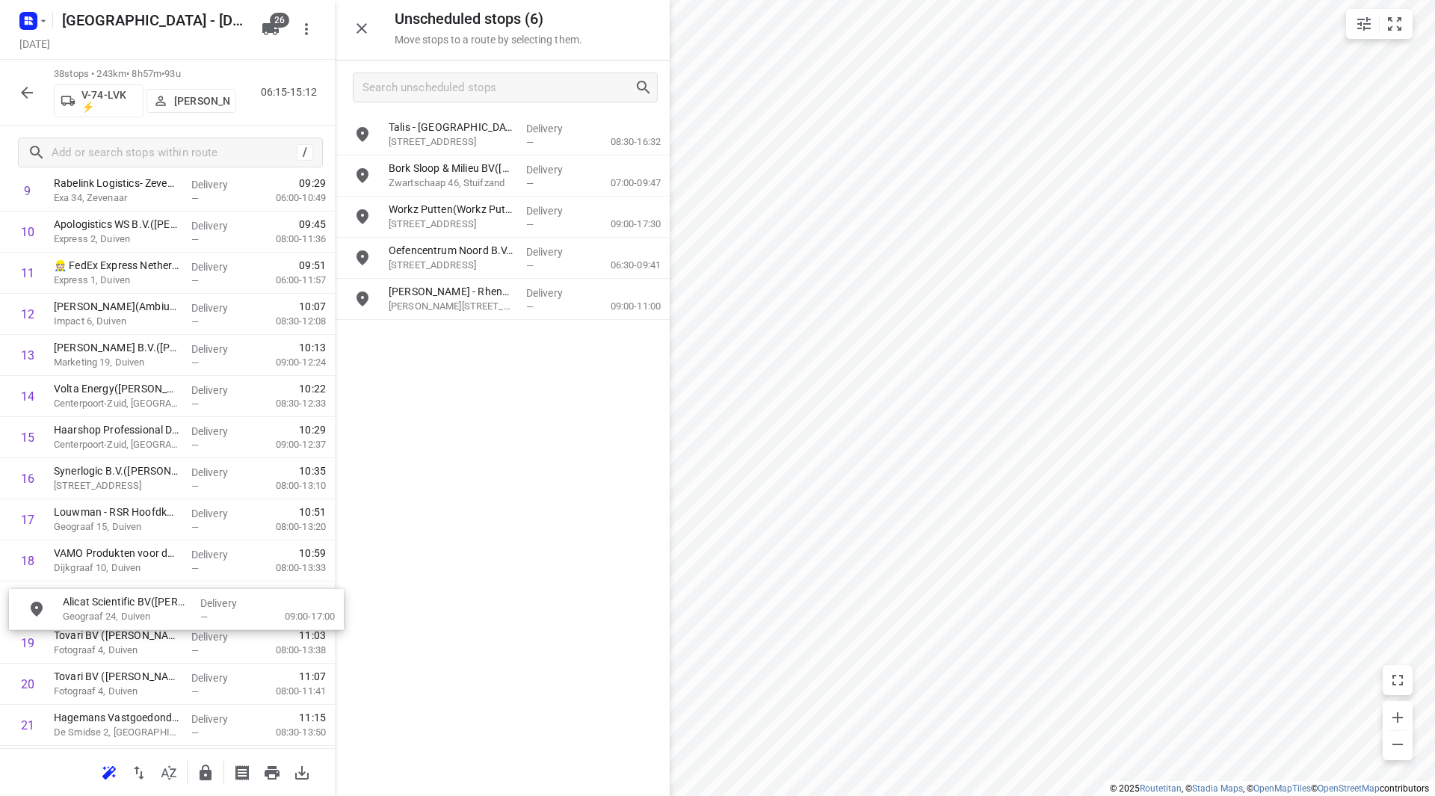
scroll to position [457, 0]
drag, startPoint x: 471, startPoint y: 250, endPoint x: 133, endPoint y: 561, distance: 458.7
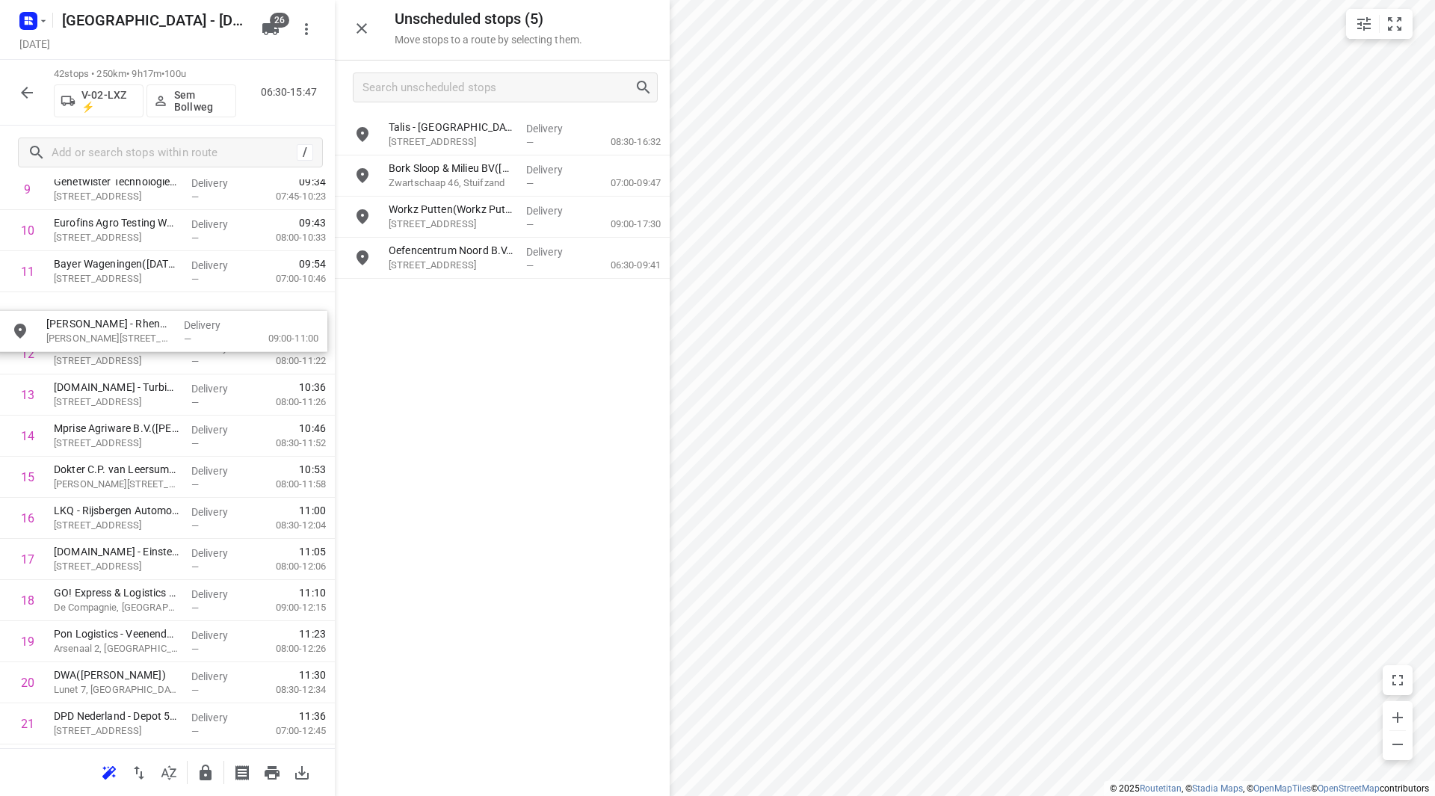
drag, startPoint x: 457, startPoint y: 292, endPoint x: 111, endPoint y: 315, distance: 346.8
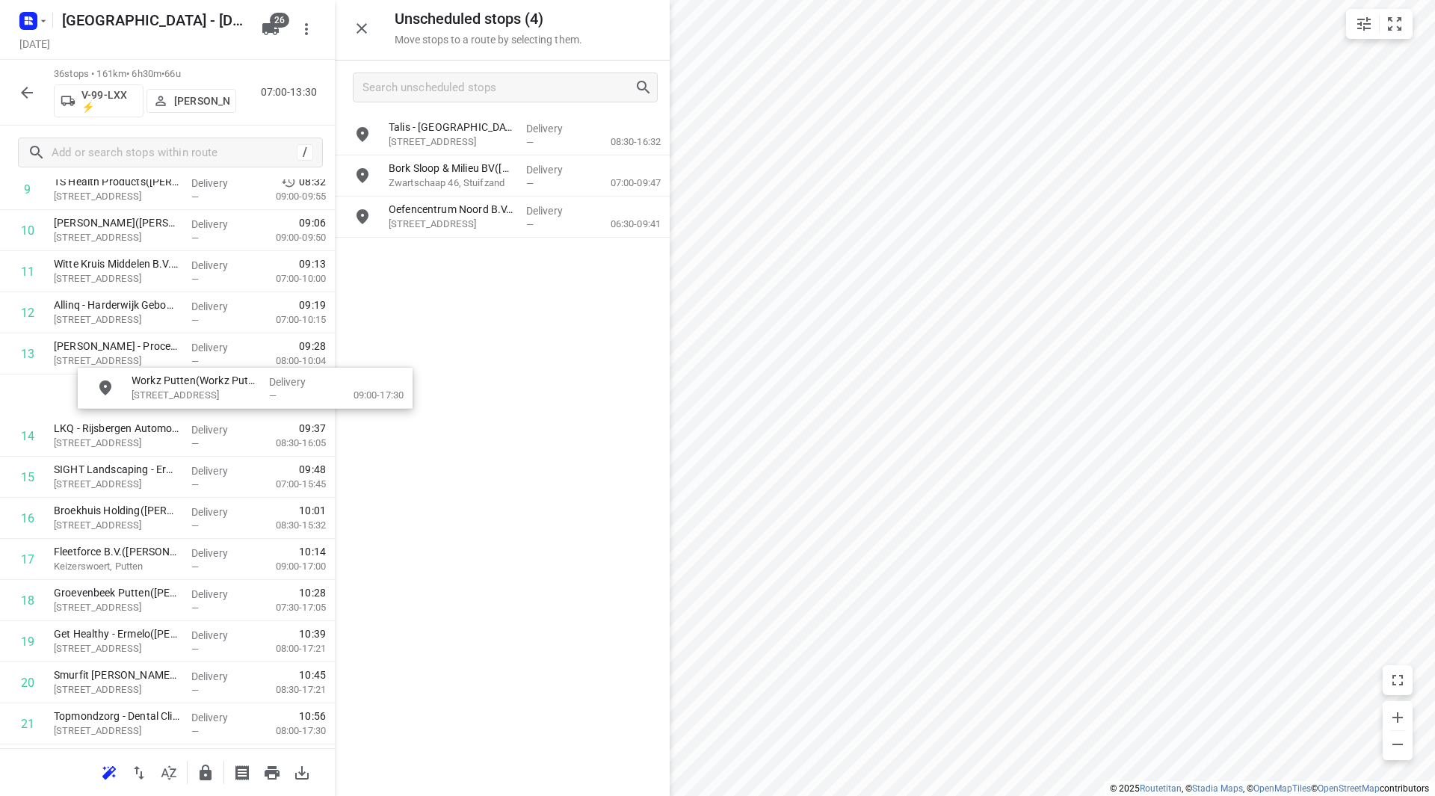
scroll to position [455, 0]
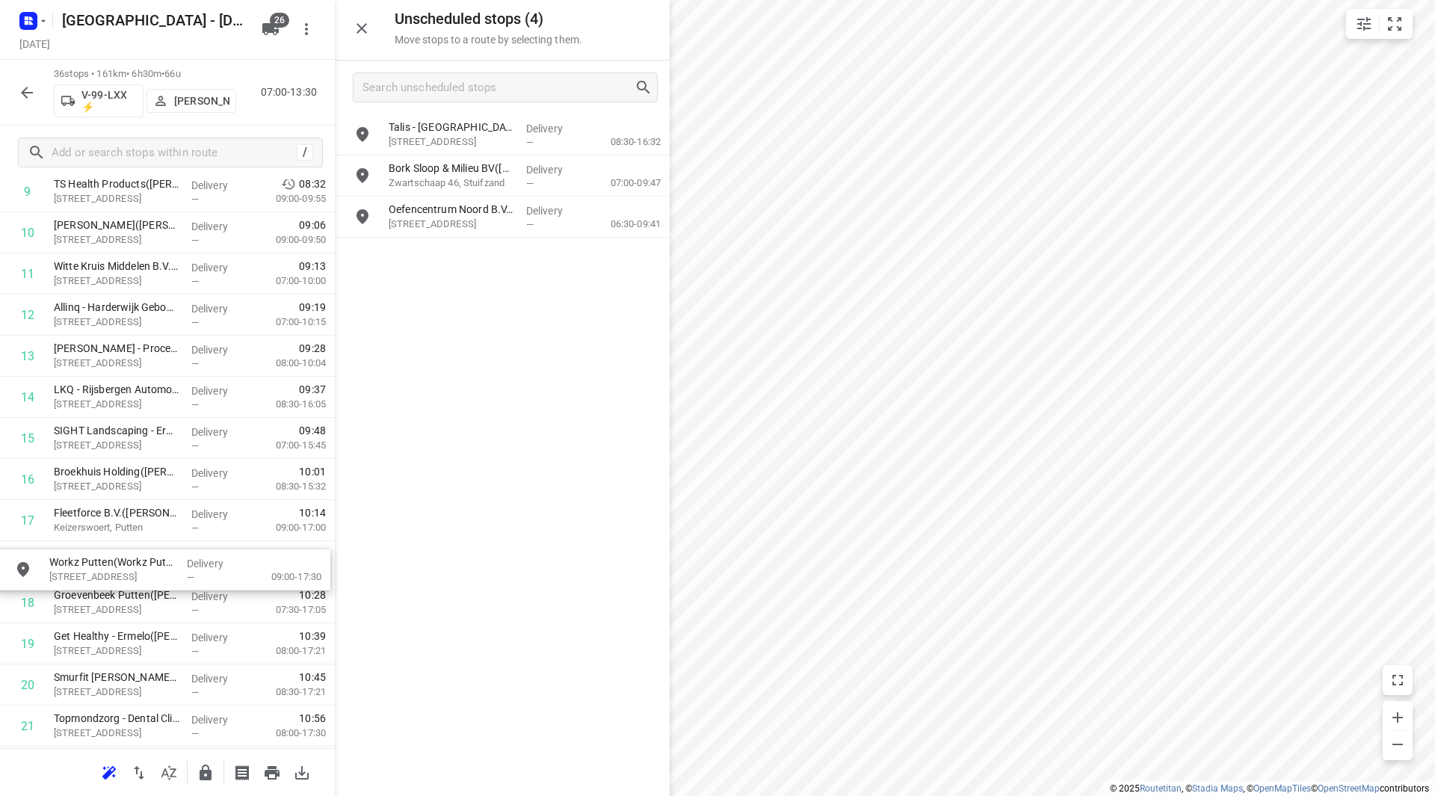
drag, startPoint x: 453, startPoint y: 218, endPoint x: 99, endPoint y: 564, distance: 495.3
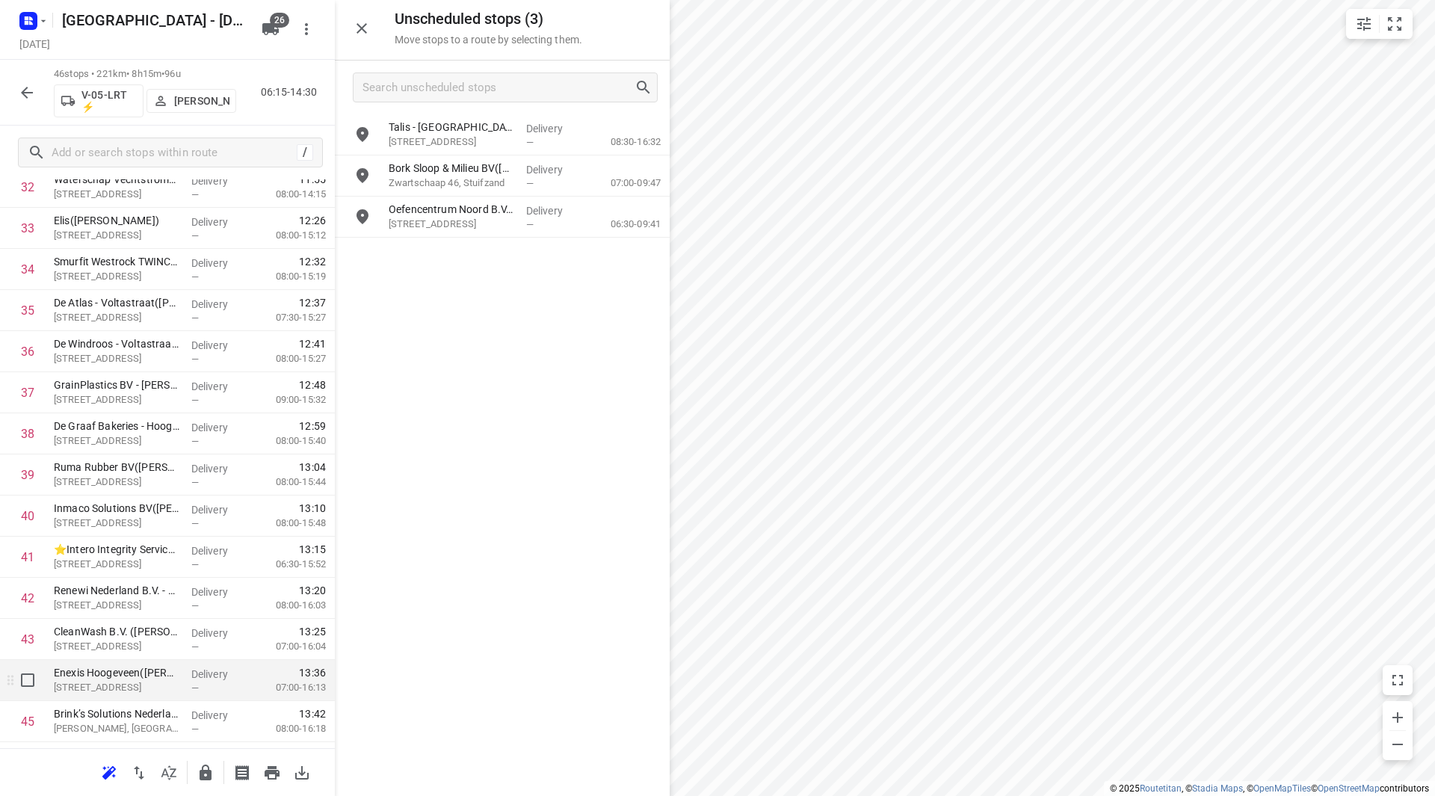
scroll to position [1426, 0]
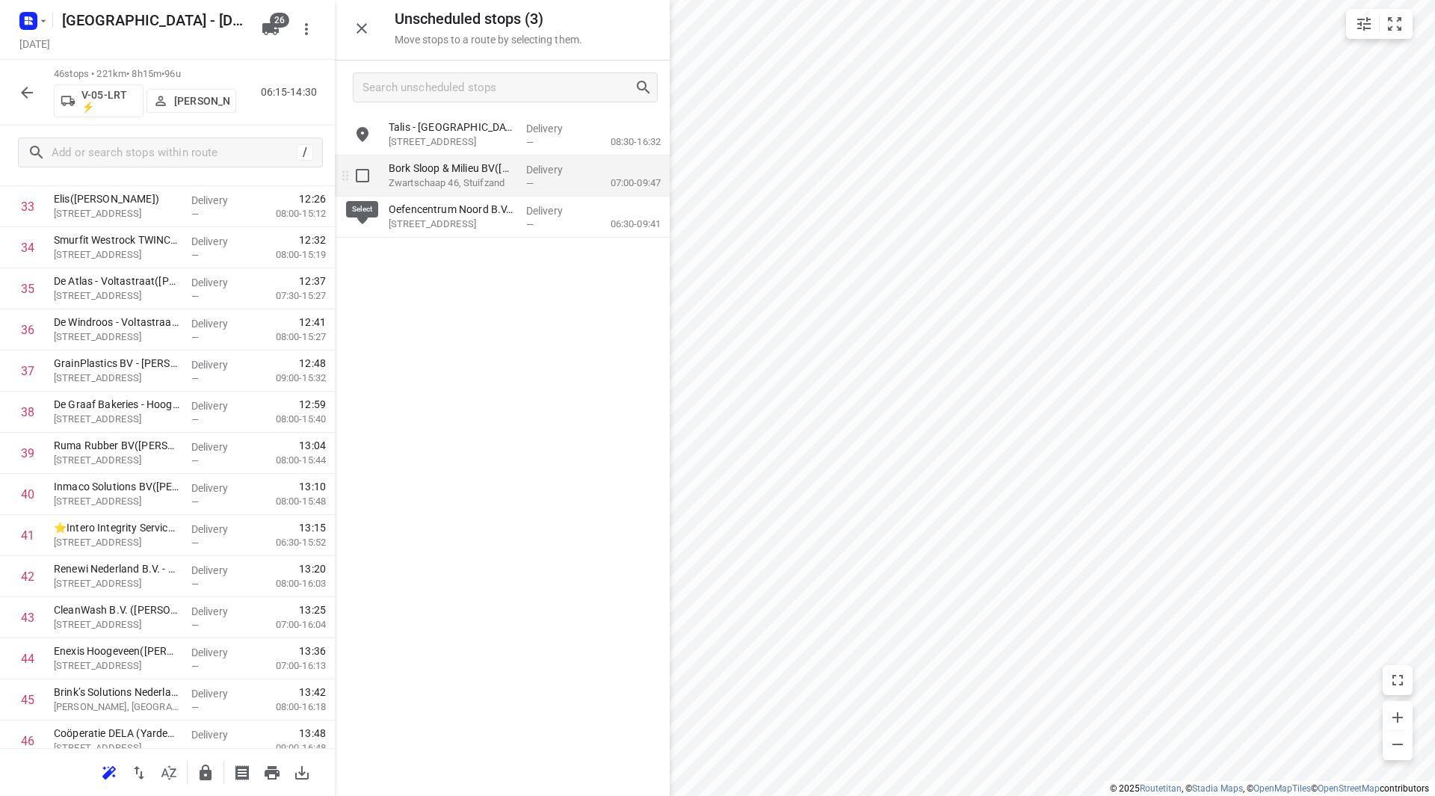
click at [358, 170] on input "grid" at bounding box center [363, 176] width 30 height 30
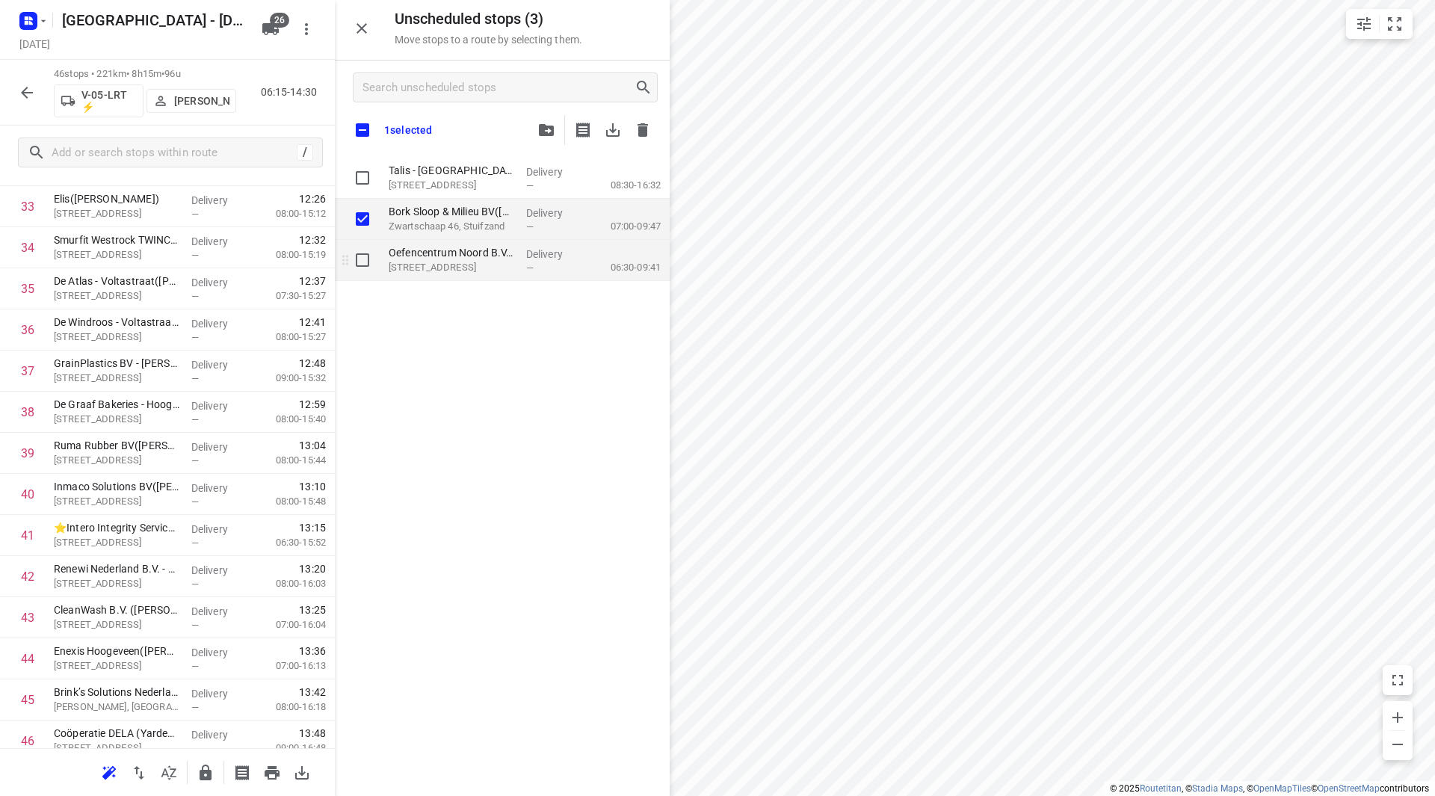
checkbox input "true"
click at [365, 262] on input "grid" at bounding box center [363, 260] width 30 height 30
checkbox input "true"
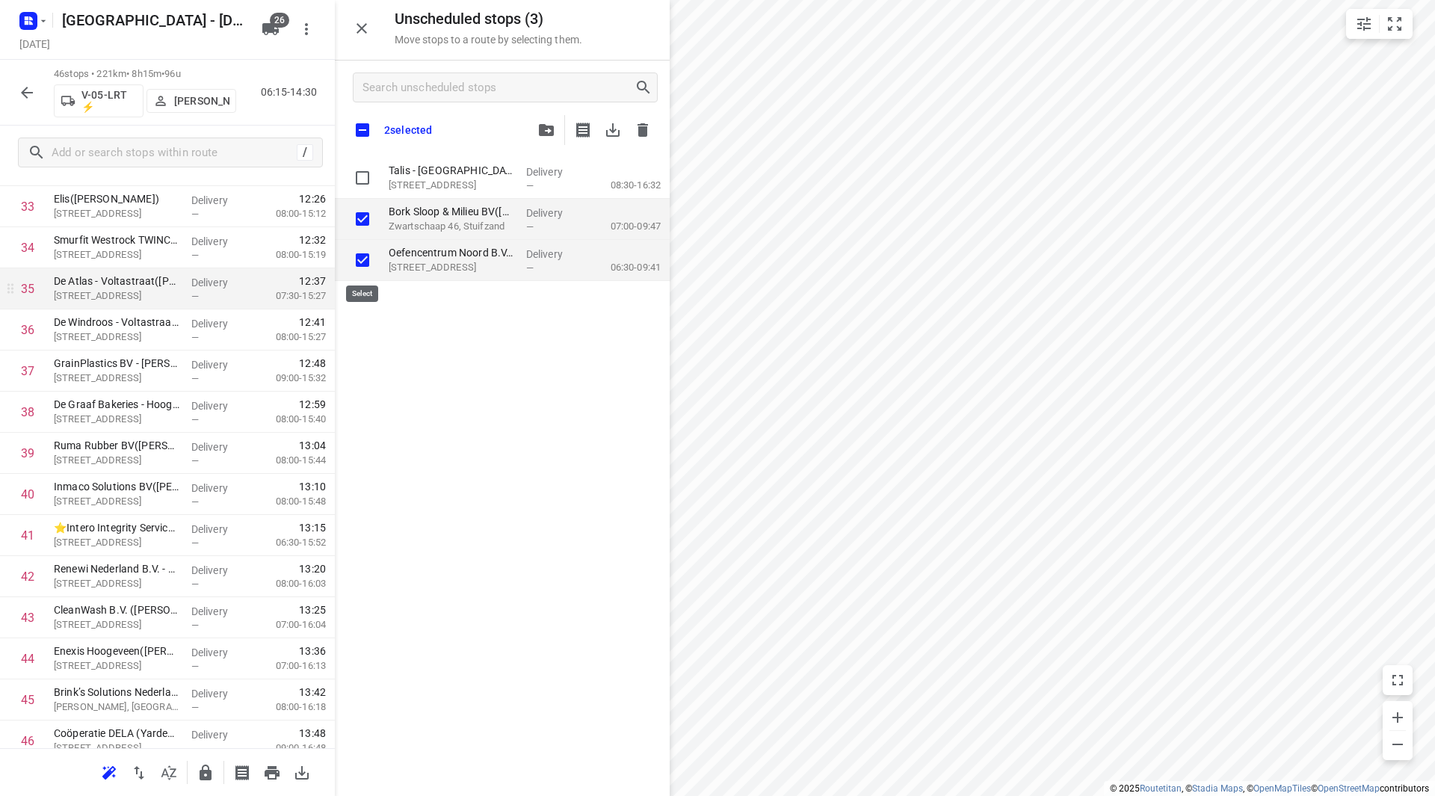
checkbox input "true"
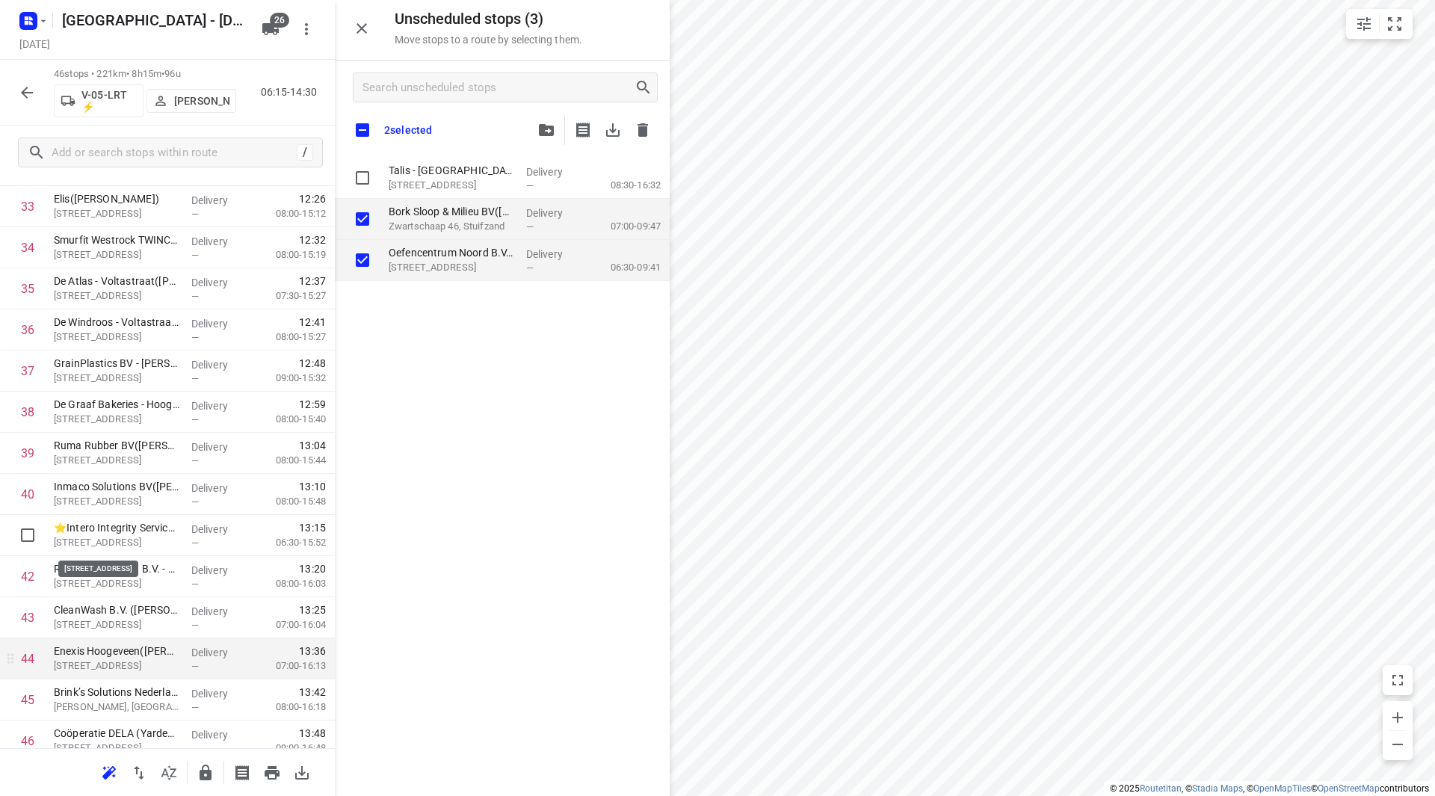
scroll to position [1481, 0]
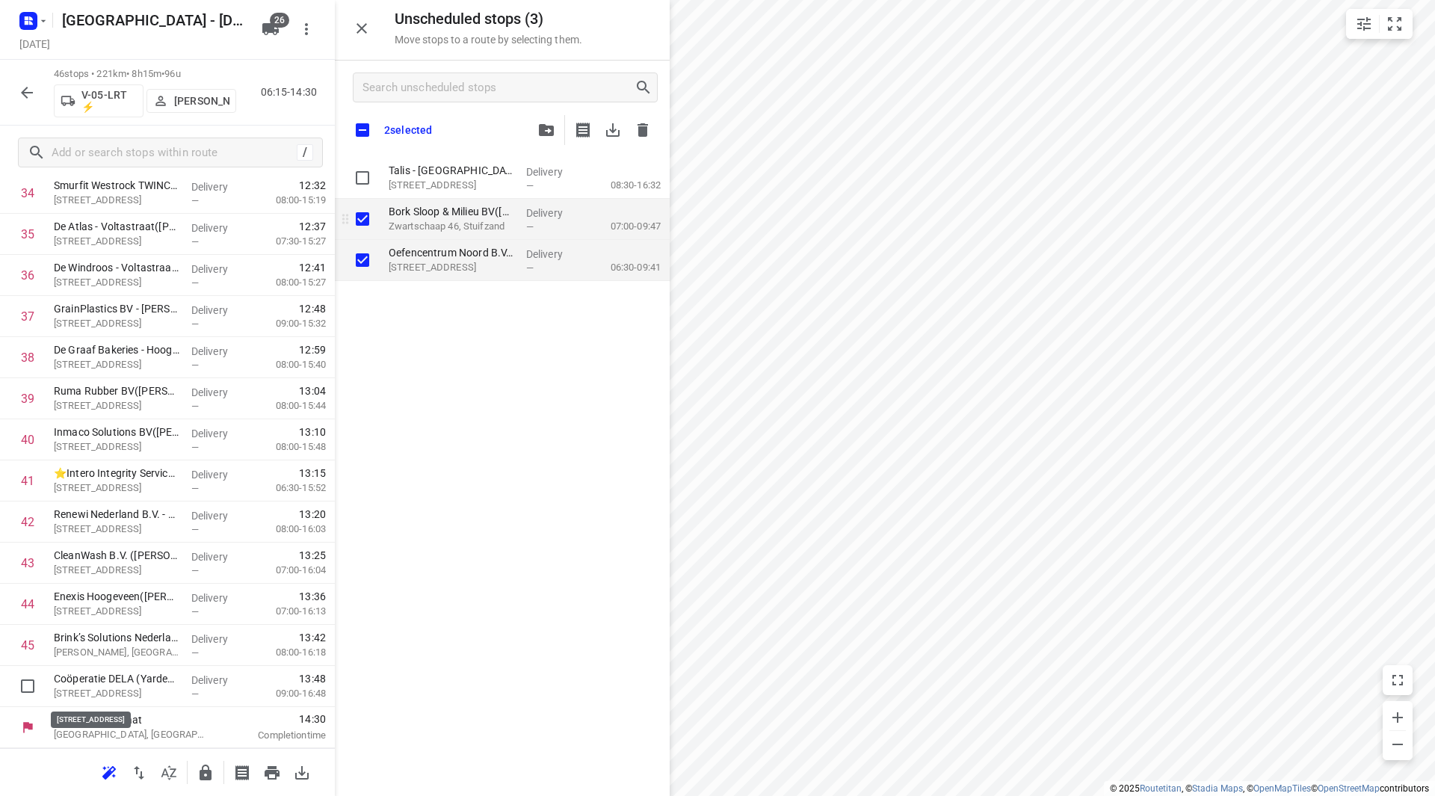
checkbox input "true"
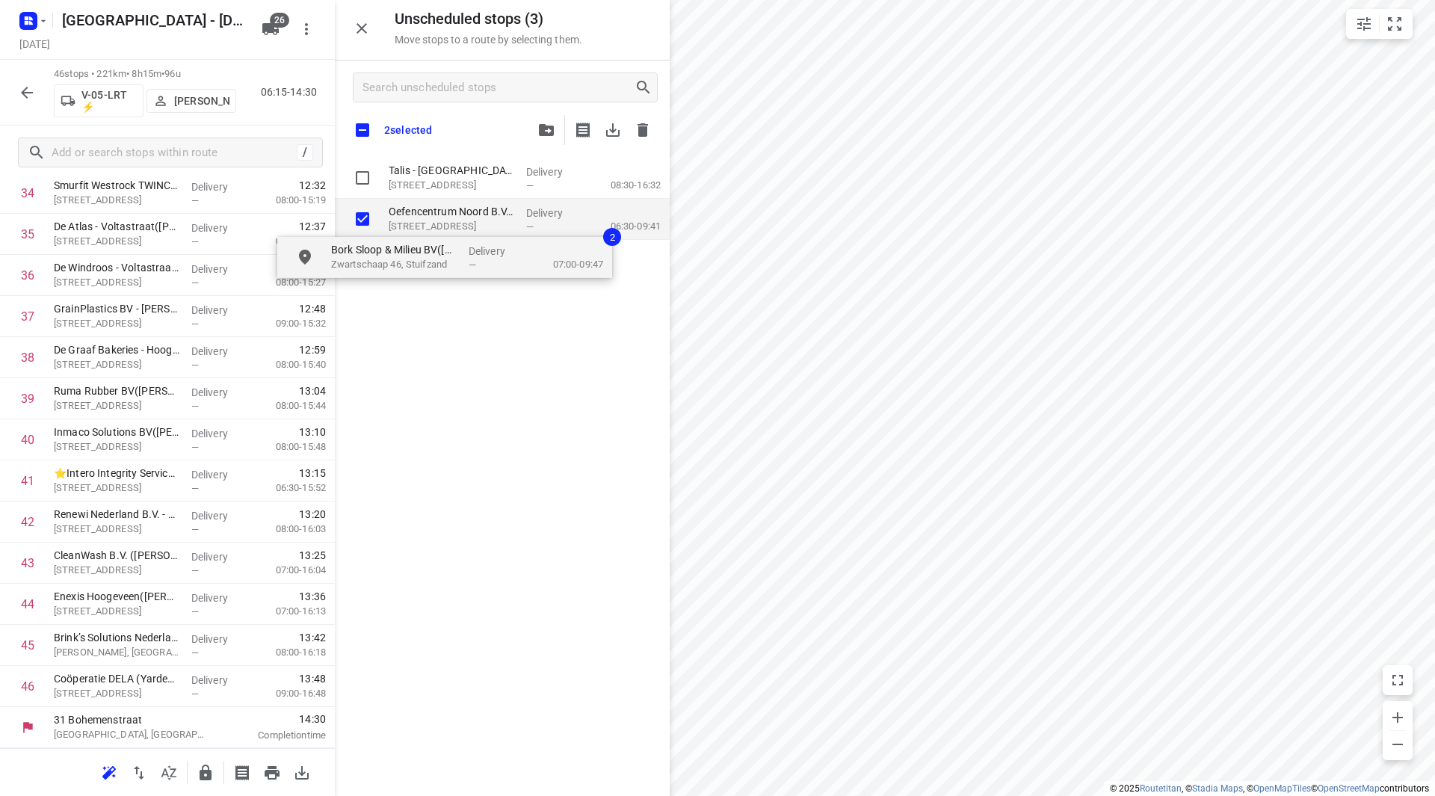
checkbox input "true"
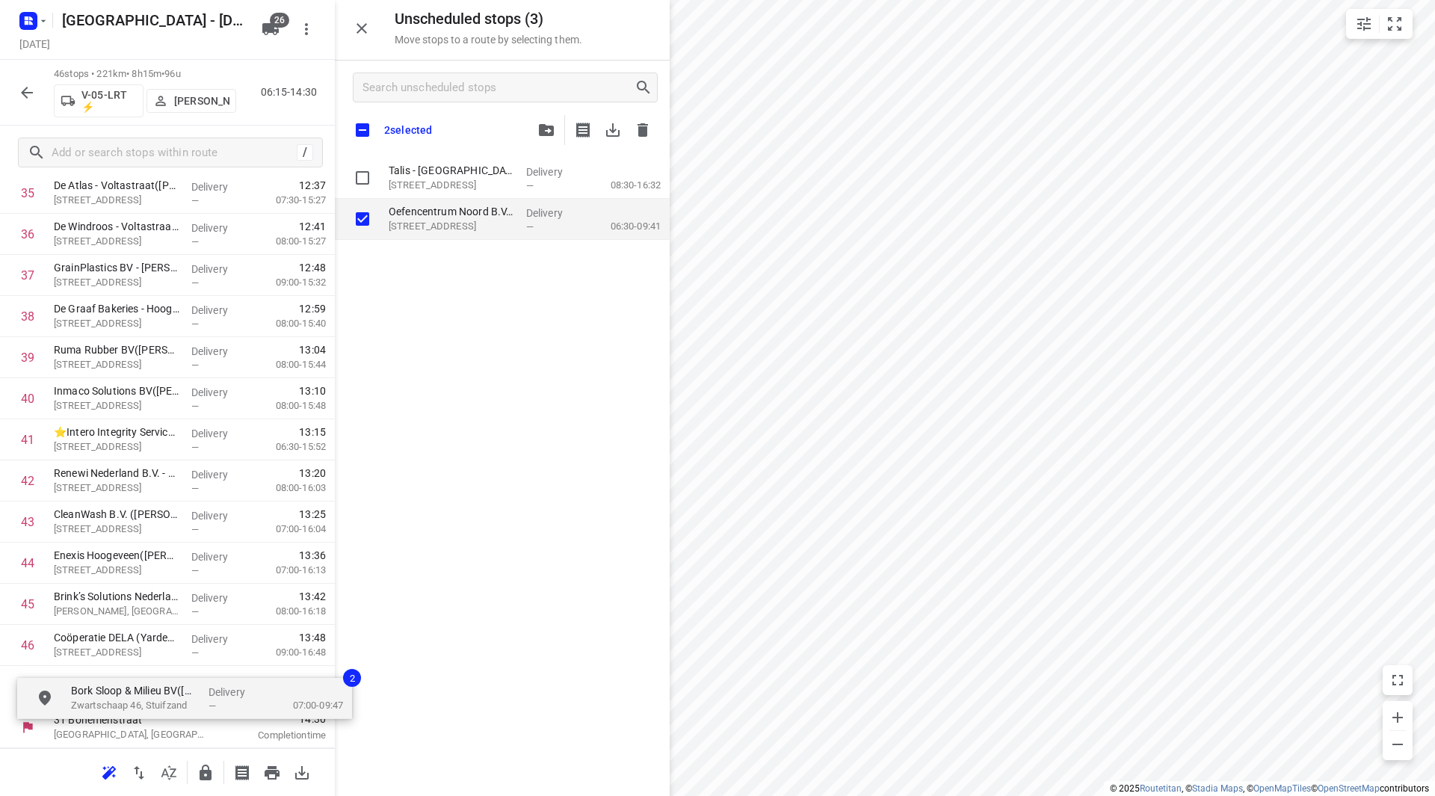
drag, startPoint x: 430, startPoint y: 220, endPoint x: 78, endPoint y: 695, distance: 591.2
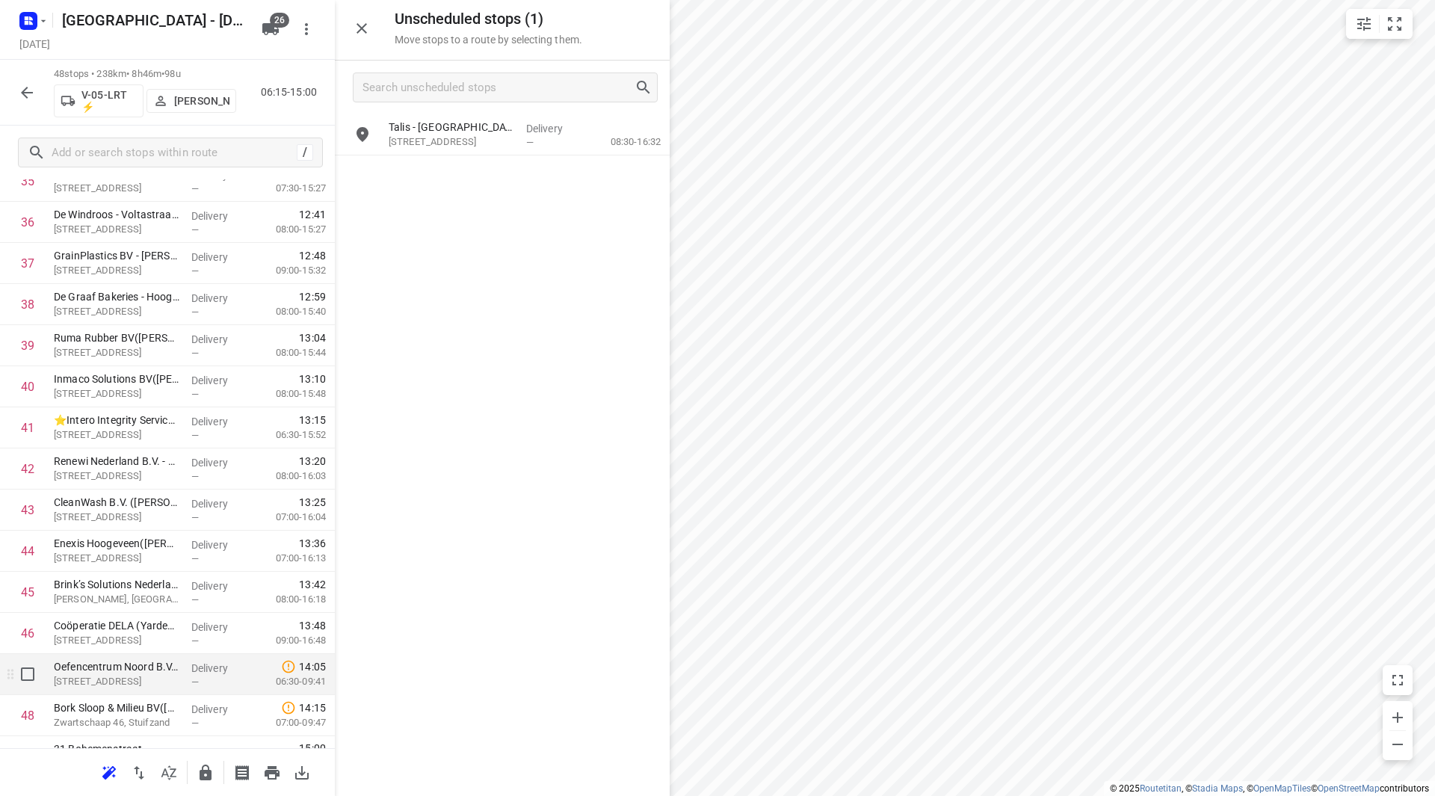
scroll to position [1556, 0]
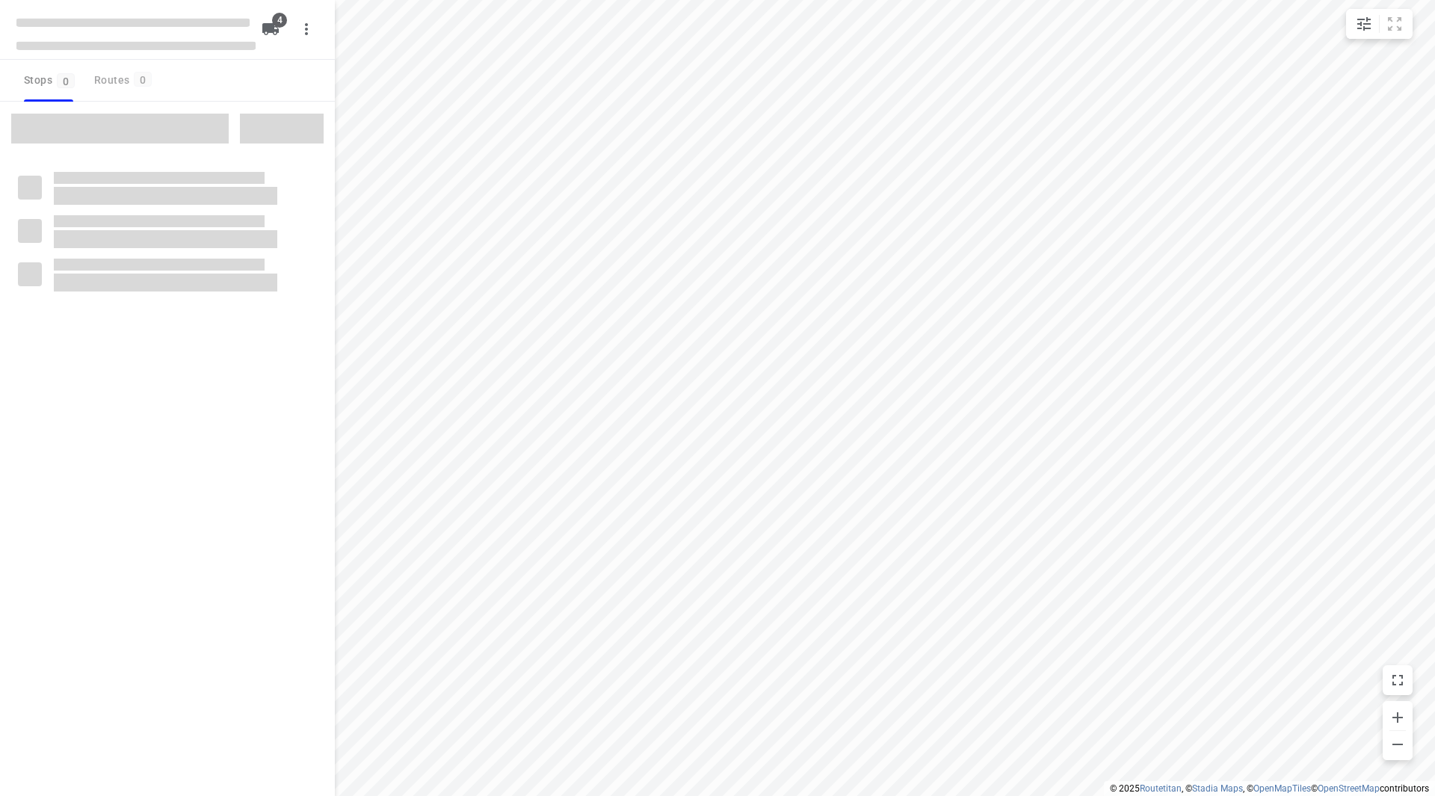
checkbox input "true"
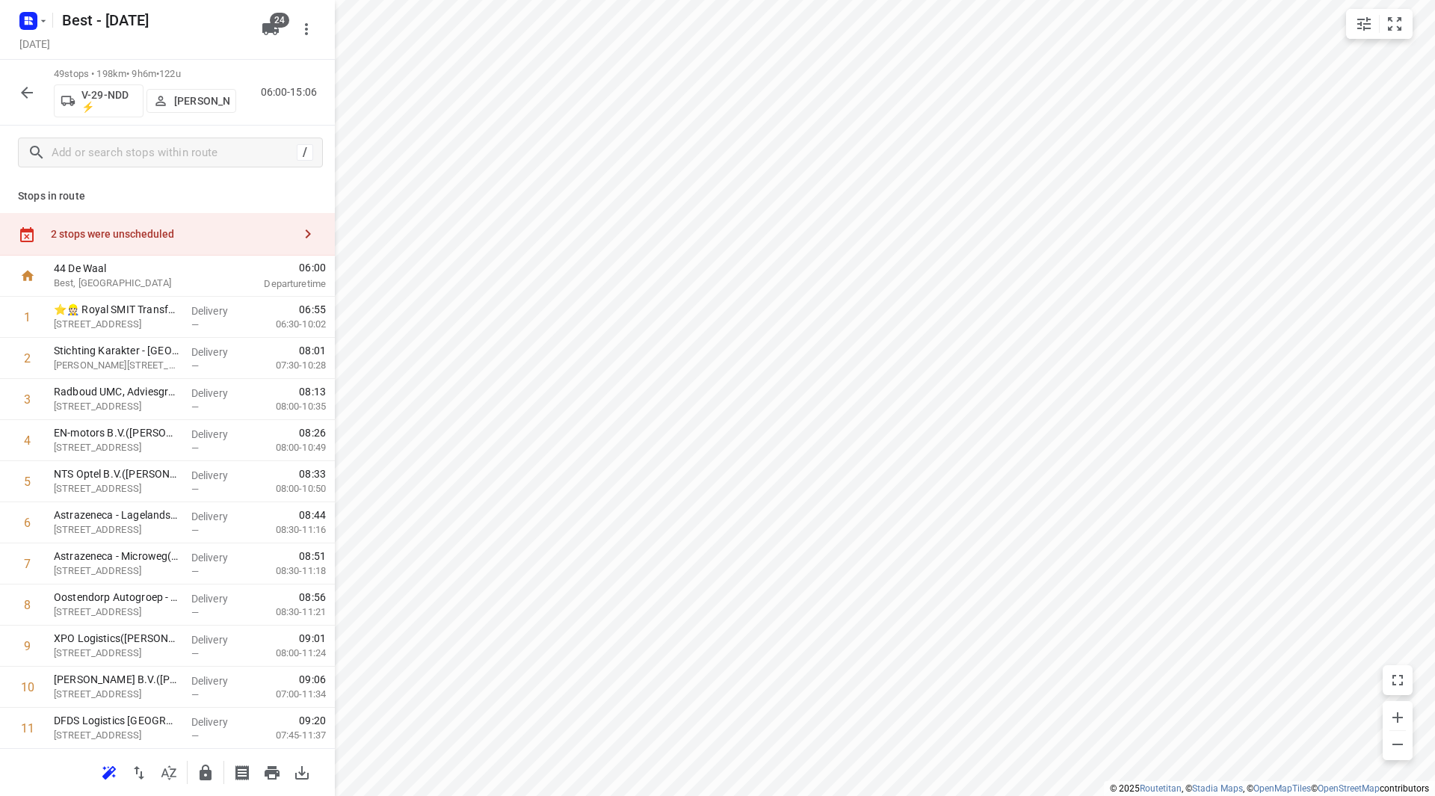
click at [193, 236] on div "2 stops were unscheduled" at bounding box center [172, 234] width 242 height 12
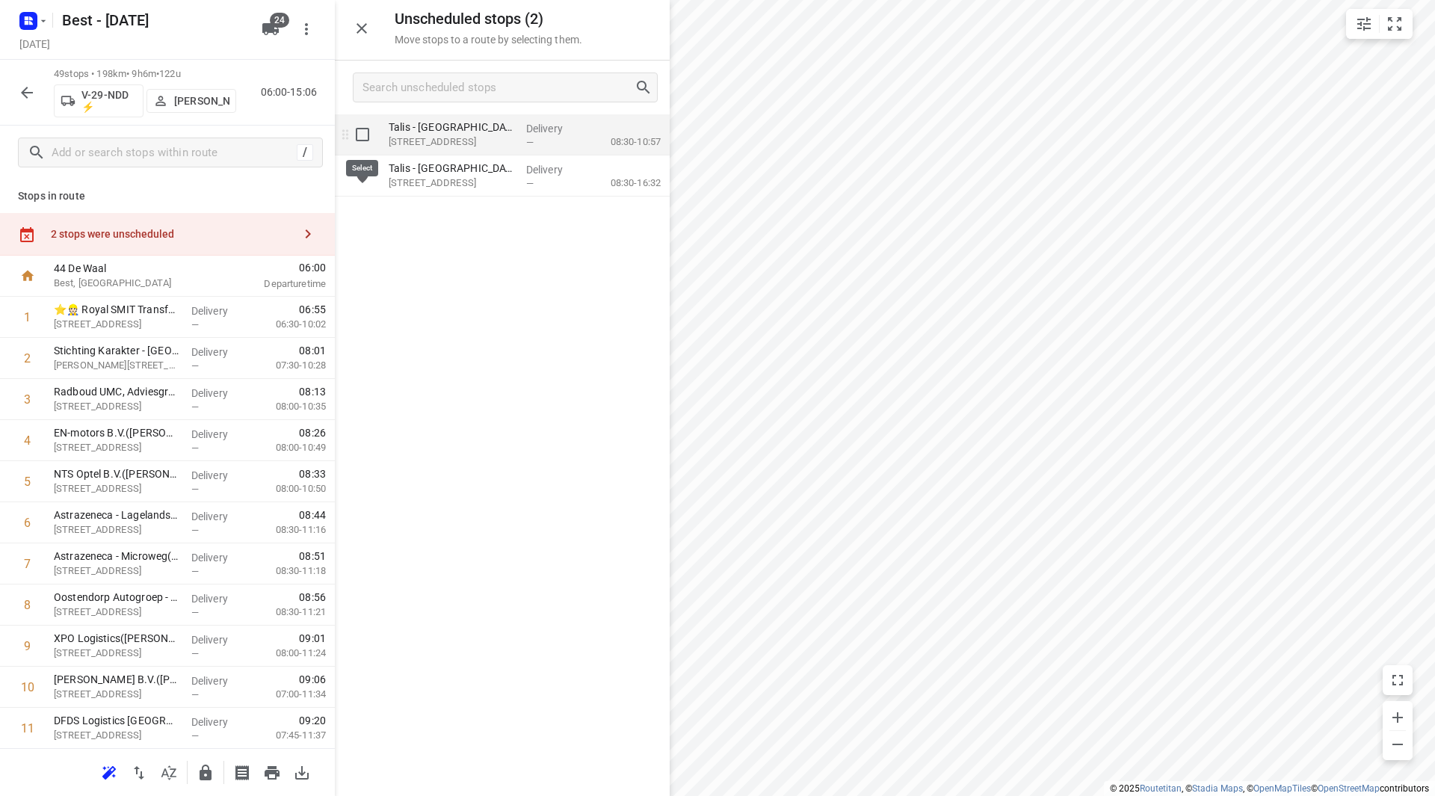
click at [365, 137] on input "grid" at bounding box center [363, 135] width 30 height 30
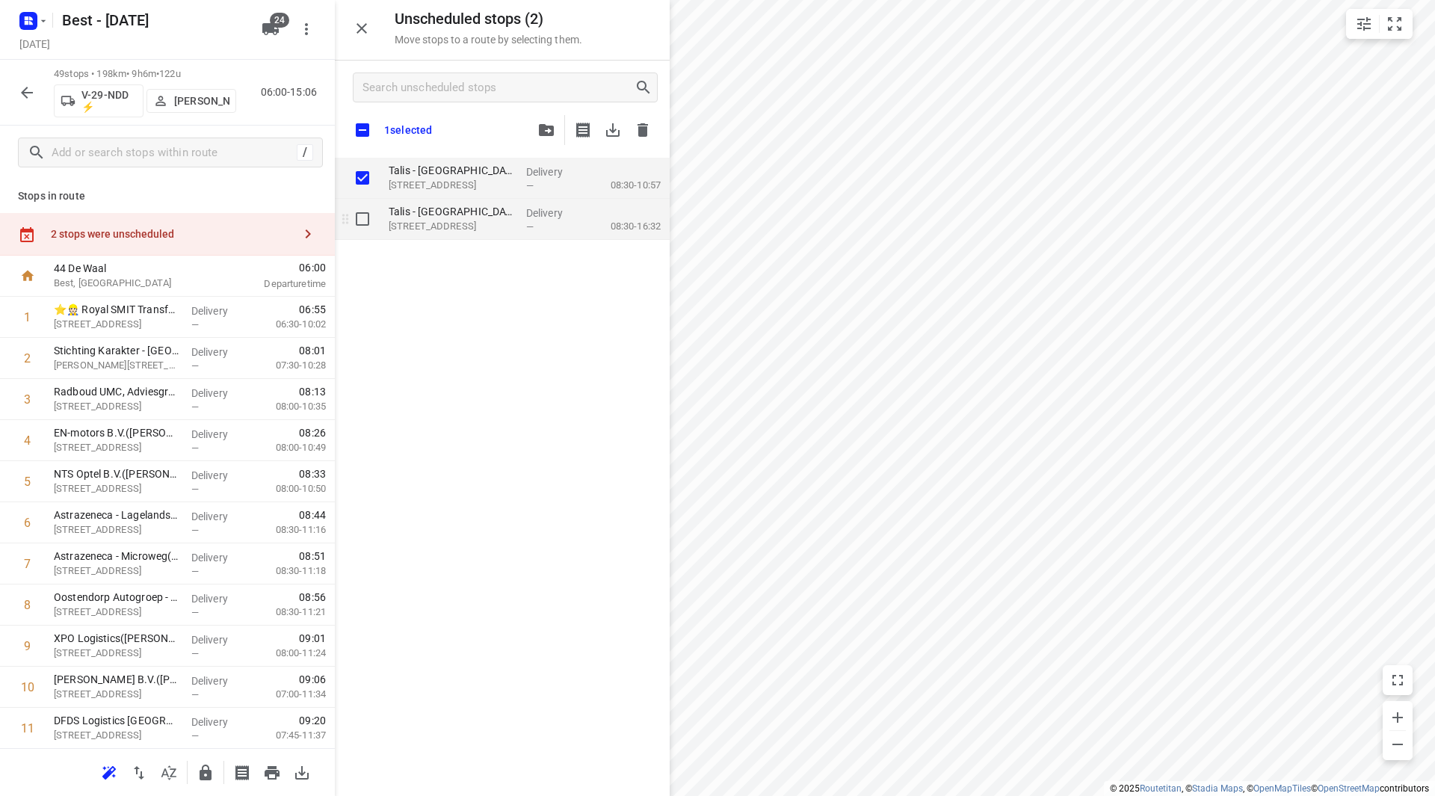
checkbox input "true"
click at [362, 218] on input "grid" at bounding box center [363, 219] width 30 height 30
checkbox input "true"
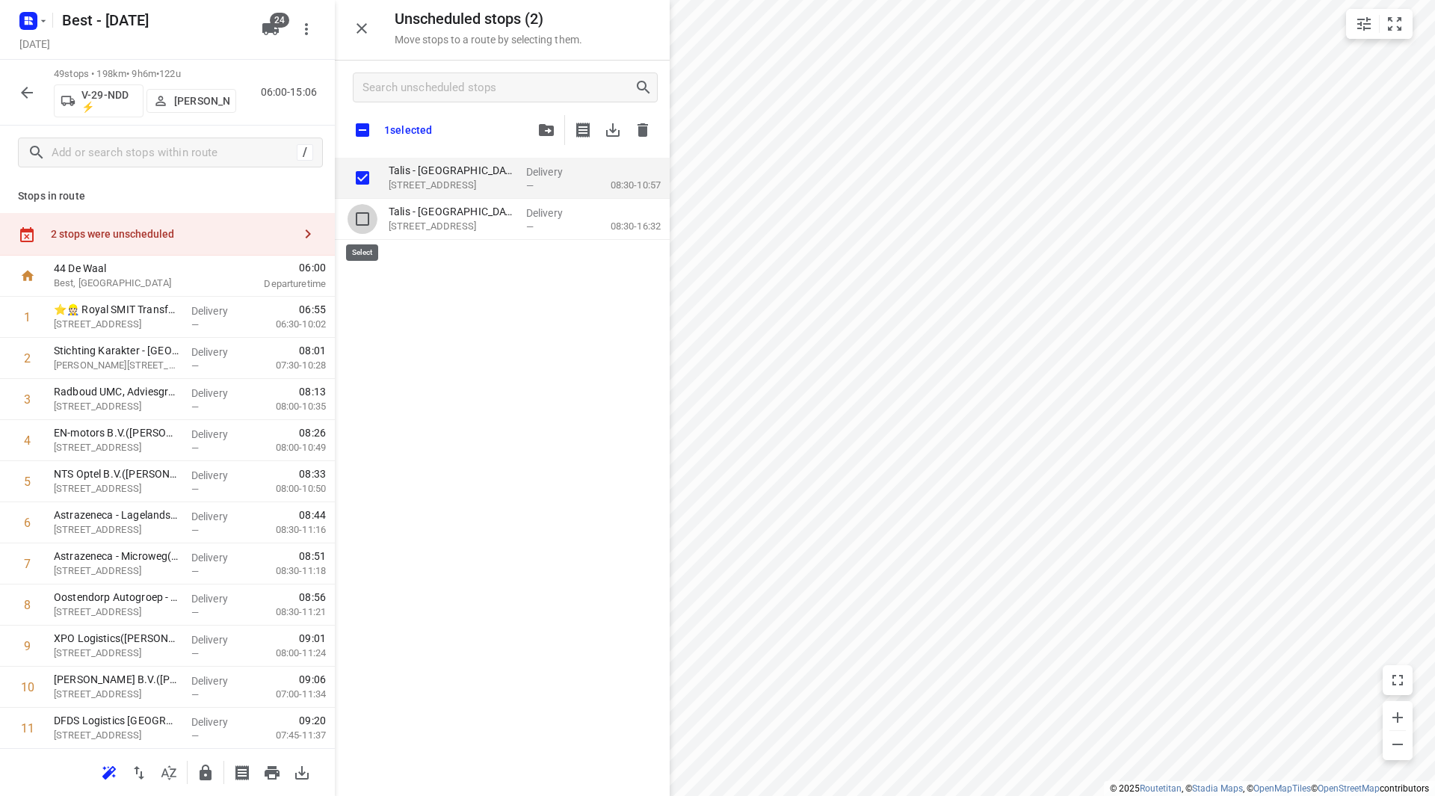
checkbox input "true"
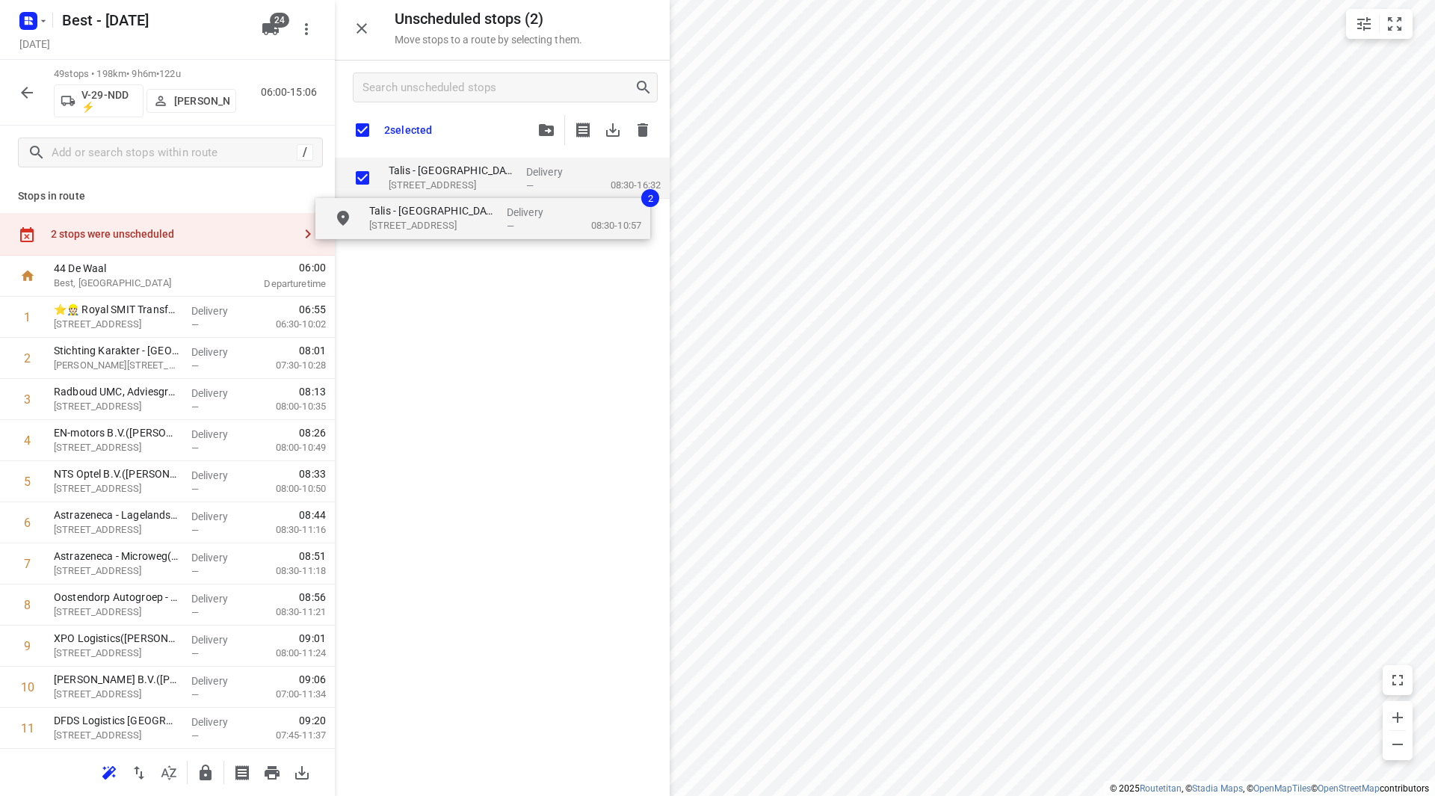
checkbox input "true"
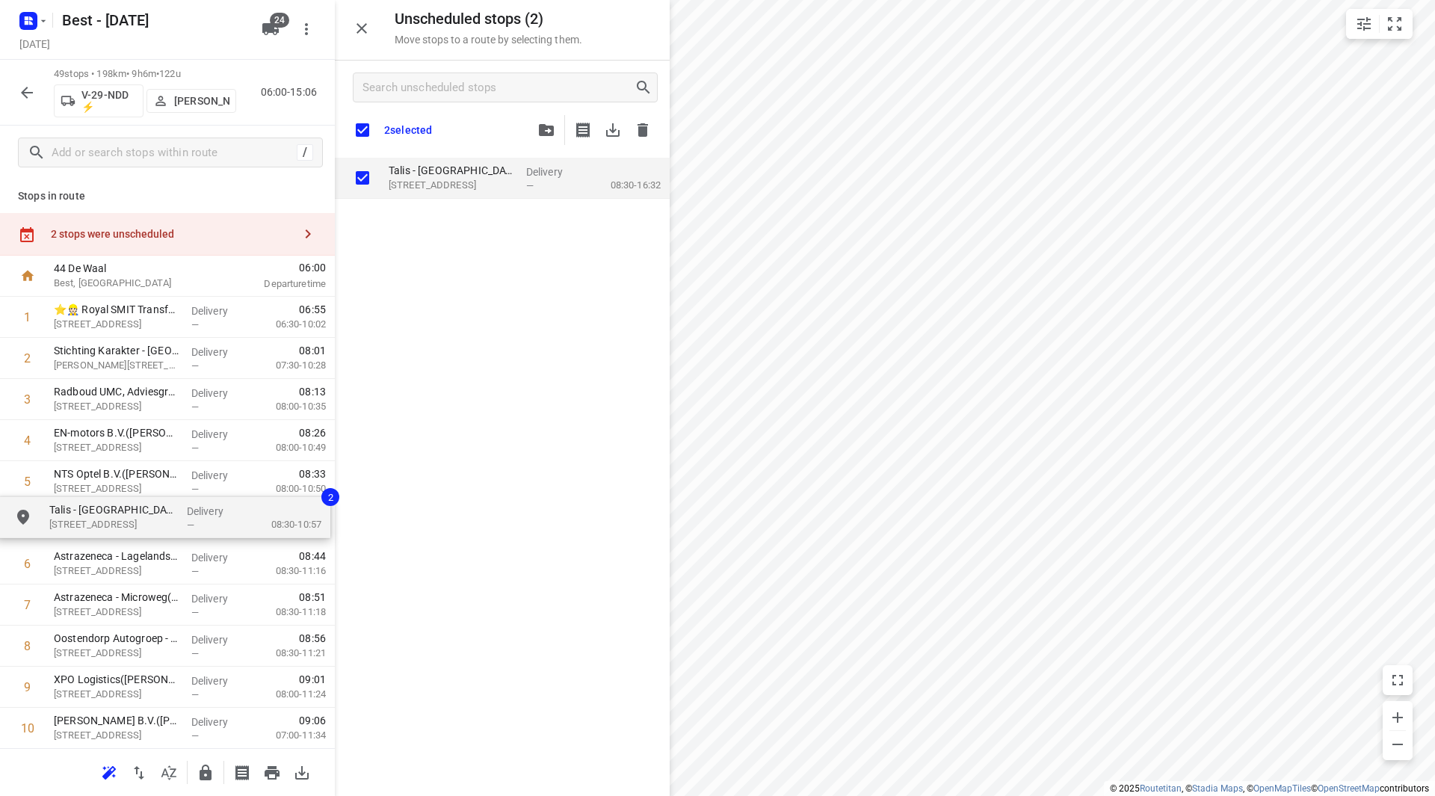
drag, startPoint x: 430, startPoint y: 176, endPoint x: 90, endPoint y: 527, distance: 488.5
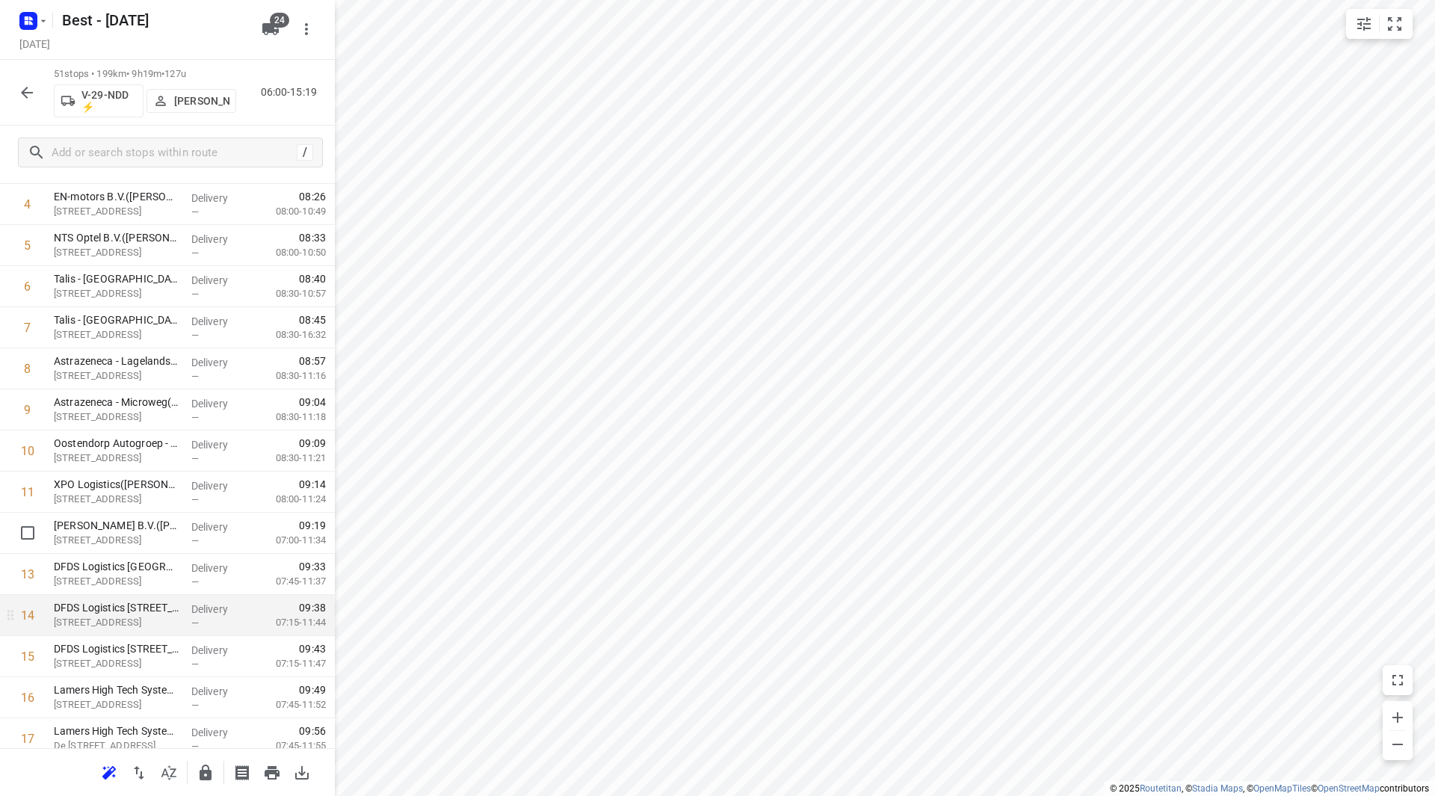
scroll to position [224, 0]
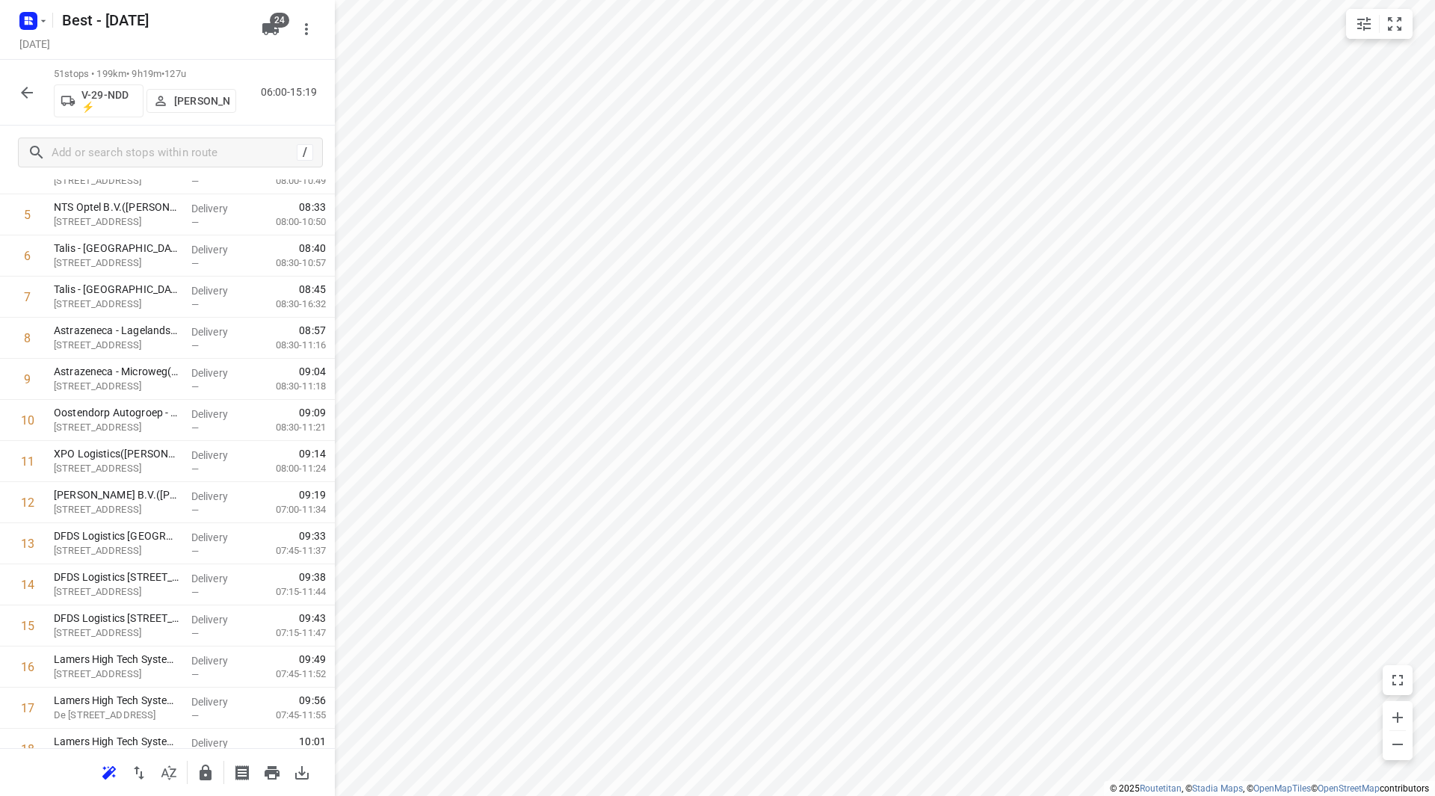
click at [28, 92] on icon "button" at bounding box center [27, 93] width 12 height 12
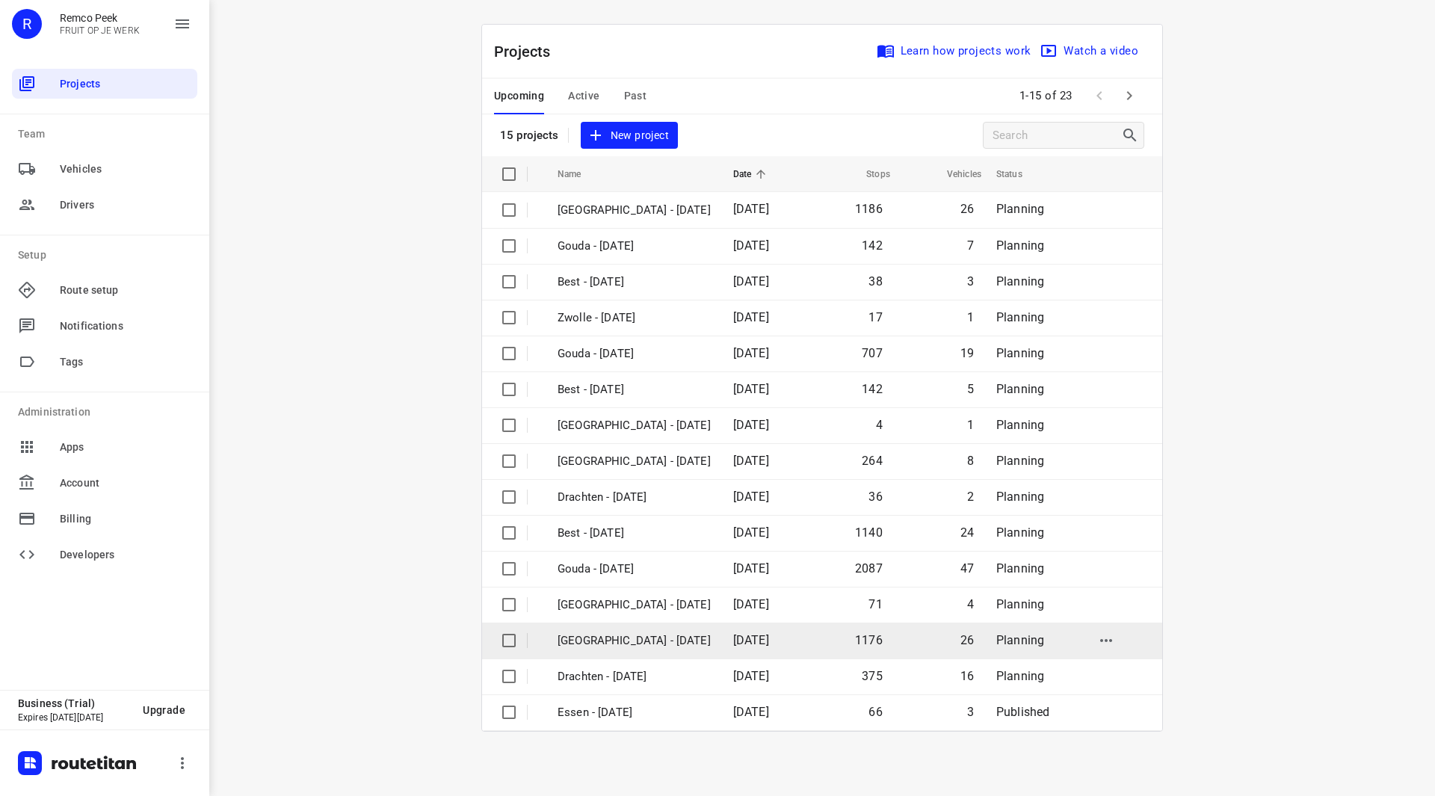
click at [623, 635] on p "[GEOGRAPHIC_DATA] - [DATE]" at bounding box center [634, 640] width 153 height 17
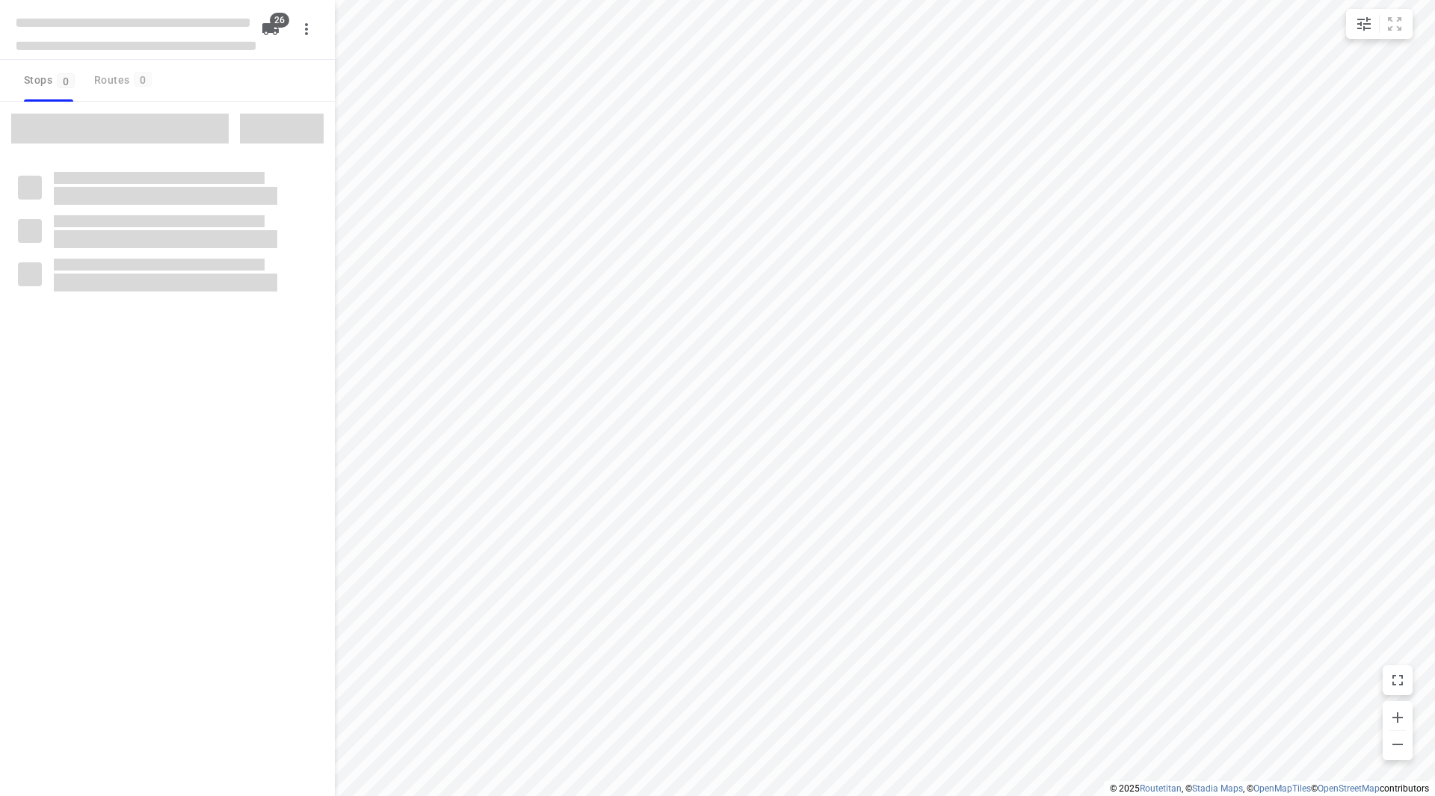
checkbox input "true"
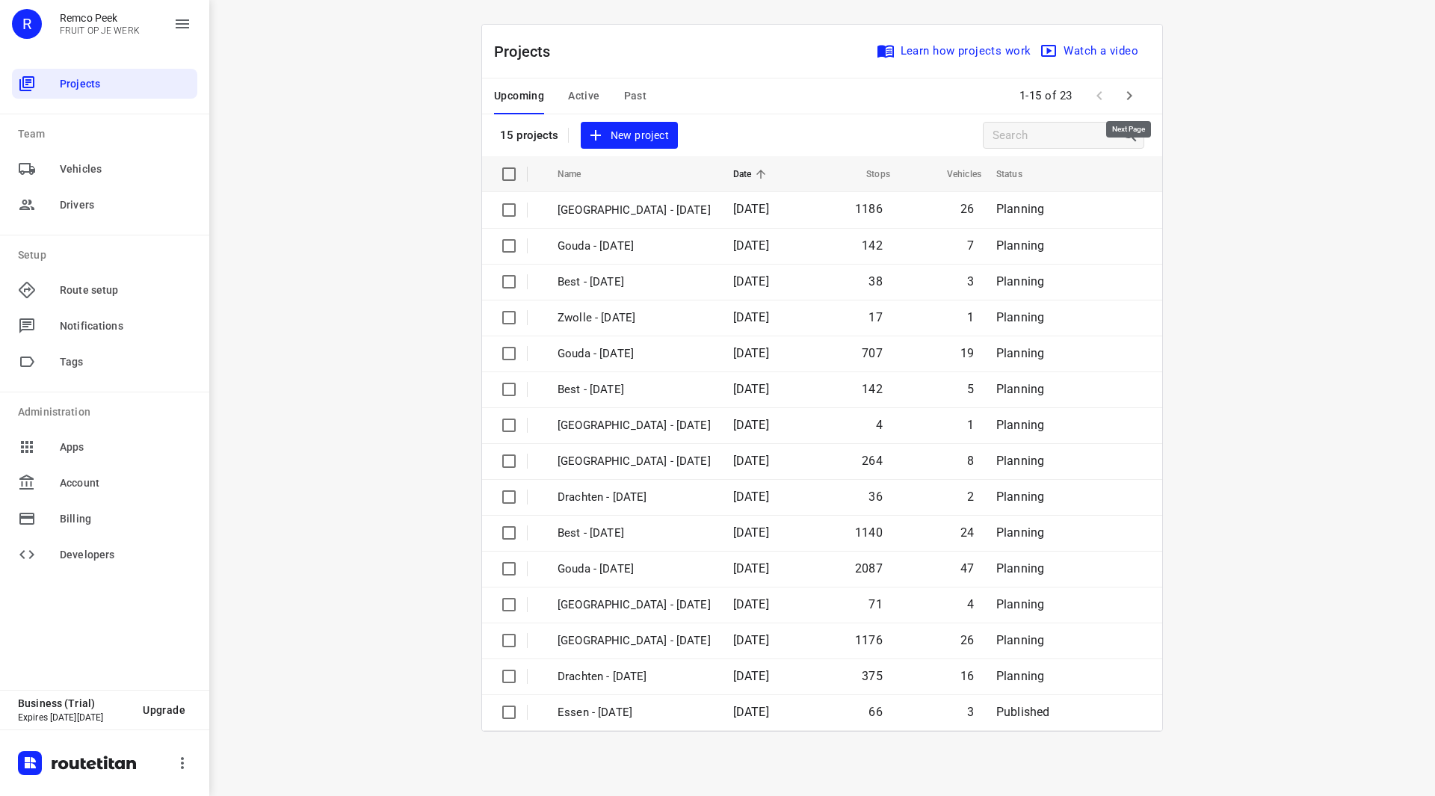
click at [1128, 90] on icon "button" at bounding box center [1130, 96] width 18 height 18
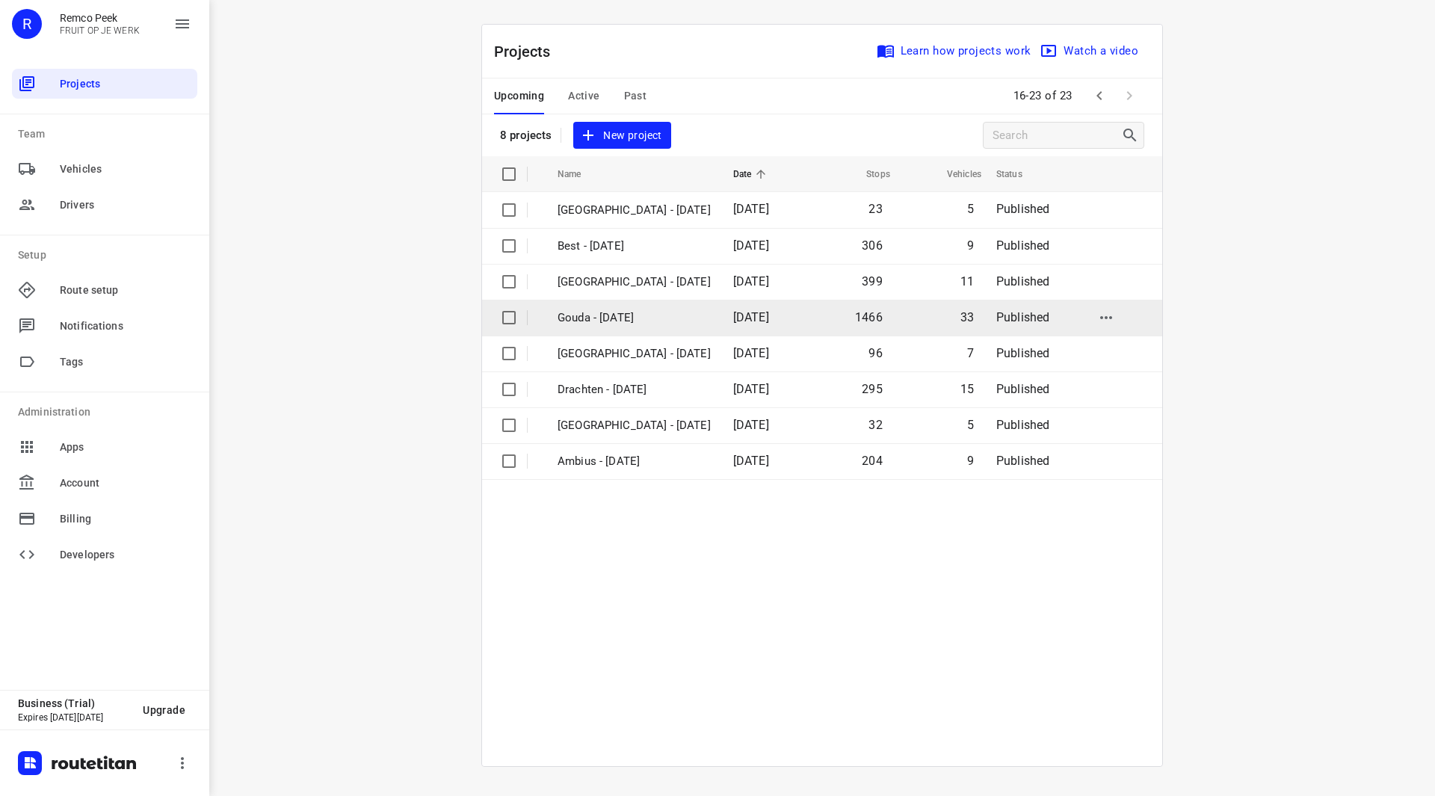
click at [623, 321] on p "Gouda - Tuesday" at bounding box center [634, 317] width 153 height 17
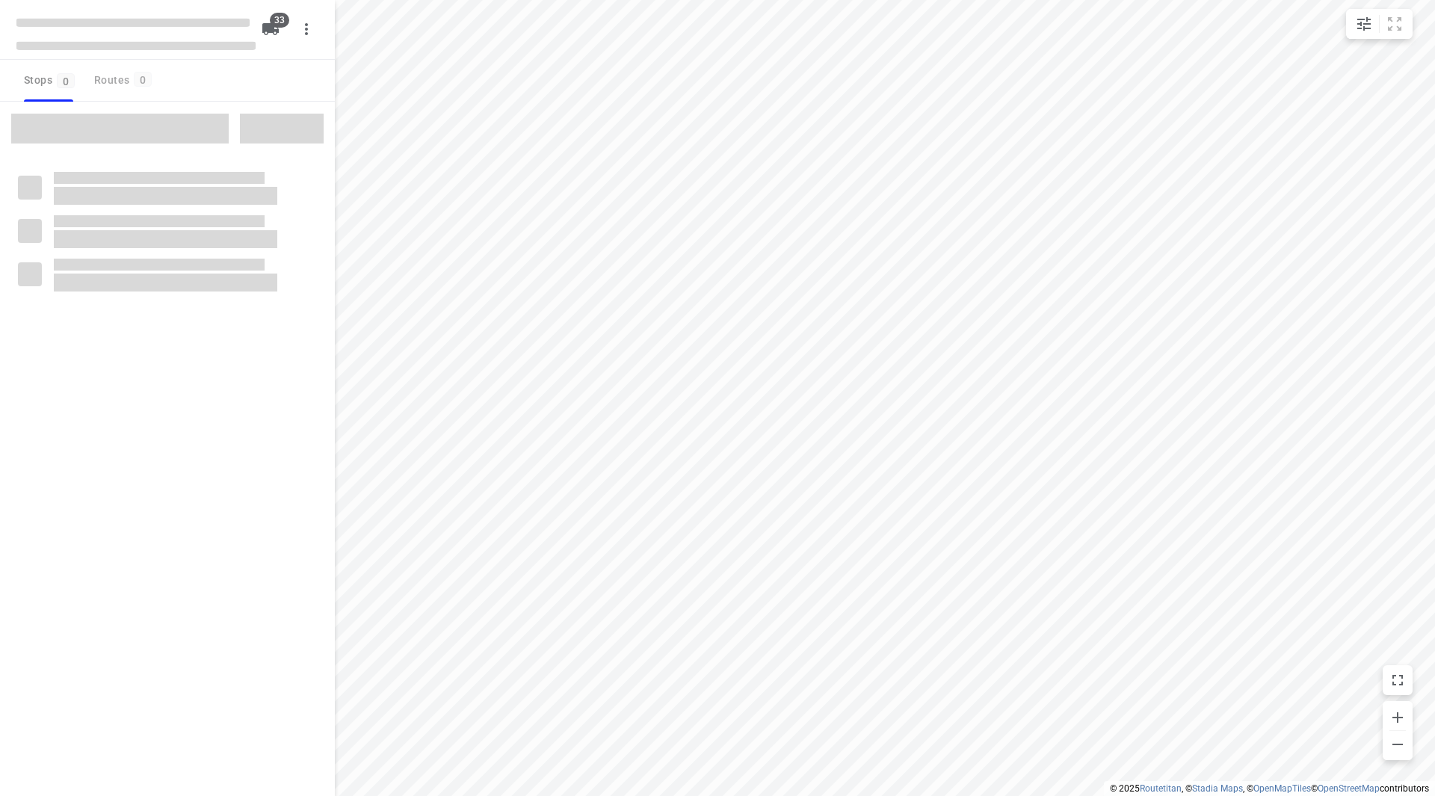
checkbox input "true"
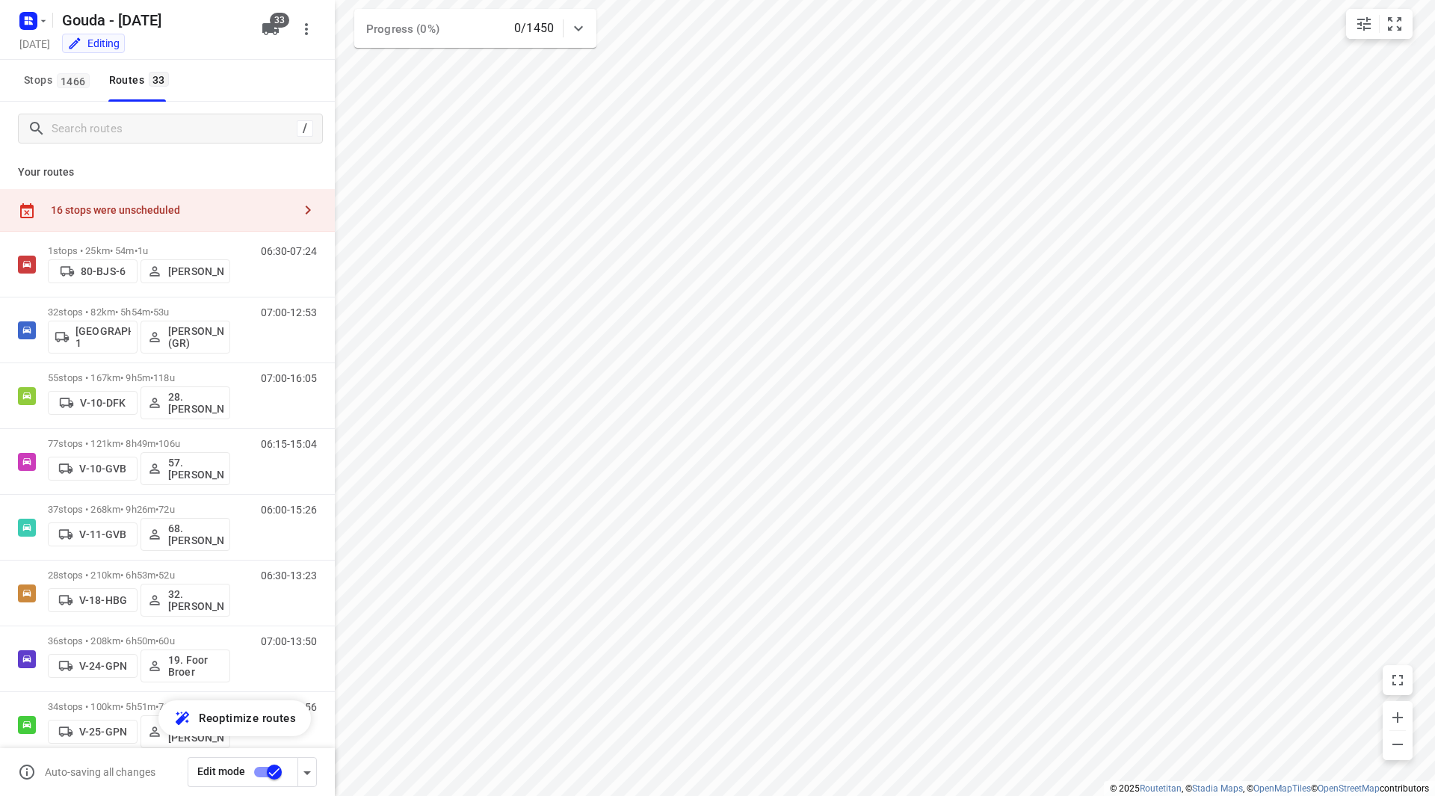
click at [155, 208] on div "16 stops were unscheduled" at bounding box center [172, 210] width 242 height 12
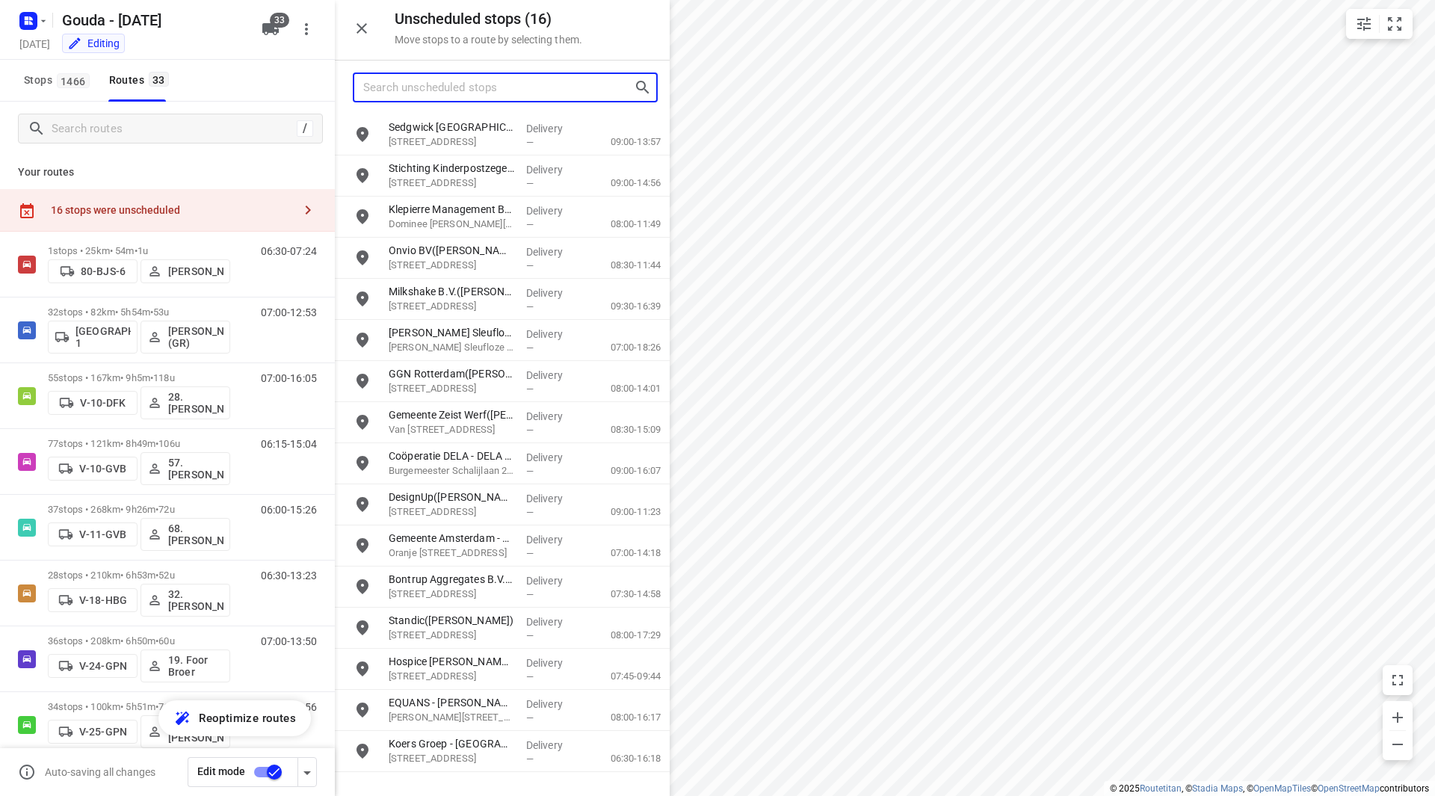
click at [394, 85] on input "Search unscheduled stops" at bounding box center [498, 87] width 271 height 23
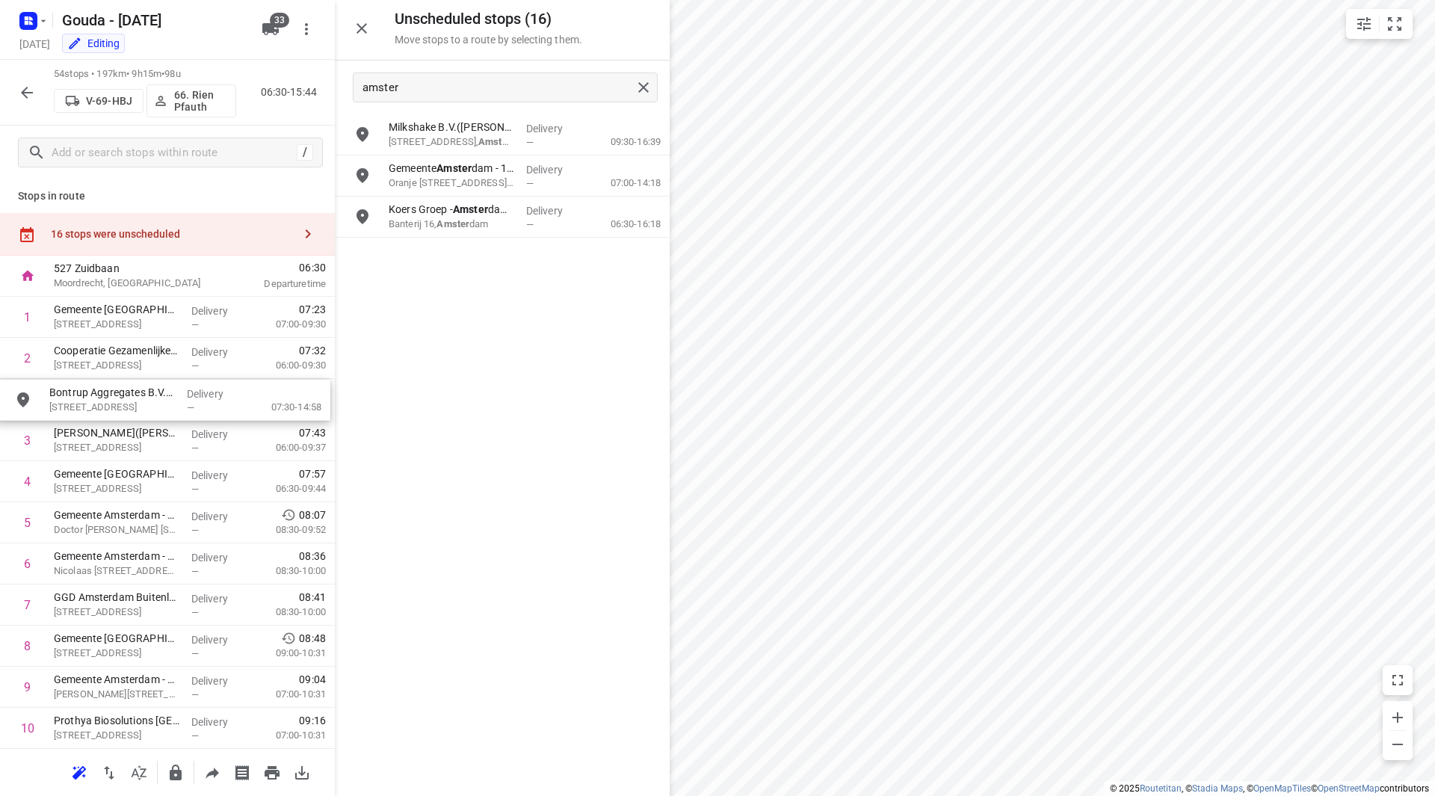
drag, startPoint x: 475, startPoint y: 219, endPoint x: 128, endPoint y: 404, distance: 393.6
drag, startPoint x: 133, startPoint y: 439, endPoint x: 132, endPoint y: 391, distance: 47.9
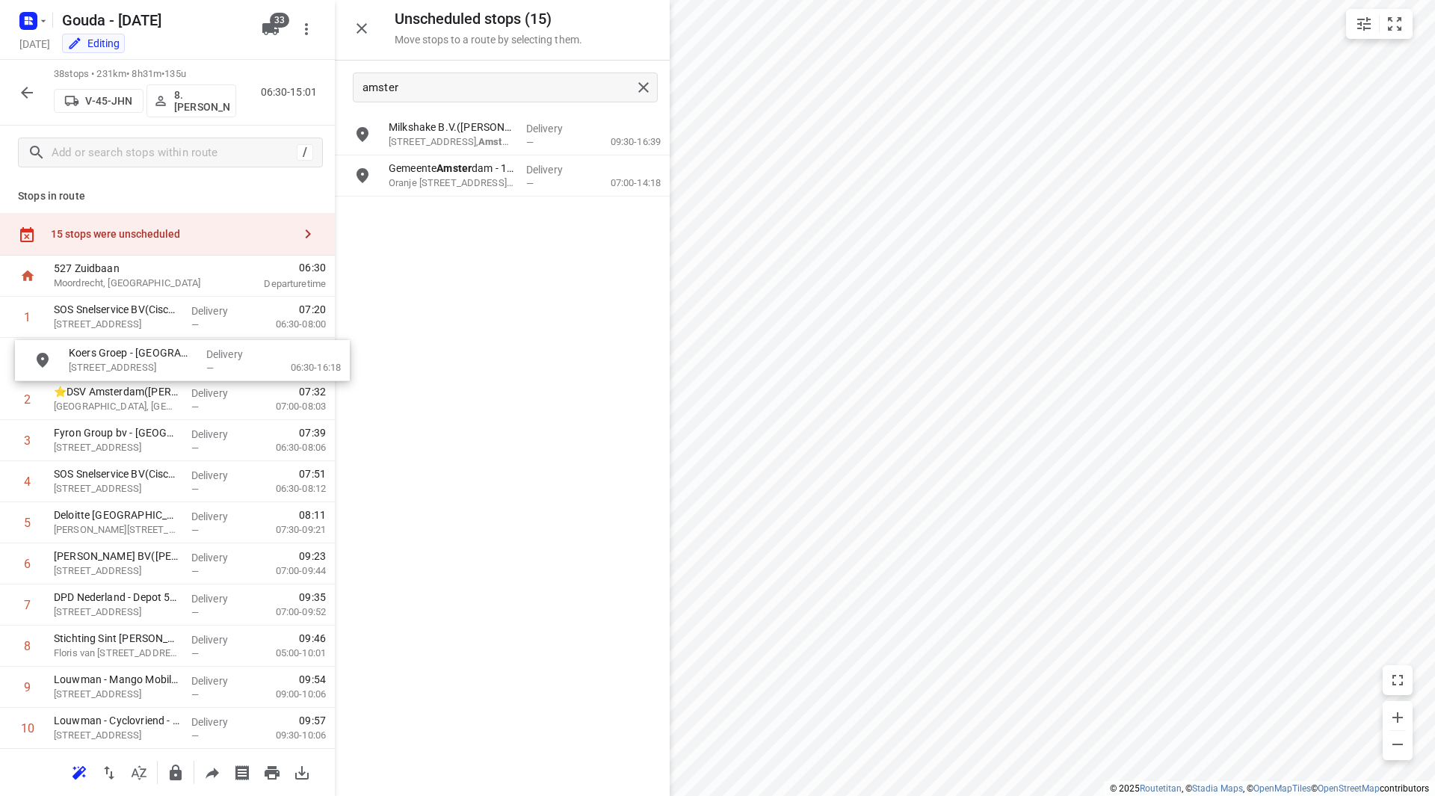
drag, startPoint x: 463, startPoint y: 216, endPoint x: 131, endPoint y: 363, distance: 363.5
drag, startPoint x: 111, startPoint y: 488, endPoint x: 109, endPoint y: 361, distance: 127.1
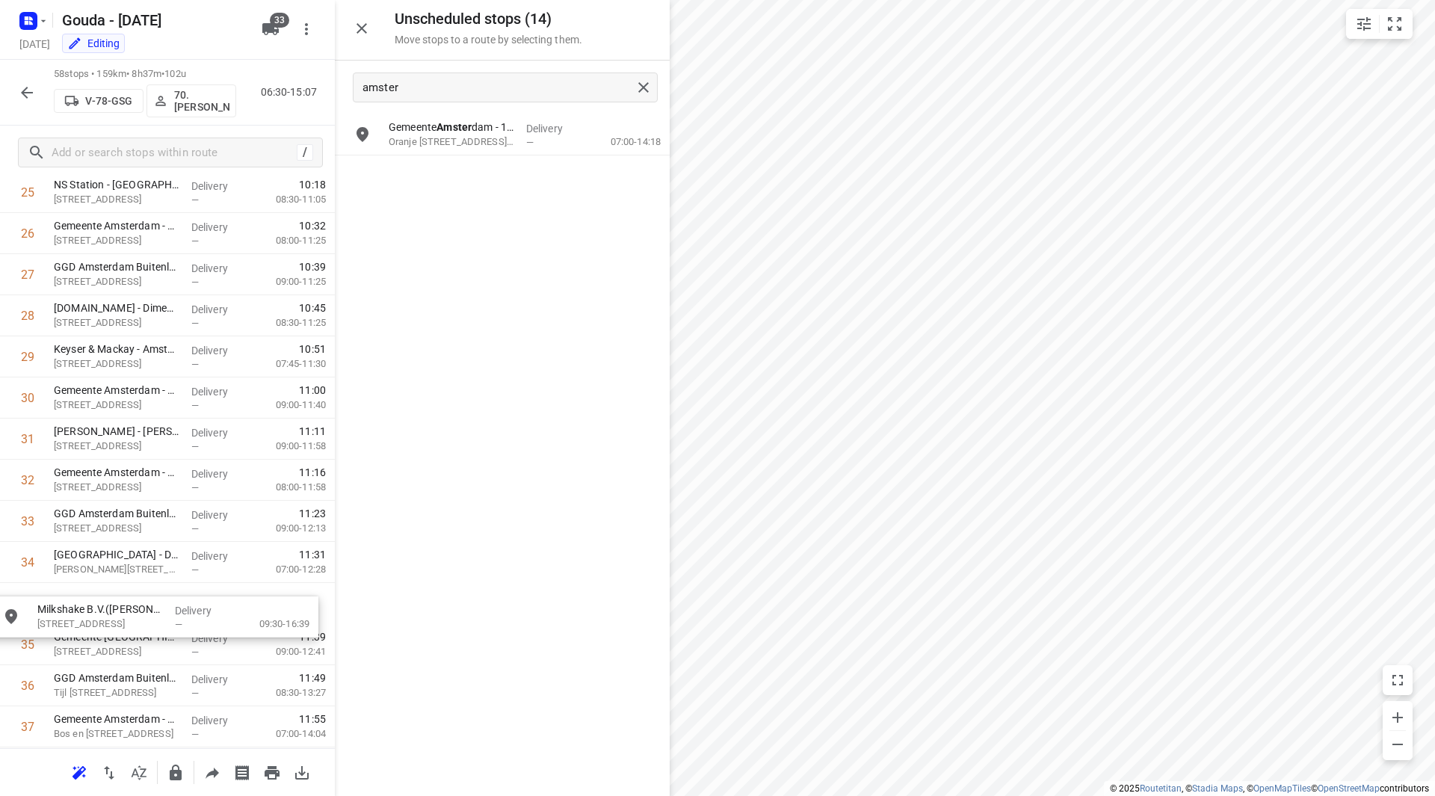
drag, startPoint x: 469, startPoint y: 123, endPoint x: 110, endPoint y: 603, distance: 599.2
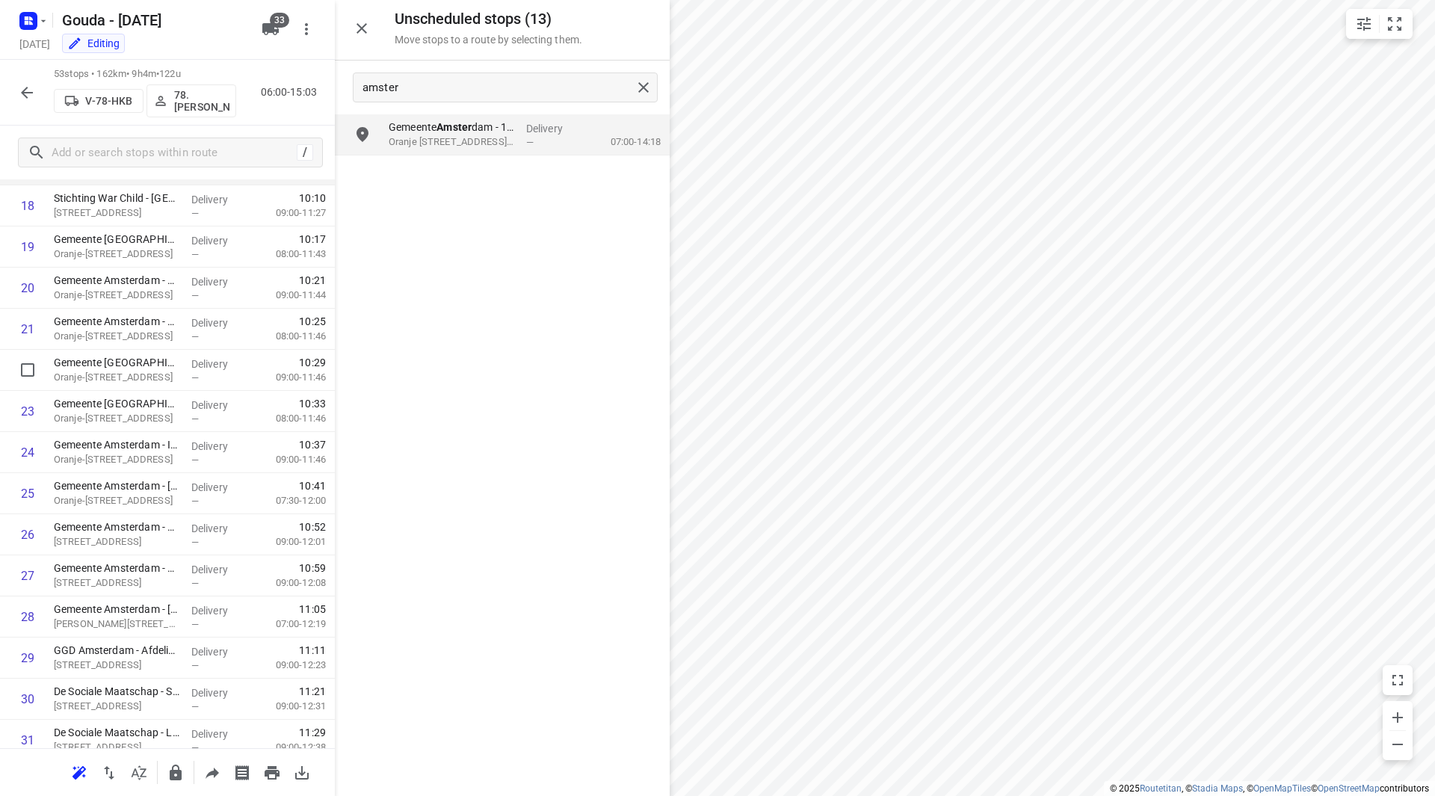
scroll to position [589, 0]
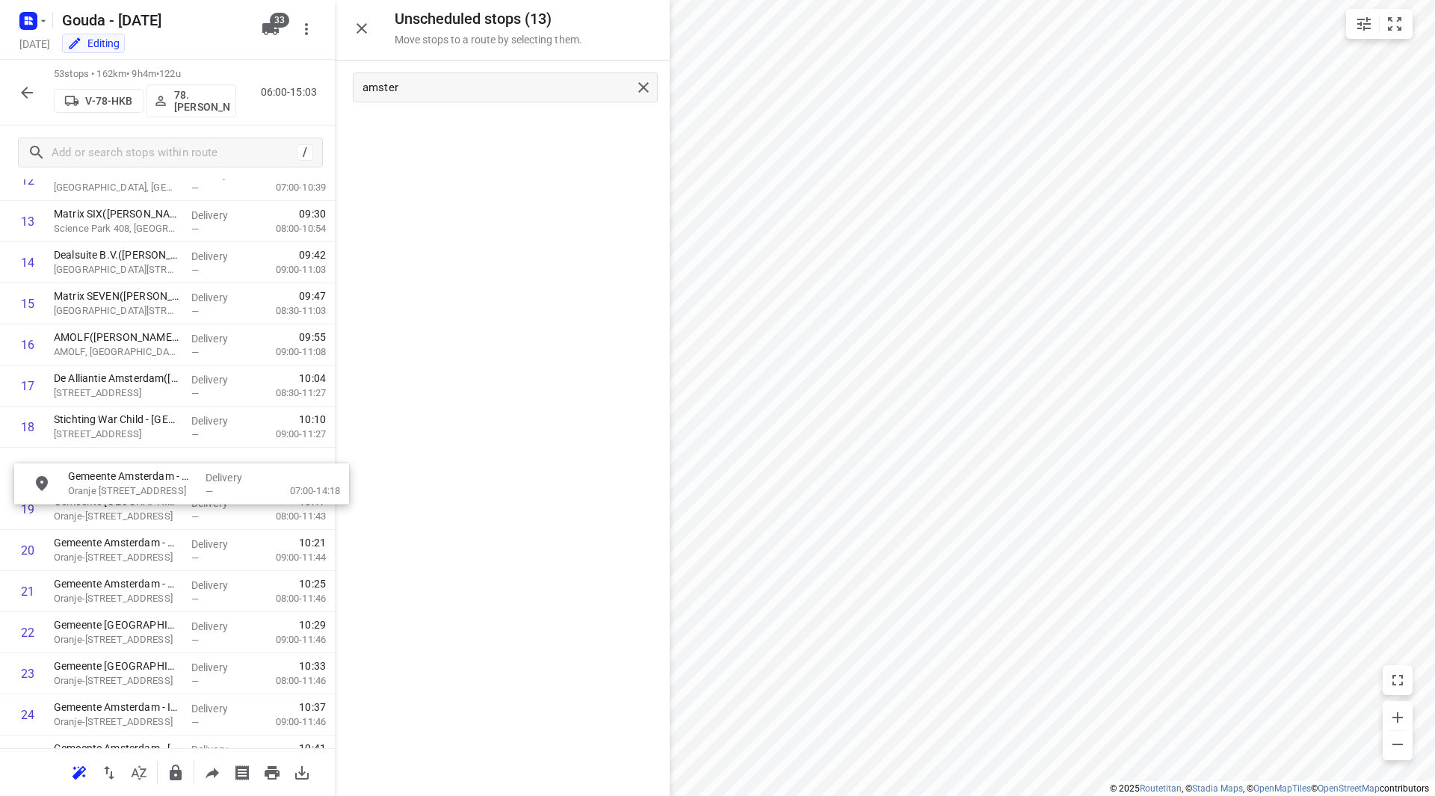
drag, startPoint x: 470, startPoint y: 133, endPoint x: 135, endPoint y: 475, distance: 478.4
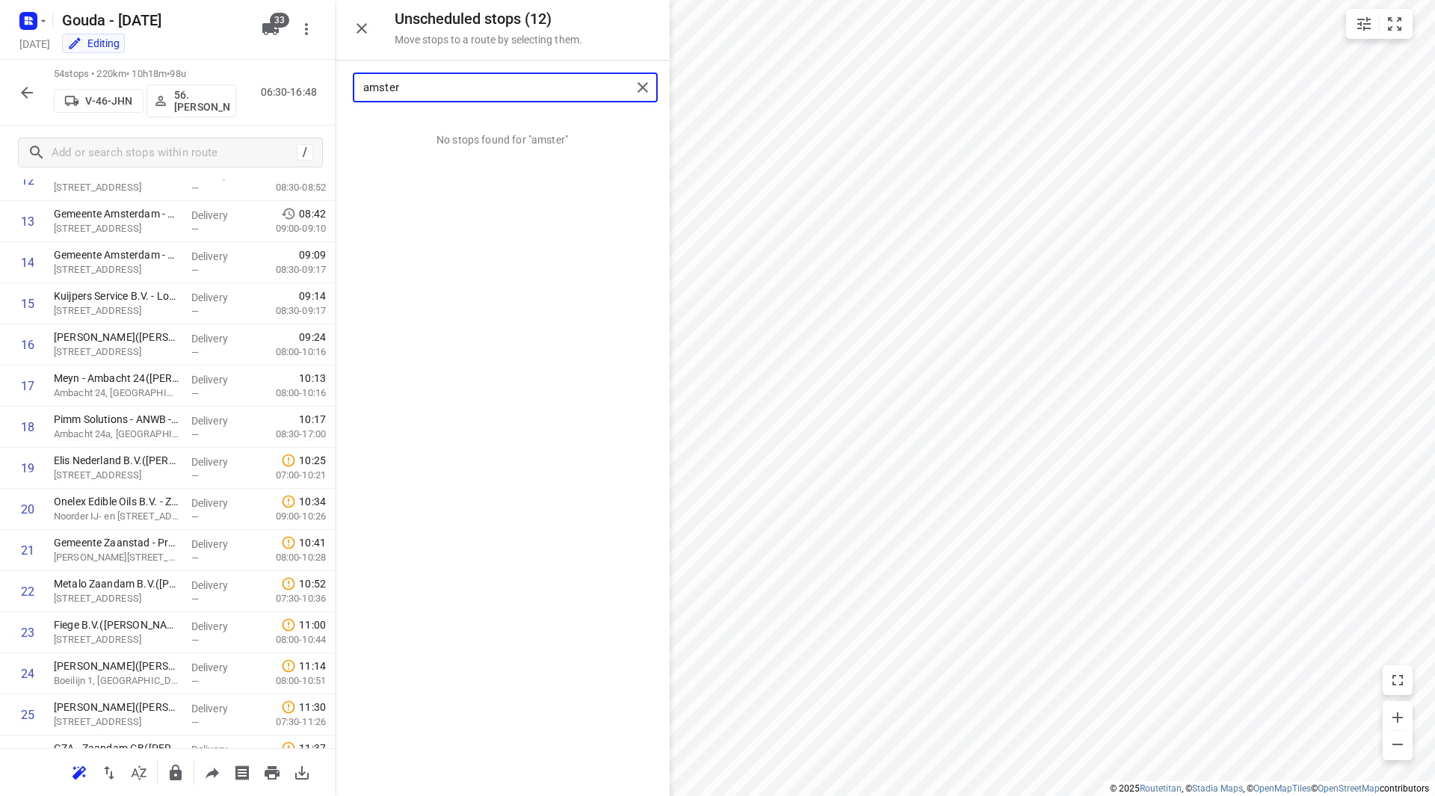
drag, startPoint x: 422, startPoint y: 87, endPoint x: 318, endPoint y: 85, distance: 103.2
click at [318, 85] on div "Unscheduled stops ( 12 ) Move stops to a route by selecting them. amster No sto…" at bounding box center [167, 398] width 335 height 796
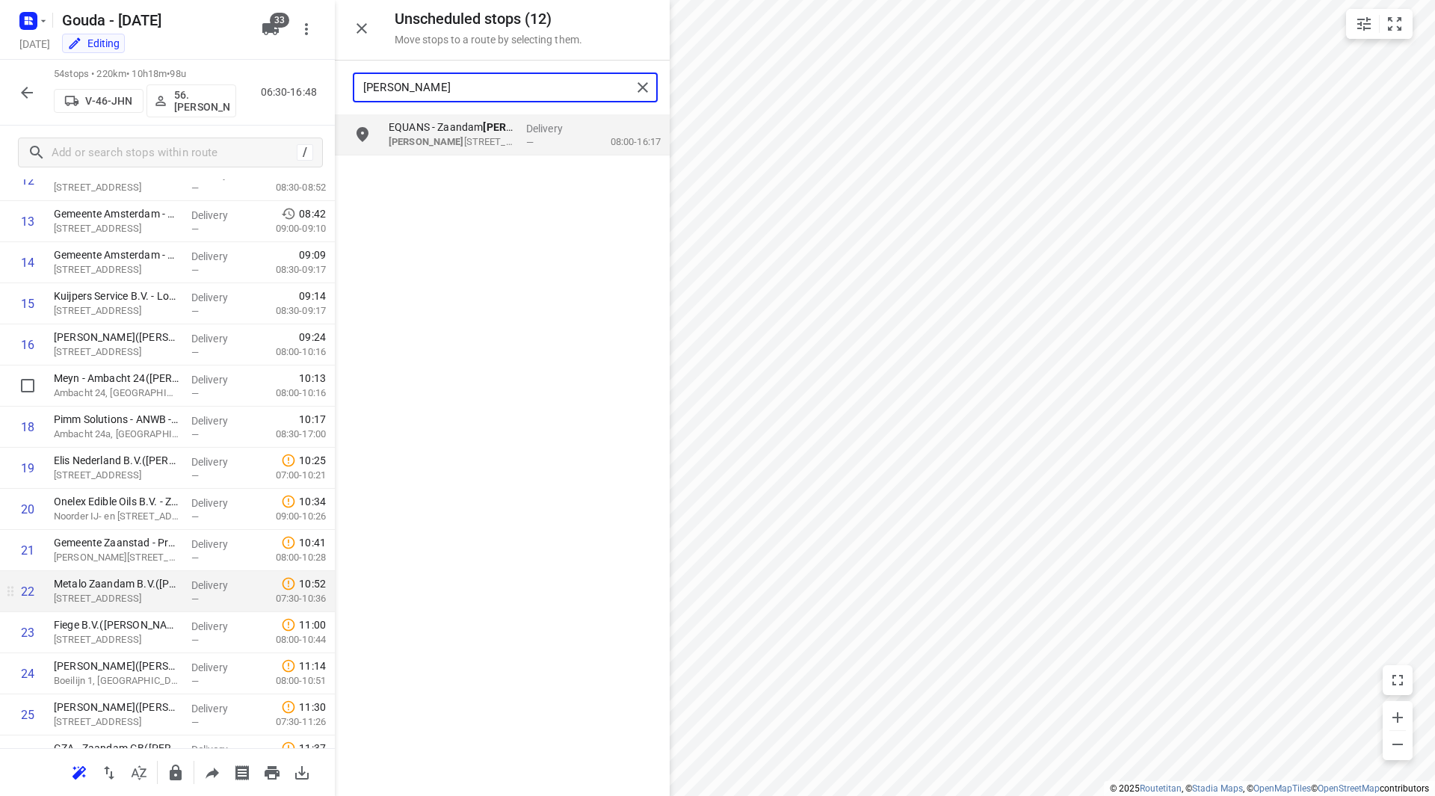
scroll to position [813, 0]
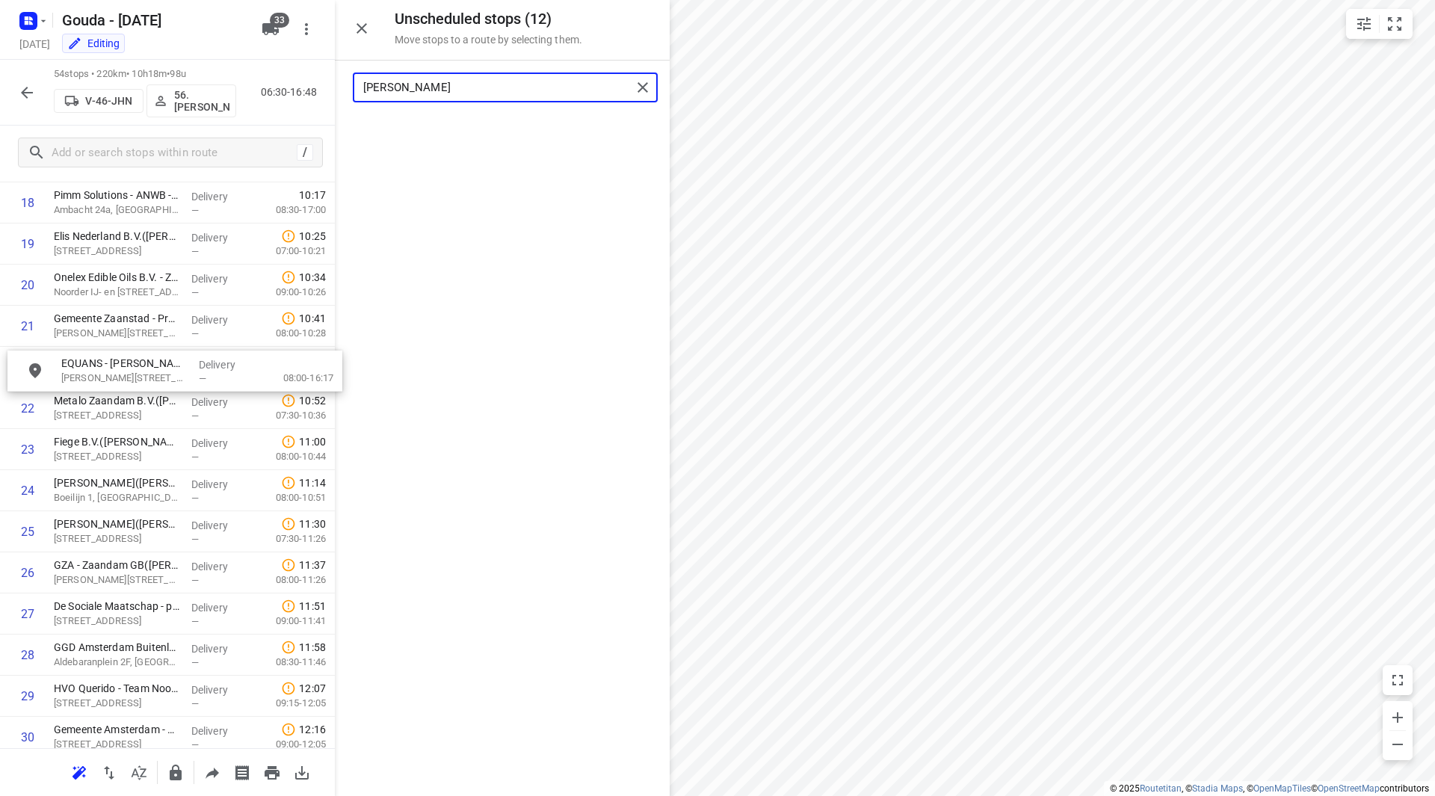
drag, startPoint x: 487, startPoint y: 178, endPoint x: 140, endPoint y: 375, distance: 398.7
drag, startPoint x: 398, startPoint y: 90, endPoint x: 343, endPoint y: 89, distance: 55.3
click at [344, 89] on div "albert" at bounding box center [502, 88] width 335 height 54
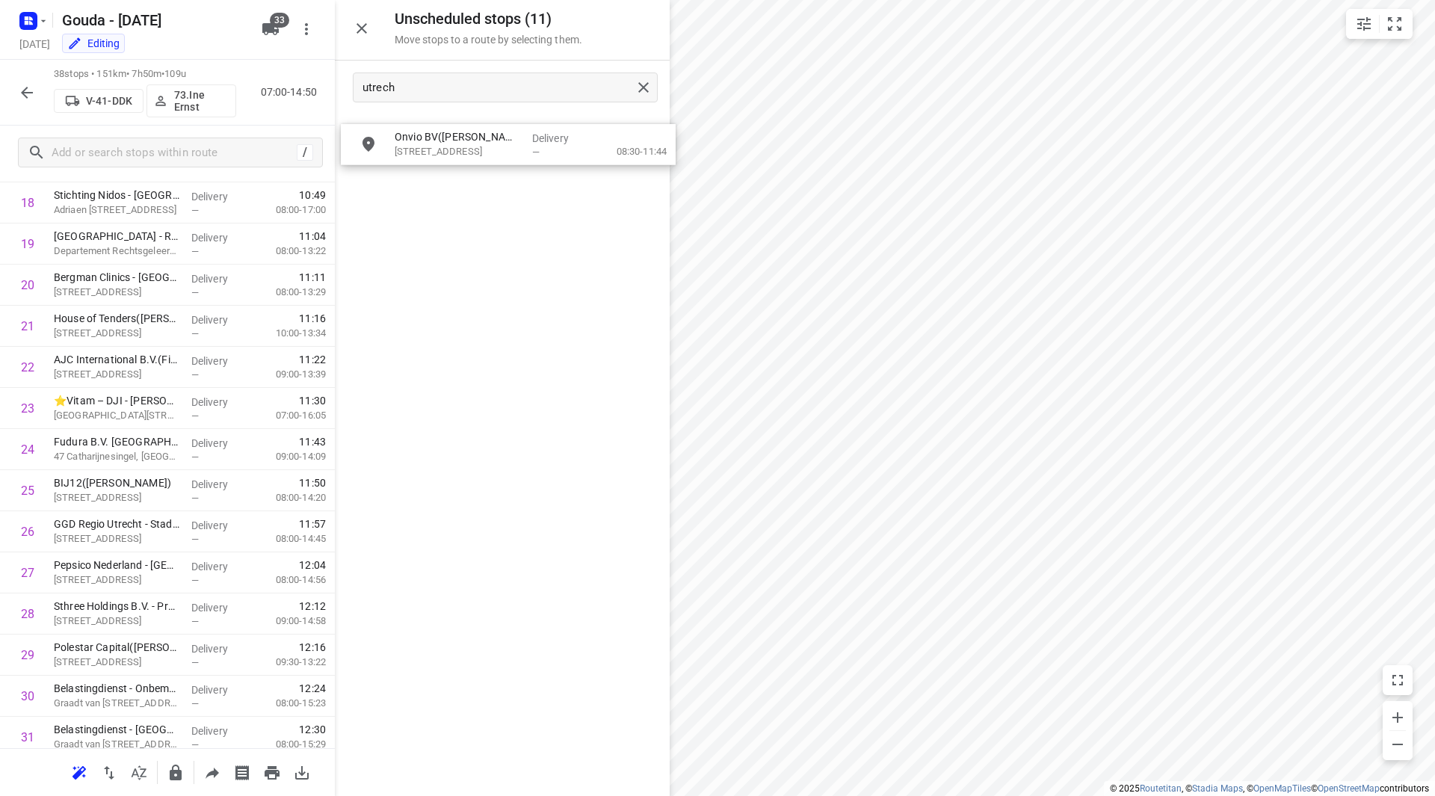
drag, startPoint x: 484, startPoint y: 137, endPoint x: 487, endPoint y: 151, distance: 14.7
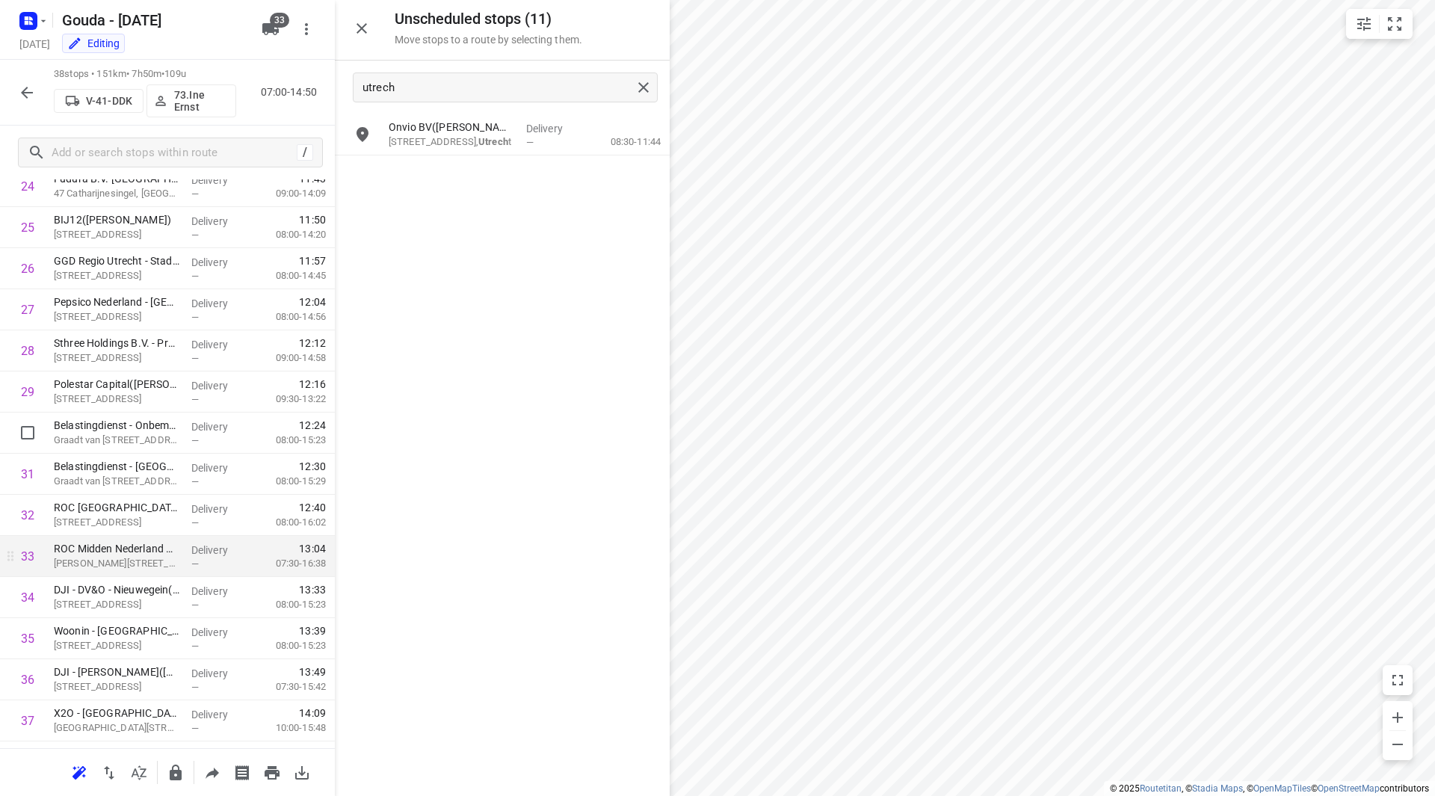
scroll to position [1112, 0]
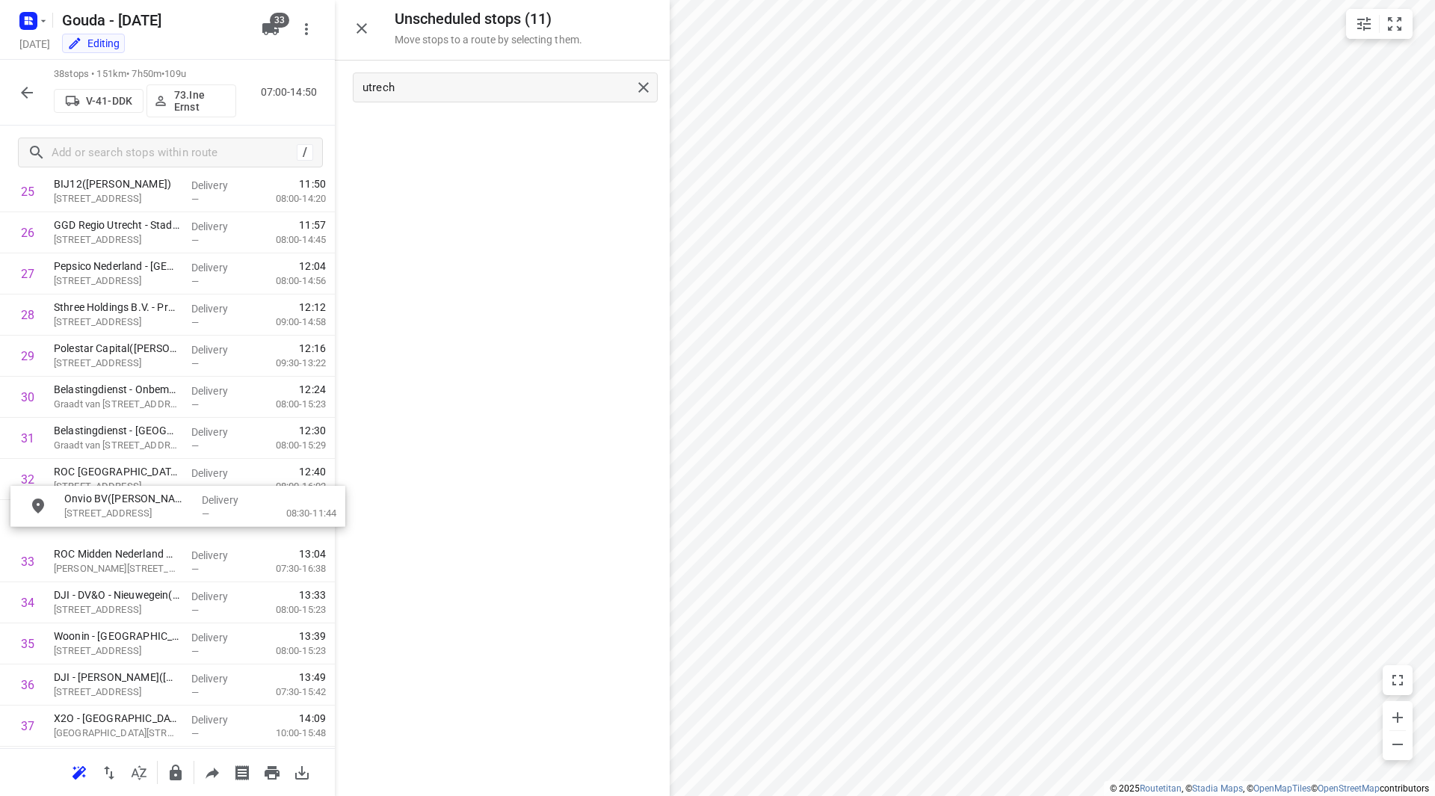
drag, startPoint x: 455, startPoint y: 134, endPoint x: 147, endPoint y: 506, distance: 483.2
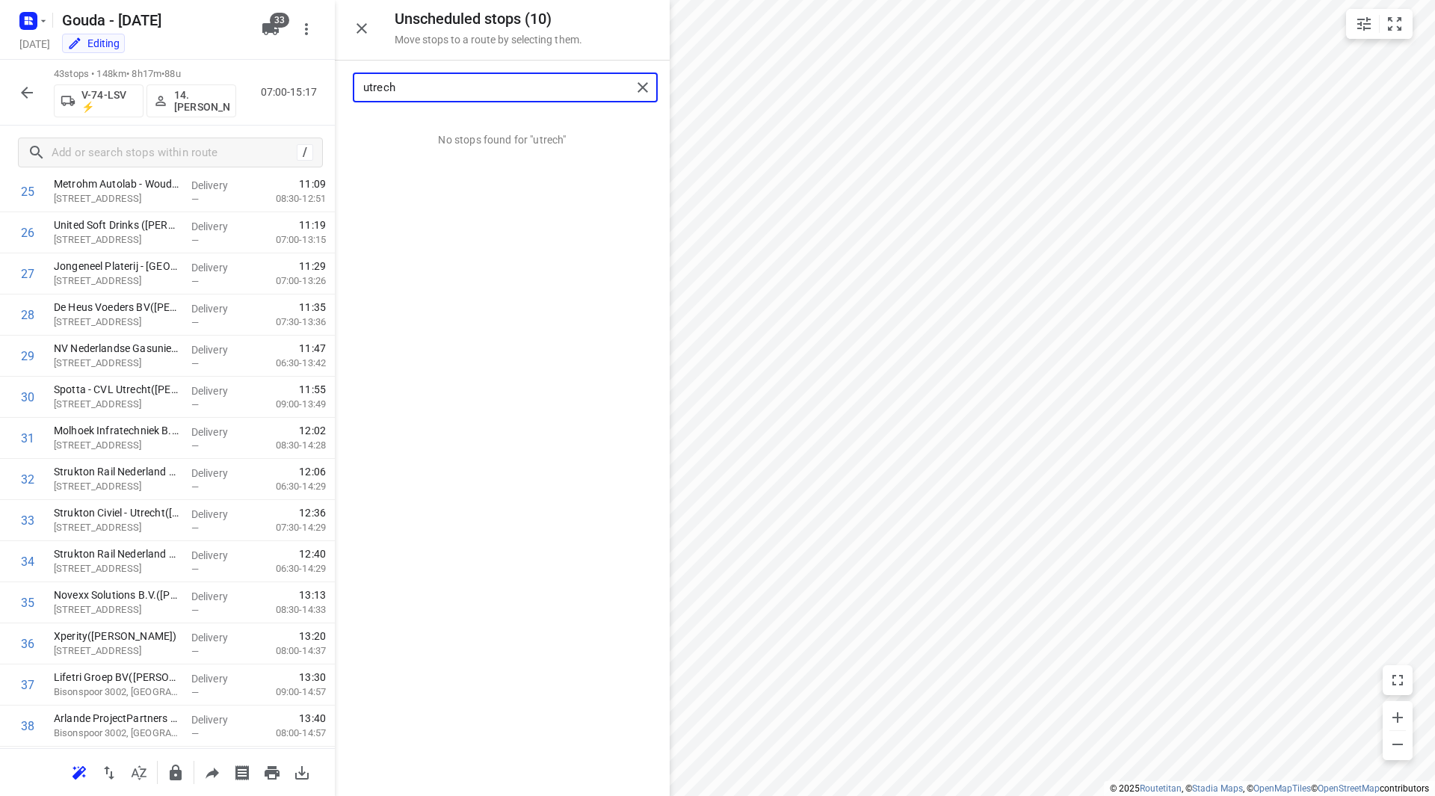
drag, startPoint x: 479, startPoint y: 89, endPoint x: 307, endPoint y: 75, distance: 173.3
click at [307, 75] on div "Unscheduled stops ( 10 ) Move stops to a route by selecting them. utrech No sto…" at bounding box center [167, 398] width 335 height 796
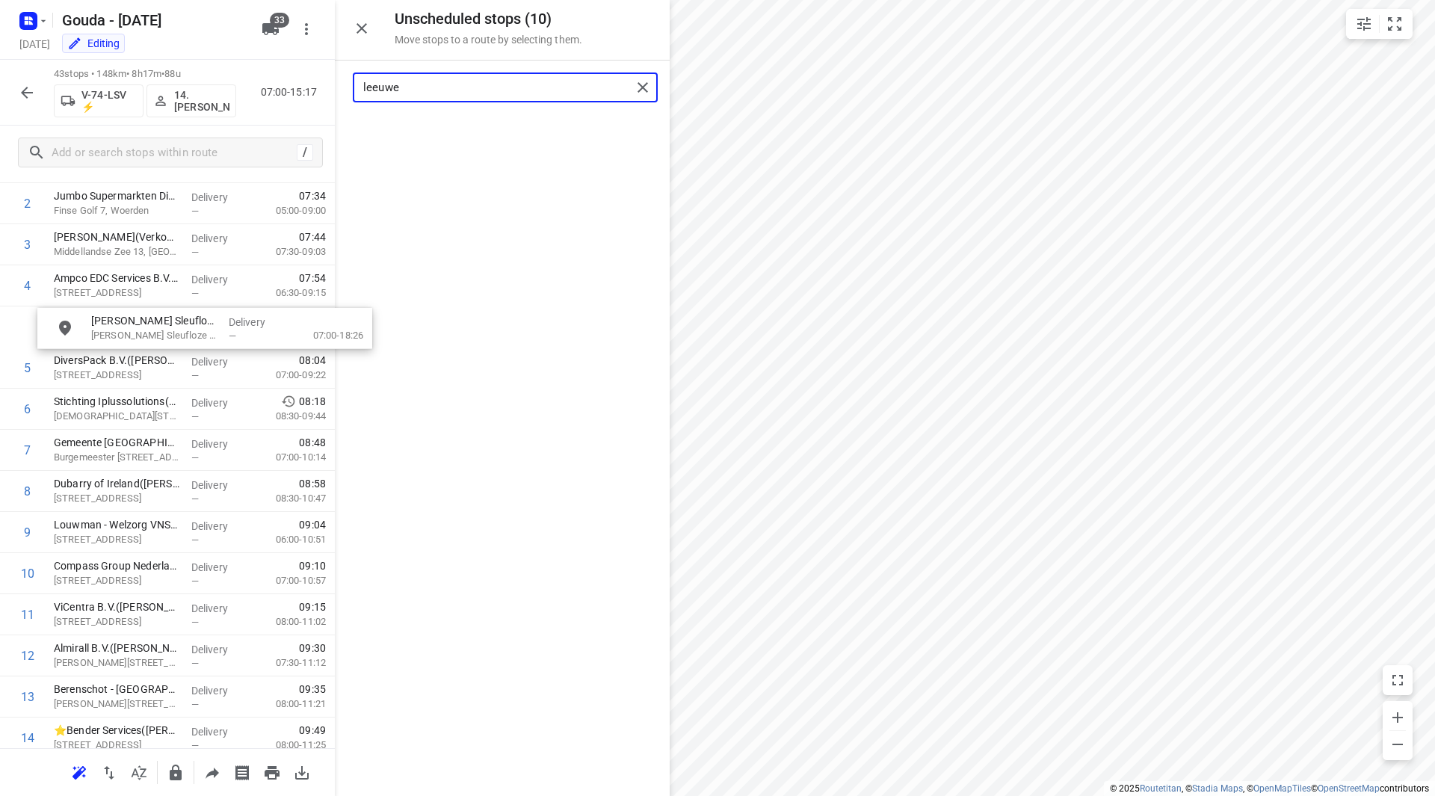
scroll to position [151, 0]
drag, startPoint x: 461, startPoint y: 118, endPoint x: 122, endPoint y: 327, distance: 398.8
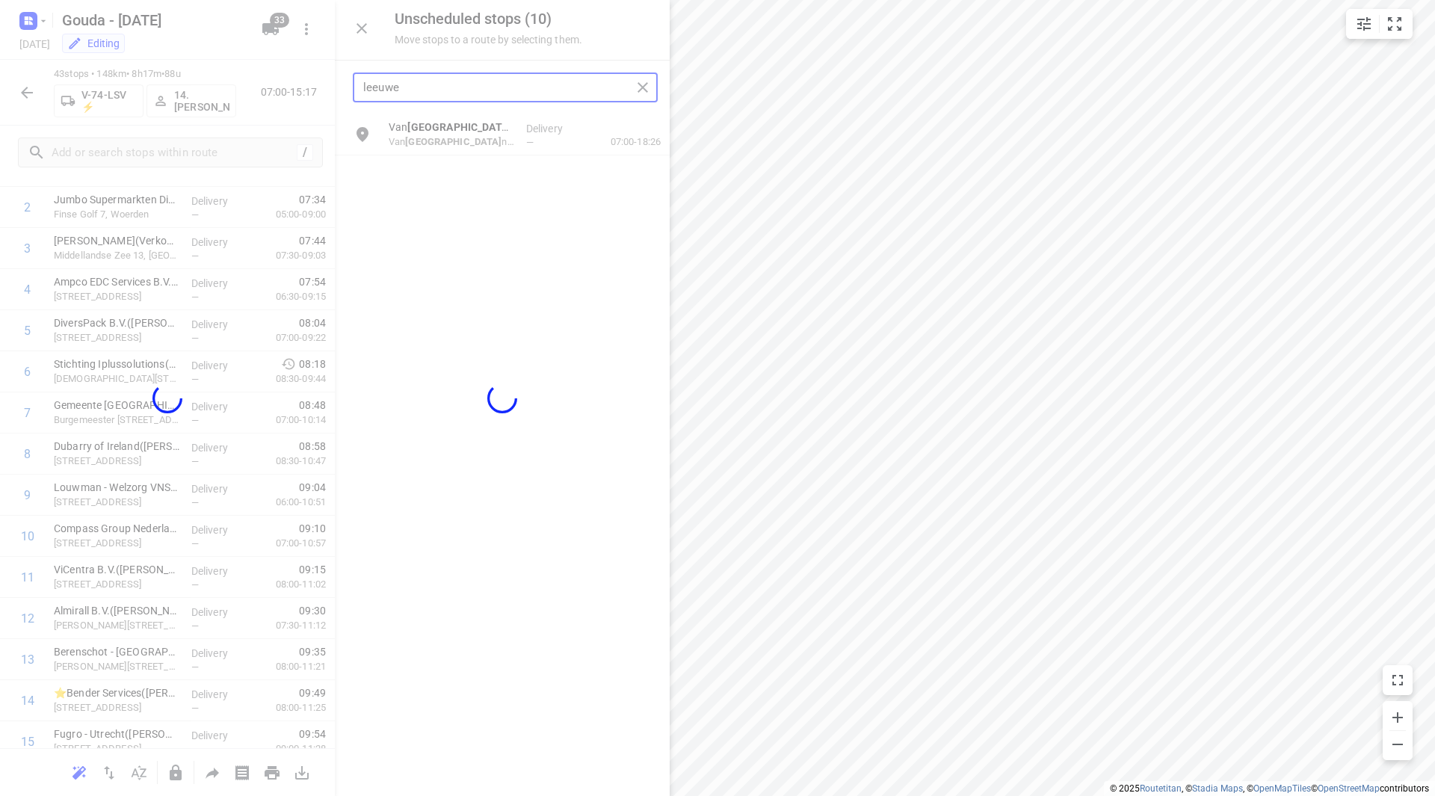
type input "leeuwe"
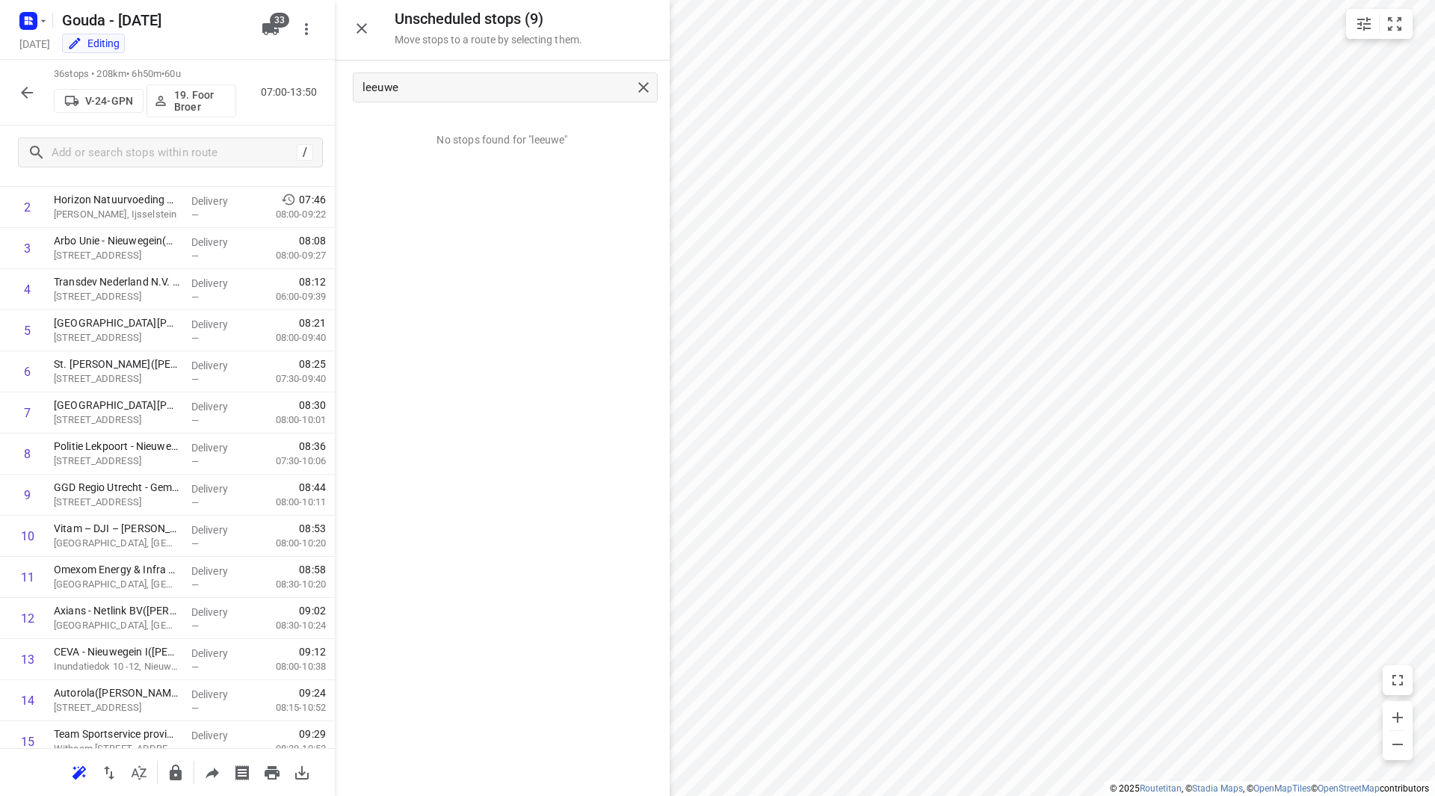
scroll to position [0, 0]
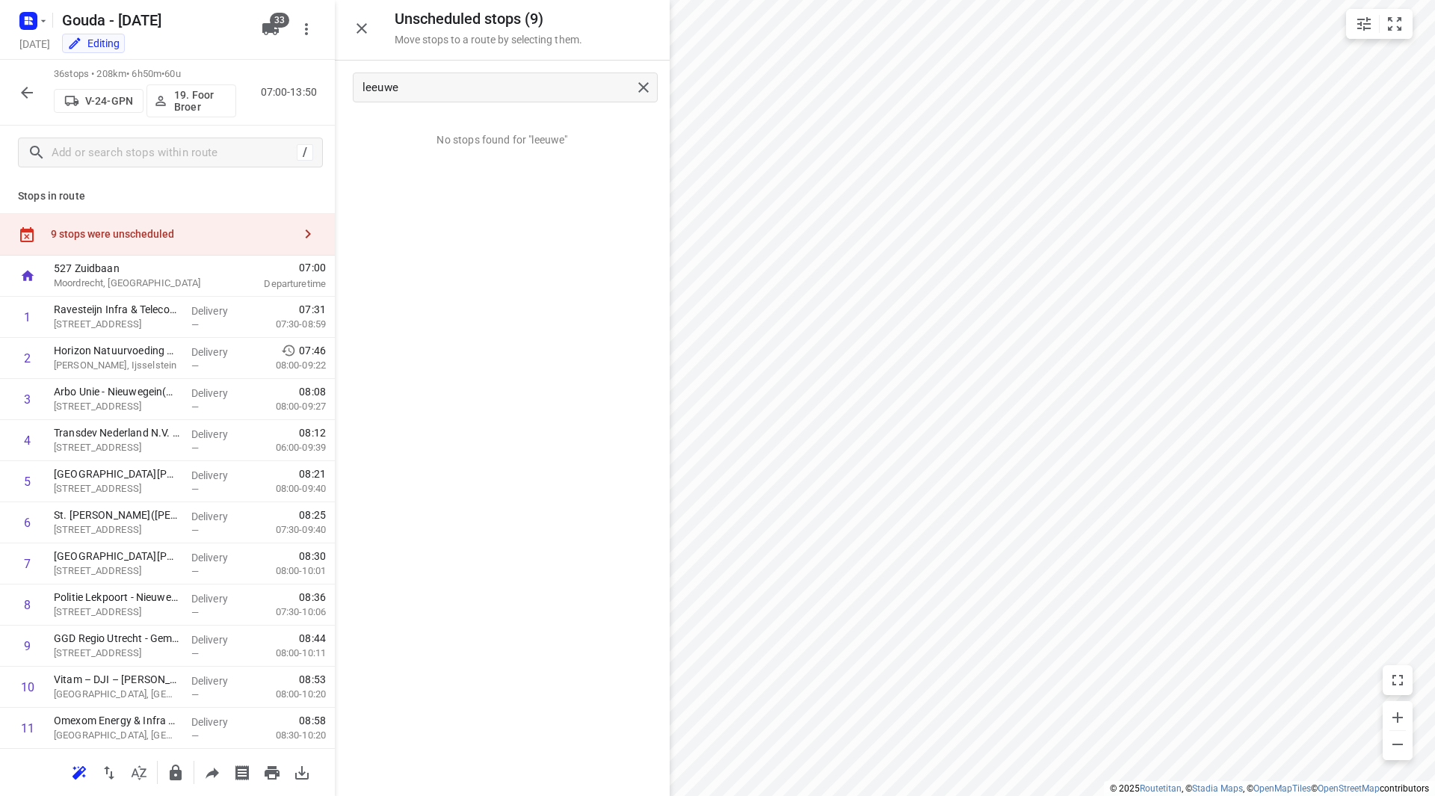
click at [252, 223] on div "9 stops were unscheduled" at bounding box center [167, 234] width 335 height 43
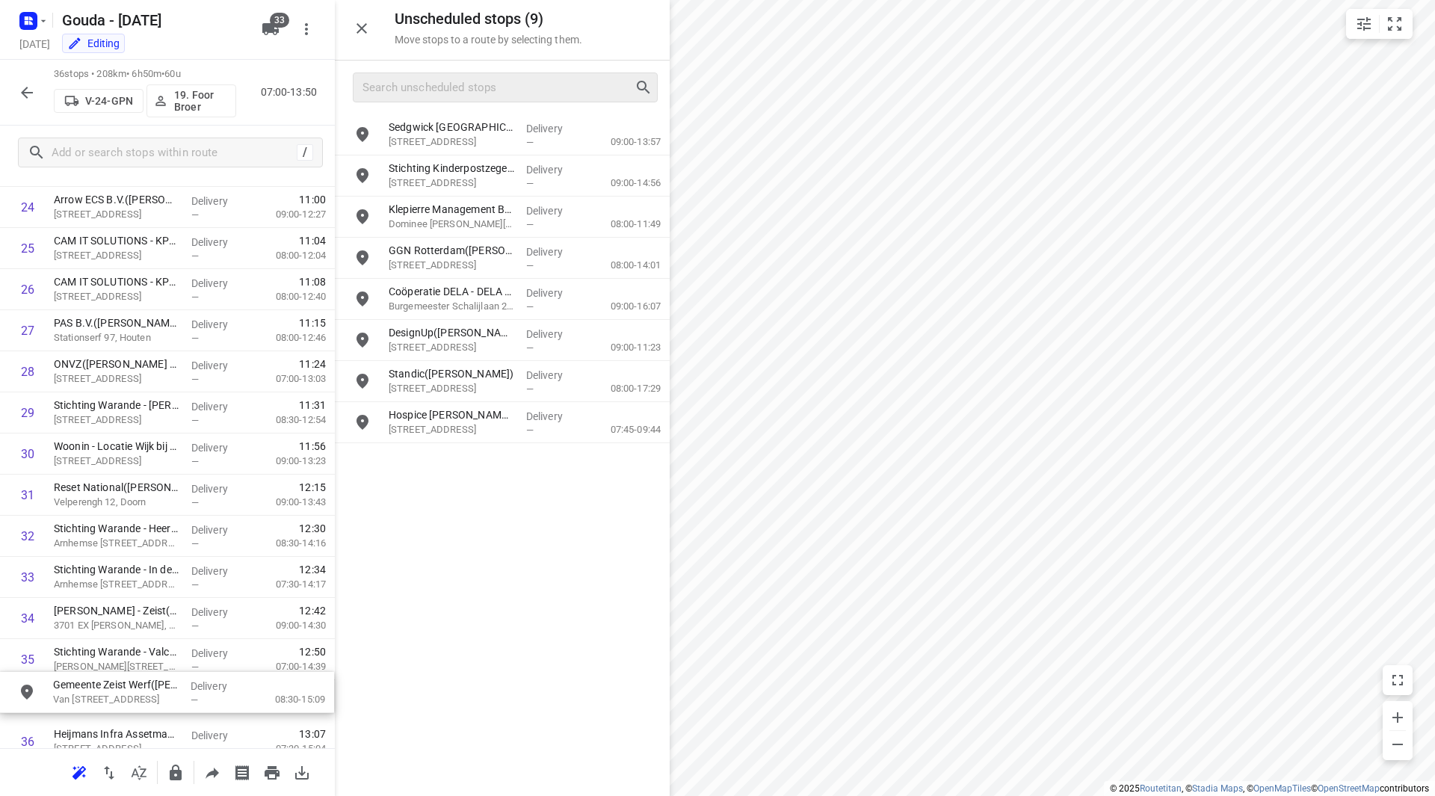
scroll to position [1122, 0]
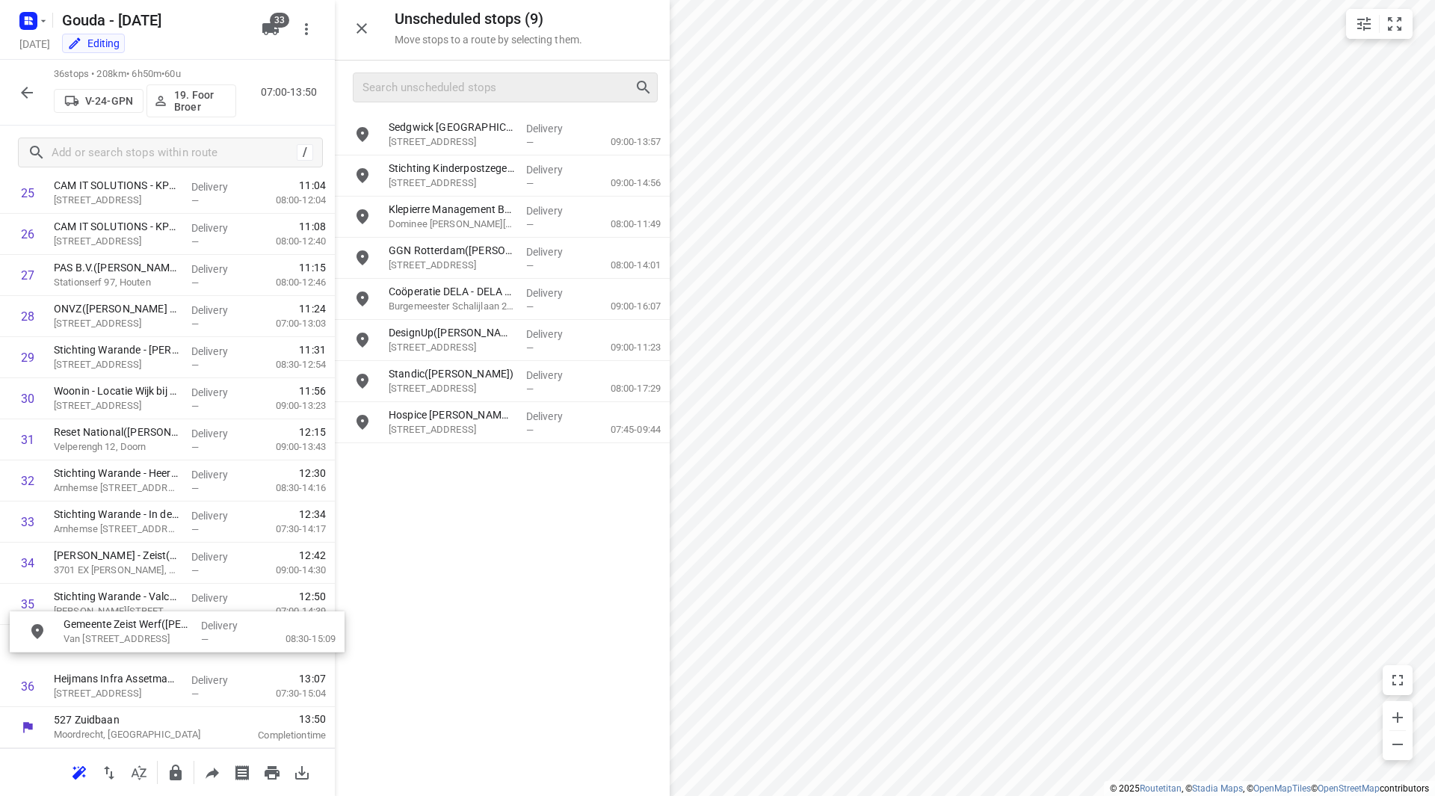
drag, startPoint x: 468, startPoint y: 301, endPoint x: 122, endPoint y: 635, distance: 481.6
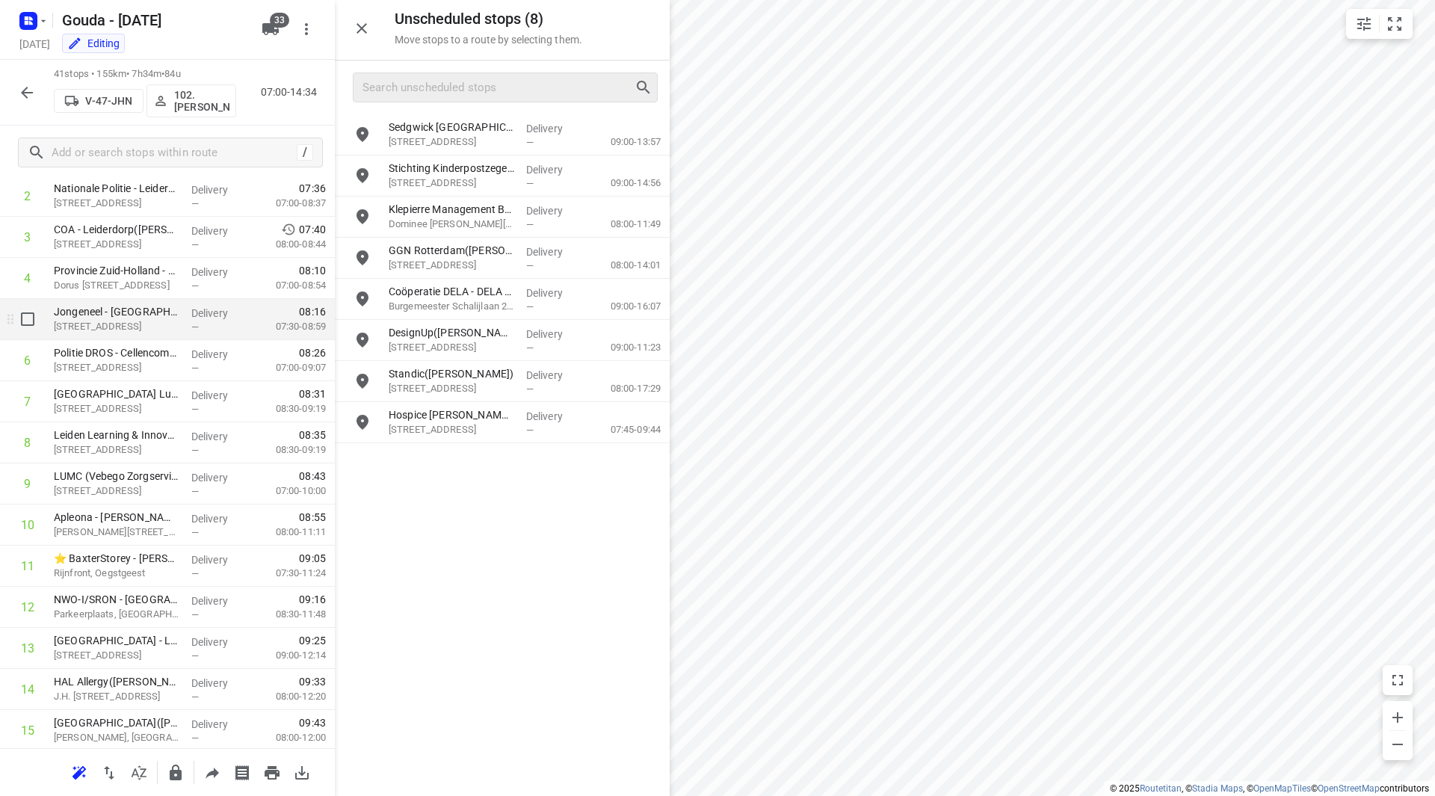
scroll to position [154, 0]
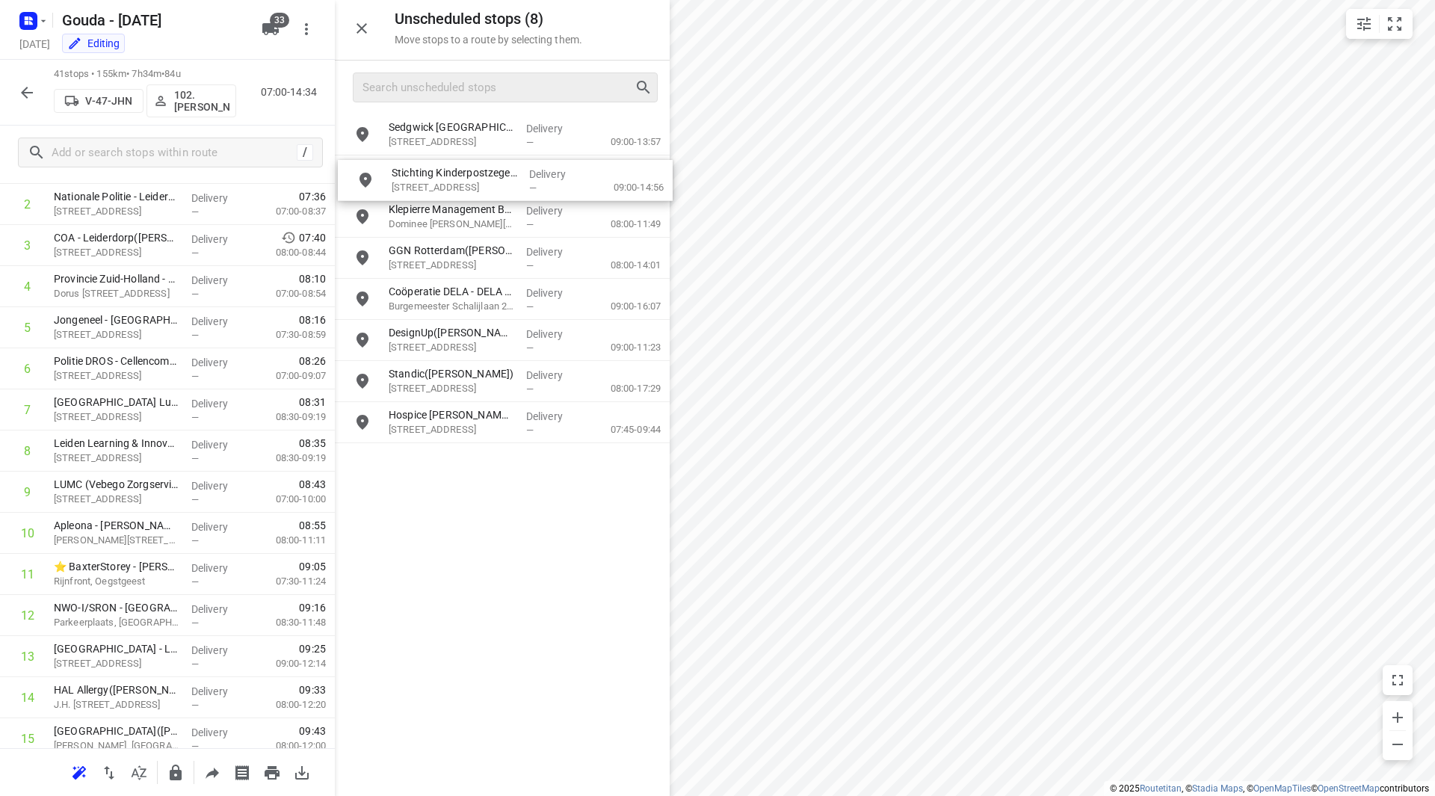
drag, startPoint x: 448, startPoint y: 166, endPoint x: 443, endPoint y: 173, distance: 8.7
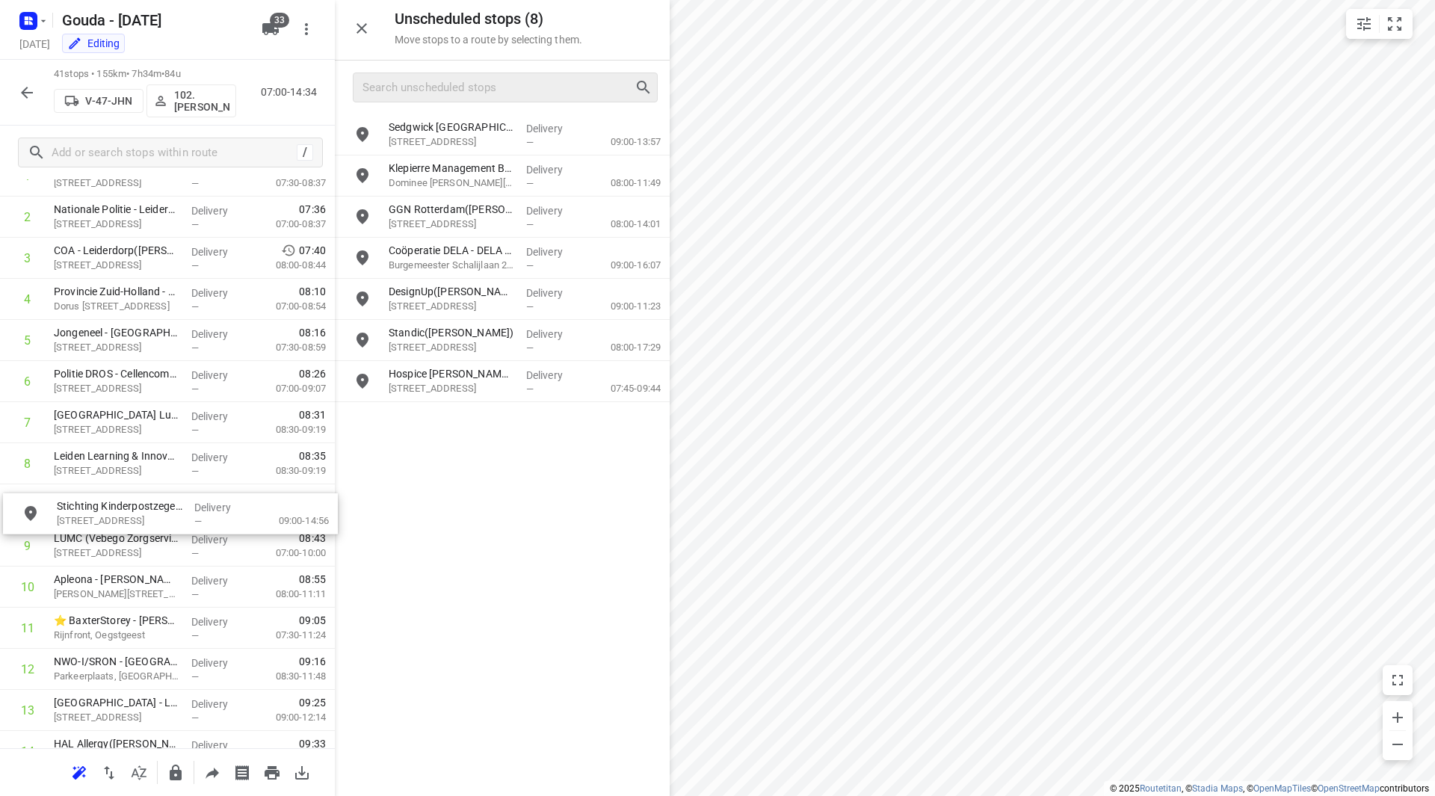
drag, startPoint x: 442, startPoint y: 164, endPoint x: 103, endPoint y: 499, distance: 476.3
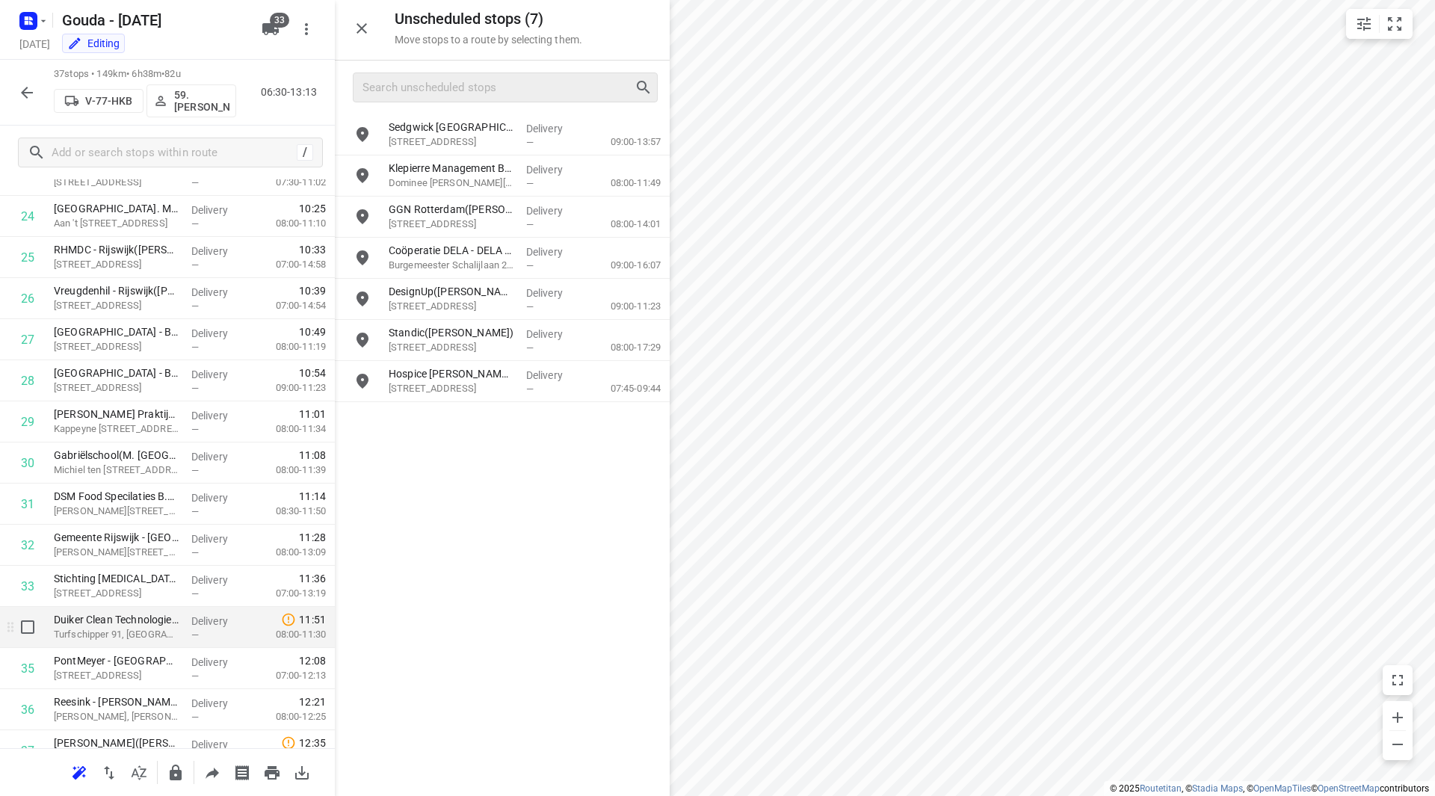
scroll to position [1111, 0]
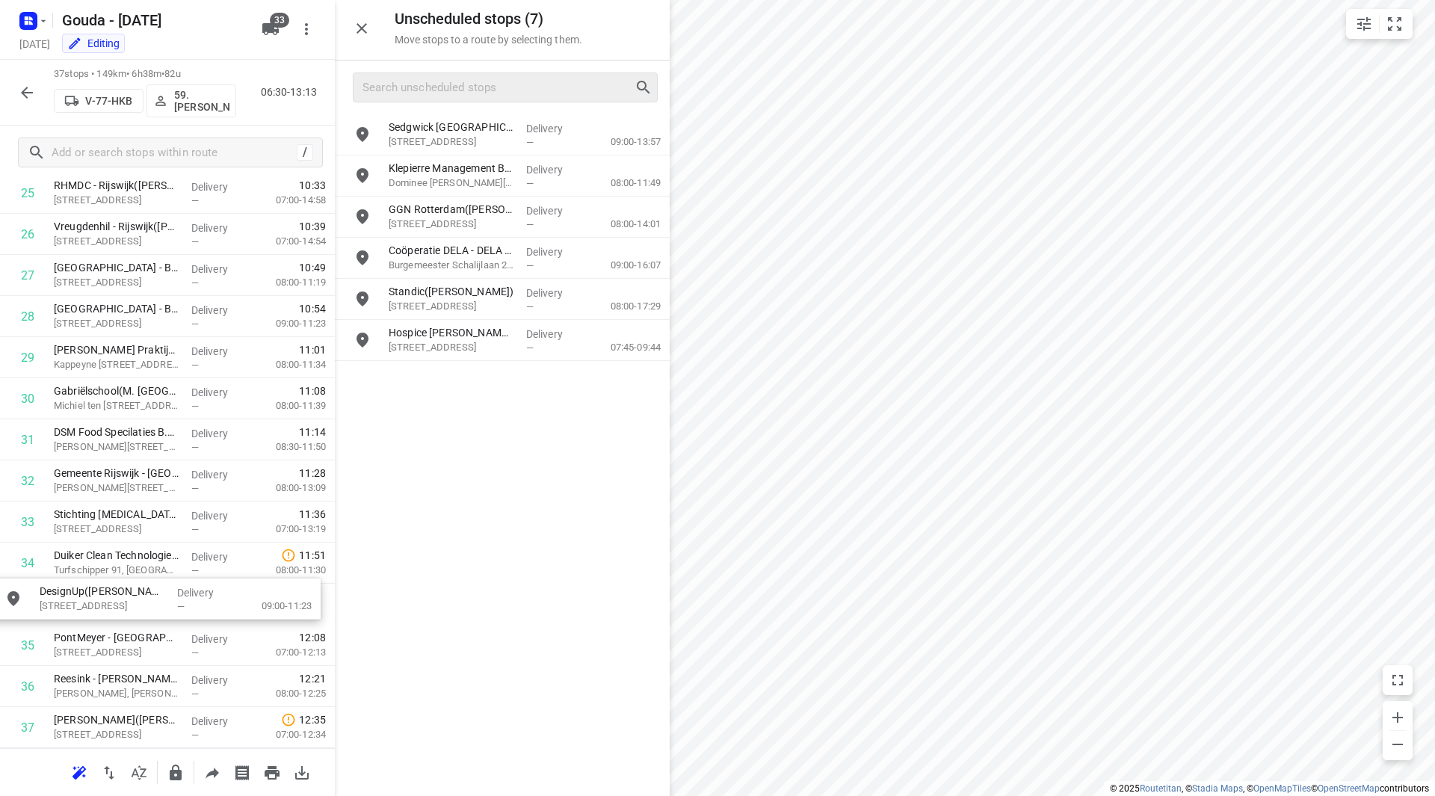
drag, startPoint x: 464, startPoint y: 294, endPoint x: 110, endPoint y: 595, distance: 465.1
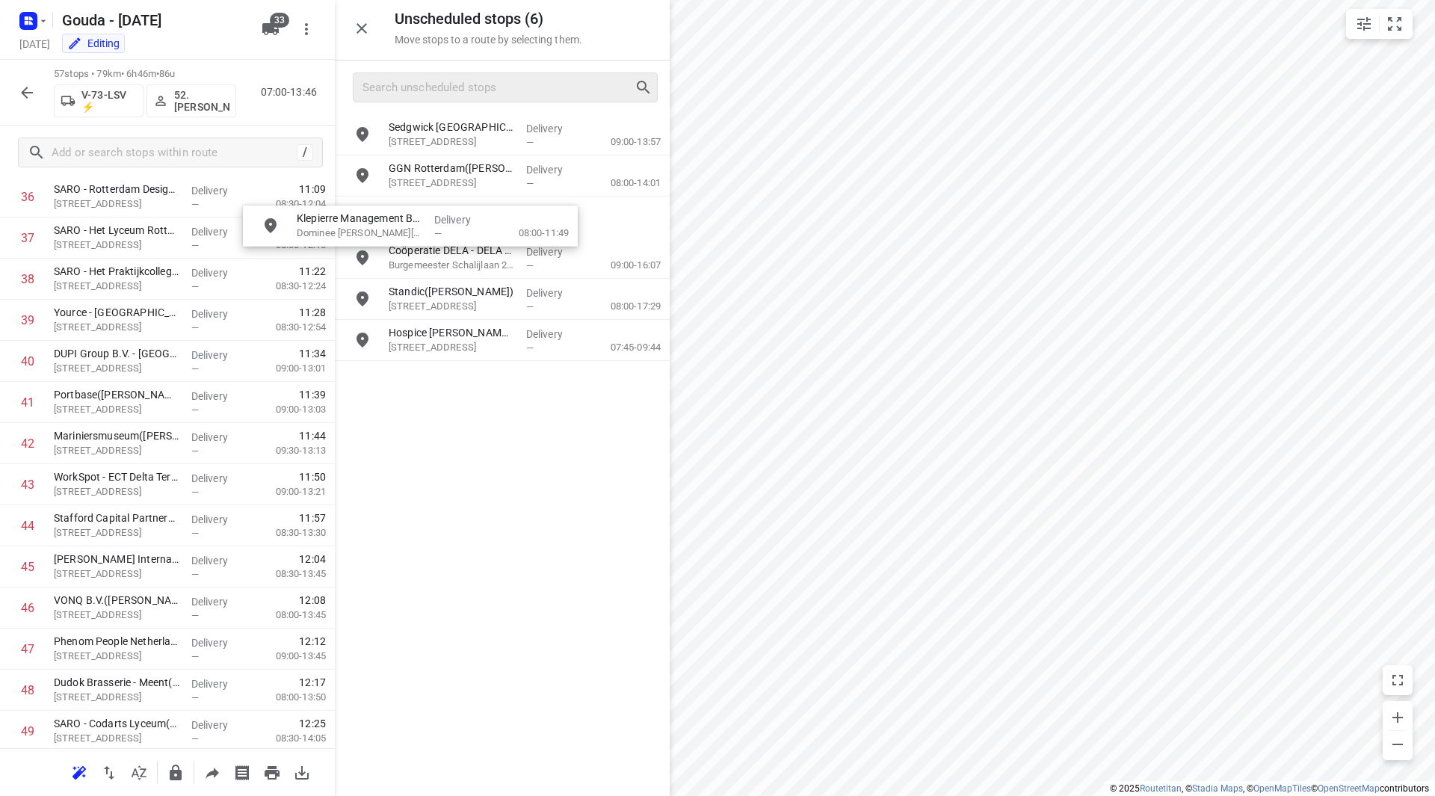
scroll to position [1553, 0]
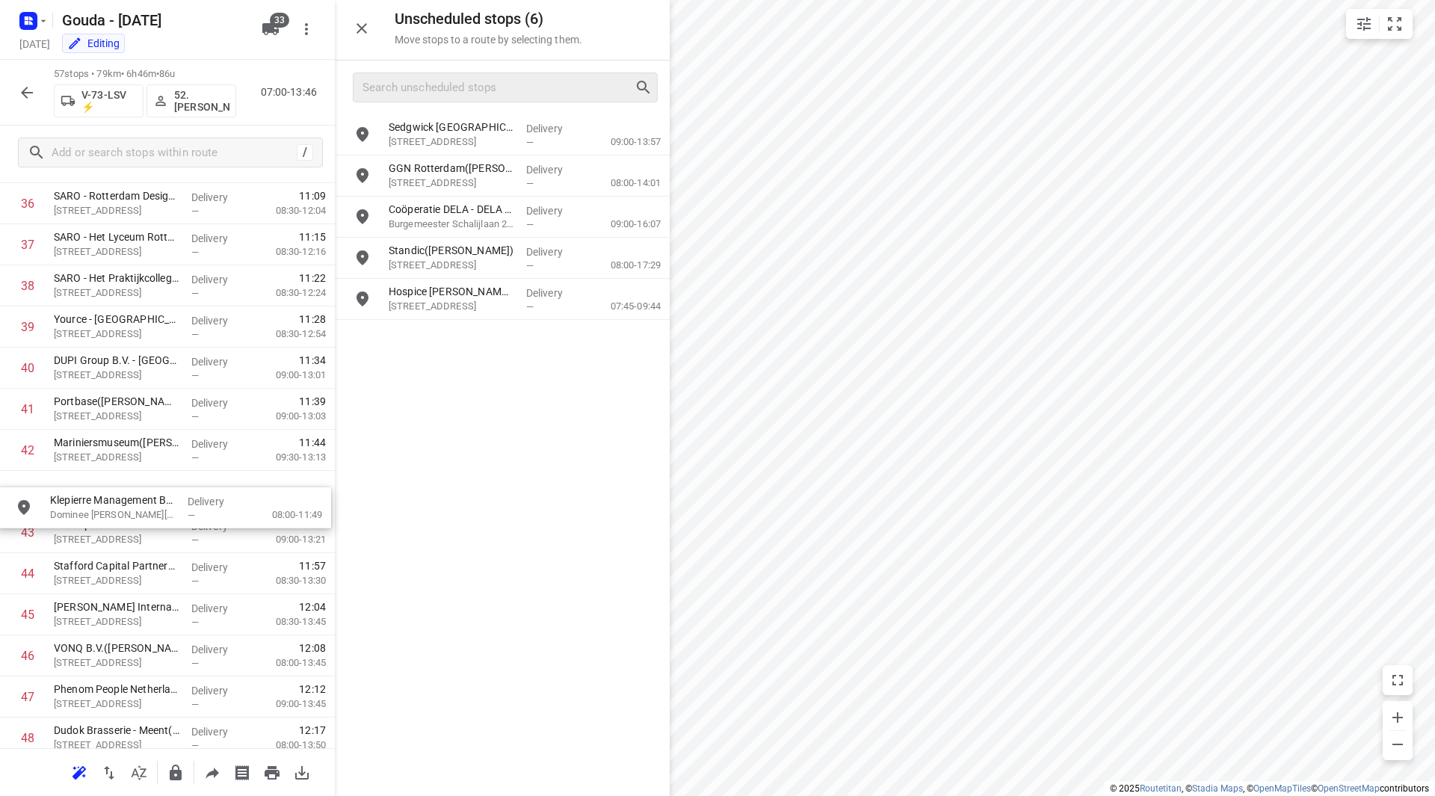
drag, startPoint x: 446, startPoint y: 165, endPoint x: 99, endPoint y: 496, distance: 479.6
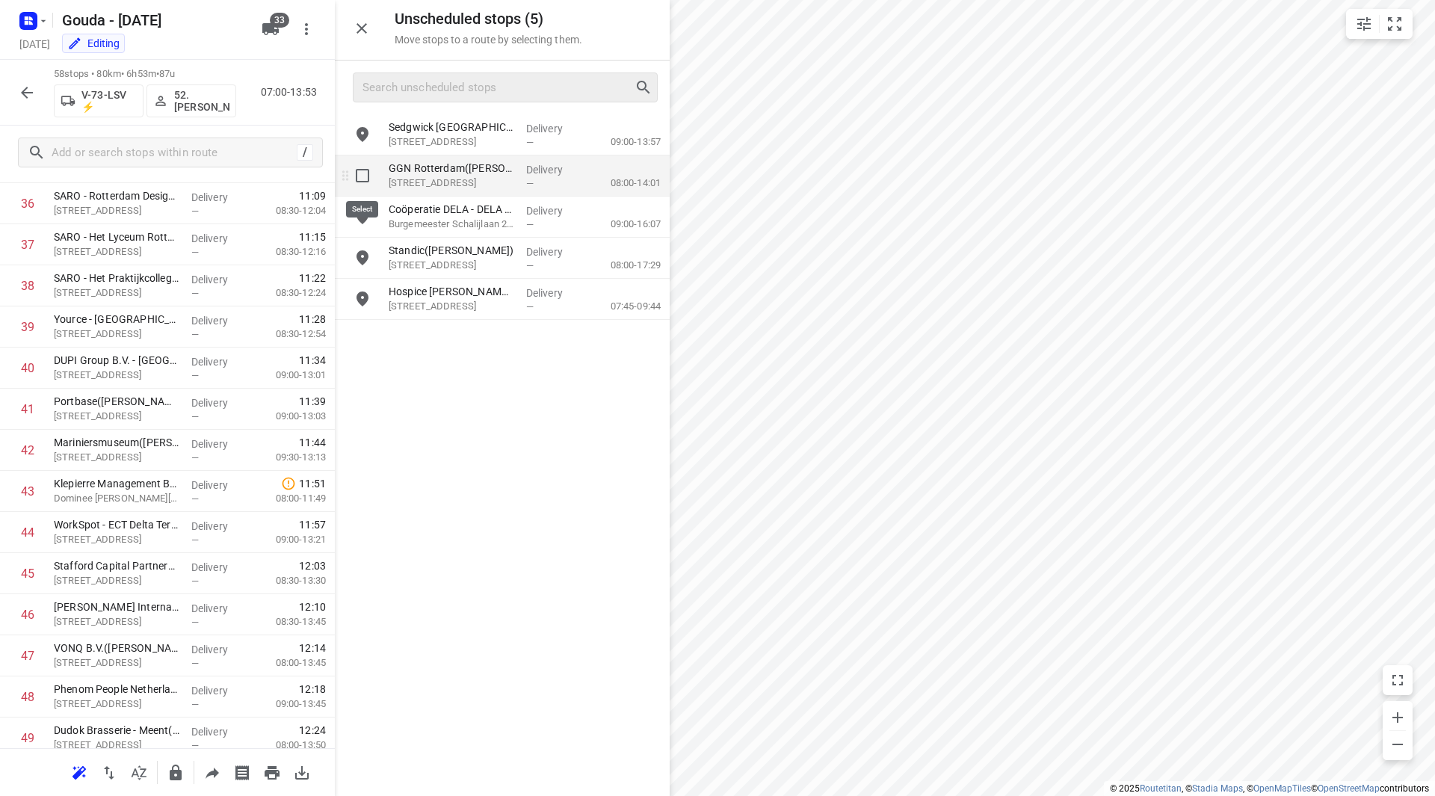
click at [361, 173] on input "grid" at bounding box center [363, 176] width 30 height 30
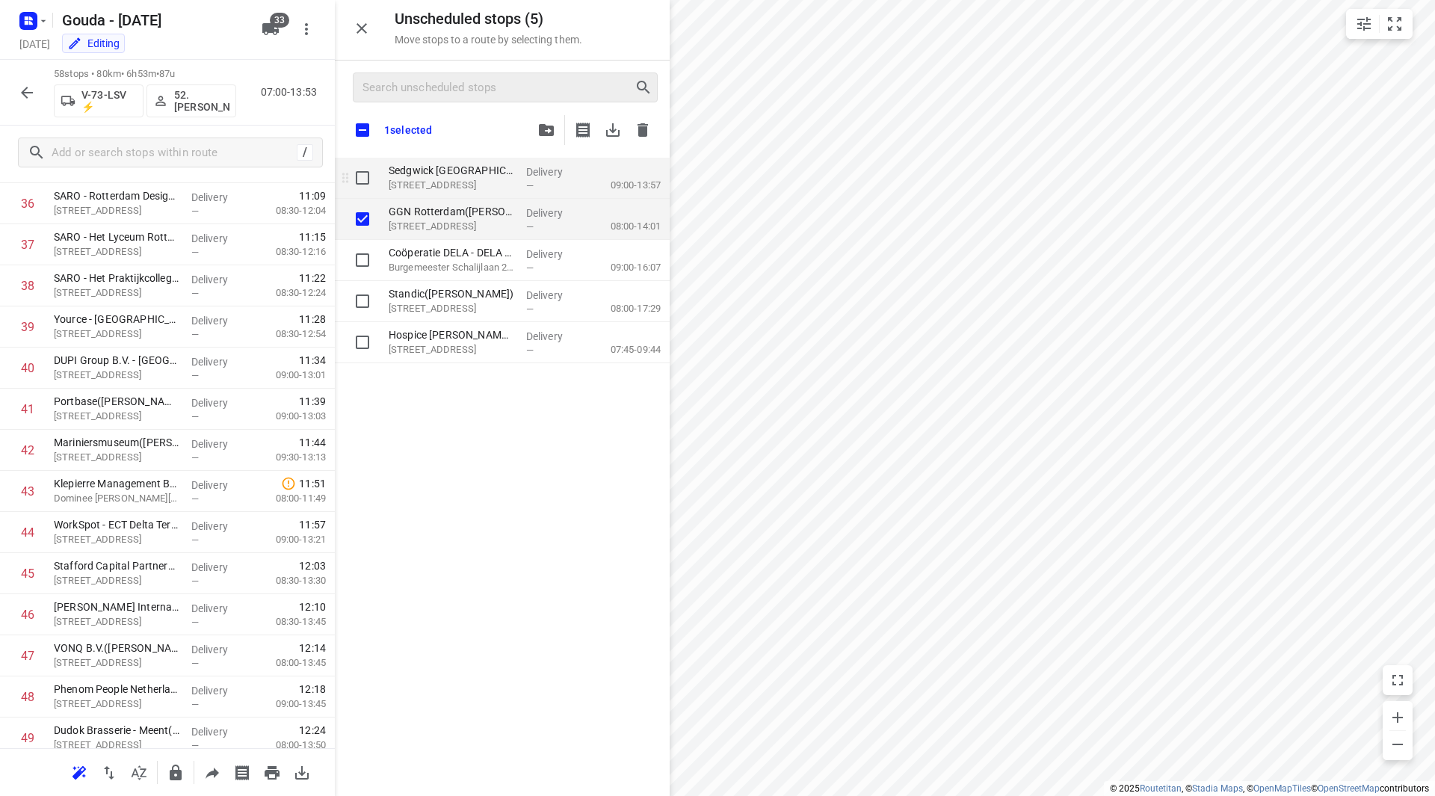
checkbox input "true"
click at [361, 171] on input "grid" at bounding box center [363, 178] width 30 height 30
checkbox input "true"
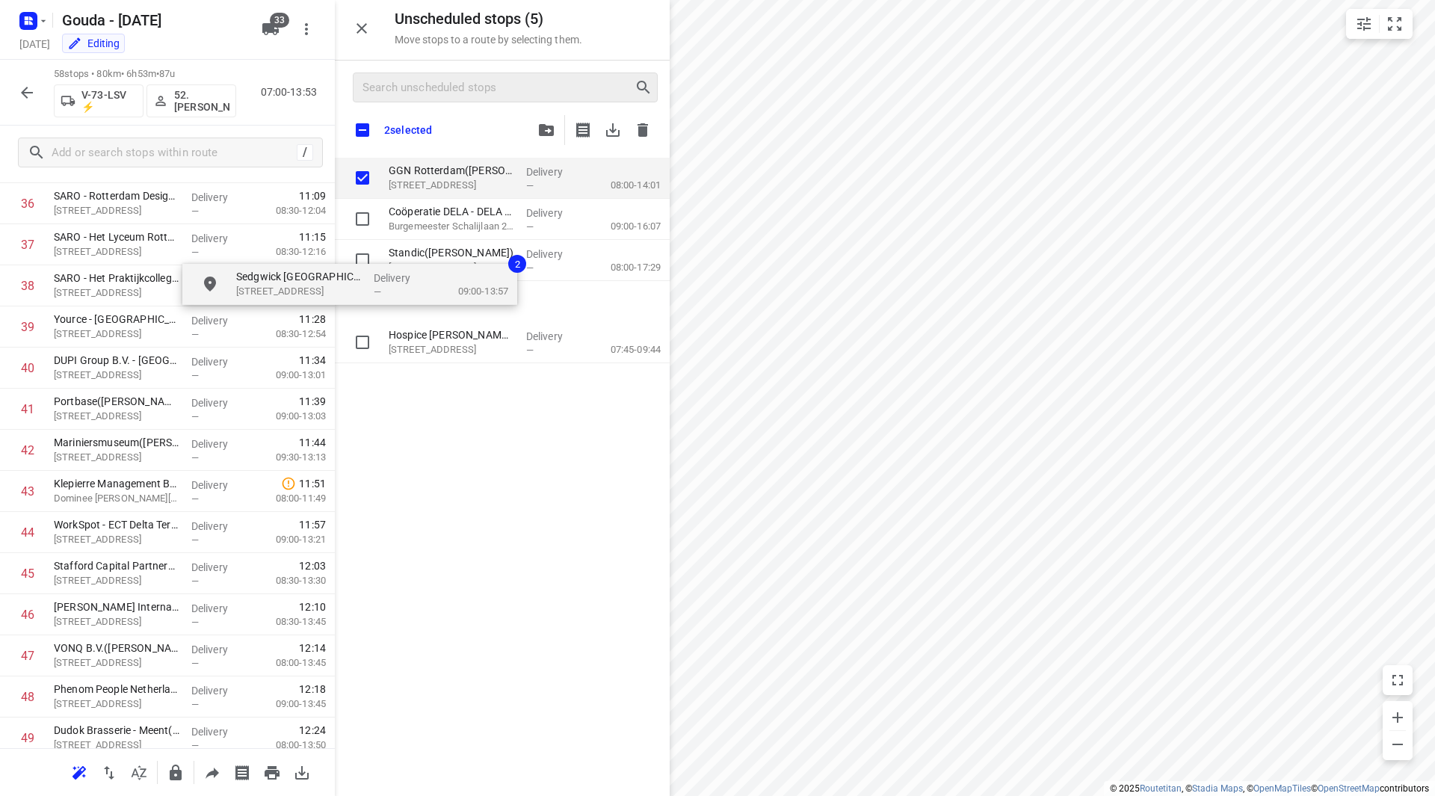
checkbox input "true"
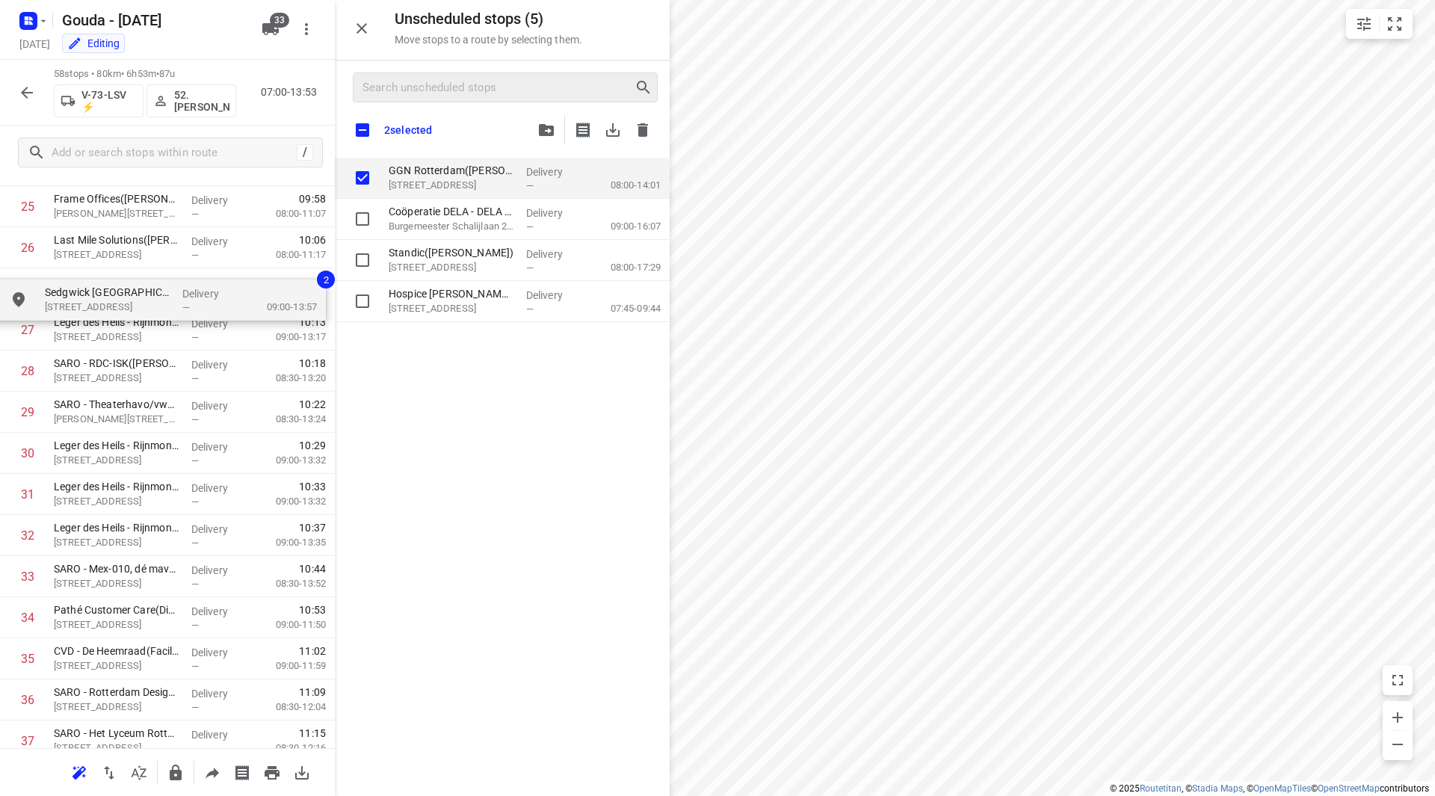
drag, startPoint x: 476, startPoint y: 179, endPoint x: 129, endPoint y: 301, distance: 368.4
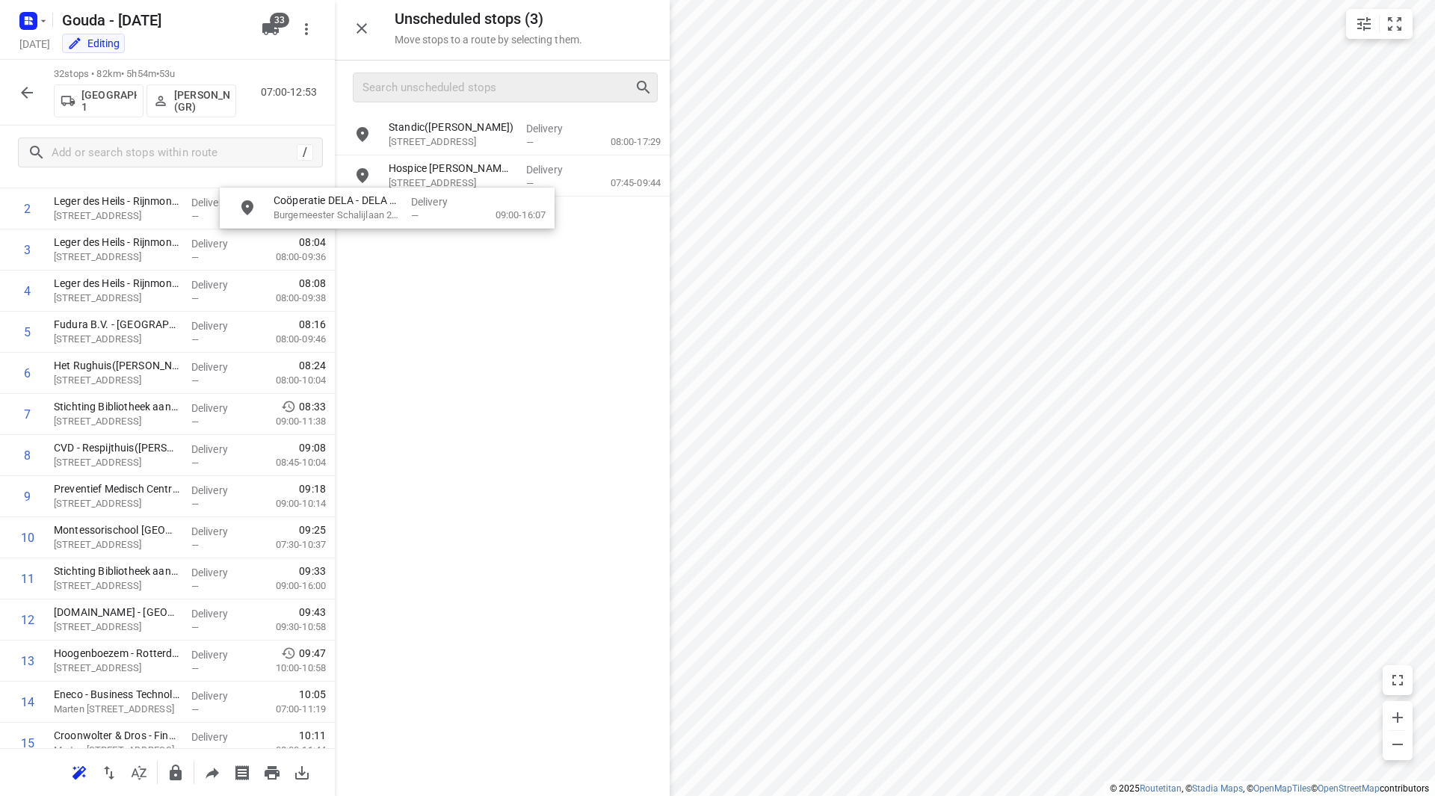
scroll to position [149, 0]
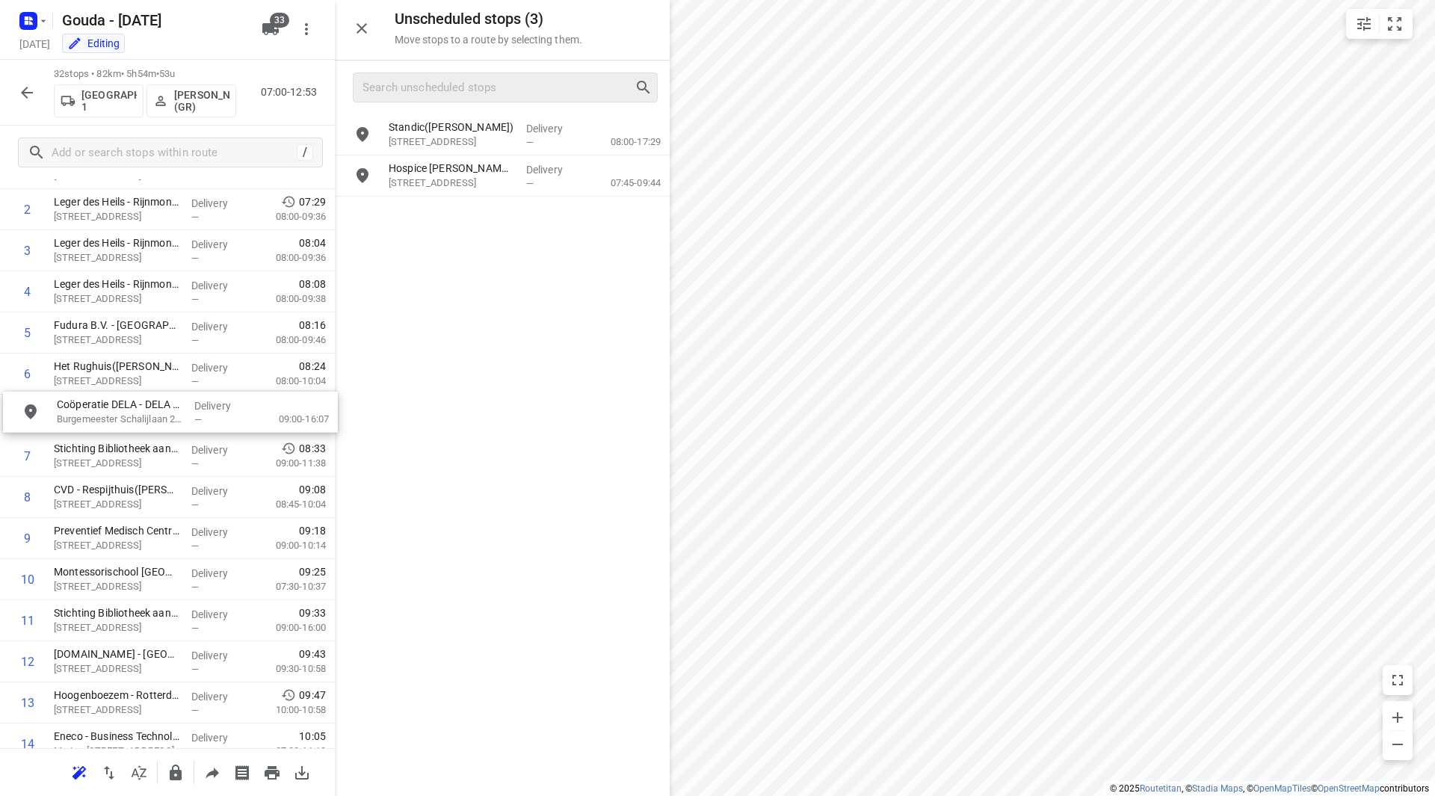
drag, startPoint x: 457, startPoint y: 133, endPoint x: 108, endPoint y: 417, distance: 450.1
click at [24, 416] on input "checkbox" at bounding box center [28, 415] width 30 height 30
checkbox input "true"
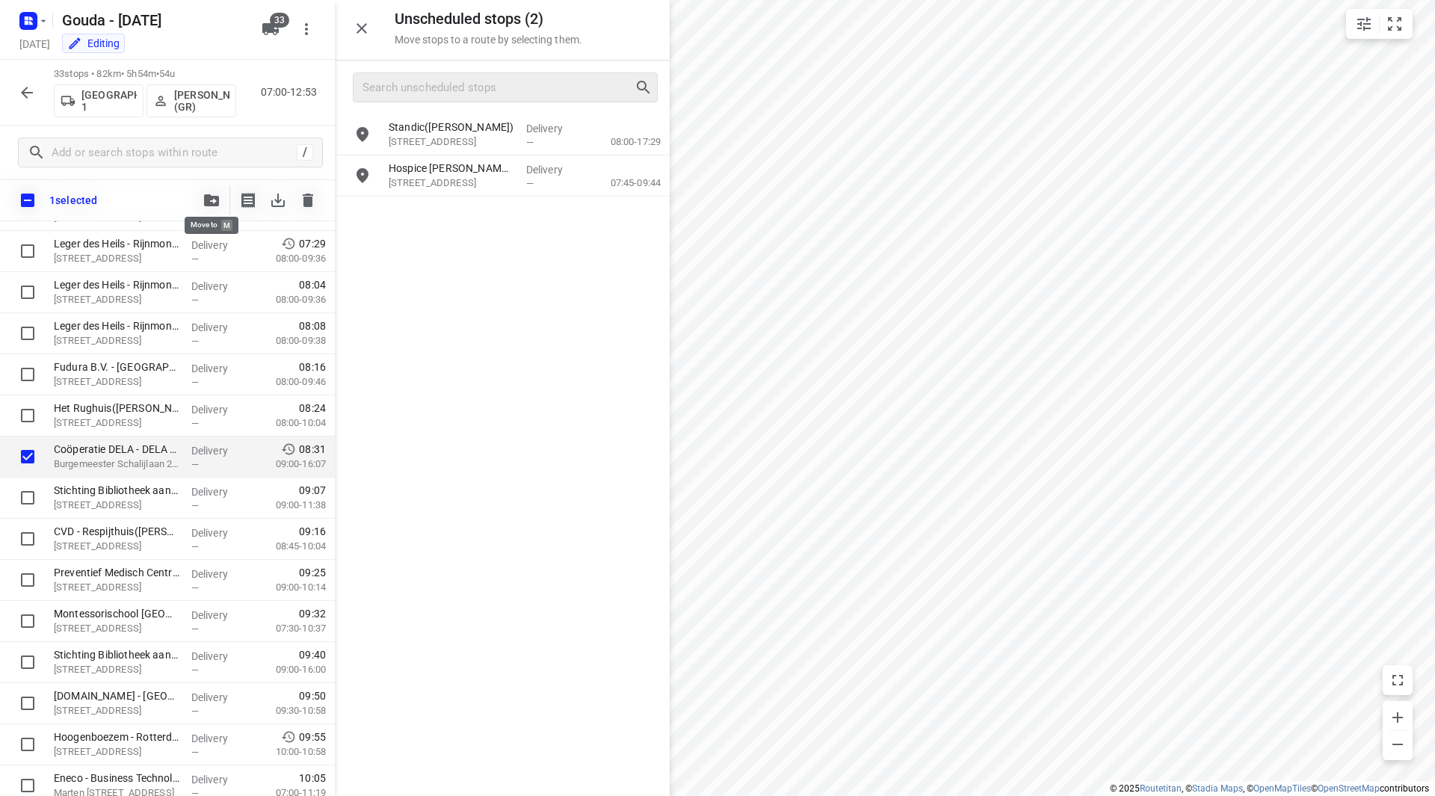
click at [202, 203] on button "button" at bounding box center [212, 200] width 30 height 30
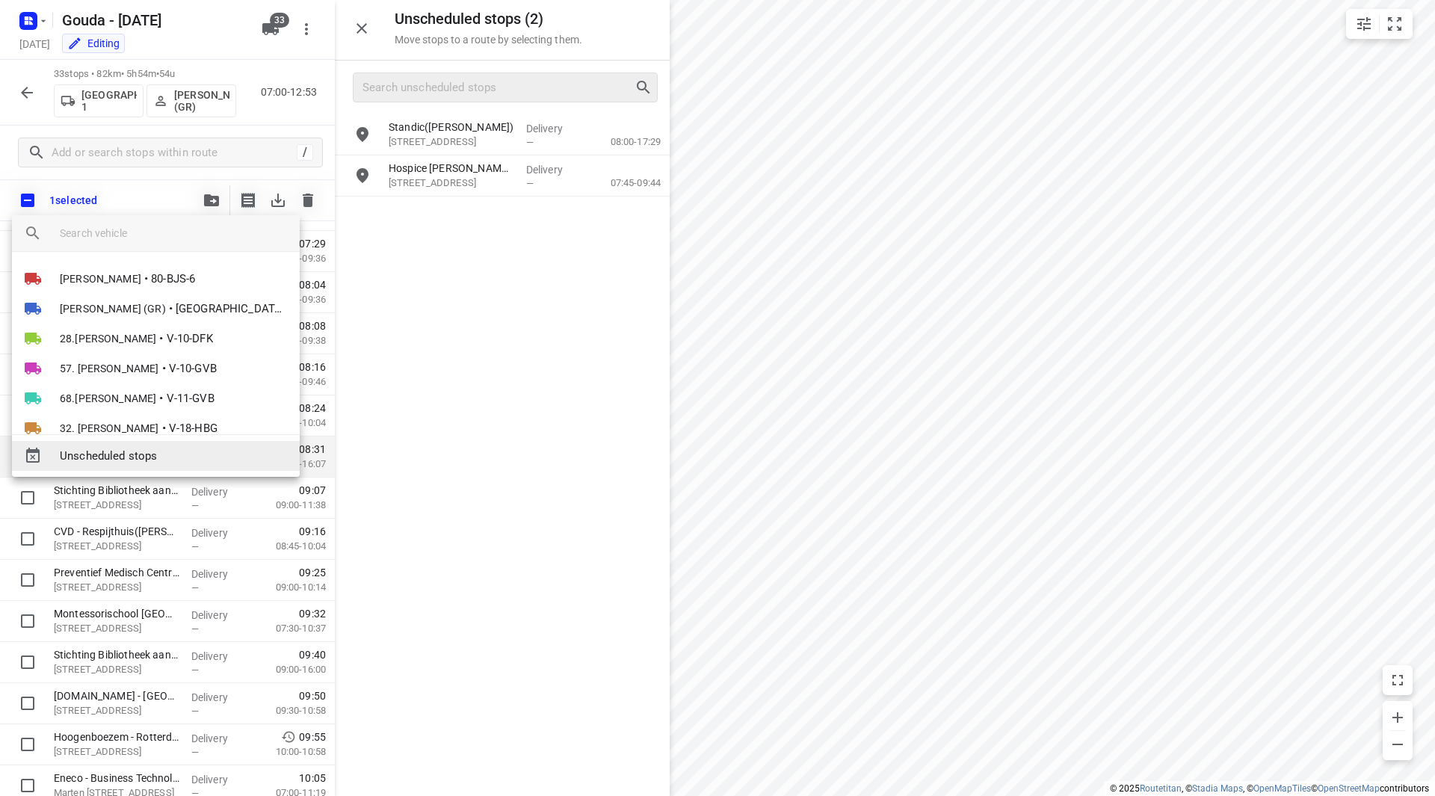
click at [138, 451] on span "Unscheduled stops" at bounding box center [174, 456] width 228 height 17
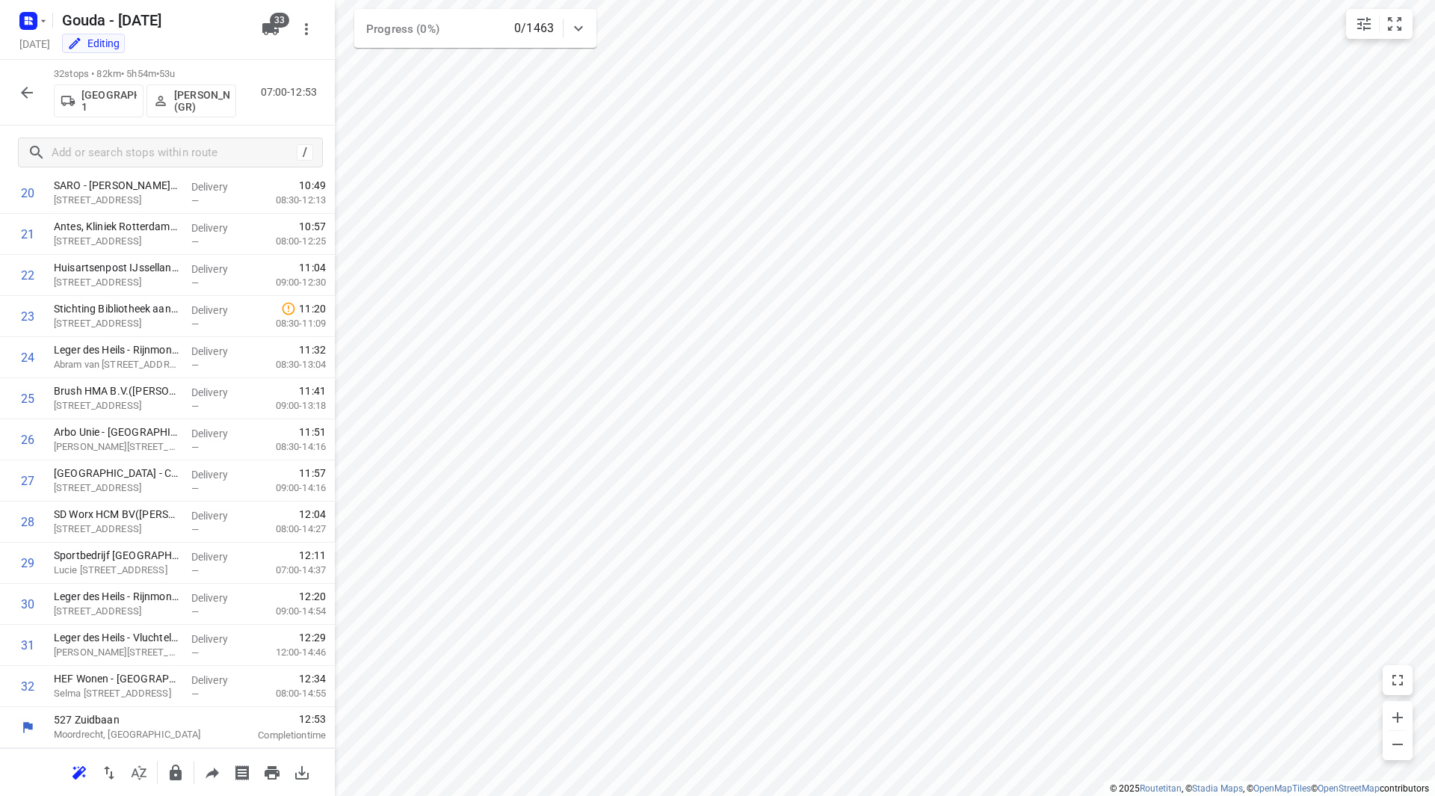
scroll to position [0, 0]
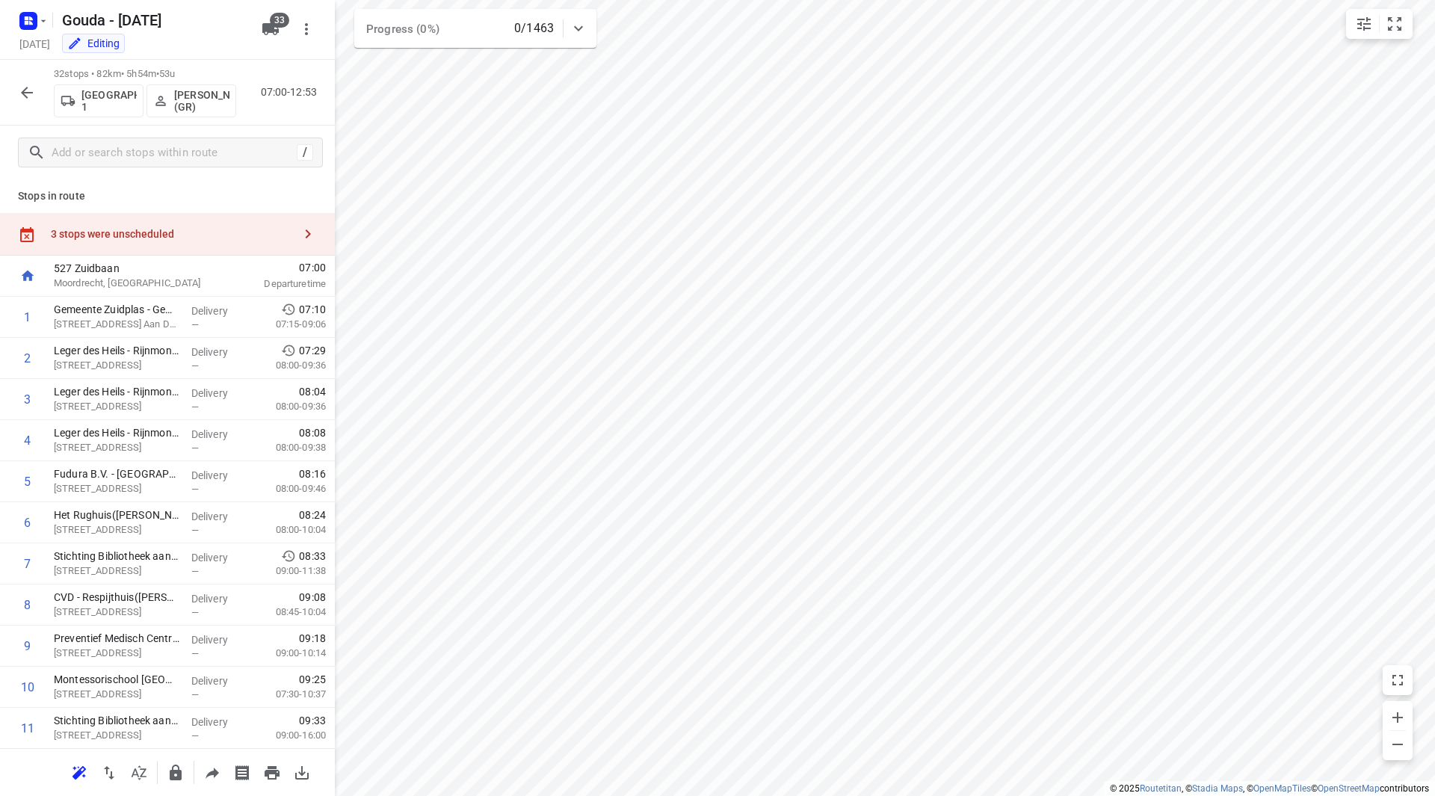
click at [196, 225] on div "3 stops were unscheduled" at bounding box center [167, 234] width 335 height 43
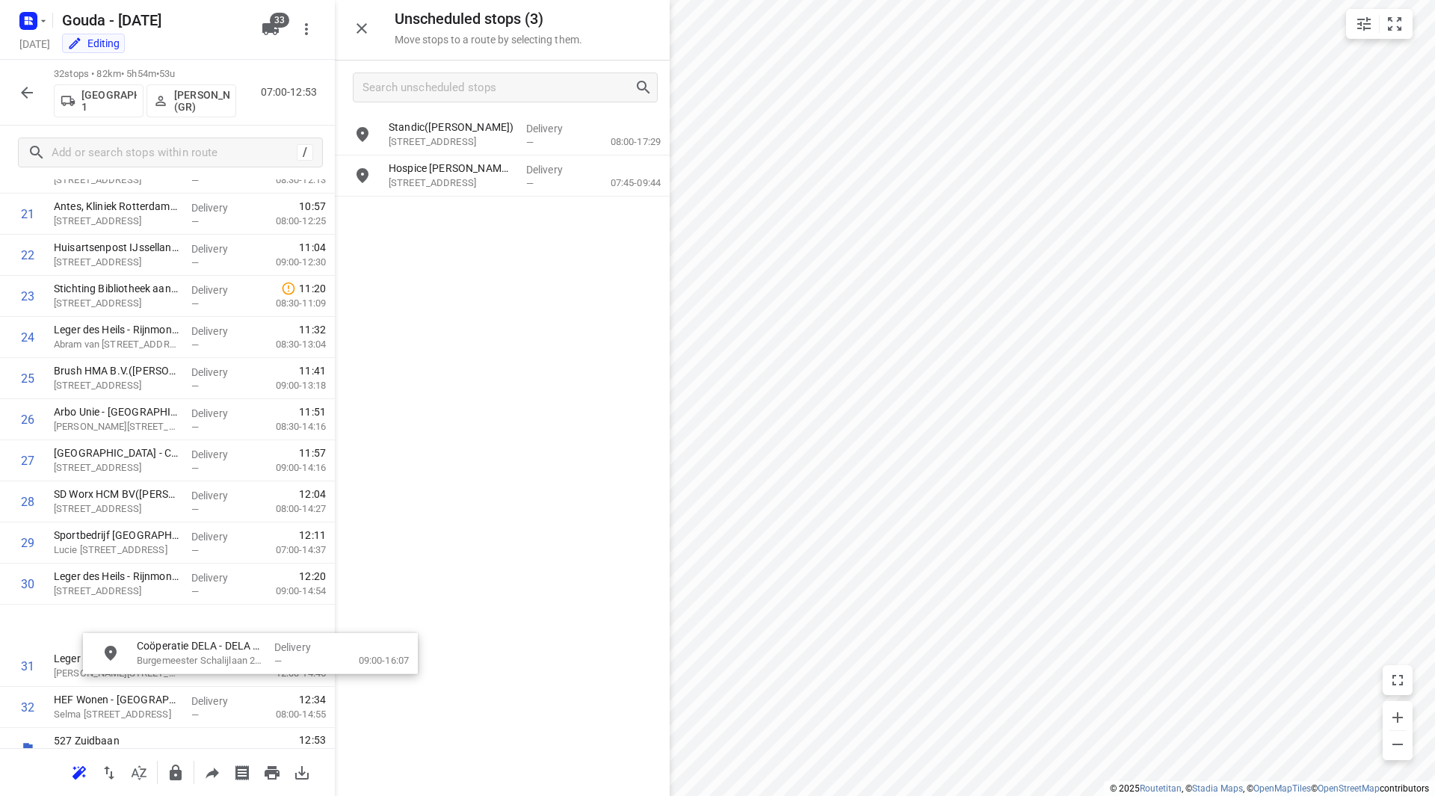
scroll to position [956, 0]
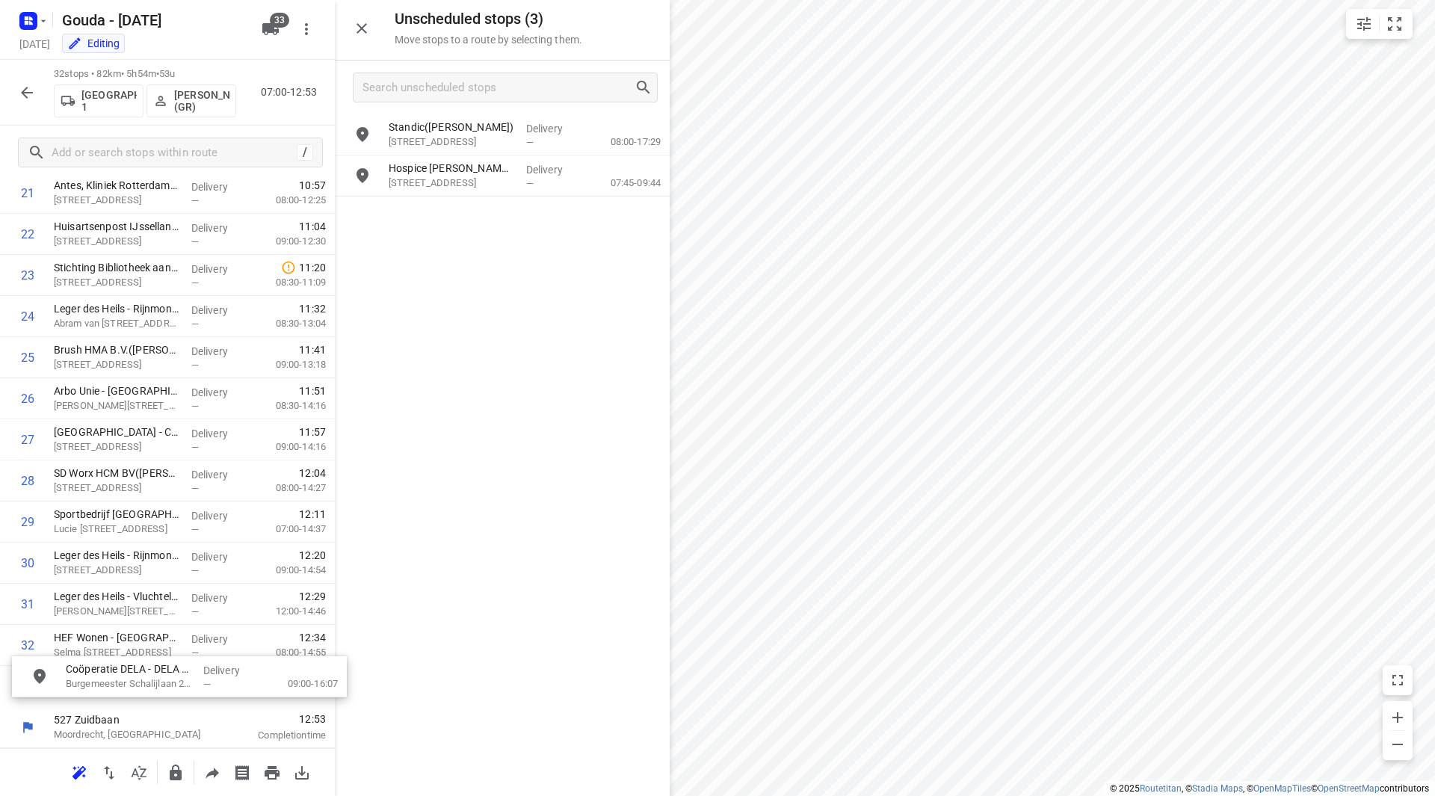
drag, startPoint x: 458, startPoint y: 140, endPoint x: 126, endPoint y: 683, distance: 637.2
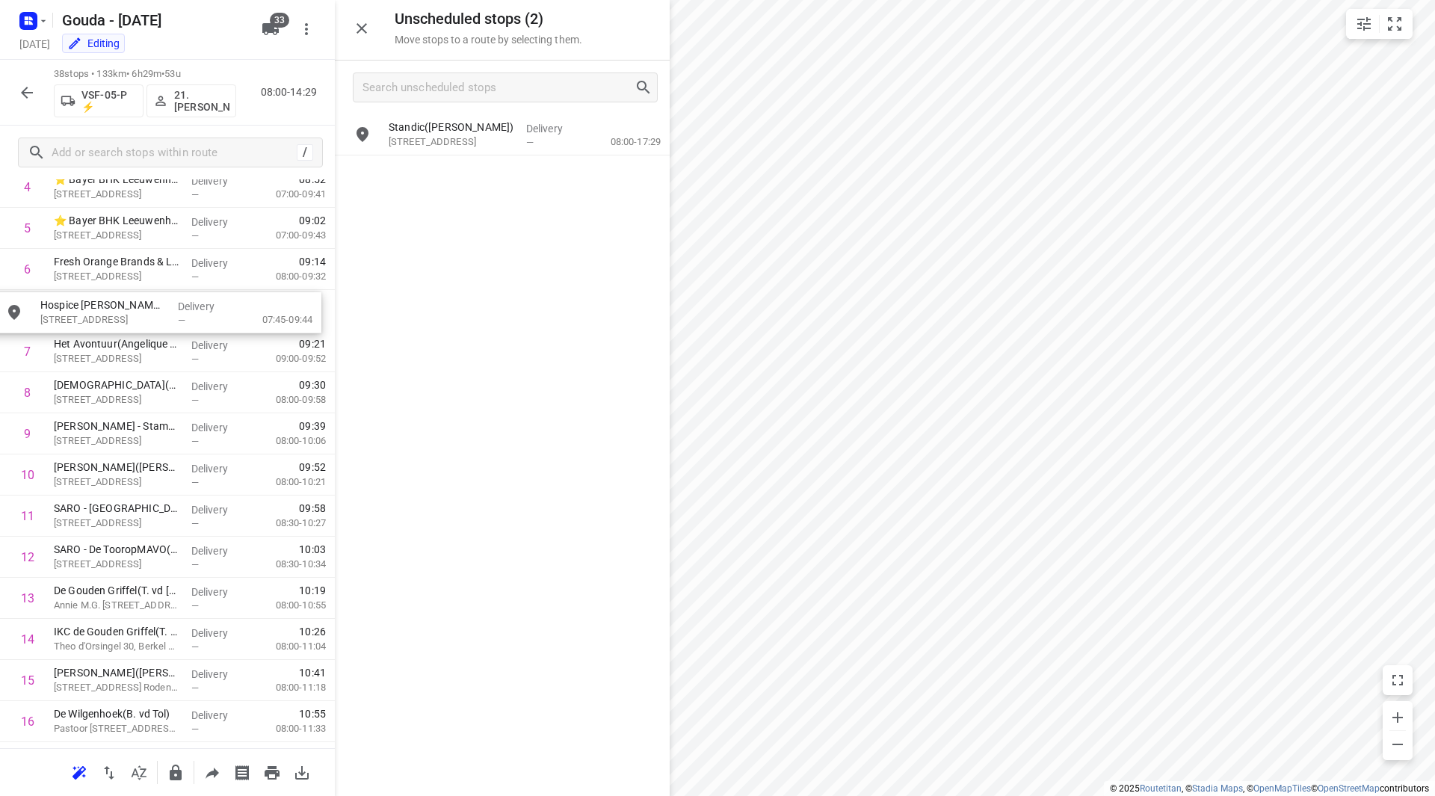
scroll to position [244, 0]
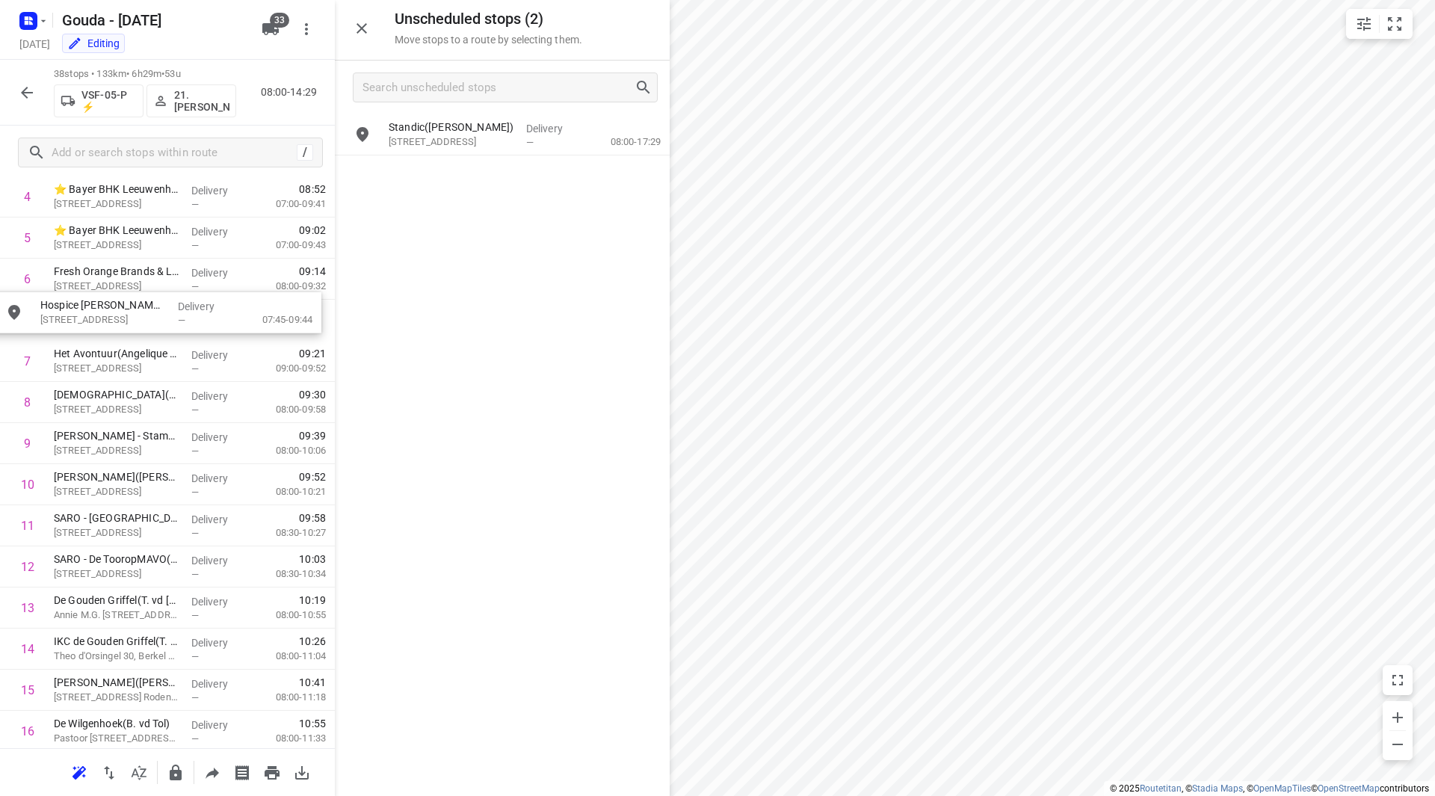
drag, startPoint x: 493, startPoint y: 173, endPoint x: 135, endPoint y: 322, distance: 387.1
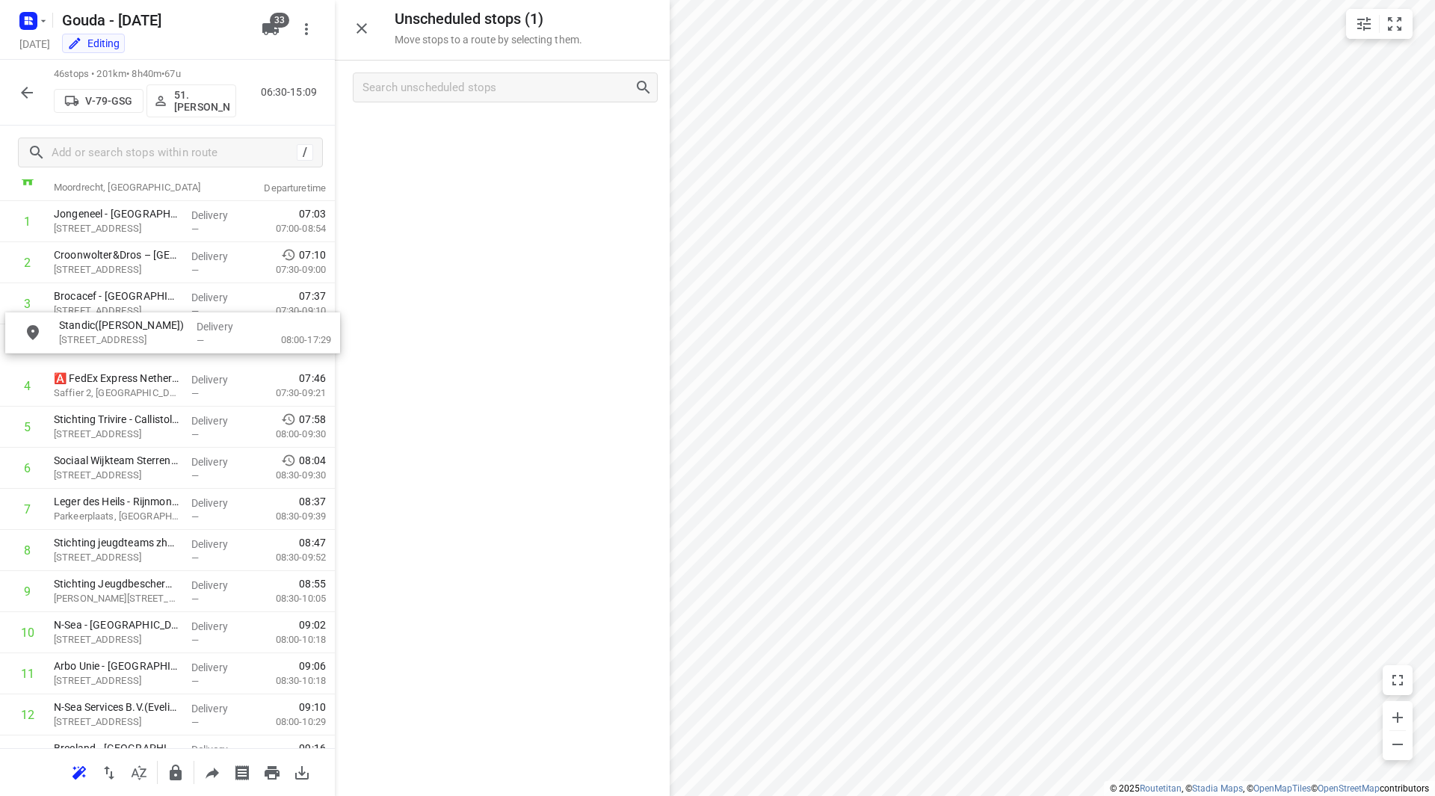
scroll to position [96, 0]
drag, startPoint x: 514, startPoint y: 138, endPoint x: 182, endPoint y: 357, distance: 397.7
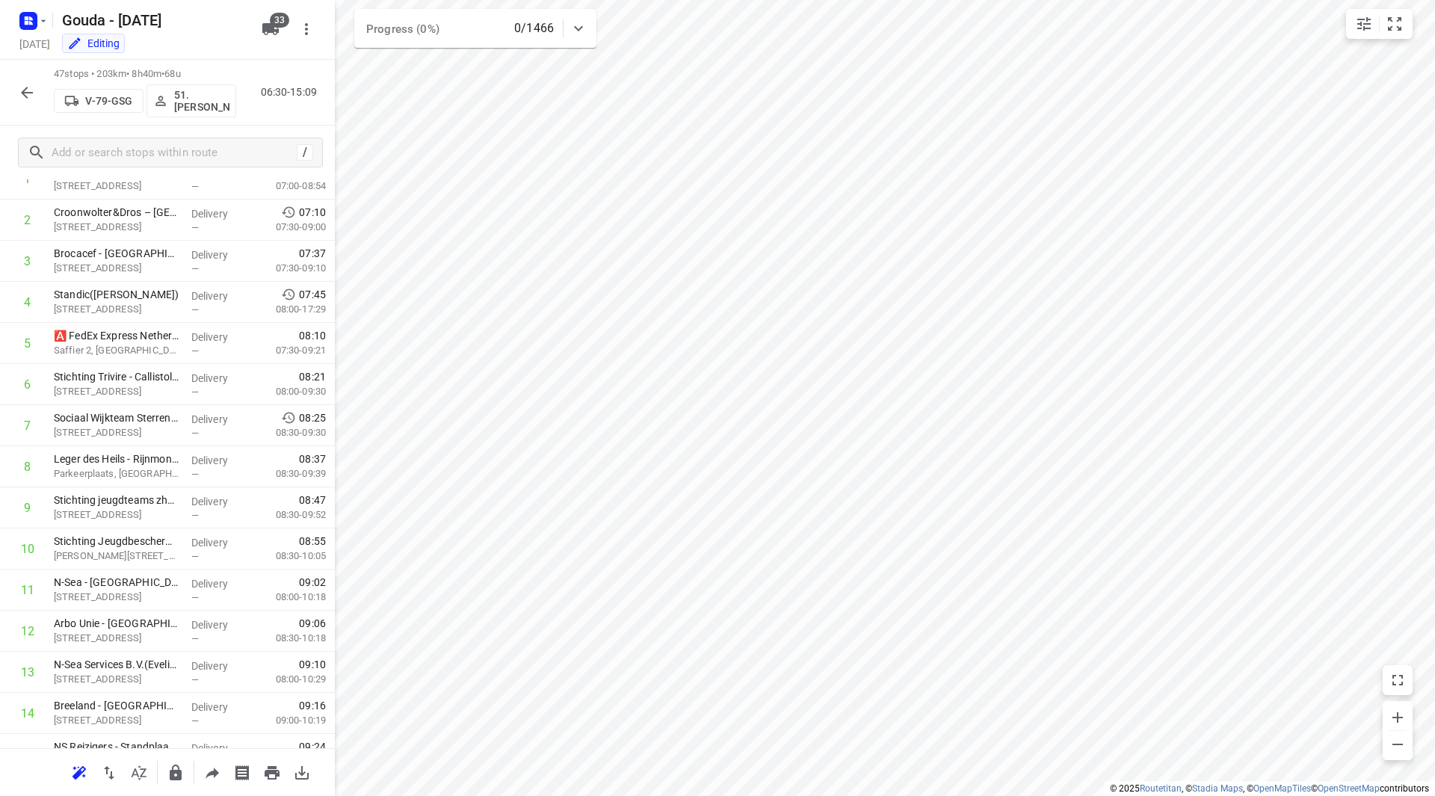
click at [12, 90] on button "button" at bounding box center [27, 93] width 30 height 30
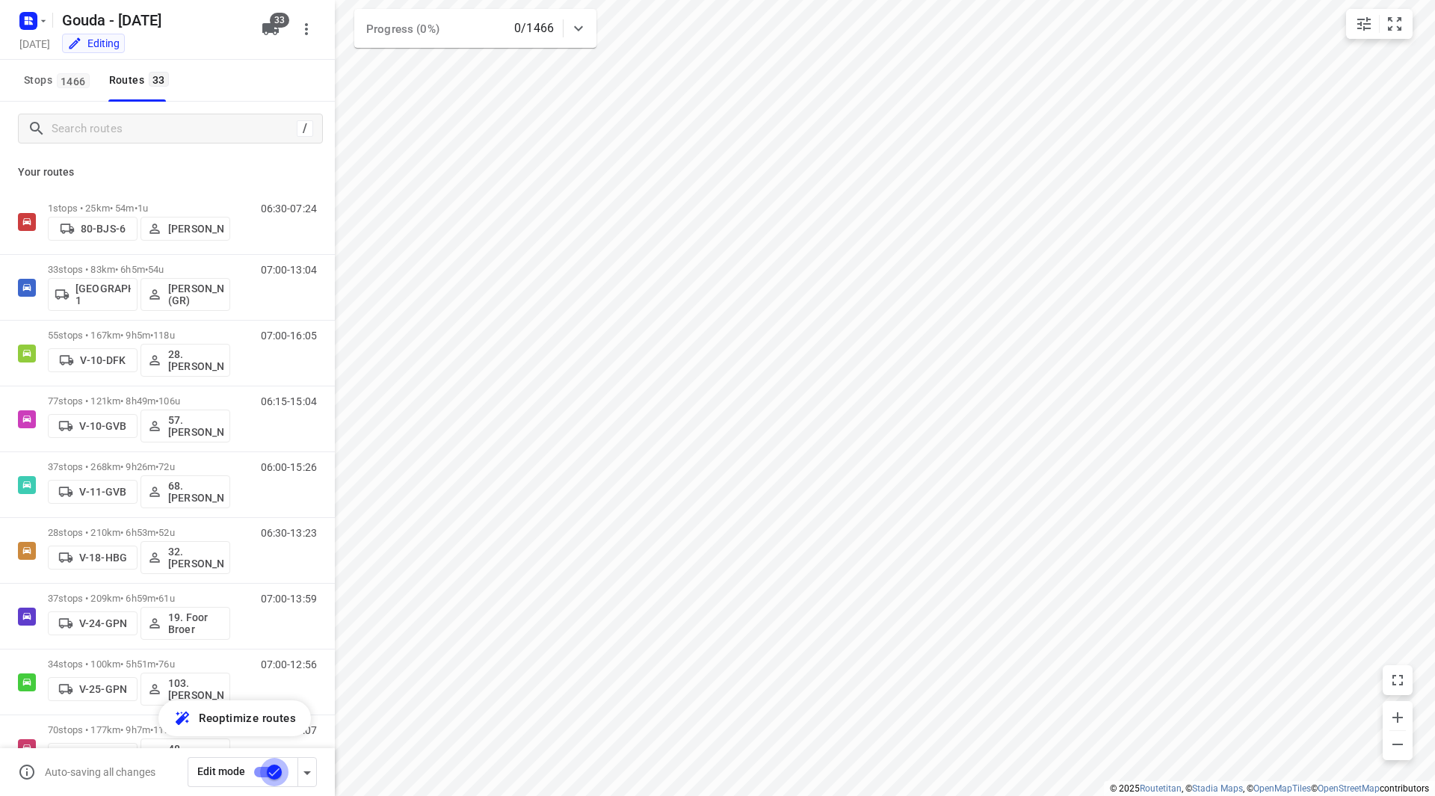
click at [267, 766] on input "checkbox" at bounding box center [274, 772] width 85 height 28
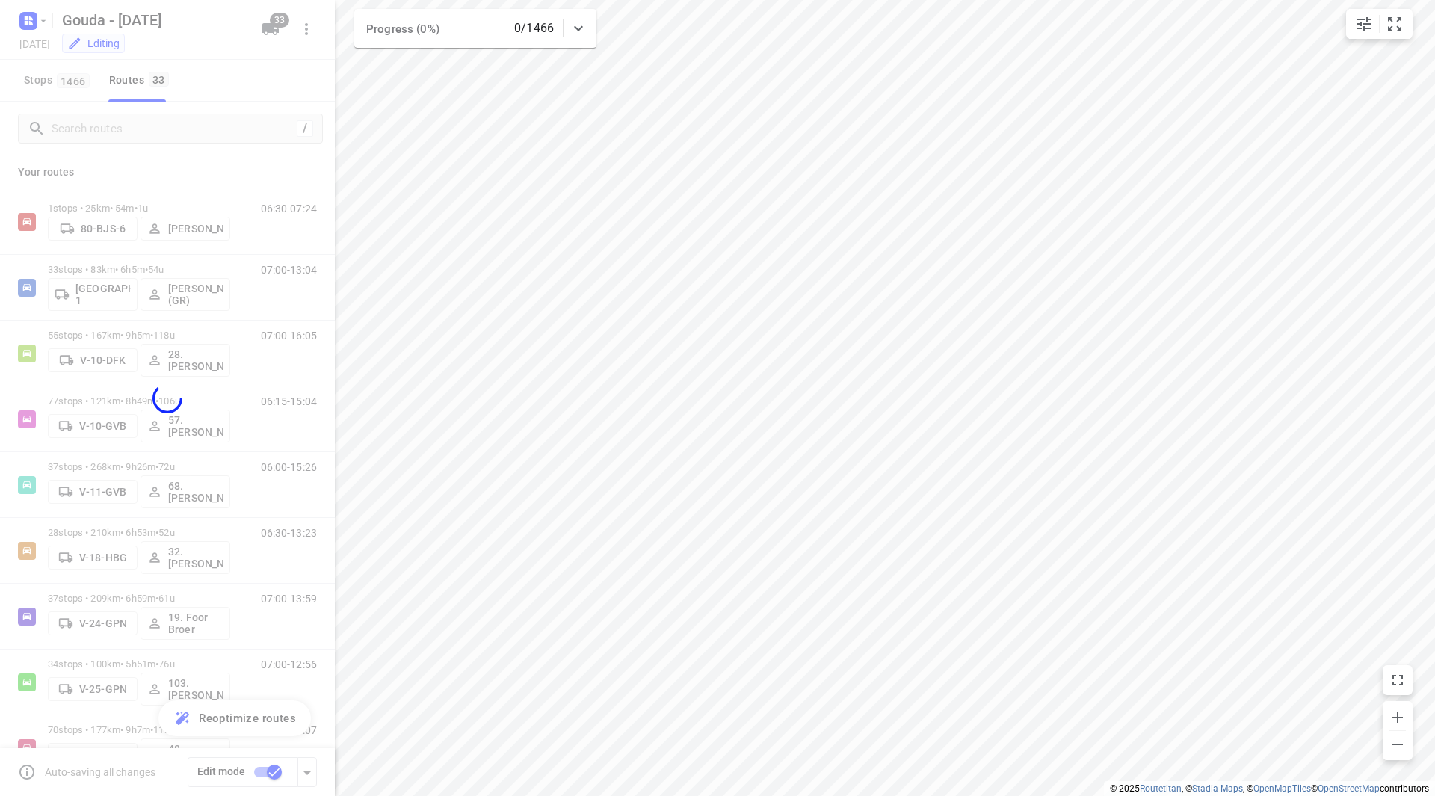
checkbox input "false"
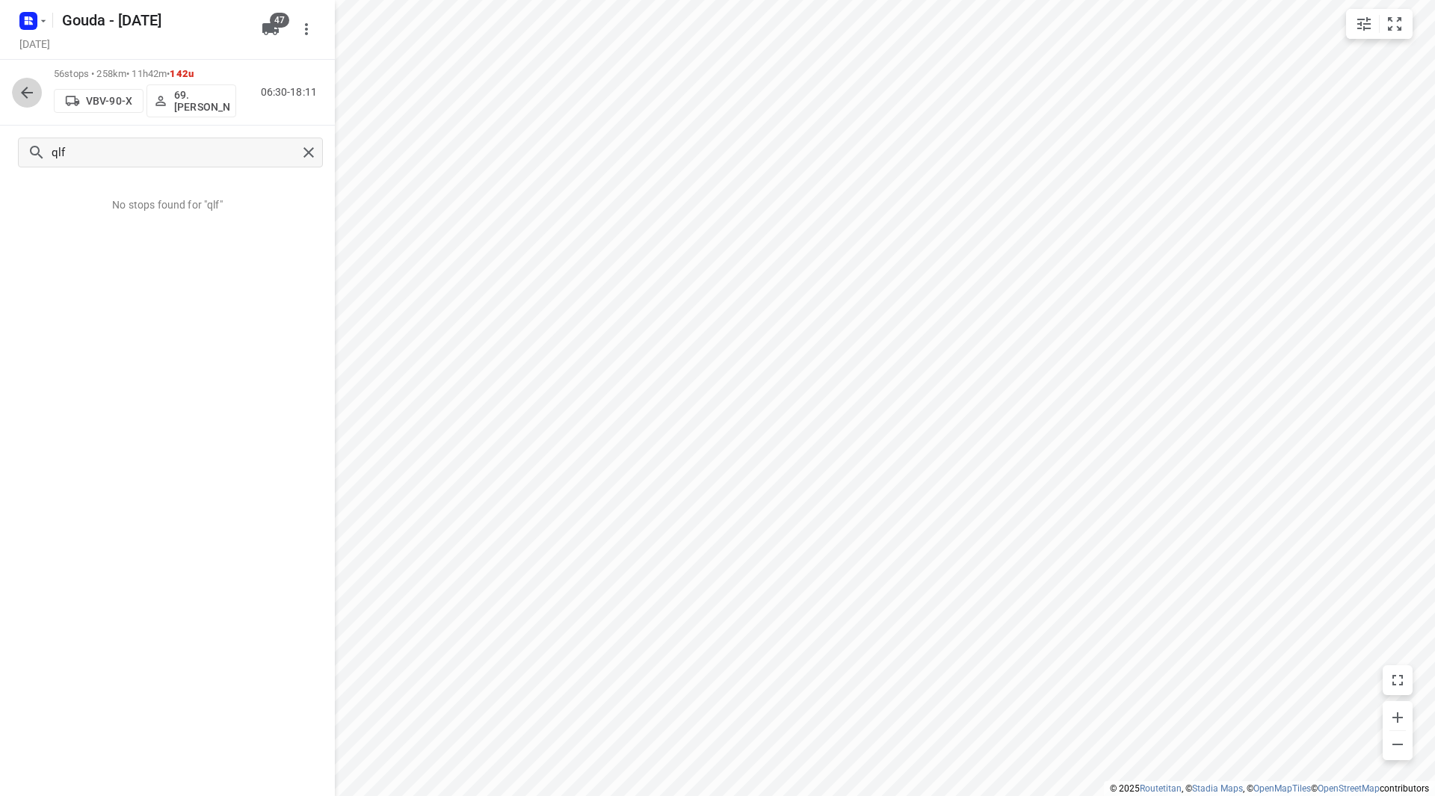
click at [23, 98] on icon "button" at bounding box center [27, 93] width 18 height 18
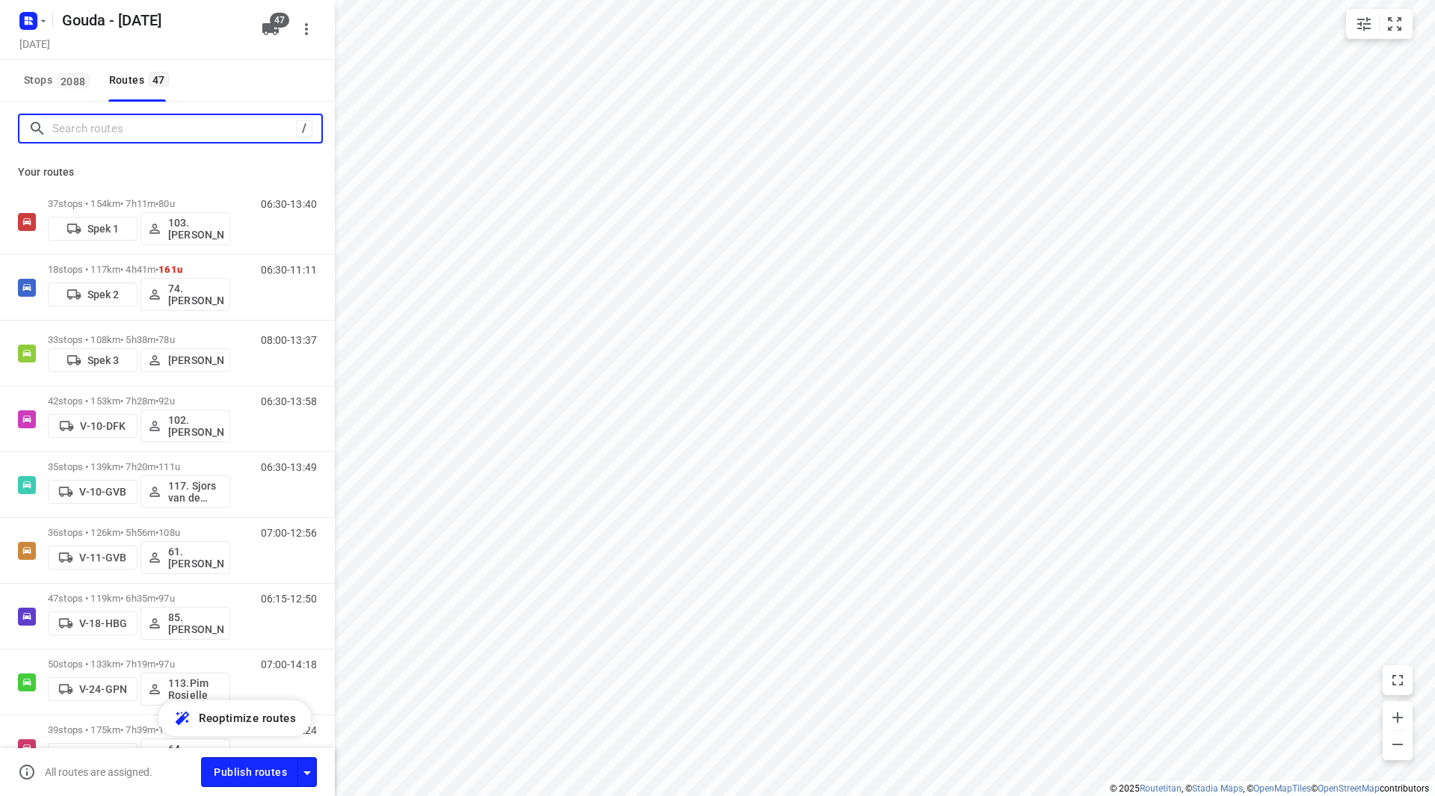
click at [97, 131] on input "Search routes" at bounding box center [174, 128] width 244 height 23
click at [58, 85] on span "2088" at bounding box center [73, 80] width 33 height 15
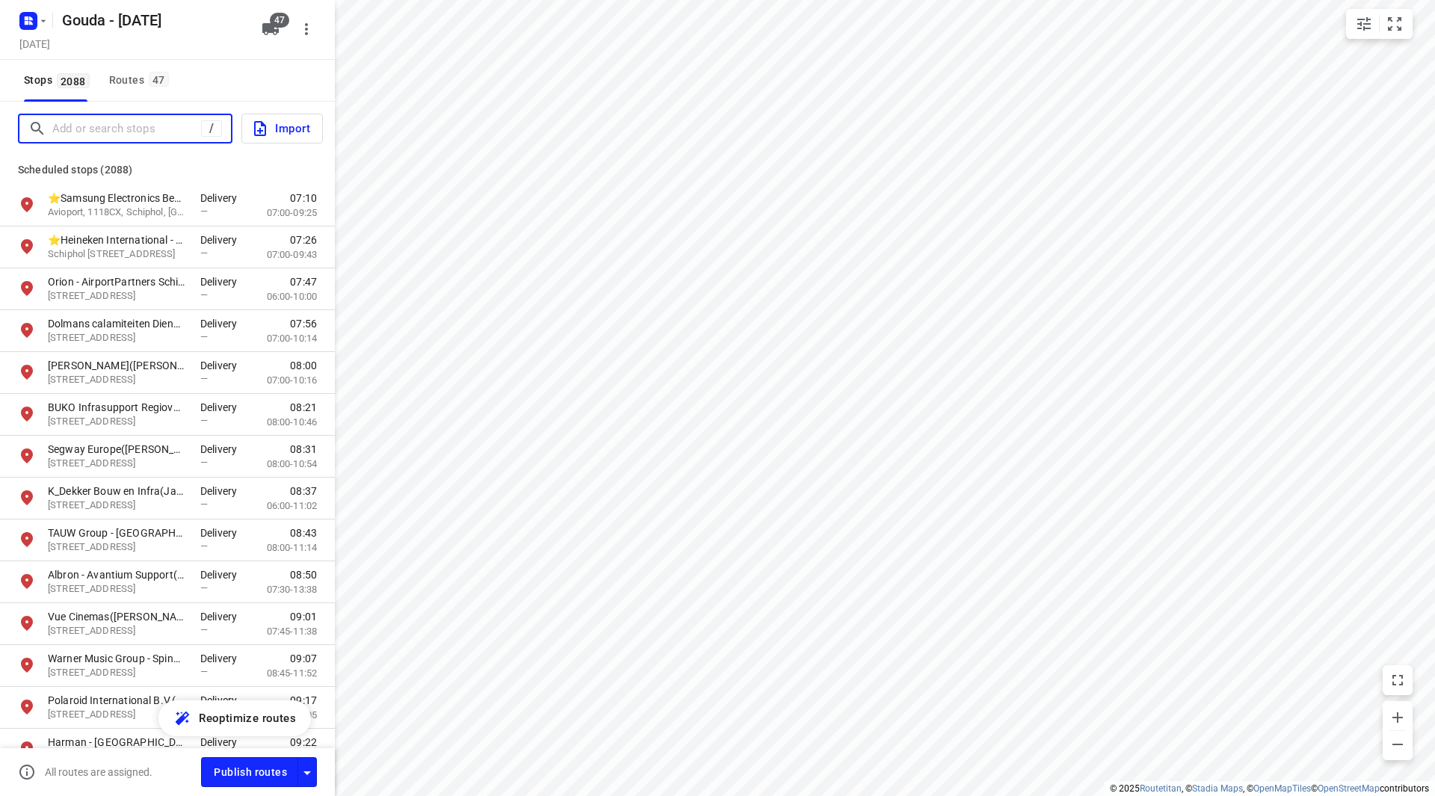
click at [88, 128] on input "Add or search stops" at bounding box center [126, 128] width 149 height 23
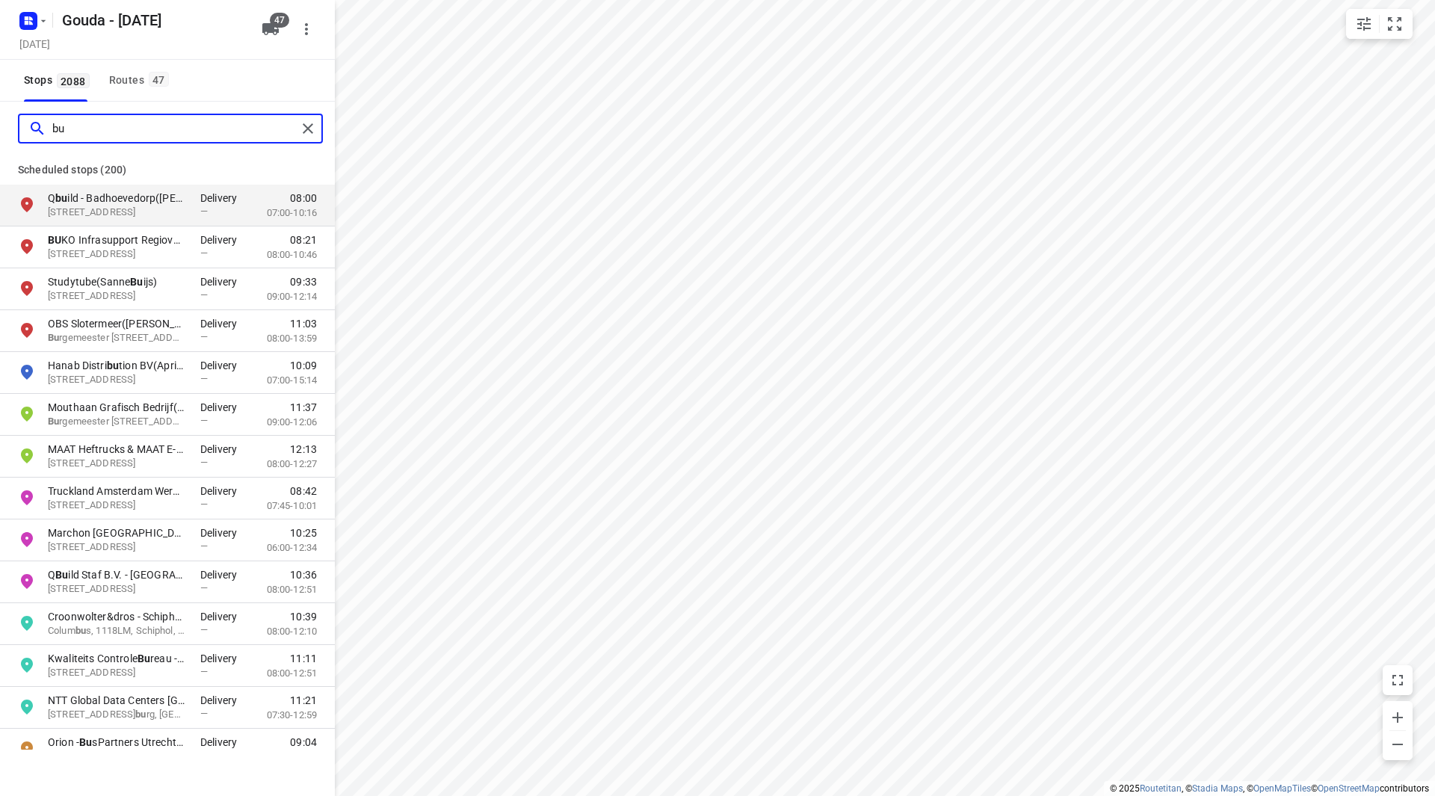
type input "b"
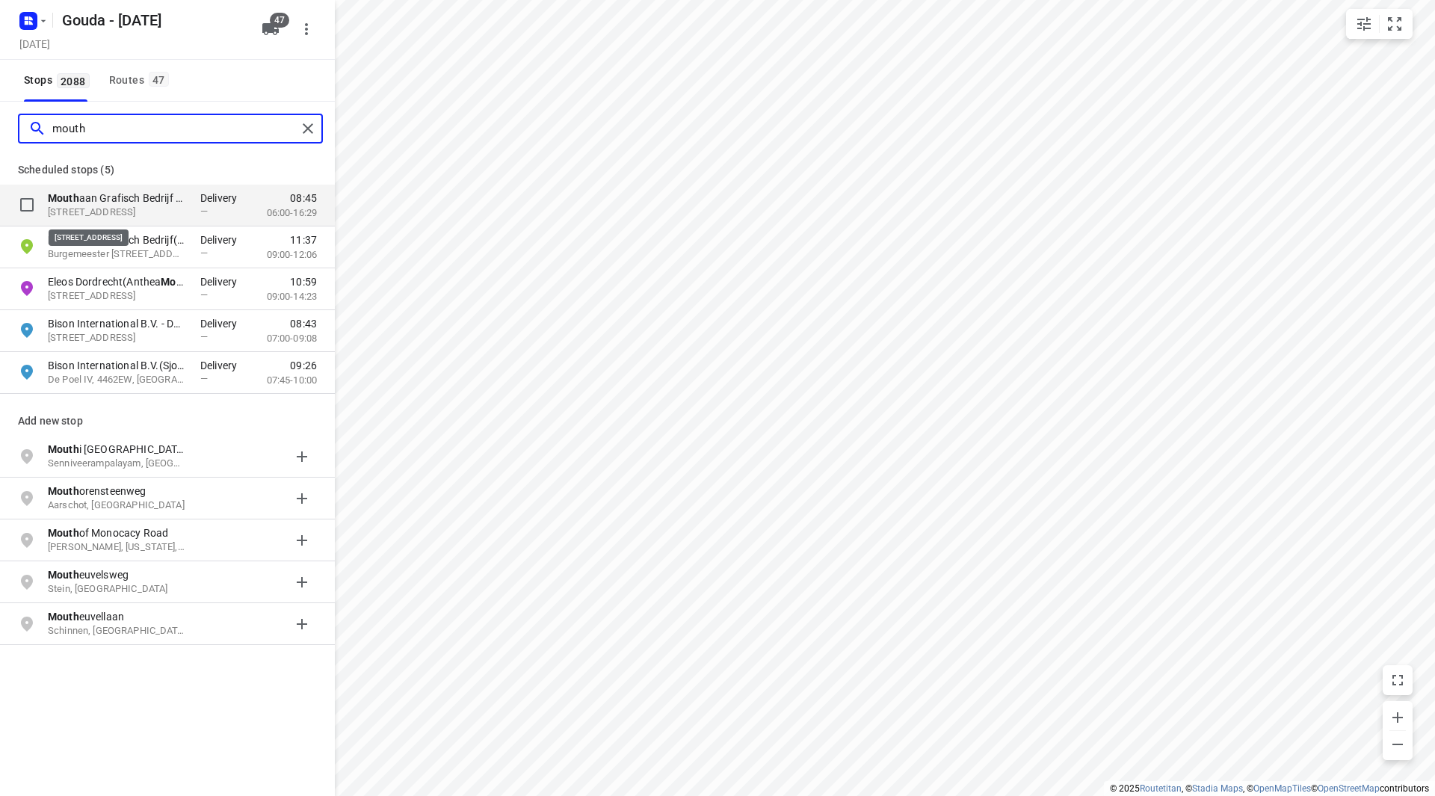
type input "mouth"
click at [110, 212] on p "[STREET_ADDRESS]" at bounding box center [117, 213] width 138 height 14
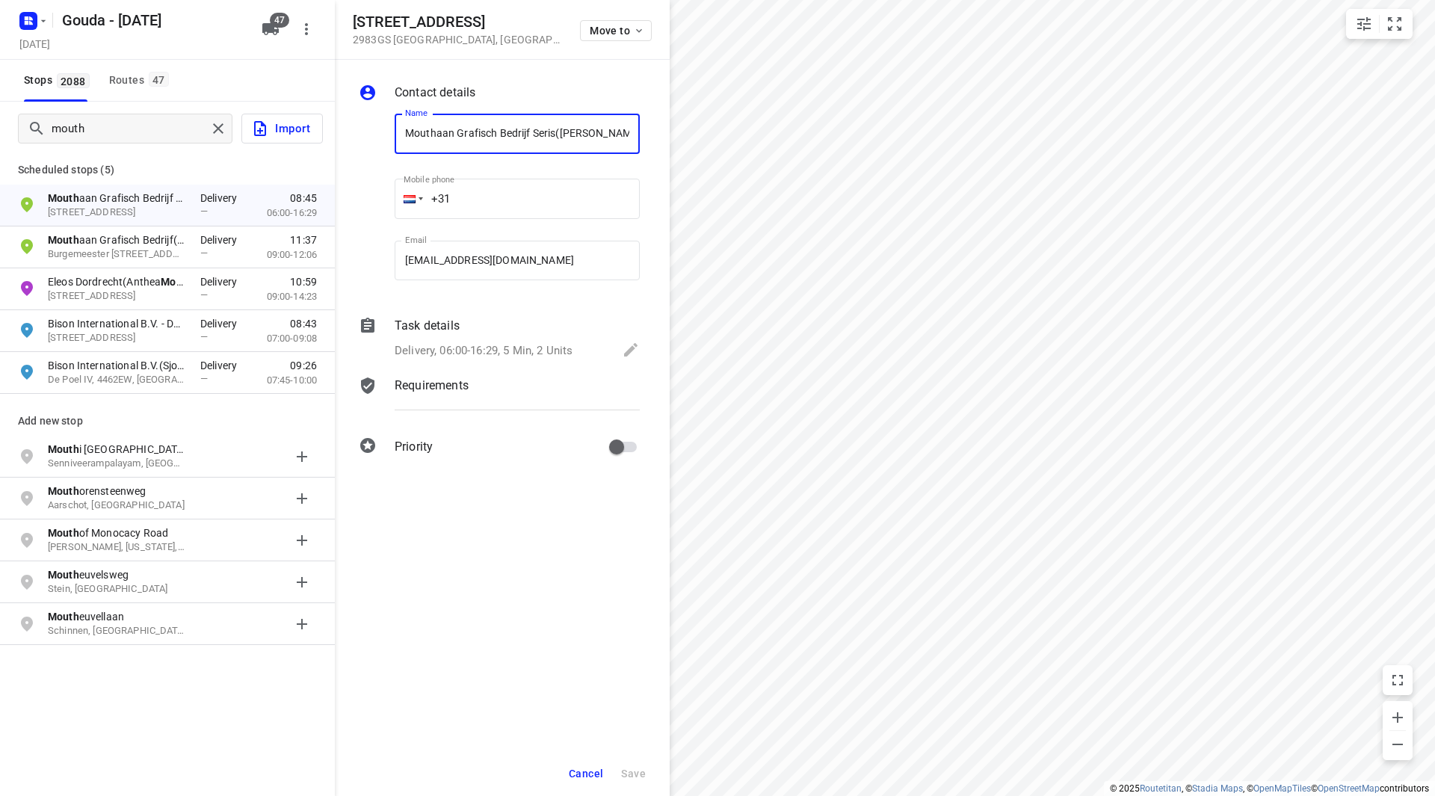
click at [591, 765] on button "Cancel" at bounding box center [586, 773] width 46 height 27
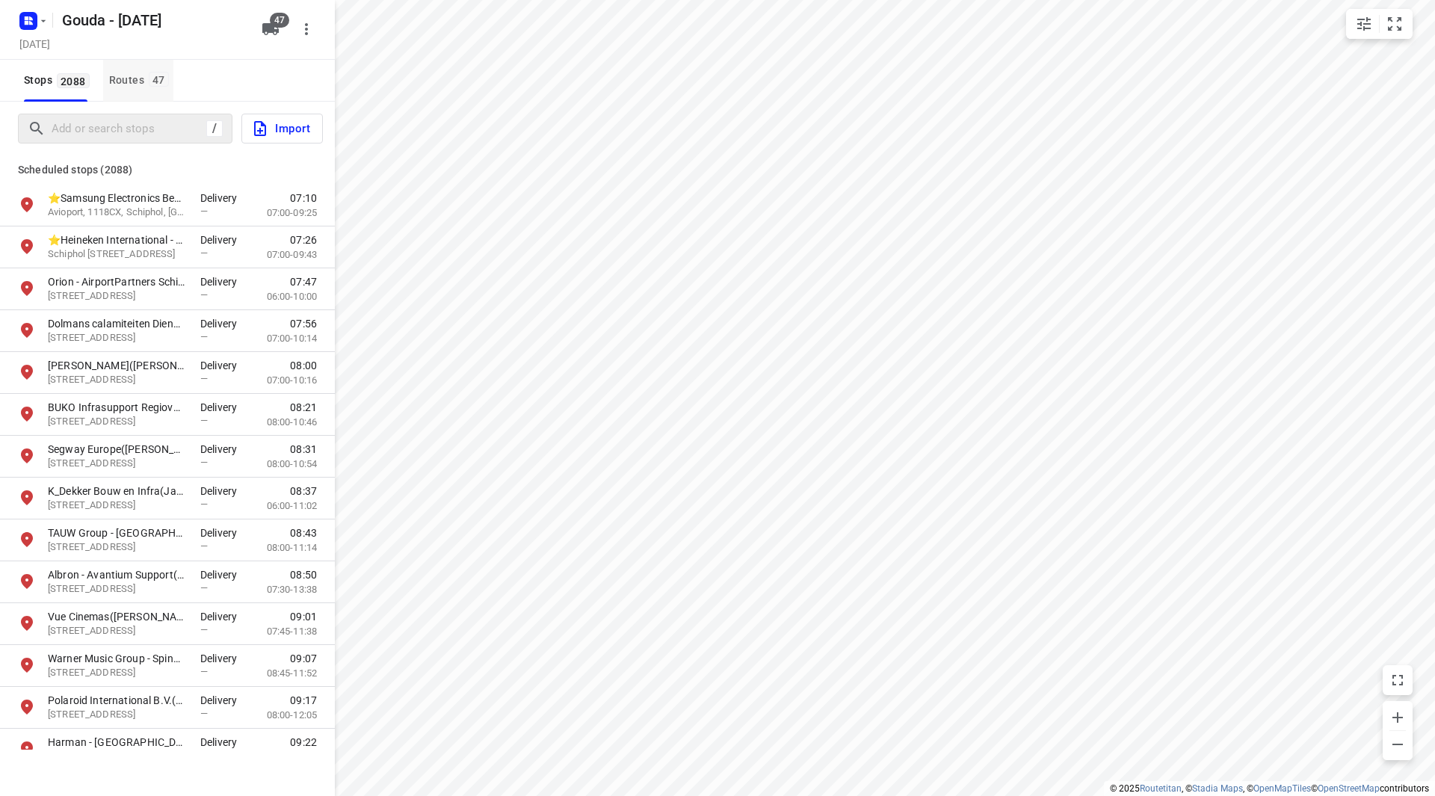
click at [111, 82] on div "Routes 47" at bounding box center [141, 80] width 64 height 19
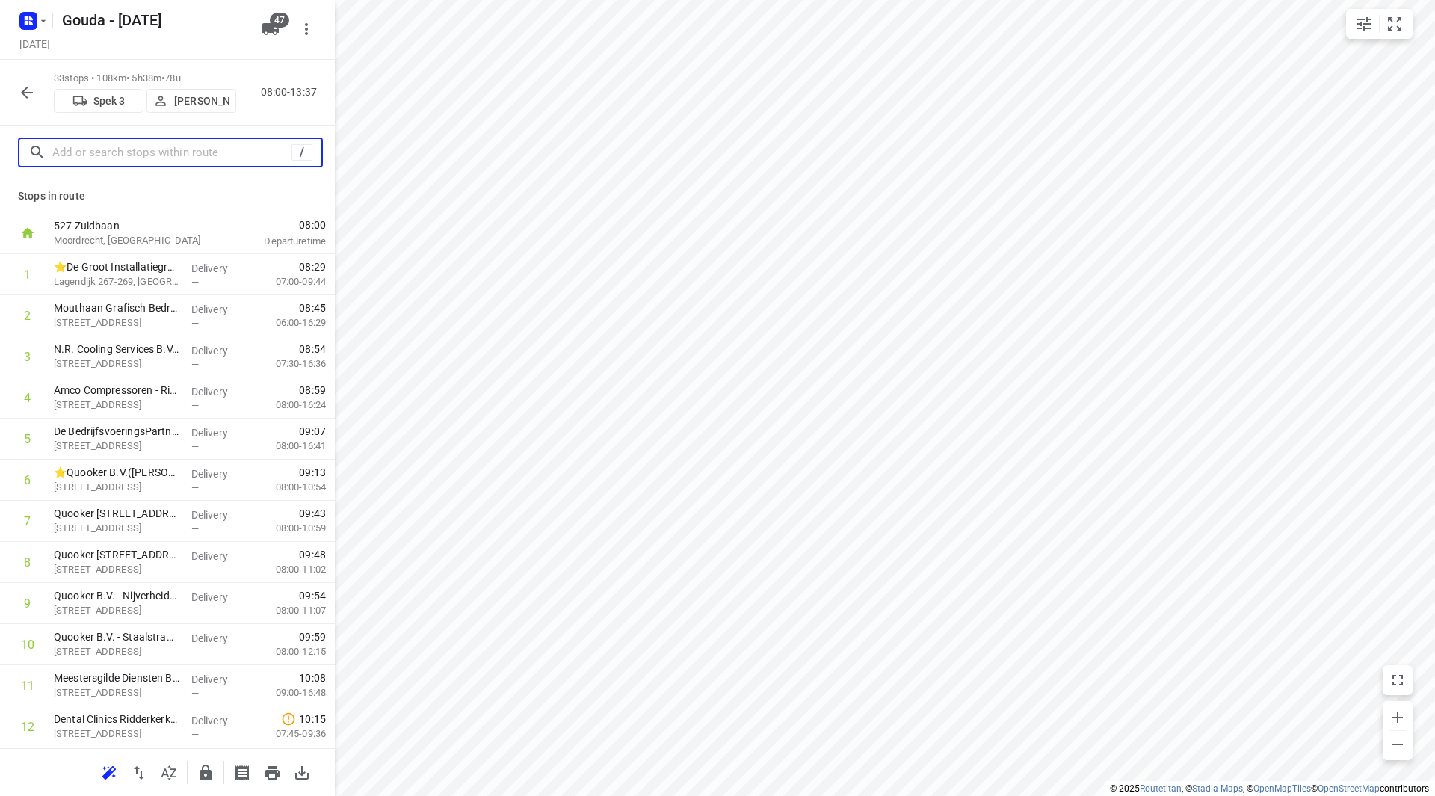
click at [108, 155] on input "text" at bounding box center [171, 152] width 239 height 23
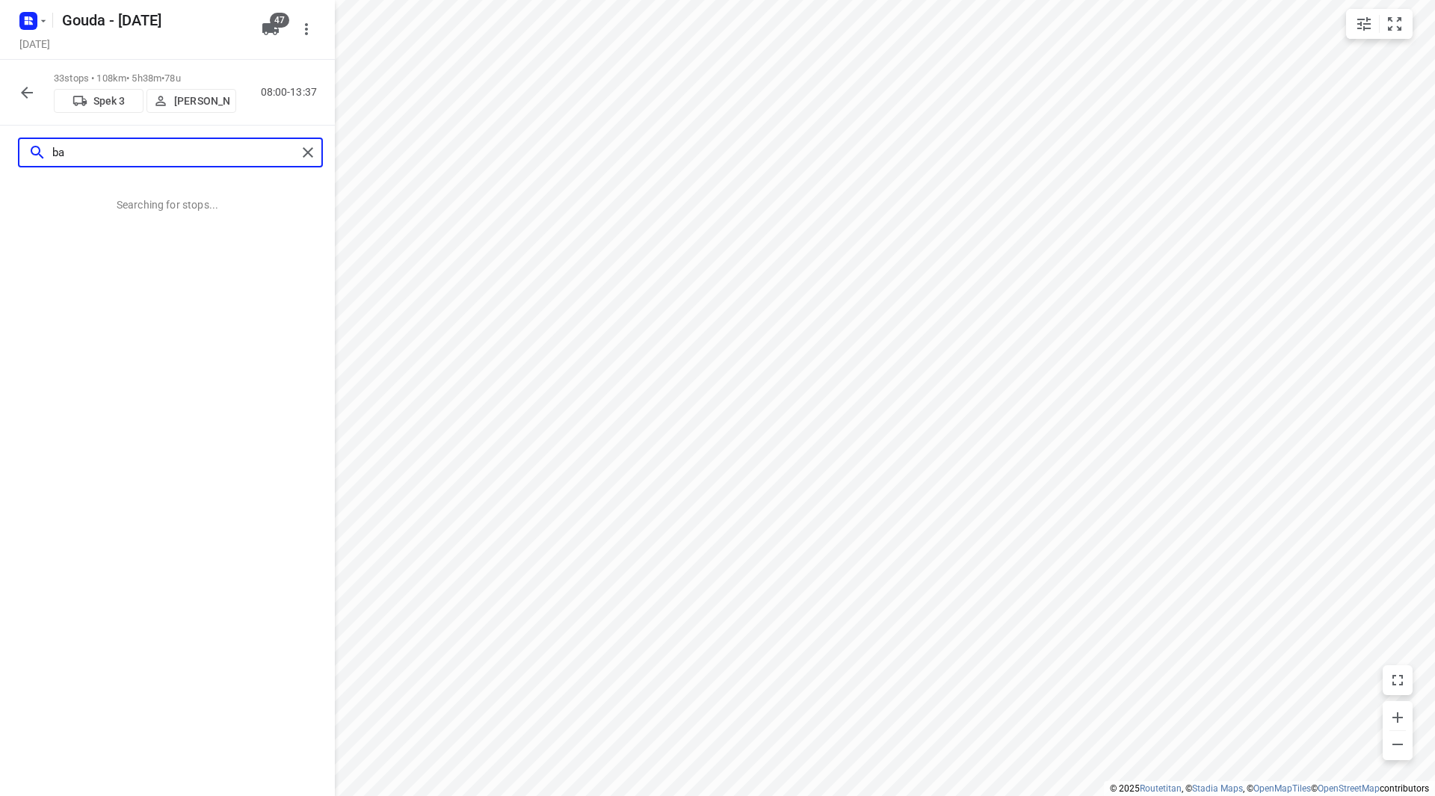
type input "b"
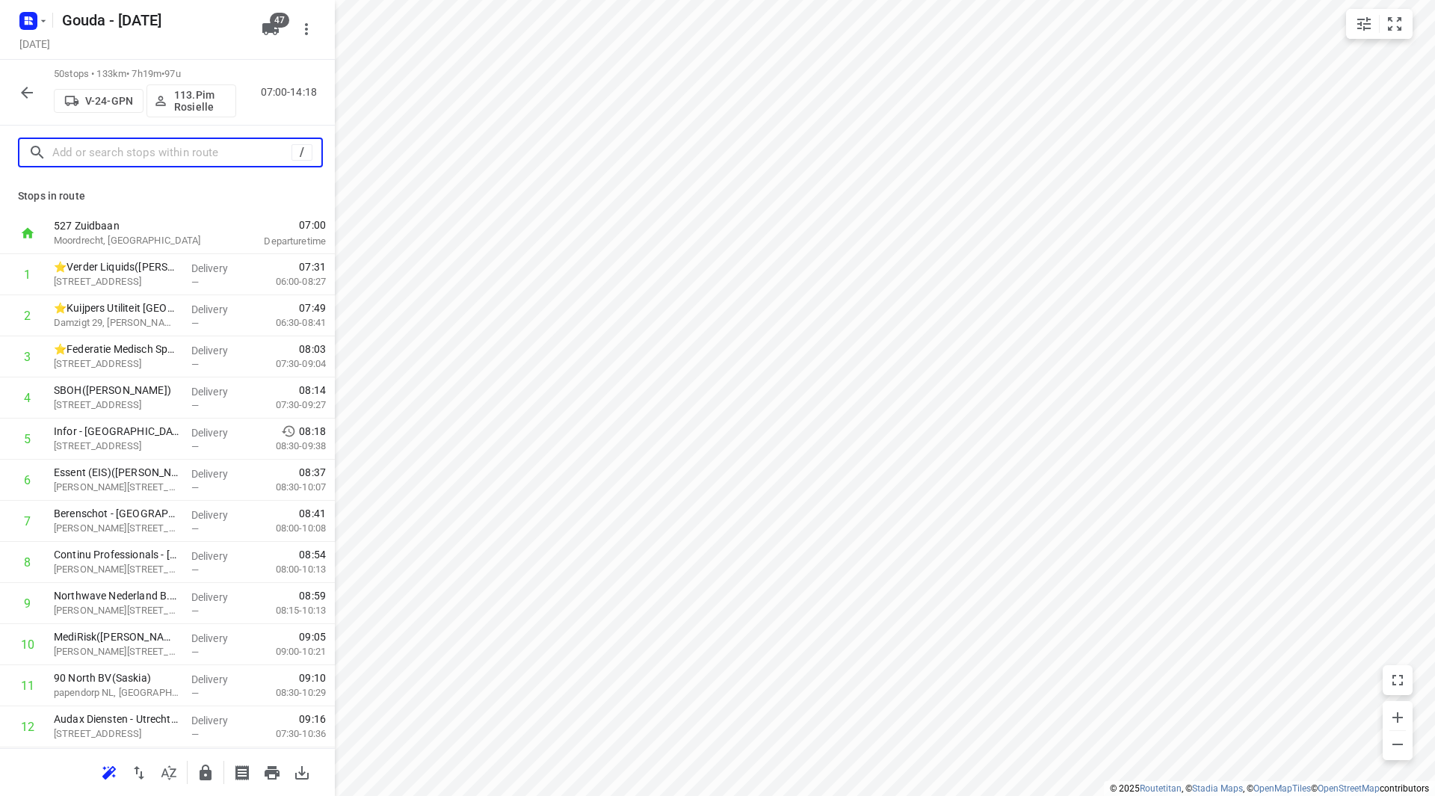
click at [167, 158] on input "text" at bounding box center [171, 152] width 239 height 23
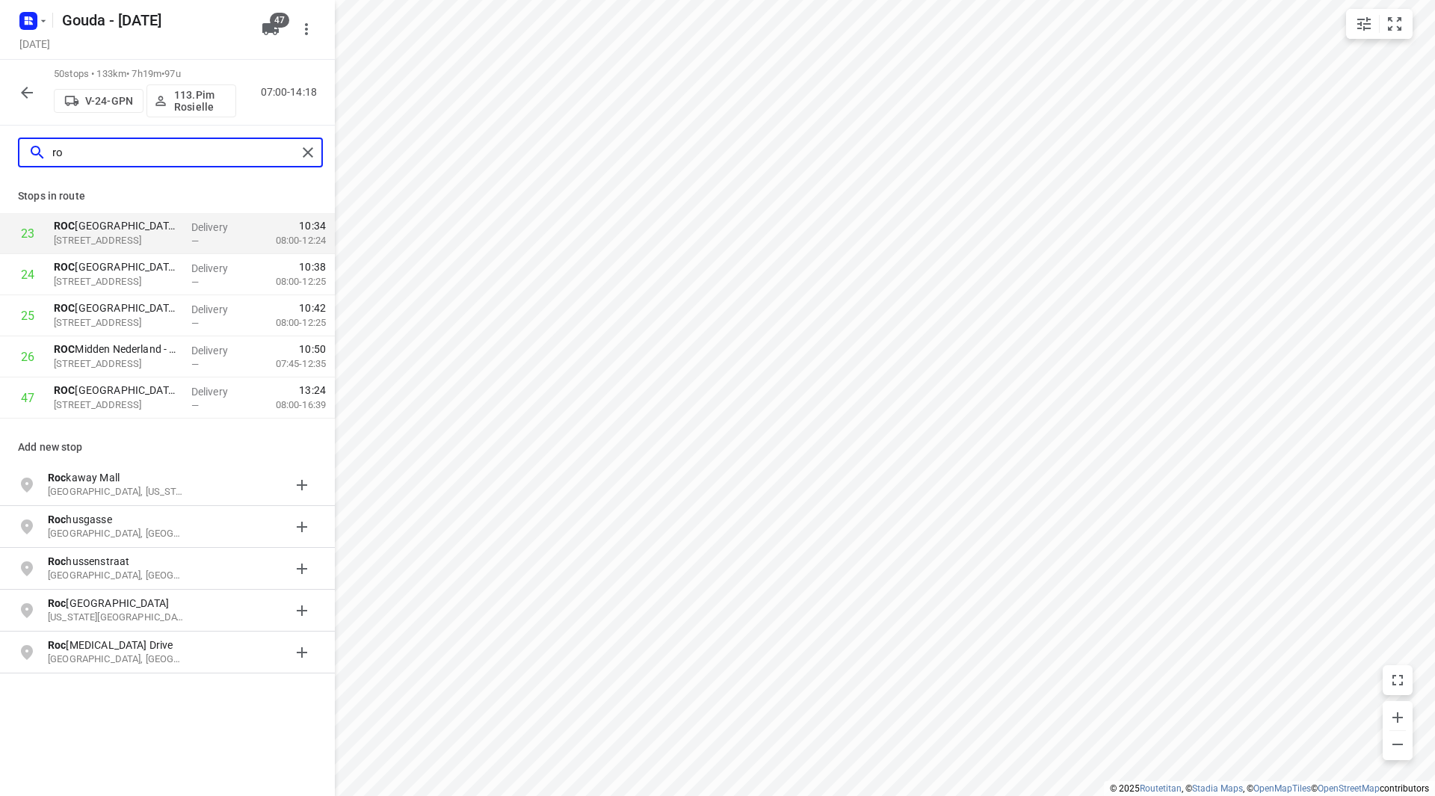
type input "r"
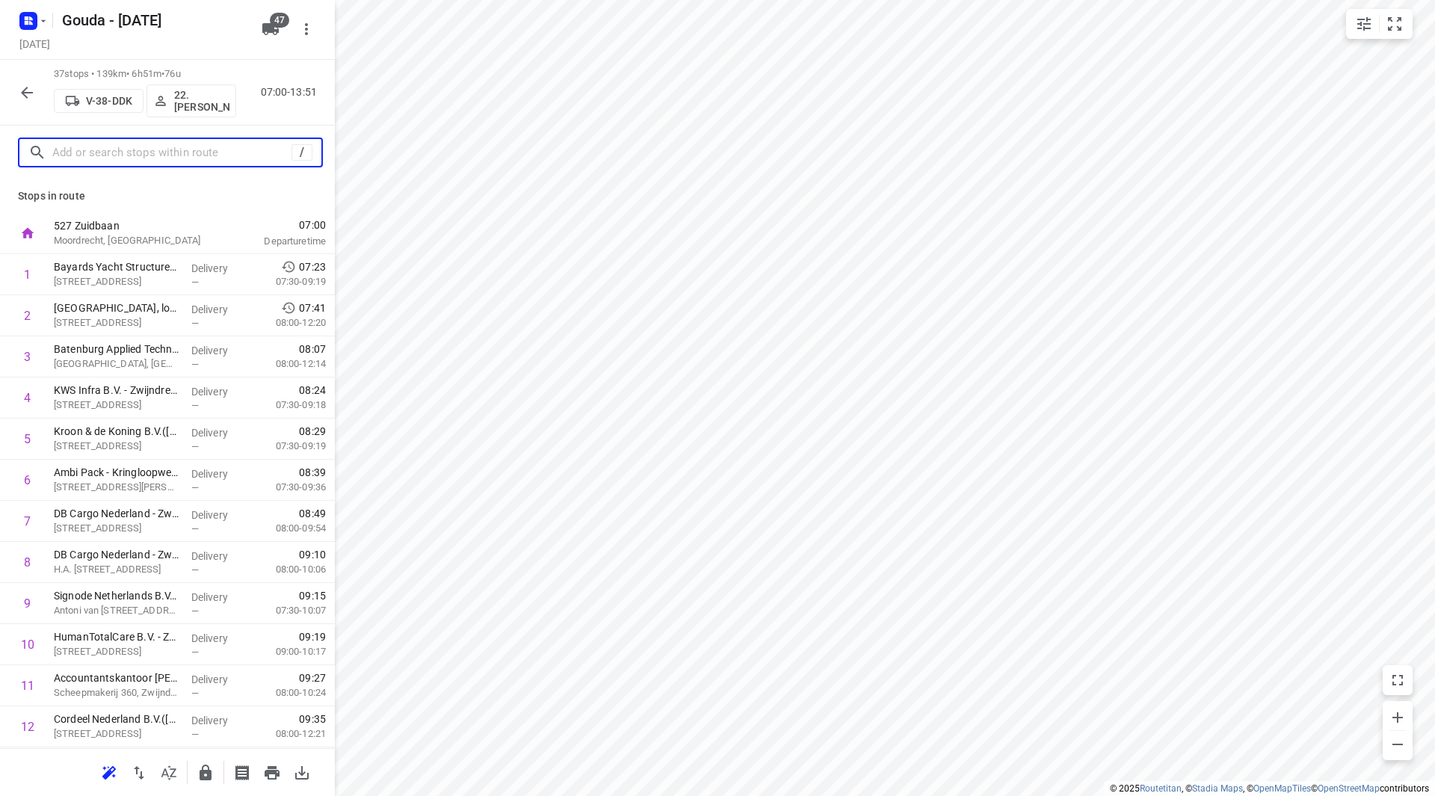
click at [146, 156] on input "text" at bounding box center [171, 152] width 239 height 23
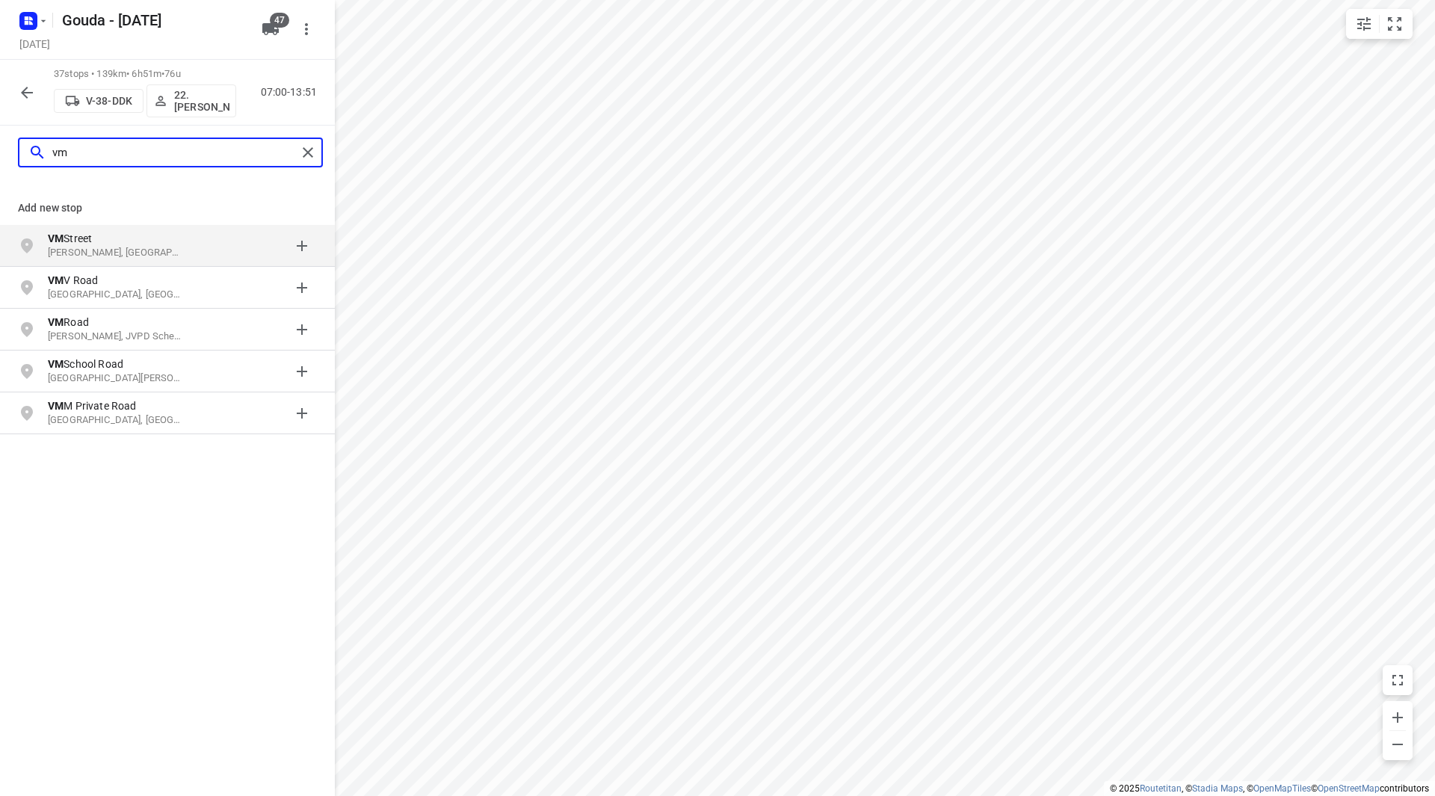
type input "v"
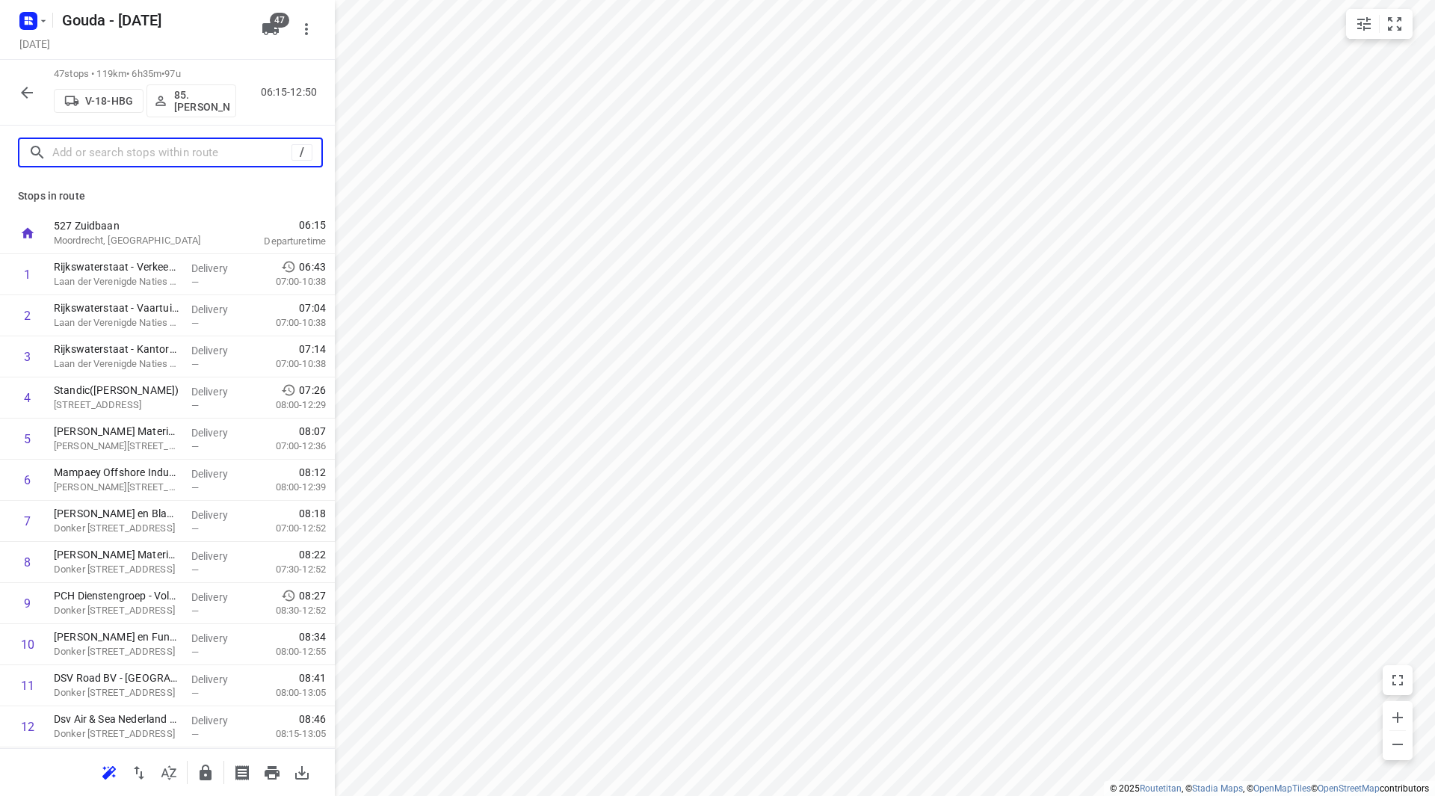
click at [73, 155] on input "text" at bounding box center [171, 152] width 239 height 23
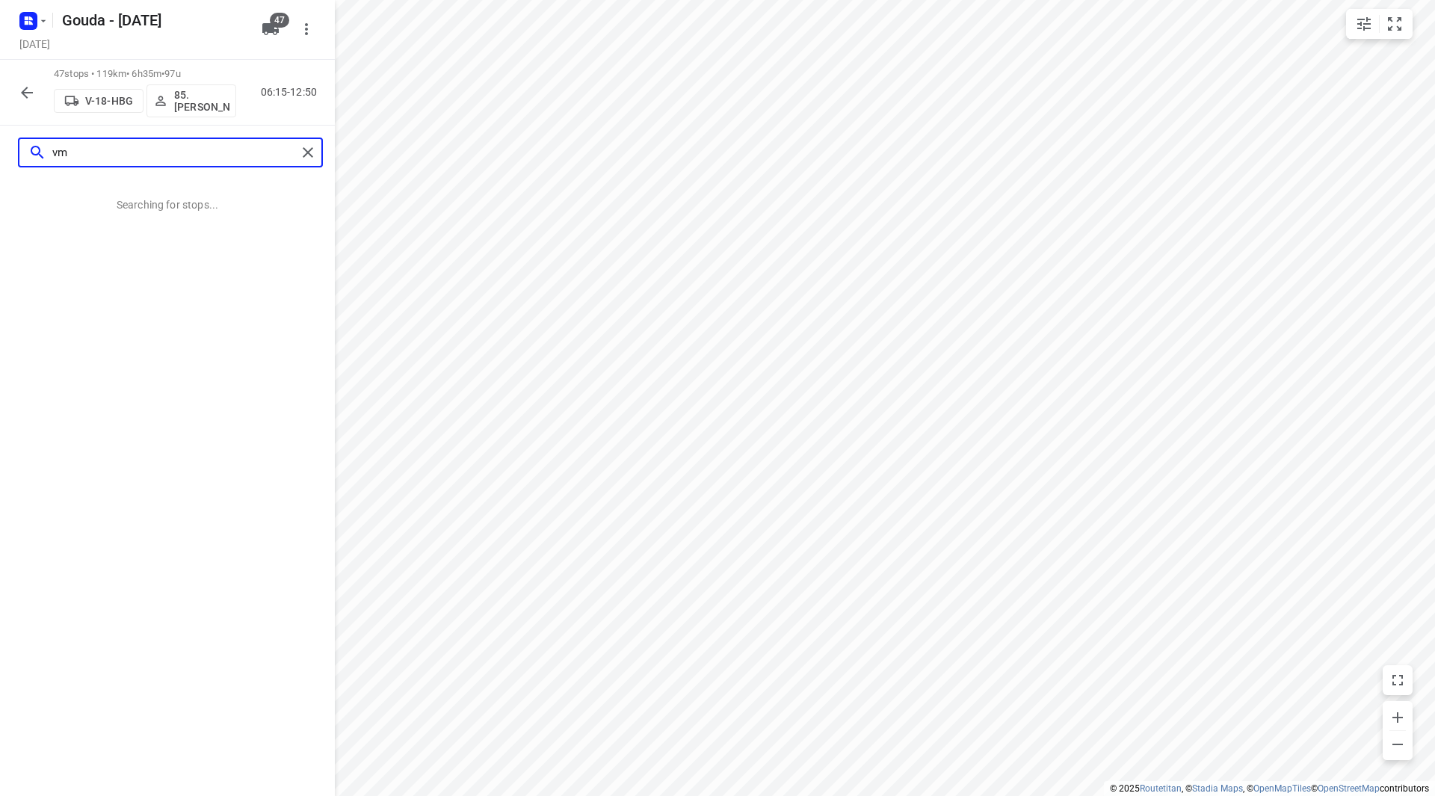
type input "v"
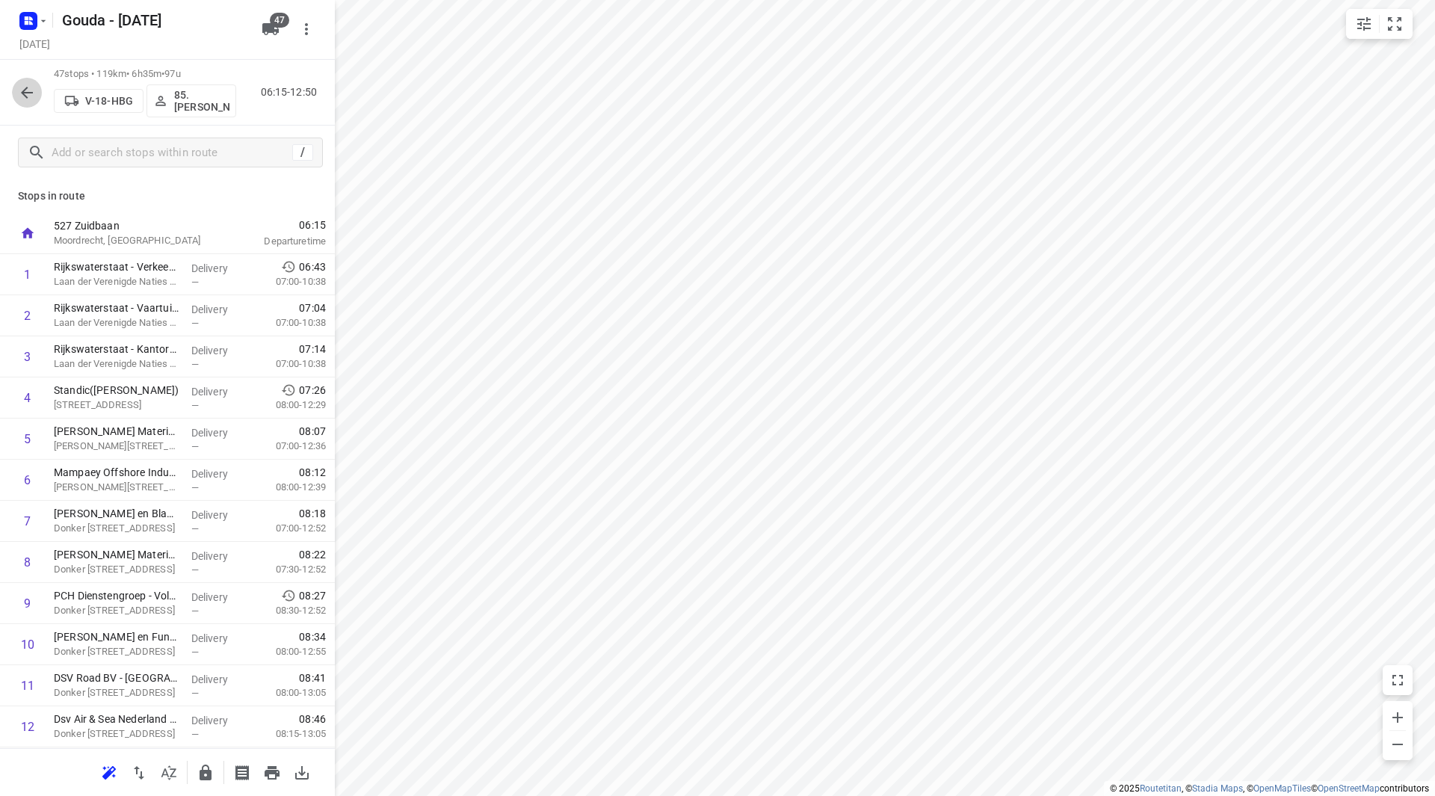
click at [39, 88] on button "button" at bounding box center [27, 93] width 30 height 30
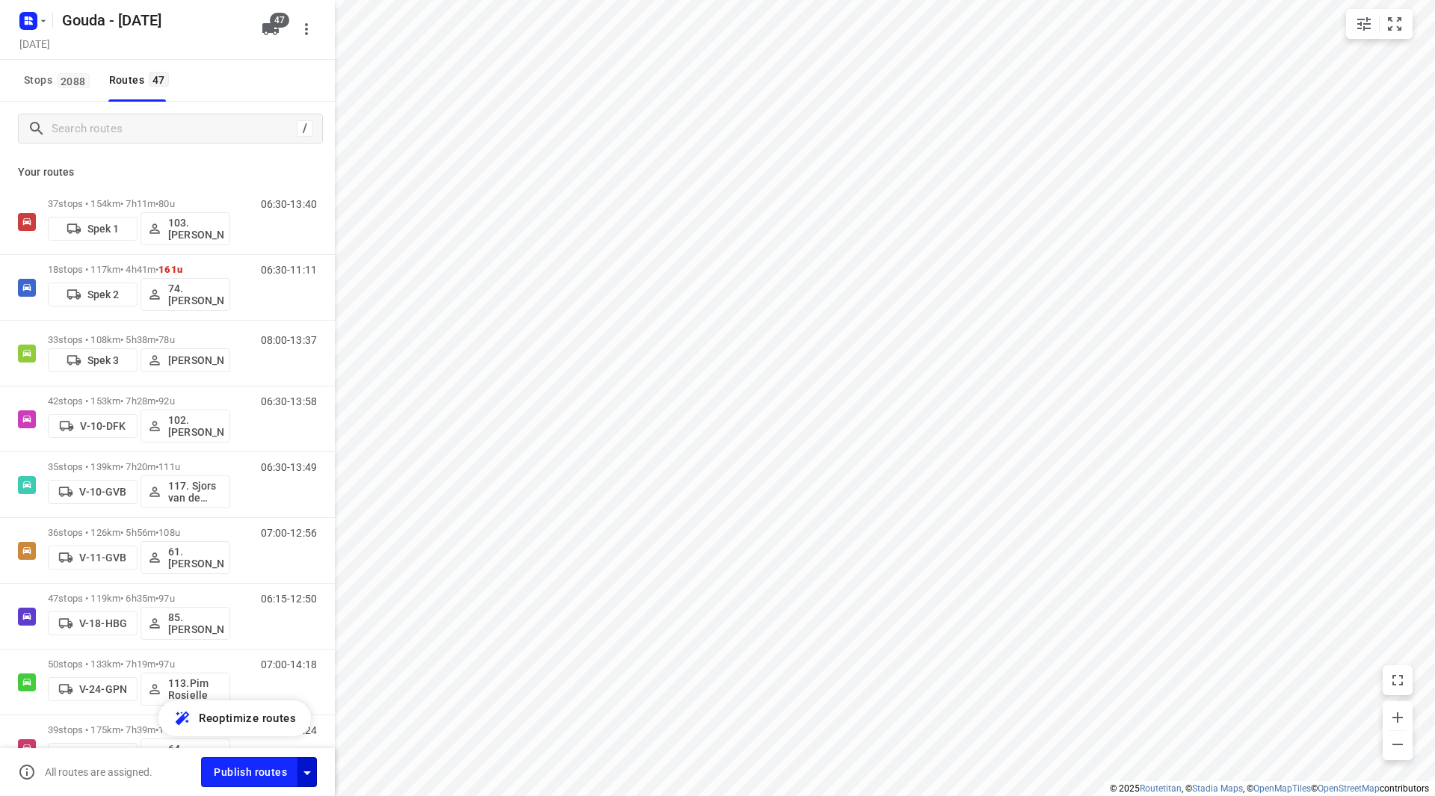
click at [302, 769] on icon "button" at bounding box center [307, 773] width 18 height 18
click at [283, 610] on input "Fulfill the stops in any order" at bounding box center [274, 623] width 85 height 28
checkbox input "true"
click at [283, 647] on input "Call the customer" at bounding box center [274, 656] width 85 height 28
checkbox input "true"
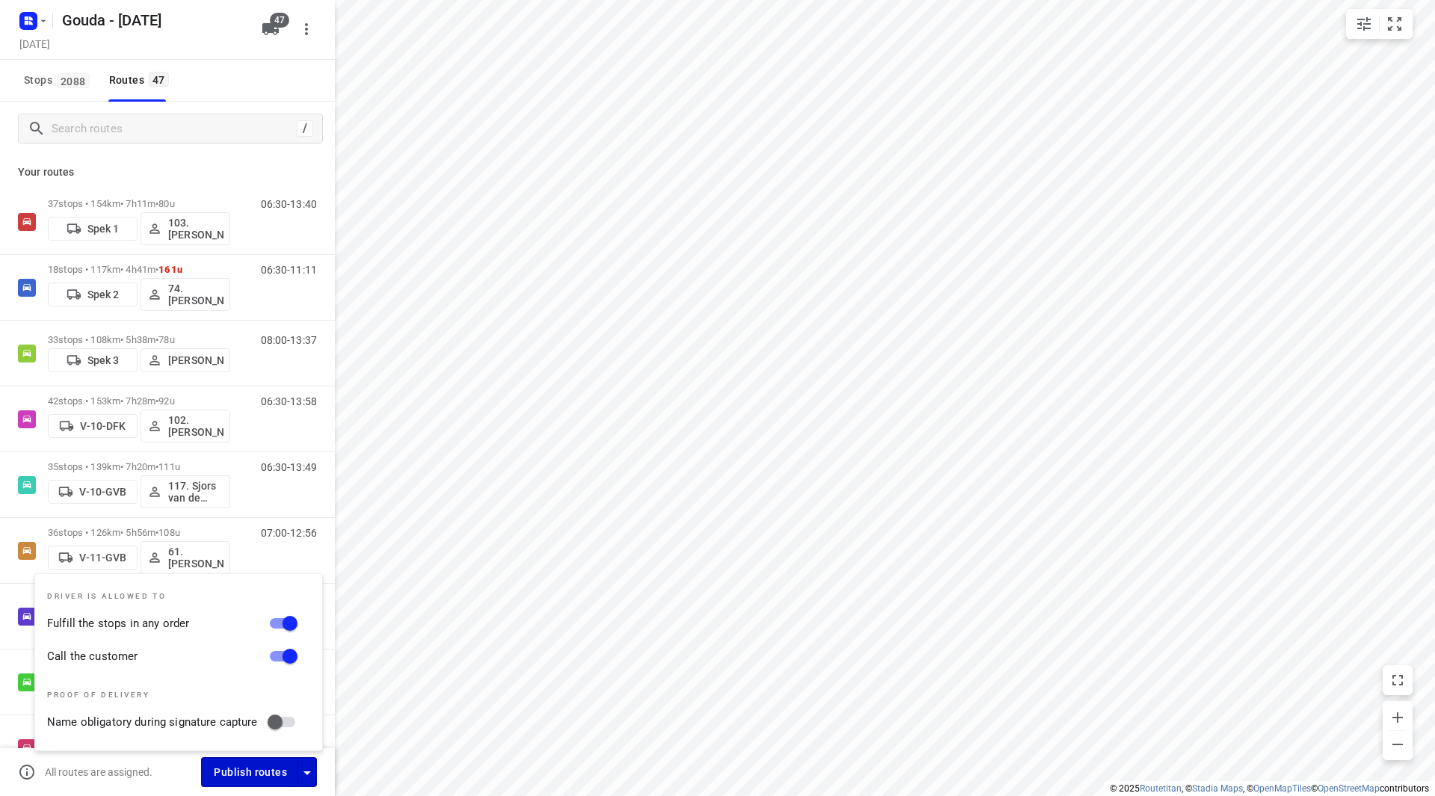
click at [265, 773] on span "Publish routes" at bounding box center [250, 772] width 73 height 19
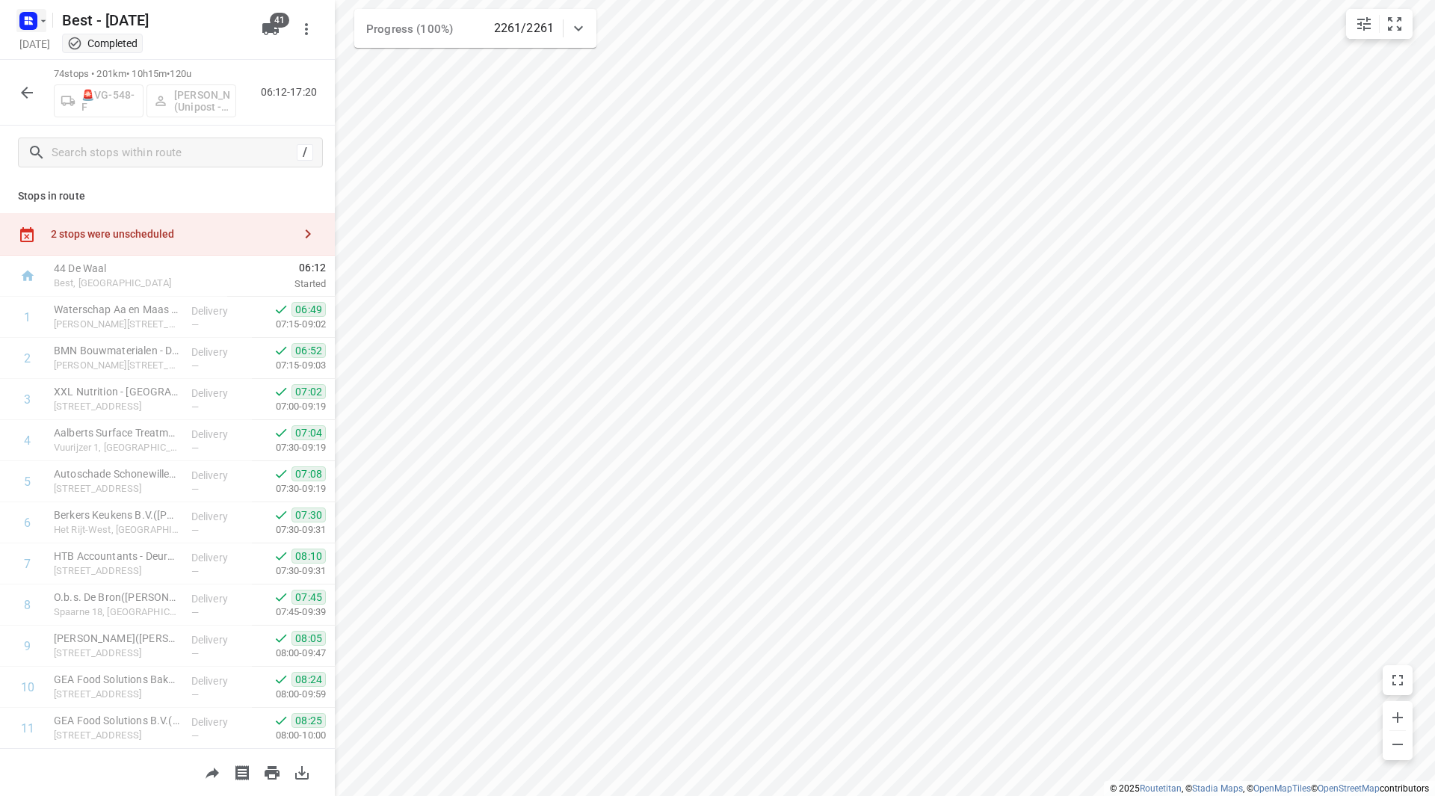
click at [46, 19] on icon "button" at bounding box center [43, 21] width 12 height 12
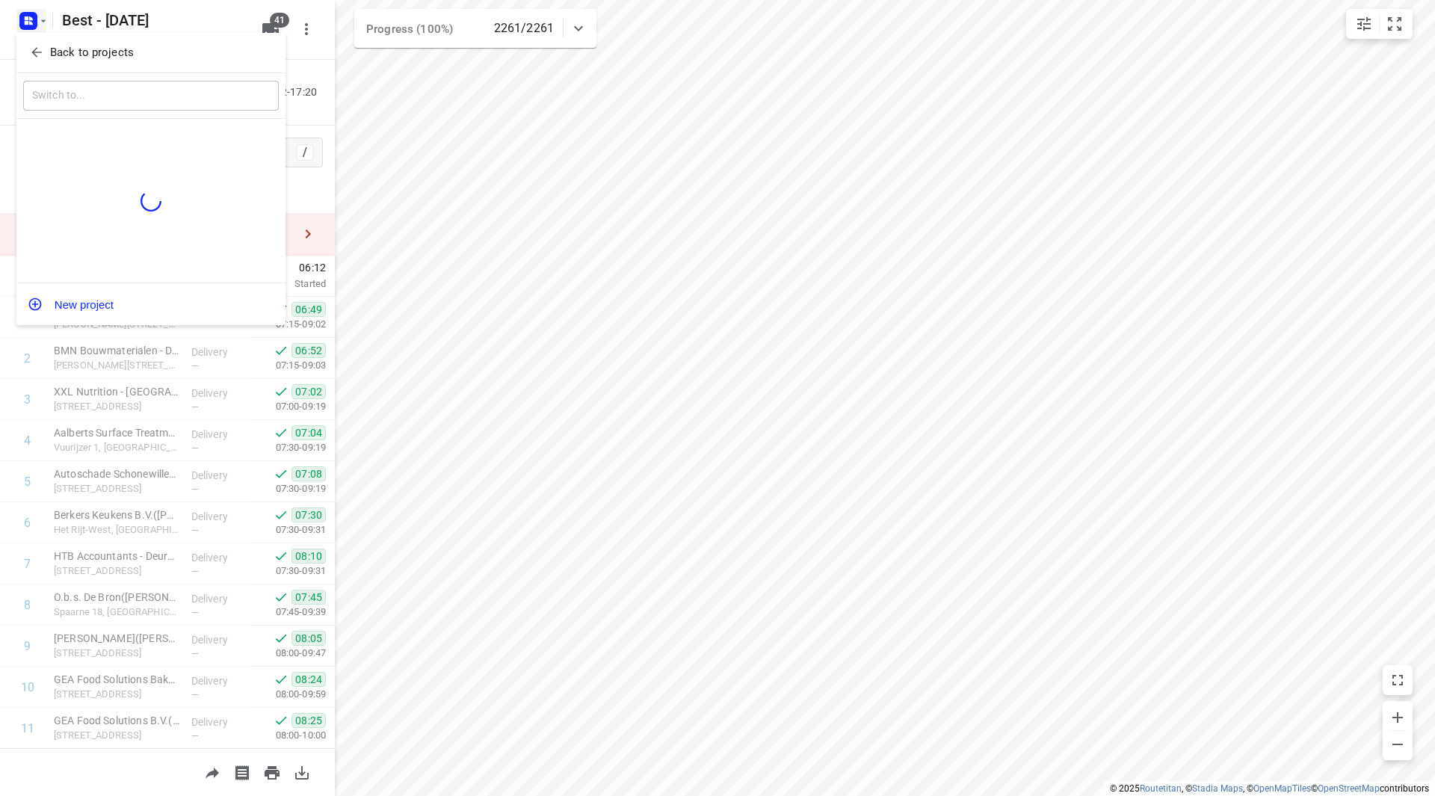
click at [50, 48] on p "Back to projects" at bounding box center [92, 52] width 84 height 17
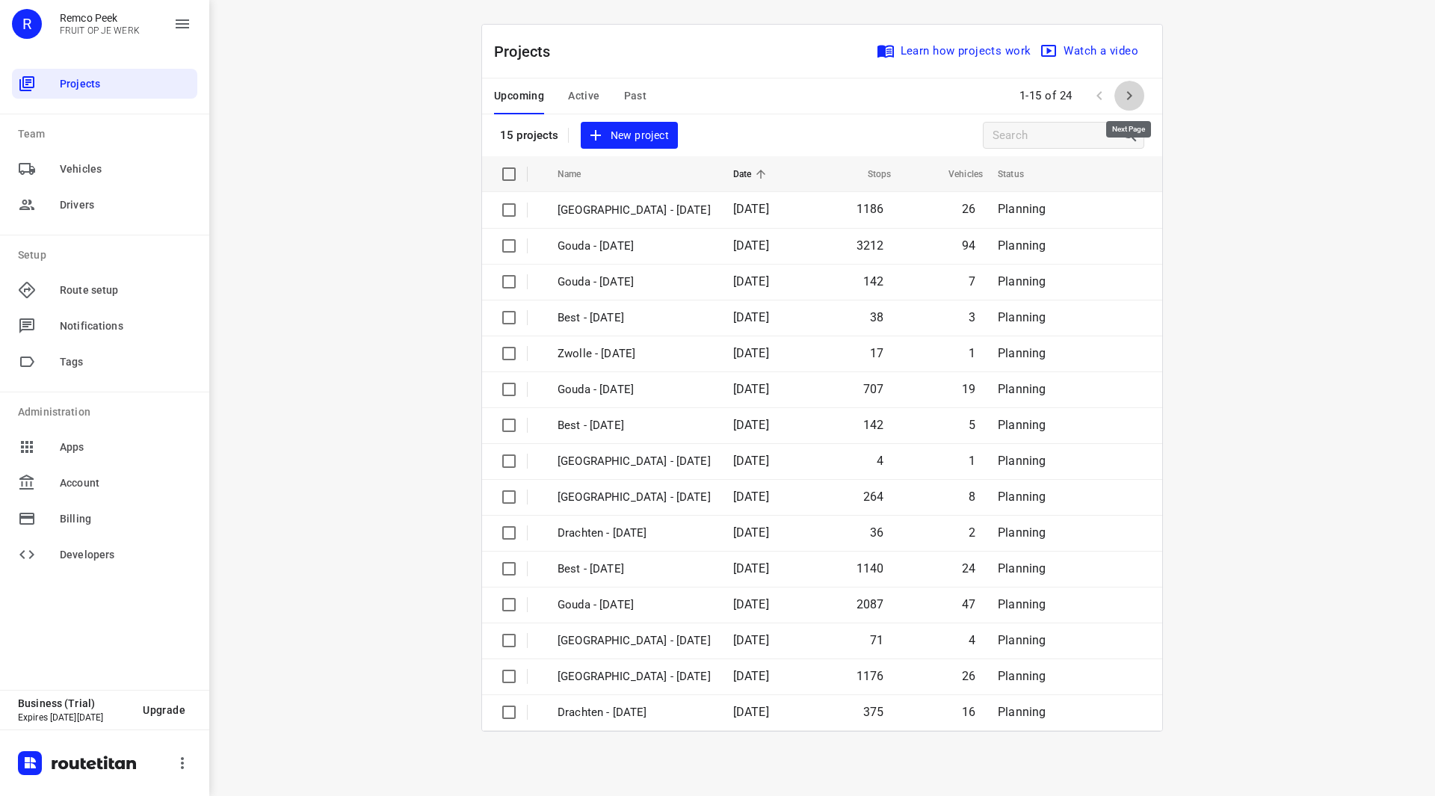
click at [1130, 87] on icon "button" at bounding box center [1130, 96] width 18 height 18
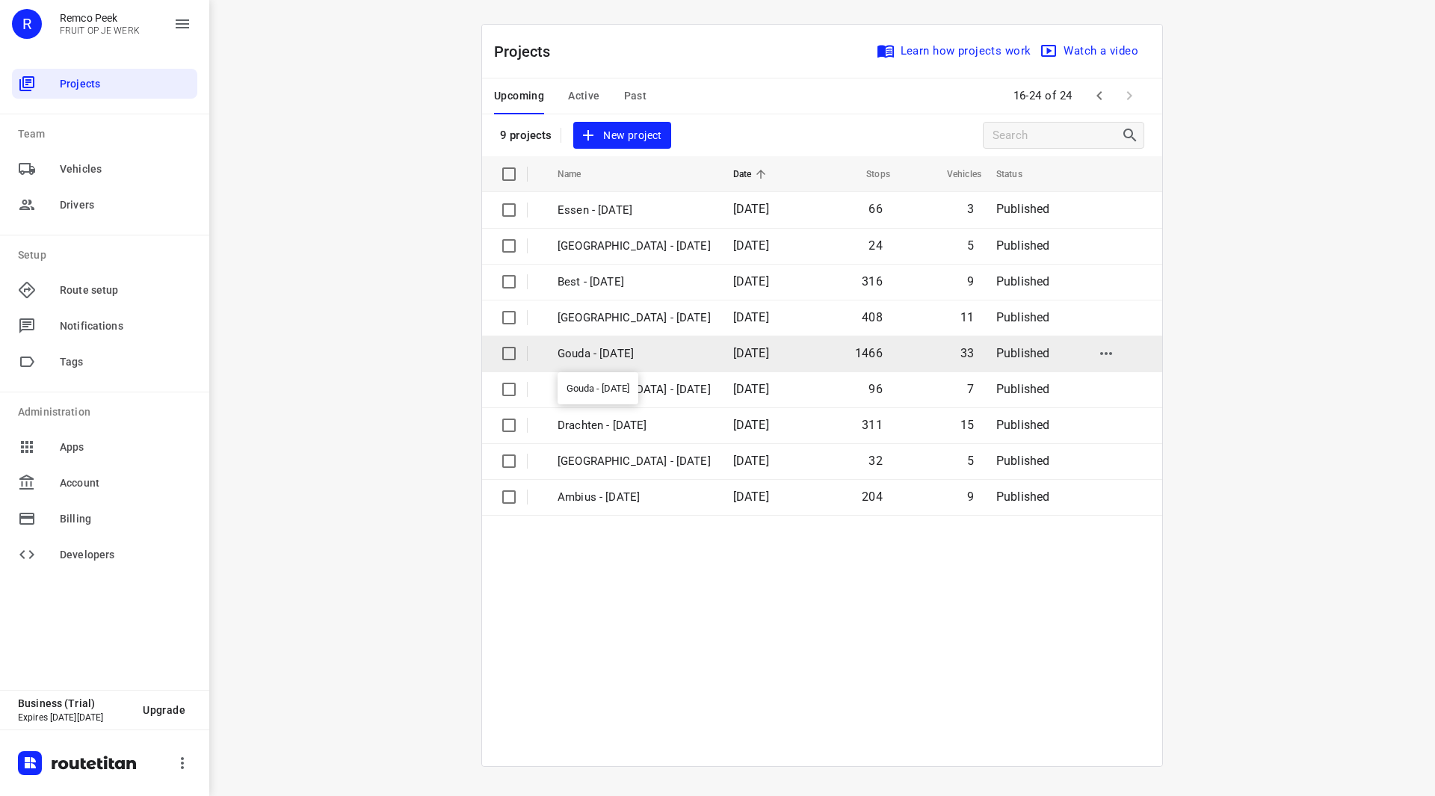
click at [630, 354] on p "Gouda - [DATE]" at bounding box center [634, 353] width 153 height 17
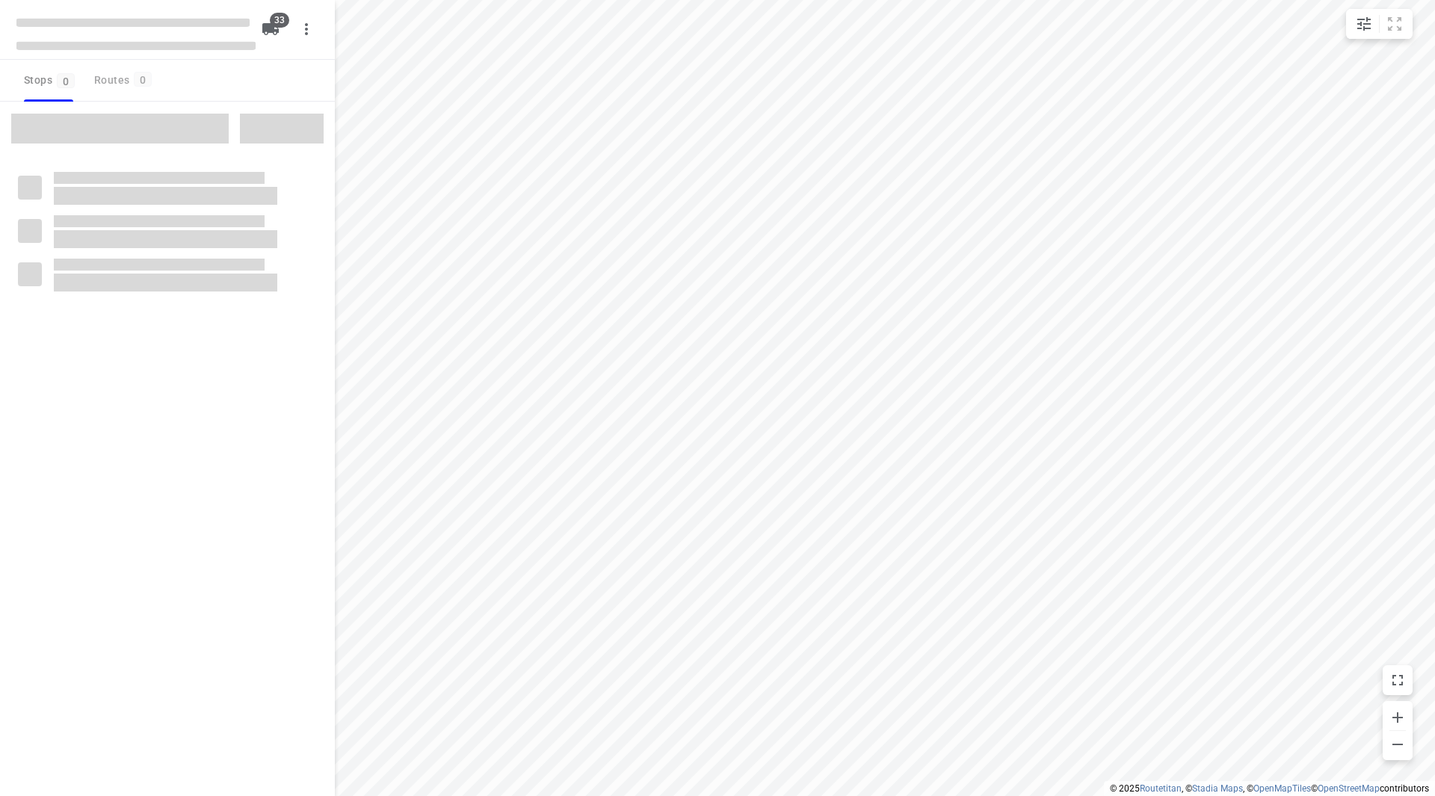
checkbox input "true"
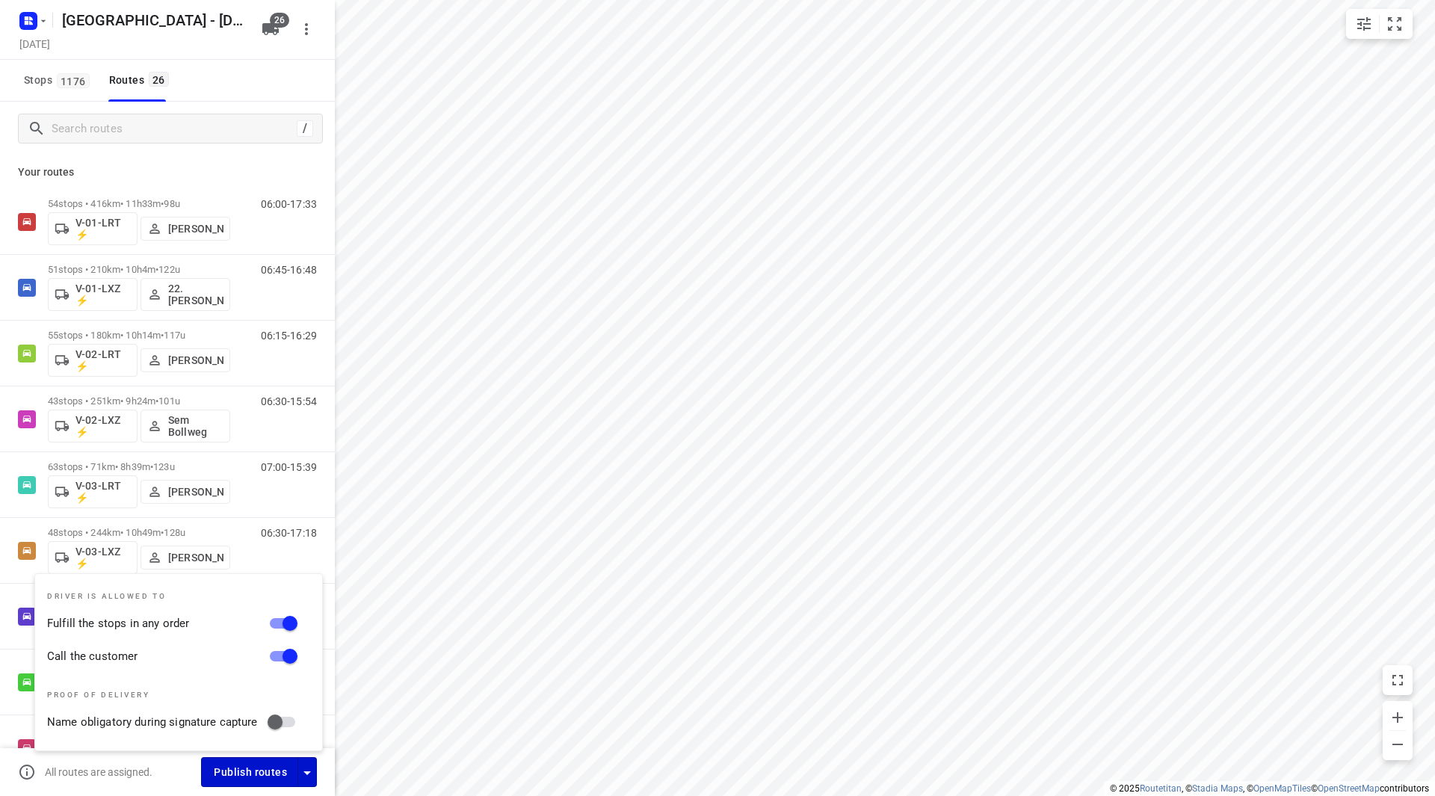
click at [252, 768] on span "Publish routes" at bounding box center [250, 772] width 73 height 19
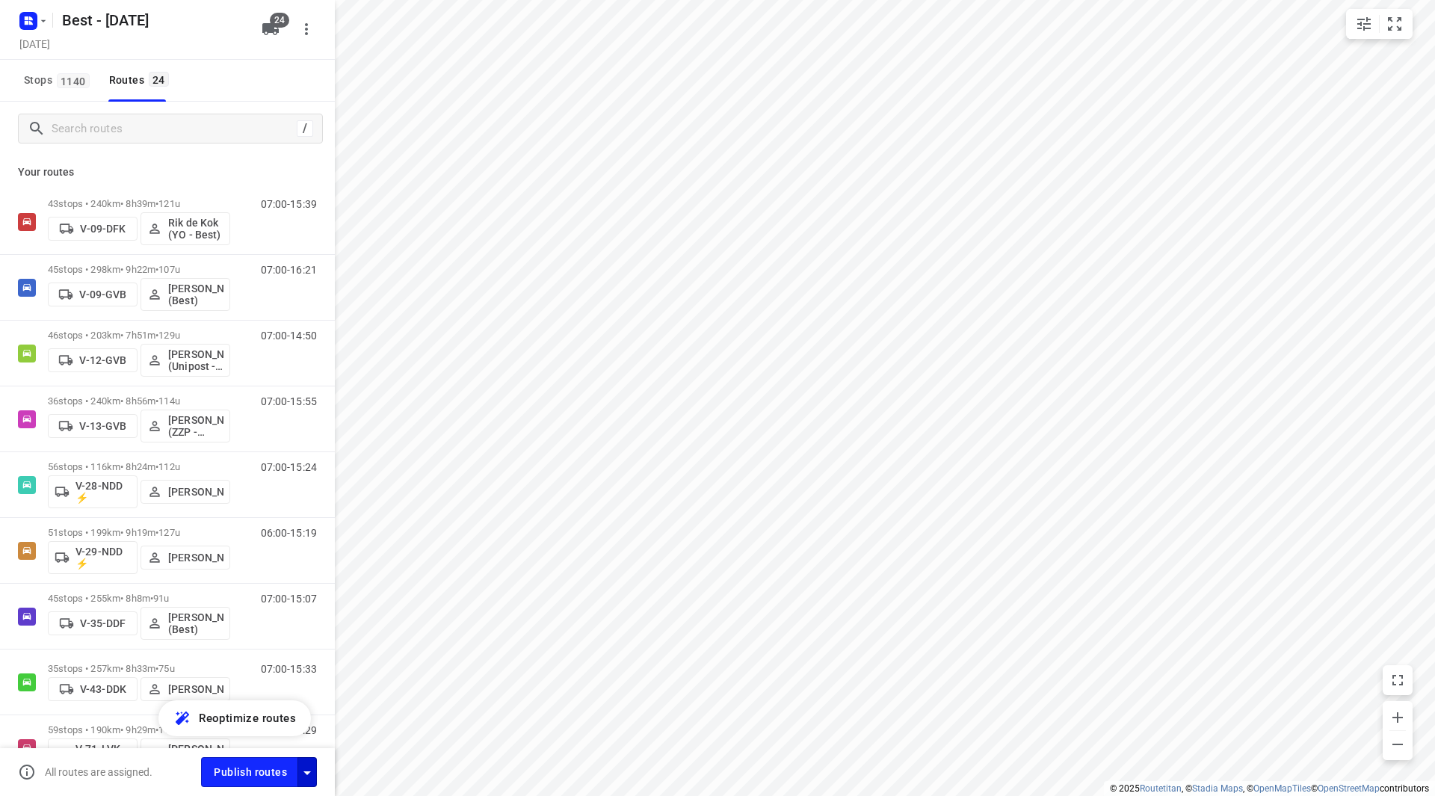
click at [305, 779] on icon "button" at bounding box center [307, 773] width 18 height 18
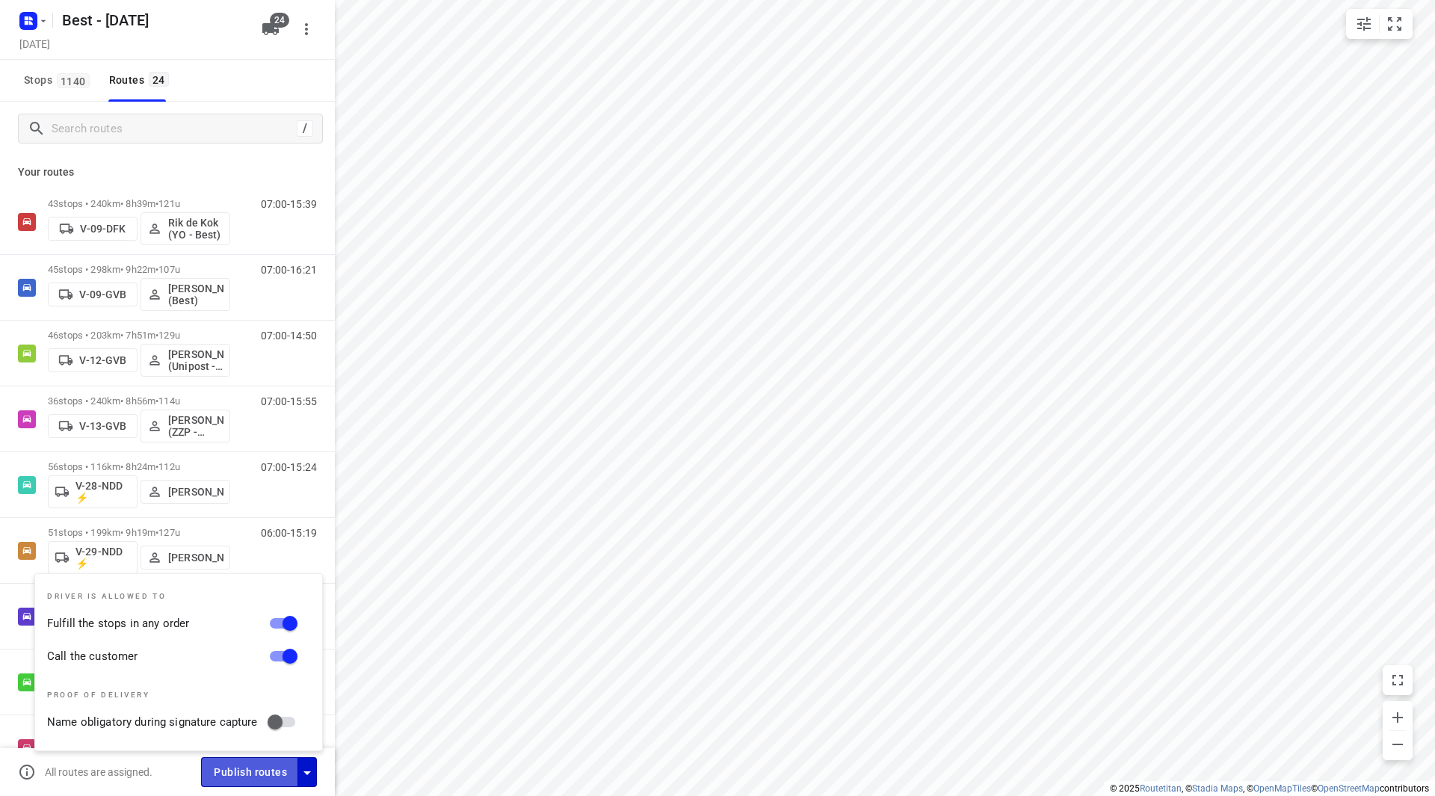
click at [270, 778] on span "Publish routes" at bounding box center [250, 772] width 73 height 19
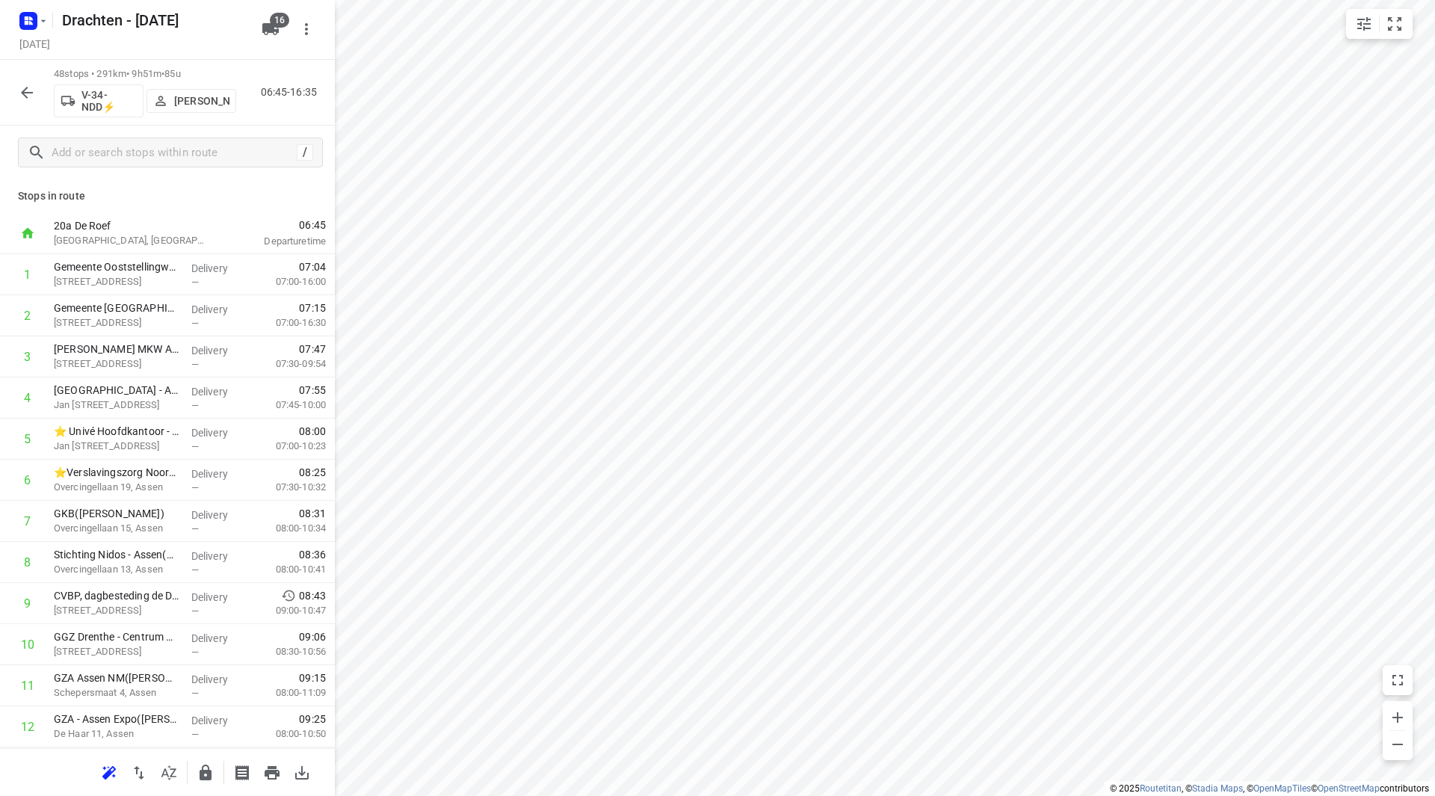
click at [30, 90] on icon "button" at bounding box center [27, 93] width 18 height 18
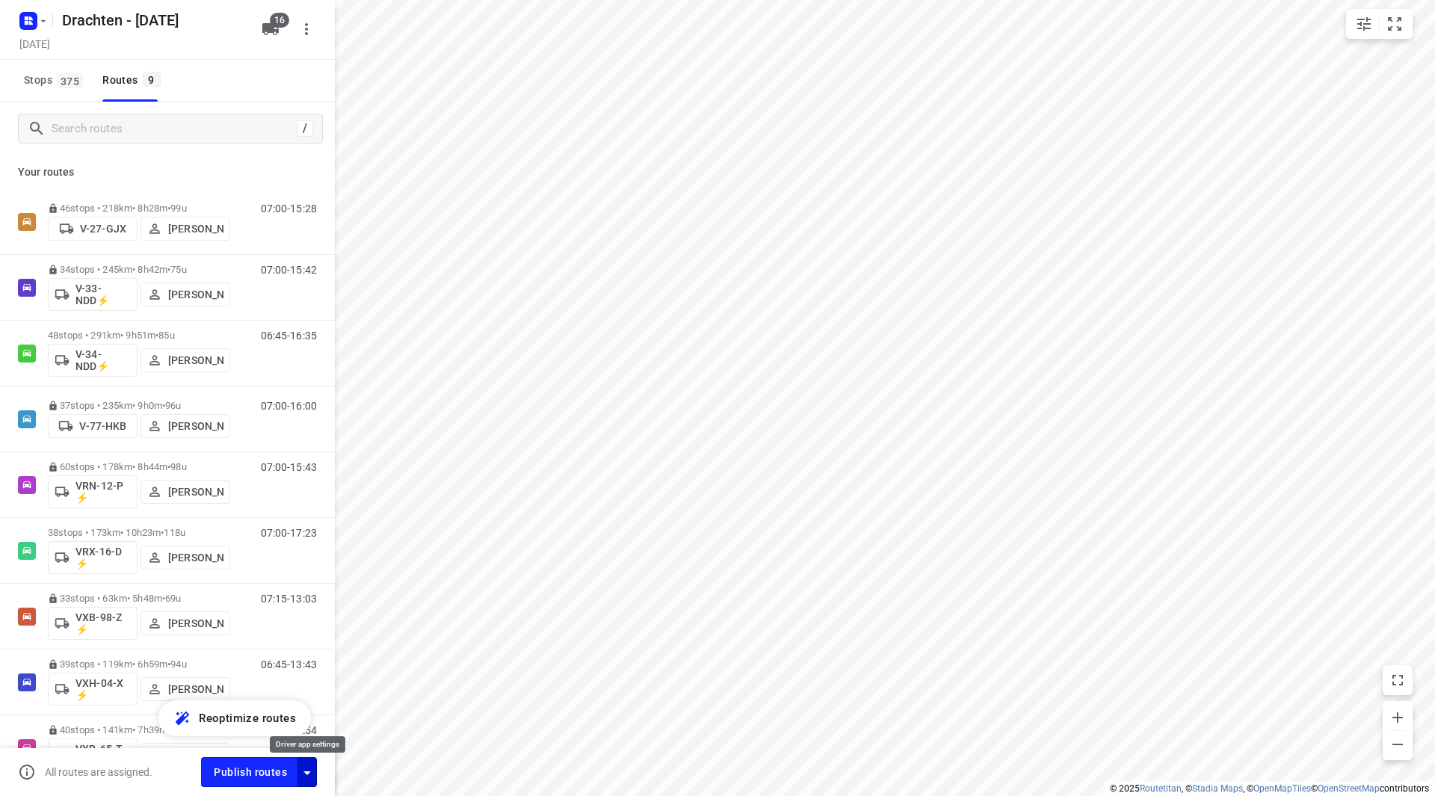
click at [307, 767] on icon "button" at bounding box center [307, 773] width 18 height 18
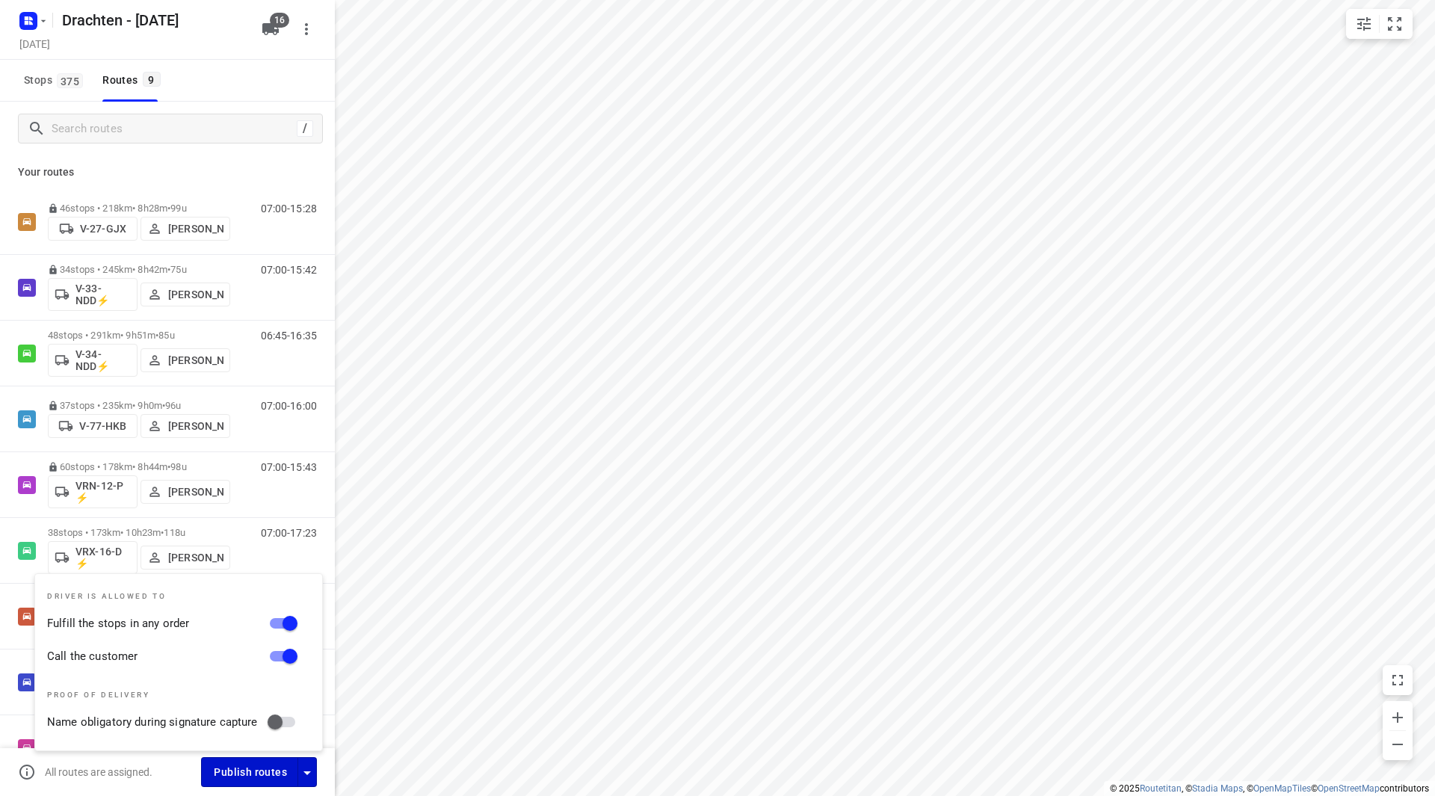
click at [261, 777] on span "Publish routes" at bounding box center [250, 772] width 73 height 19
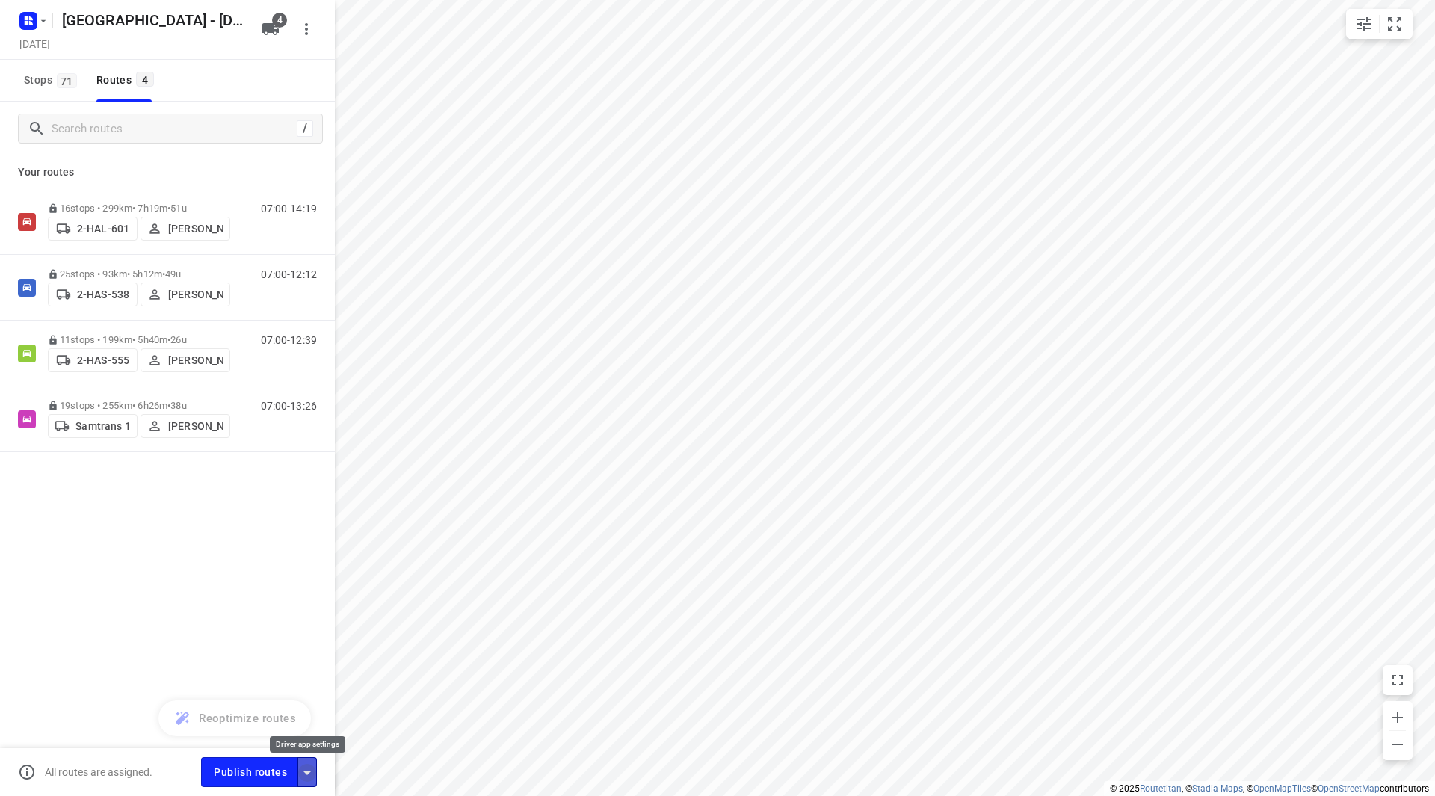
click at [315, 775] on icon "button" at bounding box center [307, 773] width 18 height 18
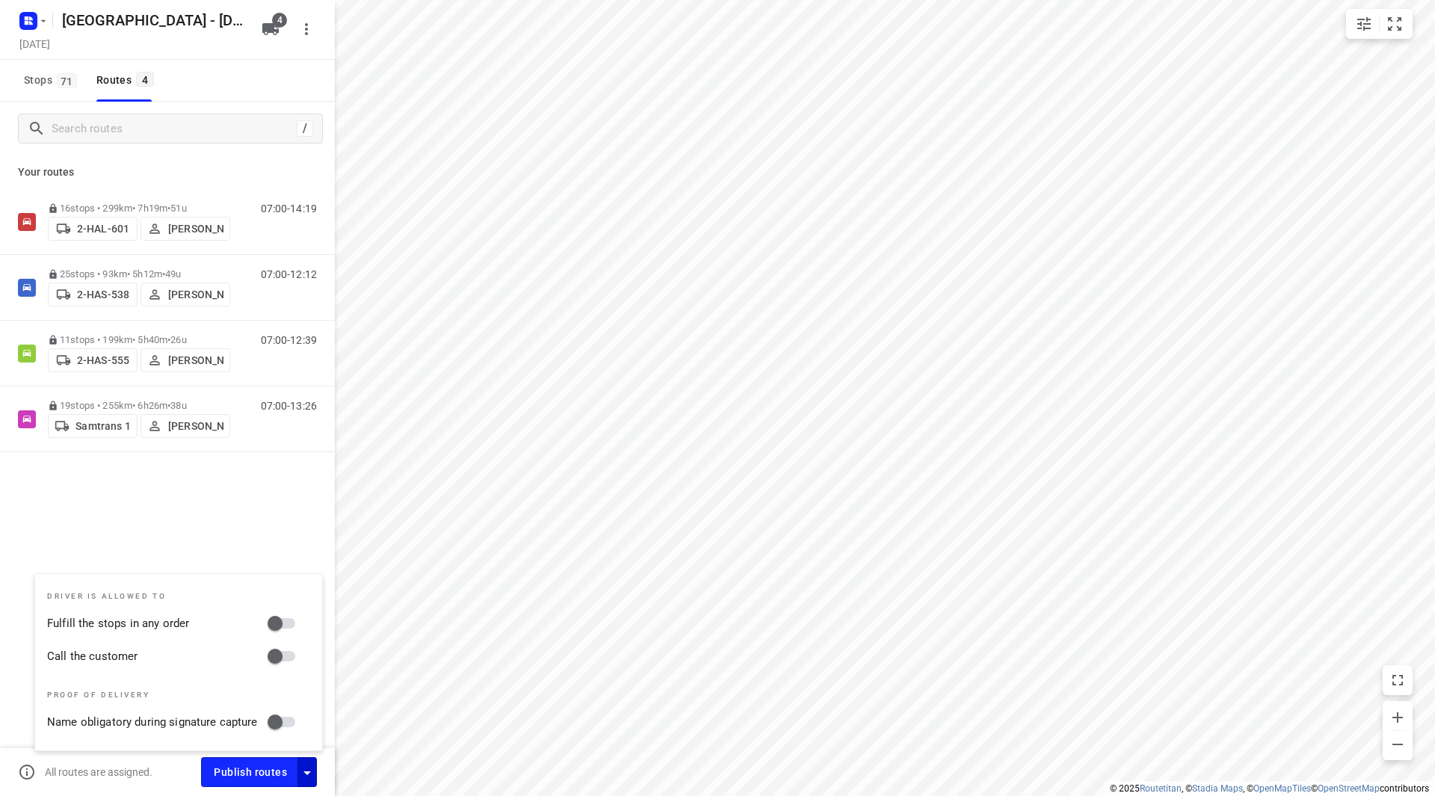
click at [289, 621] on input "Fulfill the stops in any order" at bounding box center [274, 623] width 85 height 28
checkbox input "true"
drag, startPoint x: 286, startPoint y: 652, endPoint x: 279, endPoint y: 674, distance: 23.4
click at [286, 653] on input "Call the customer" at bounding box center [274, 656] width 85 height 28
checkbox input "true"
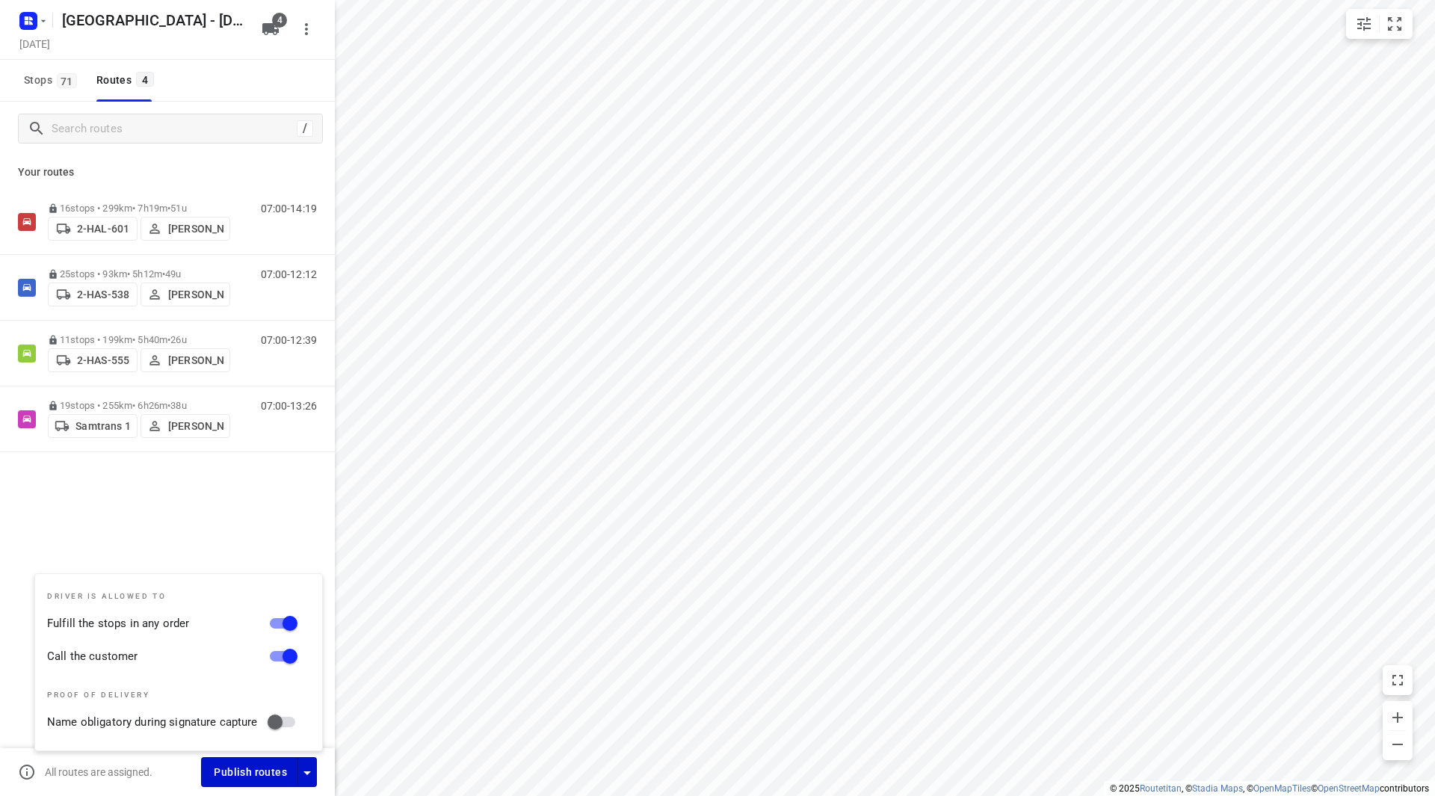
click at [250, 779] on span "Publish routes" at bounding box center [250, 772] width 73 height 19
